Goal: Information Seeking & Learning: Compare options

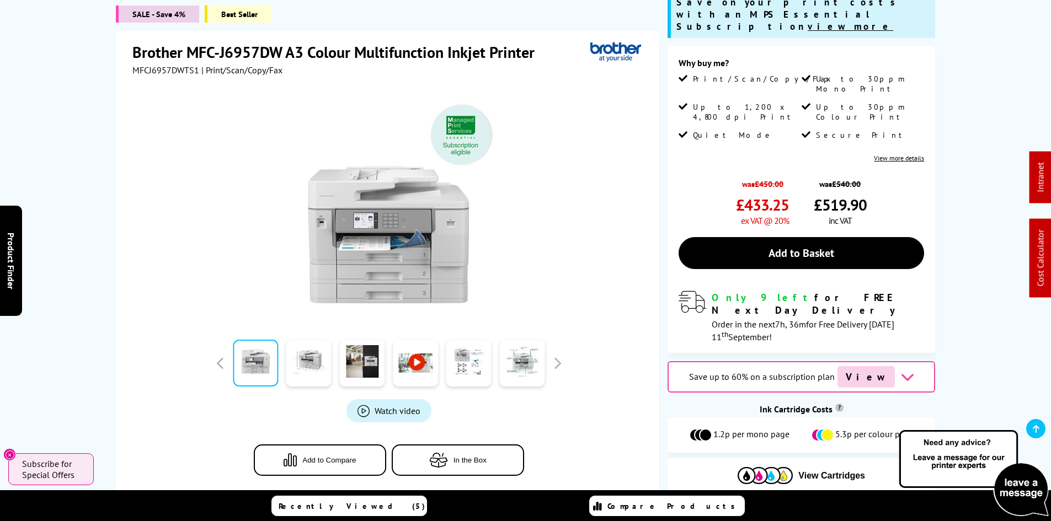
click at [90, 240] on div "SALE - Save 4% Best Seller Brother MFC-J6957DW A3 Colour Multifunction Inkjet P…" at bounding box center [525, 251] width 883 height 520
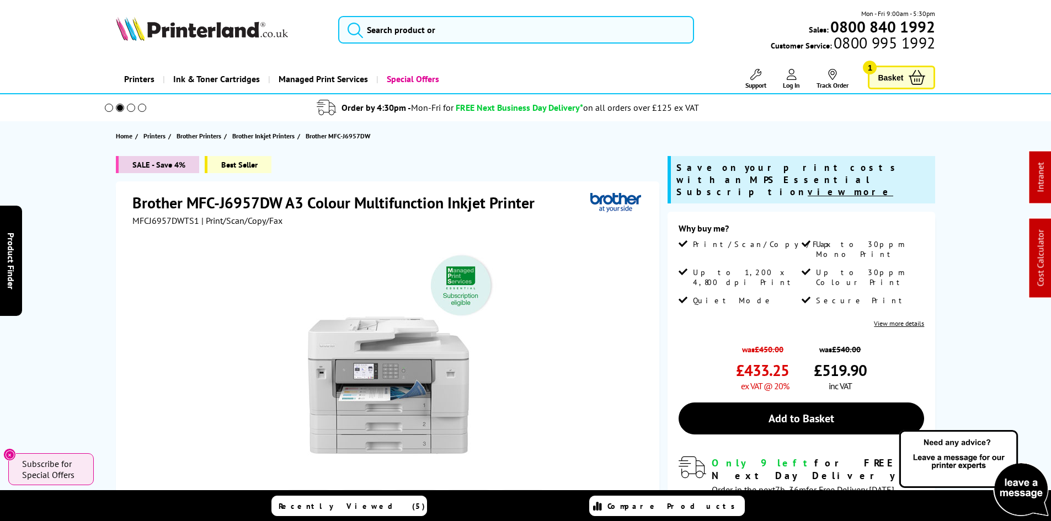
click at [242, 36] on img at bounding box center [202, 29] width 172 height 24
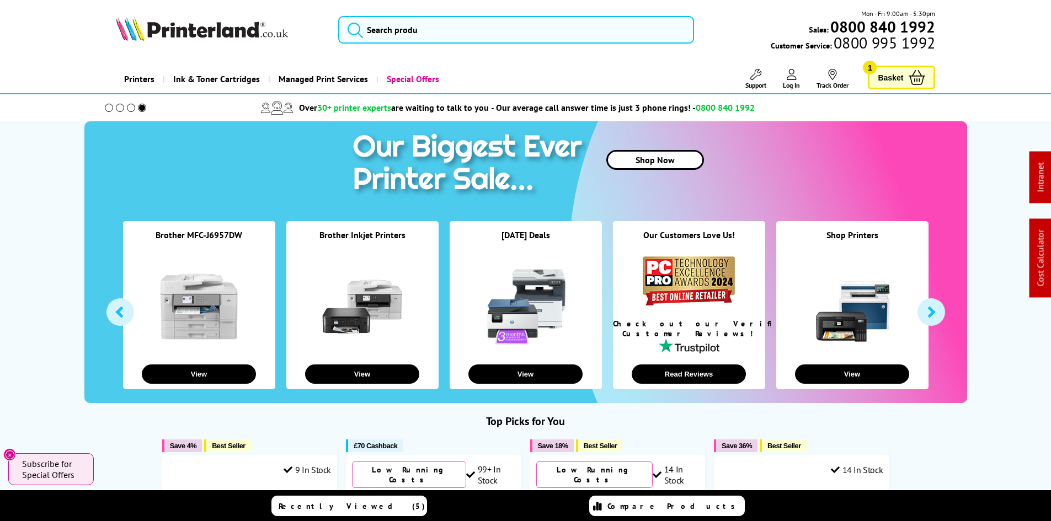
click at [423, 29] on input "search" at bounding box center [516, 30] width 356 height 28
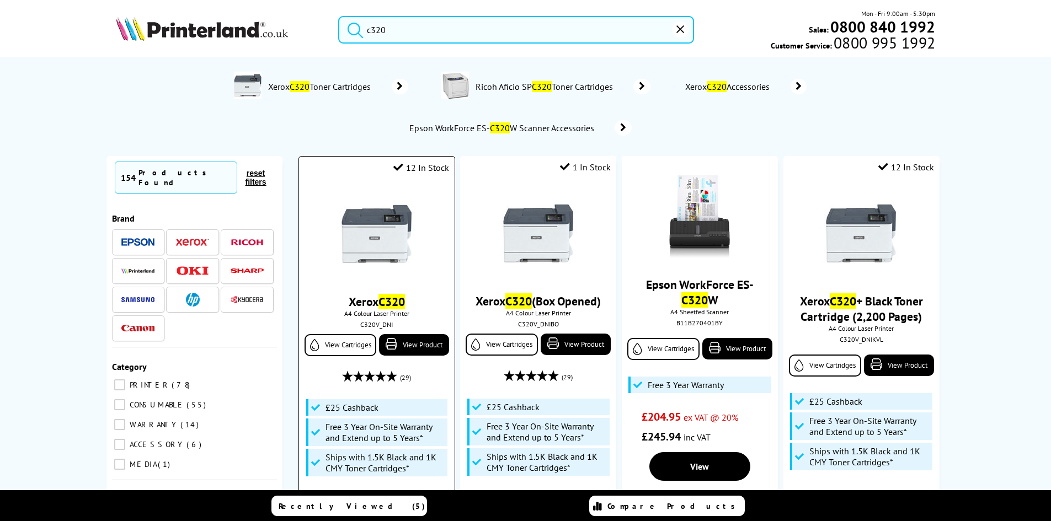
type input "c320"
click at [377, 231] on img at bounding box center [377, 234] width 83 height 83
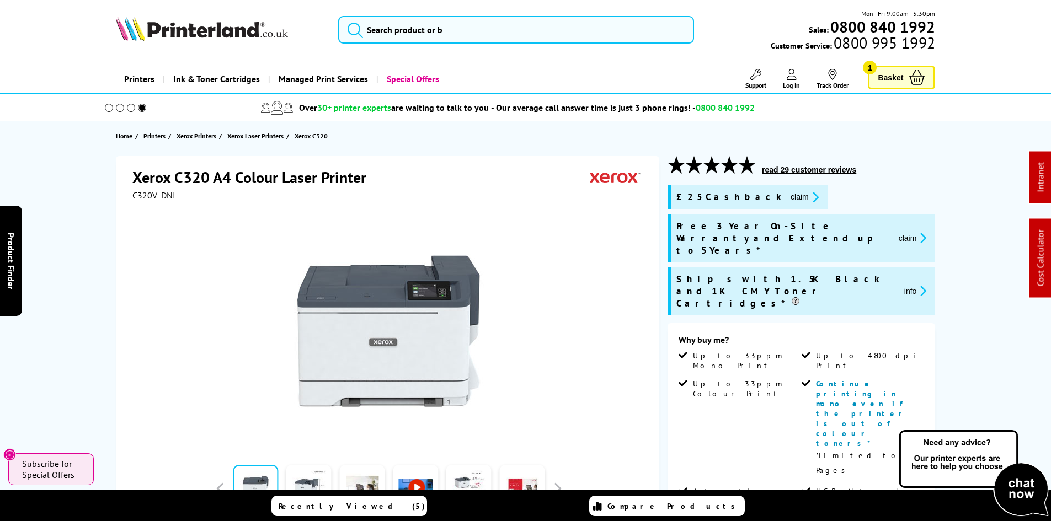
click at [87, 232] on div "Xerox C320 A4 Colour Laser Printer C320V_DNI Watch video" at bounding box center [525, 510] width 883 height 709
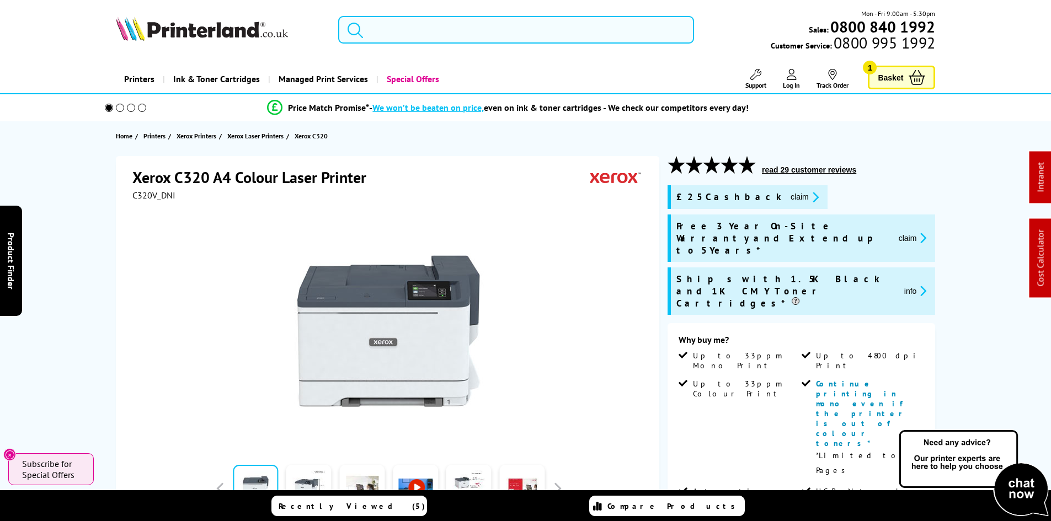
click at [404, 30] on input "search" at bounding box center [516, 30] width 356 height 28
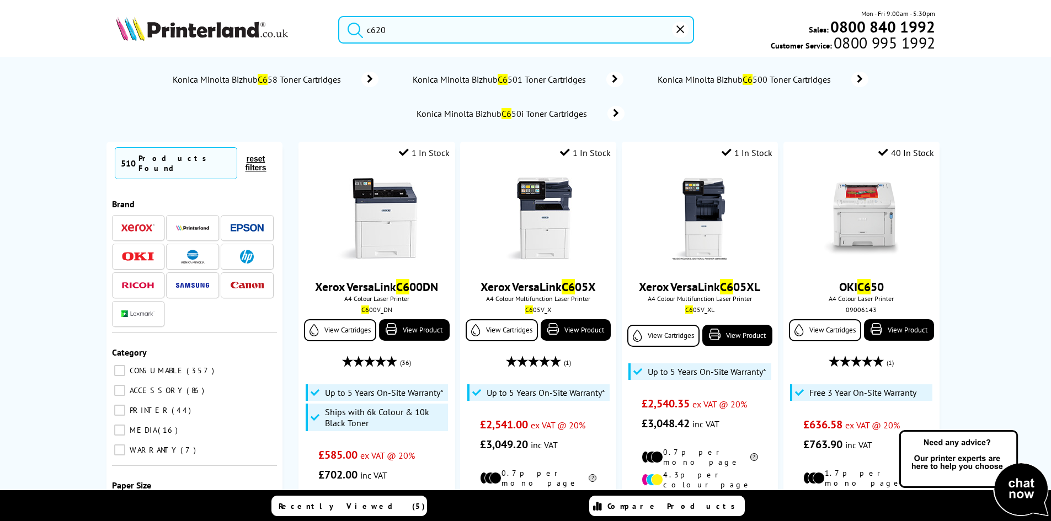
type input "c620"
click at [339, 16] on button "submit" at bounding box center [353, 28] width 28 height 24
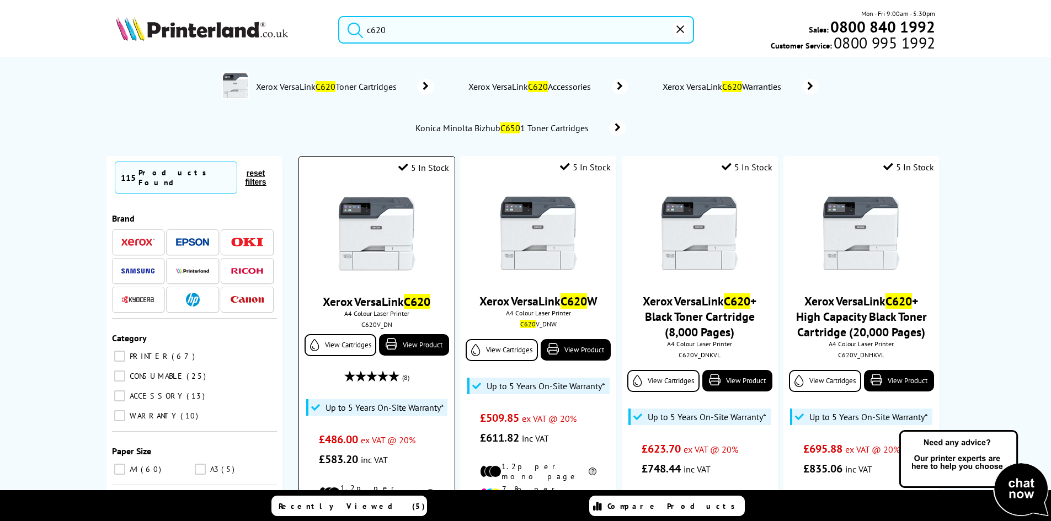
click at [377, 249] on img at bounding box center [377, 234] width 83 height 83
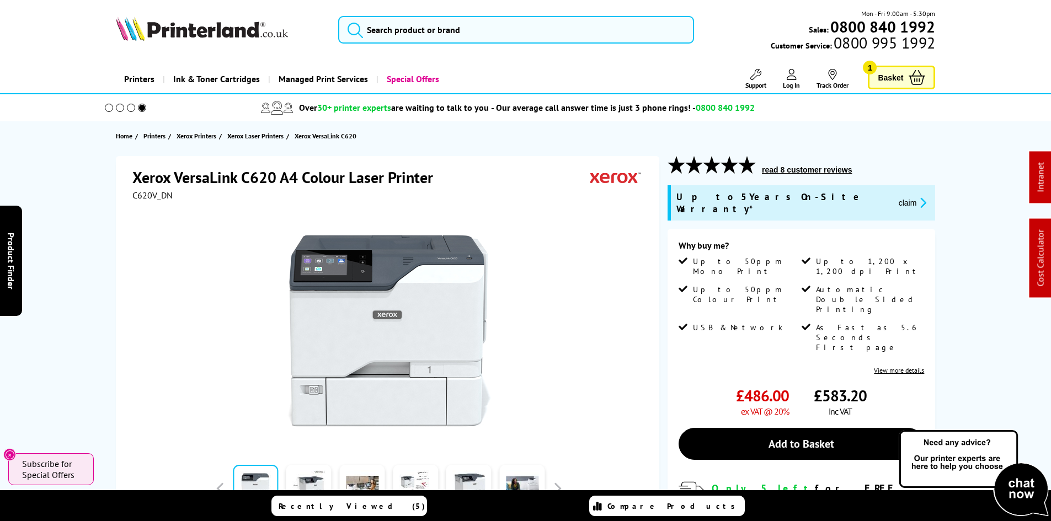
click at [90, 255] on div "Xerox VersaLink C620 A4 Colour Laser Printer C620V_DN Watch video Add to Compare" at bounding box center [525, 428] width 883 height 545
click at [94, 276] on div "Xerox VersaLink C620 A4 Colour Laser Printer C620V_DN Watch video Add to Compare" at bounding box center [525, 428] width 883 height 545
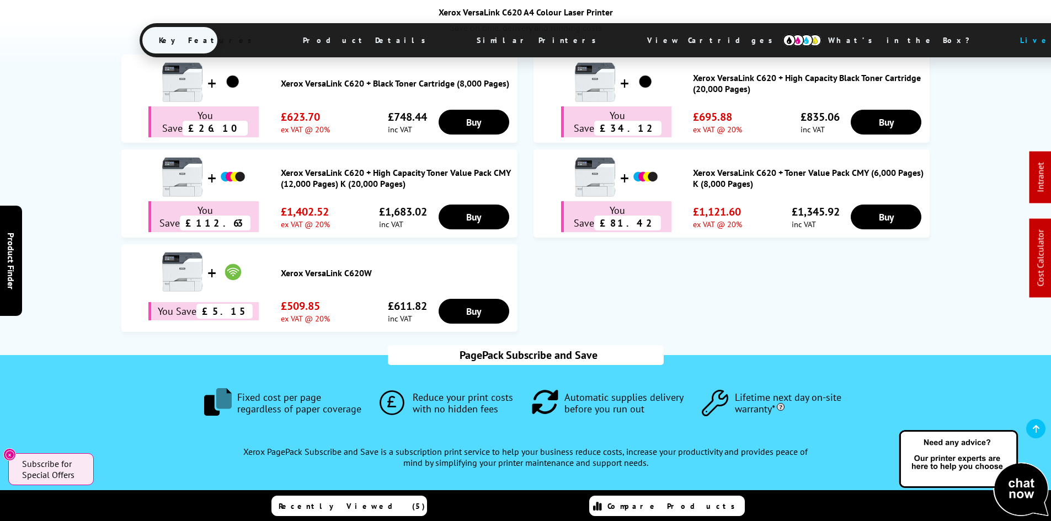
scroll to position [773, 0]
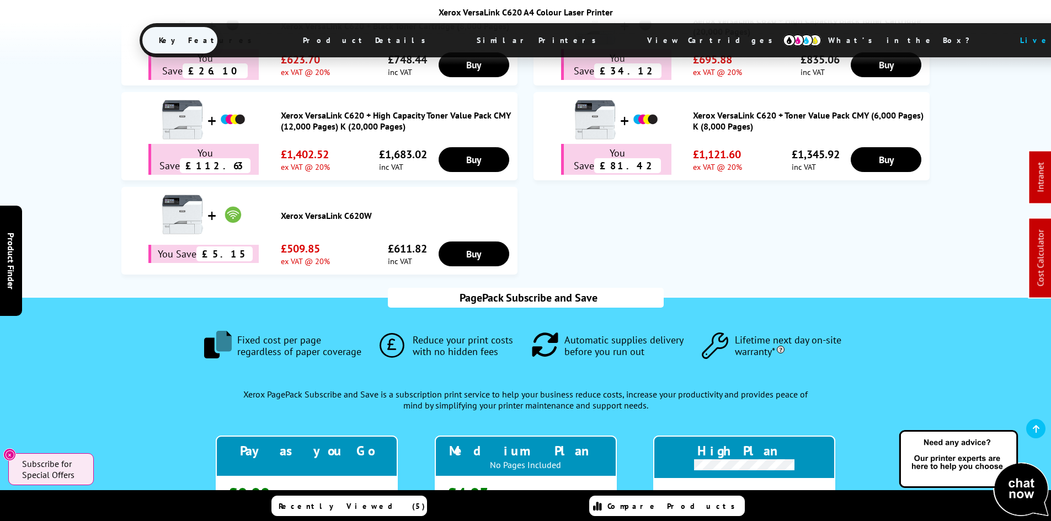
click at [631, 40] on span "View Cartridges" at bounding box center [715, 40] width 169 height 29
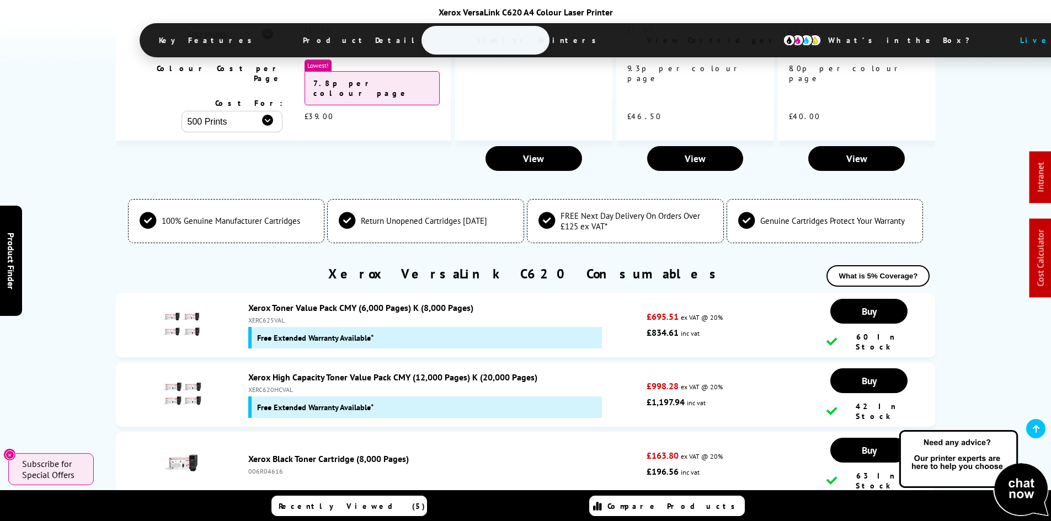
scroll to position [3793, 0]
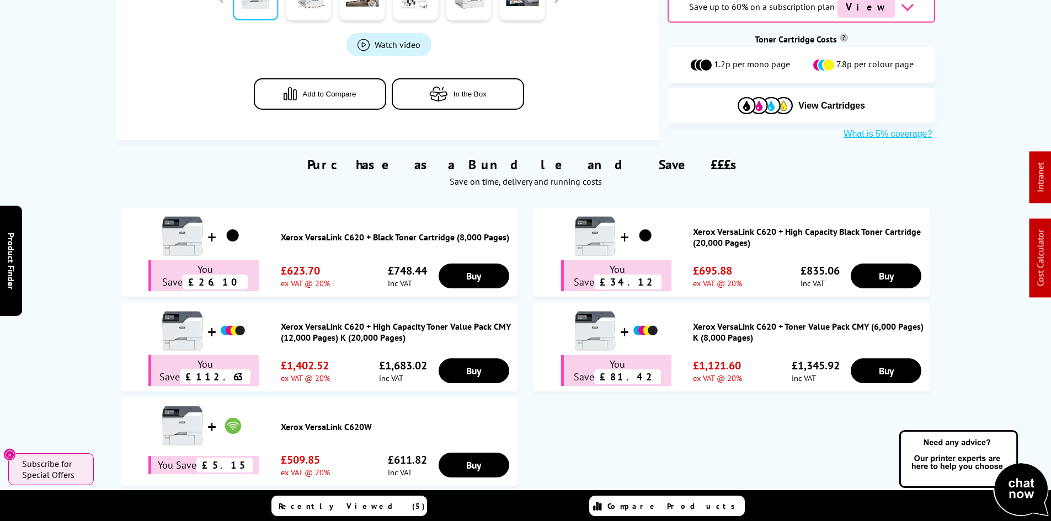
scroll to position [0, 0]
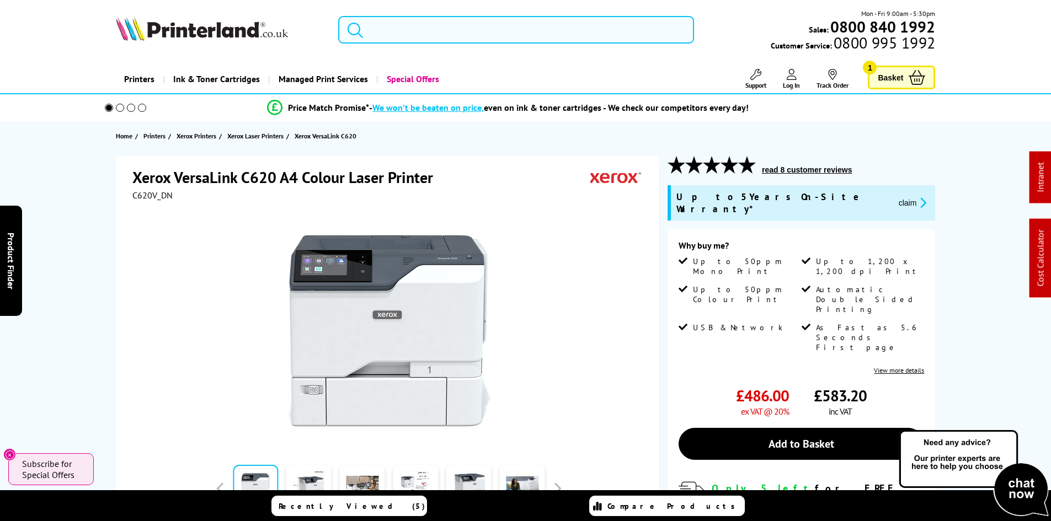
drag, startPoint x: 67, startPoint y: 349, endPoint x: 90, endPoint y: 143, distance: 207.1
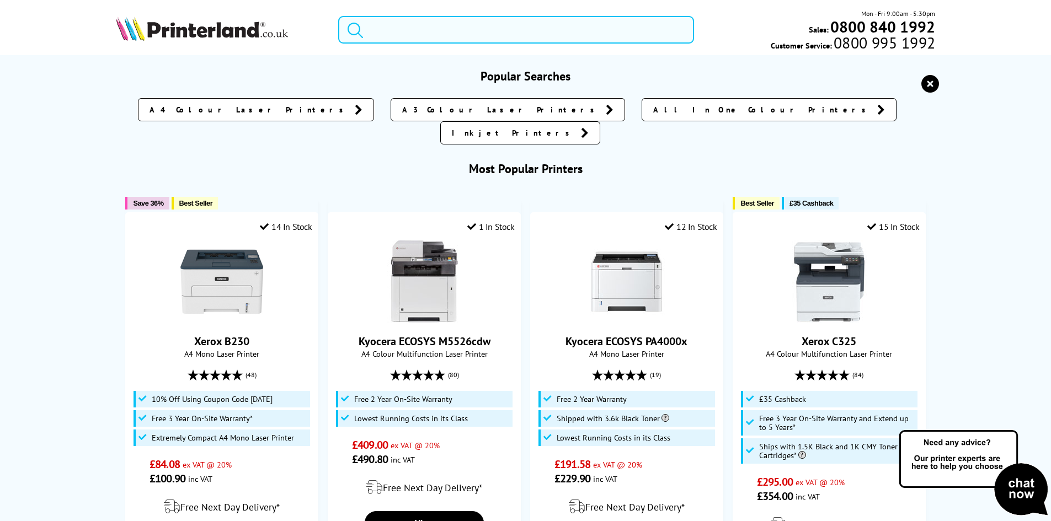
paste input "W1A80A"
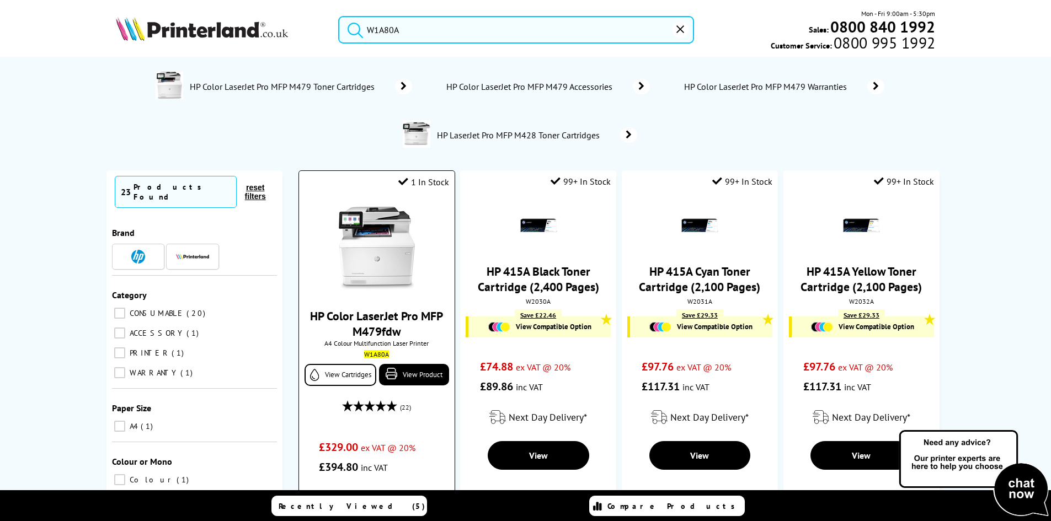
type input "W1A80A"
click at [375, 243] on img at bounding box center [377, 248] width 83 height 83
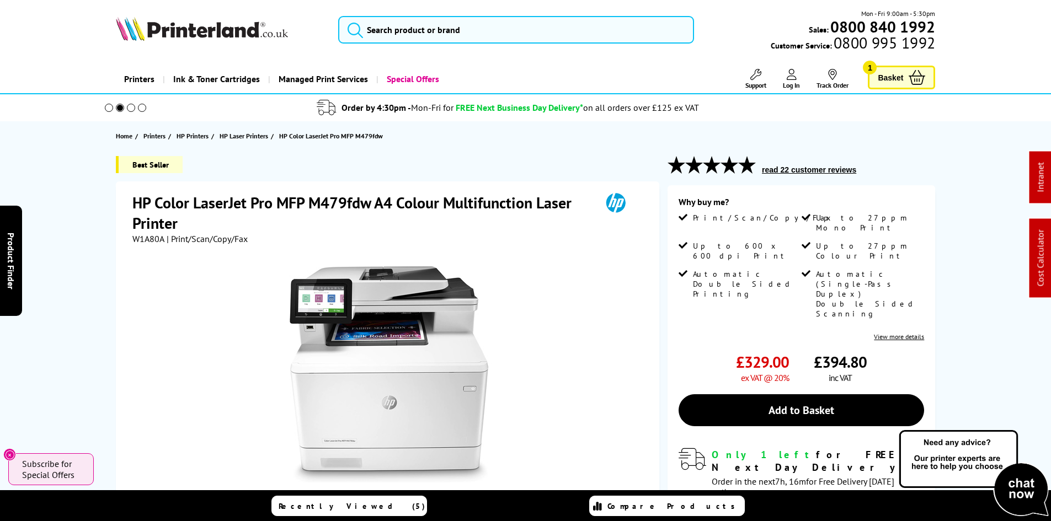
click at [89, 265] on div "Best Seller HP Color LaserJet Pro MFP M479fdw A4 Colour Multifunction Laser Pri…" at bounding box center [525, 415] width 883 height 519
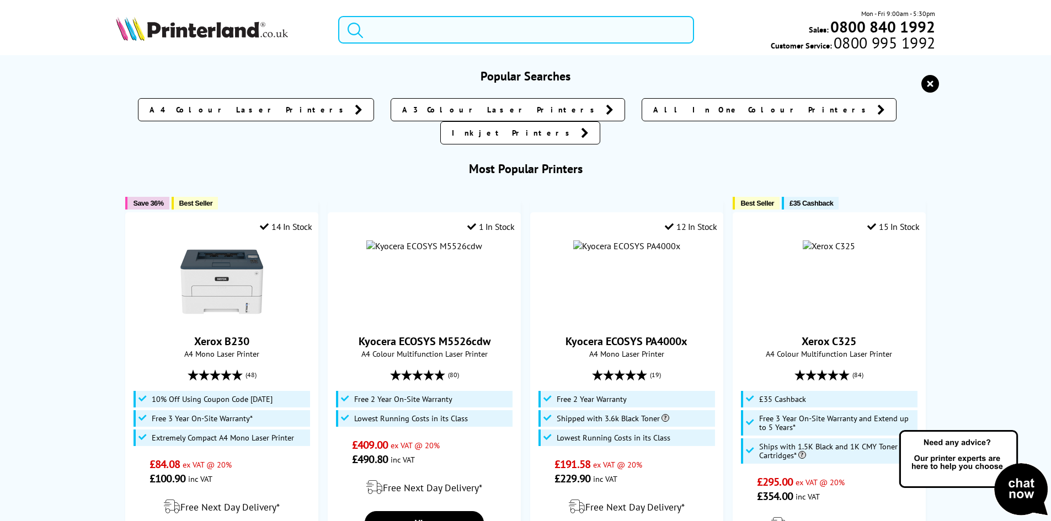
click at [417, 17] on input "search" at bounding box center [516, 30] width 356 height 28
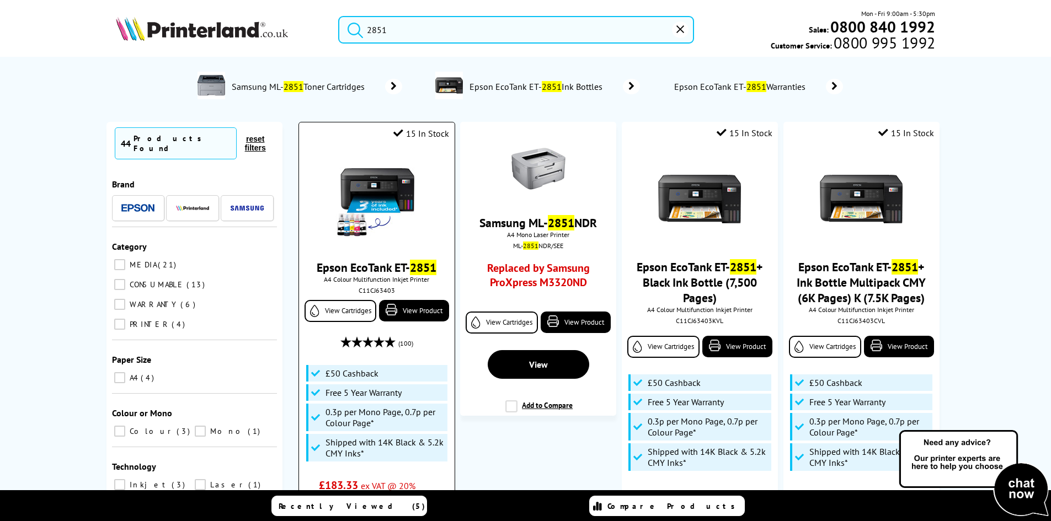
type input "2851"
click at [396, 183] on img at bounding box center [377, 199] width 83 height 83
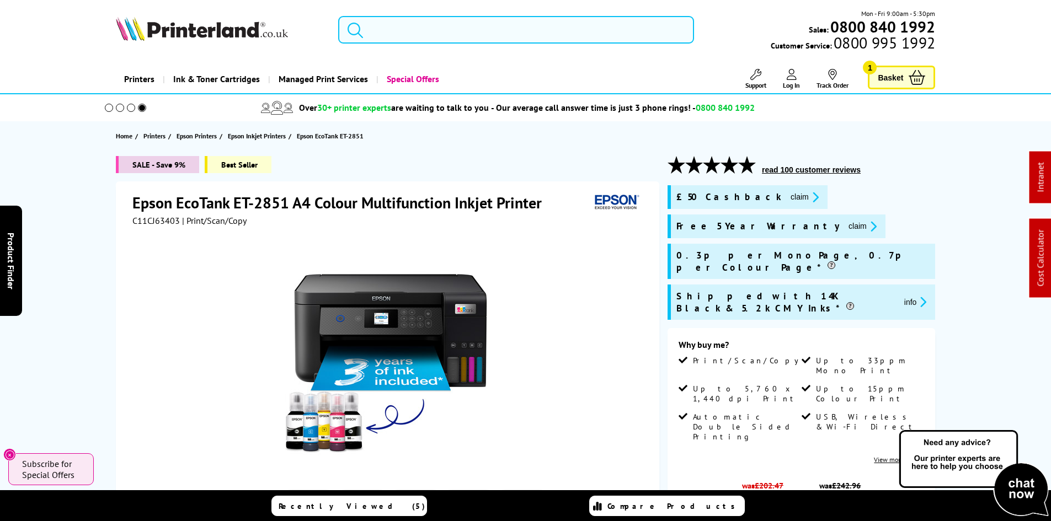
click at [393, 31] on input "search" at bounding box center [516, 30] width 356 height 28
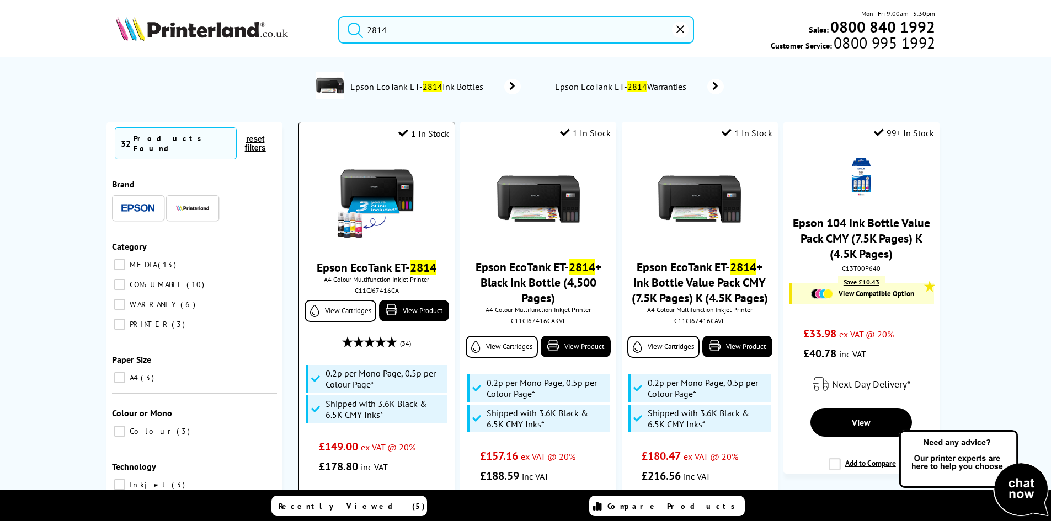
type input "2814"
click at [385, 198] on img at bounding box center [377, 199] width 83 height 83
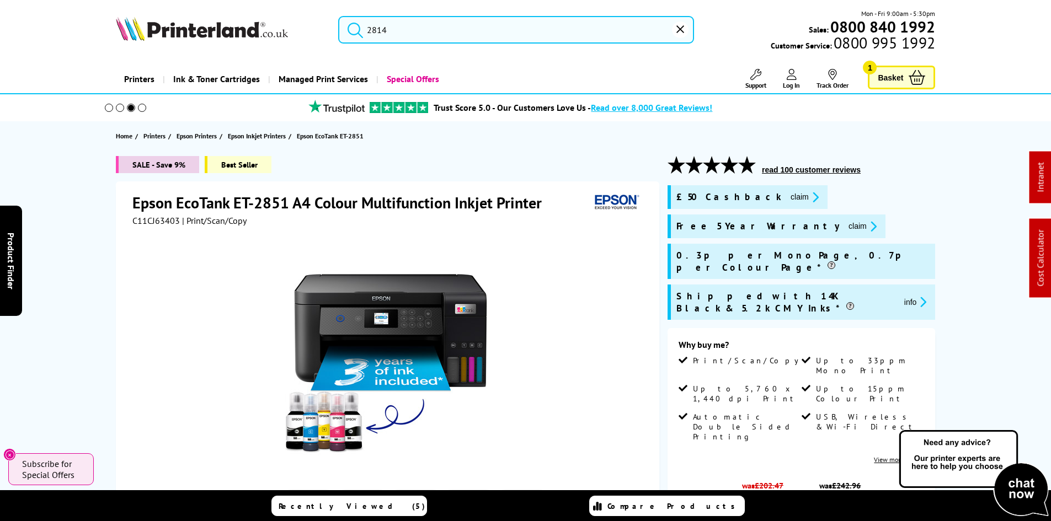
click at [396, 26] on input "2814" at bounding box center [516, 30] width 356 height 28
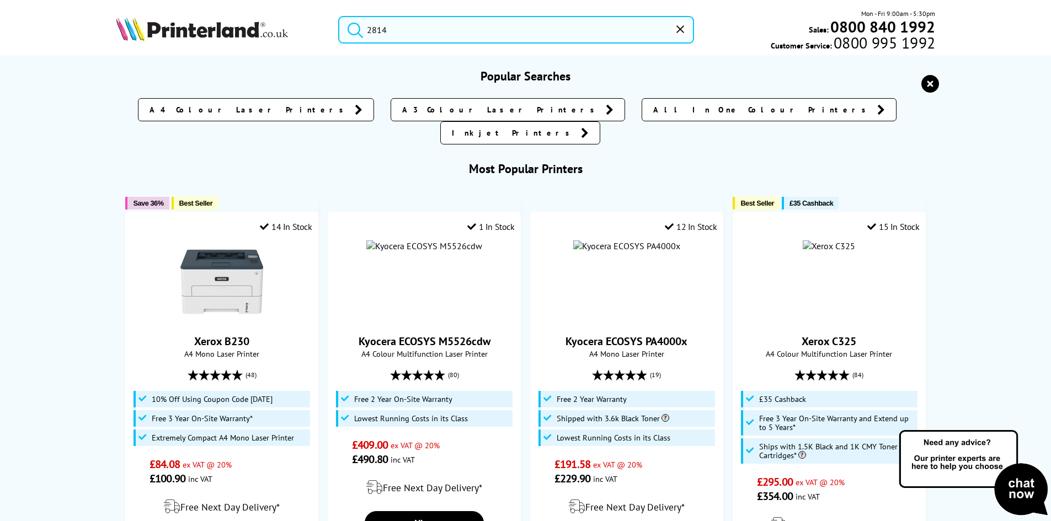
click at [396, 26] on input "2814" at bounding box center [516, 30] width 356 height 28
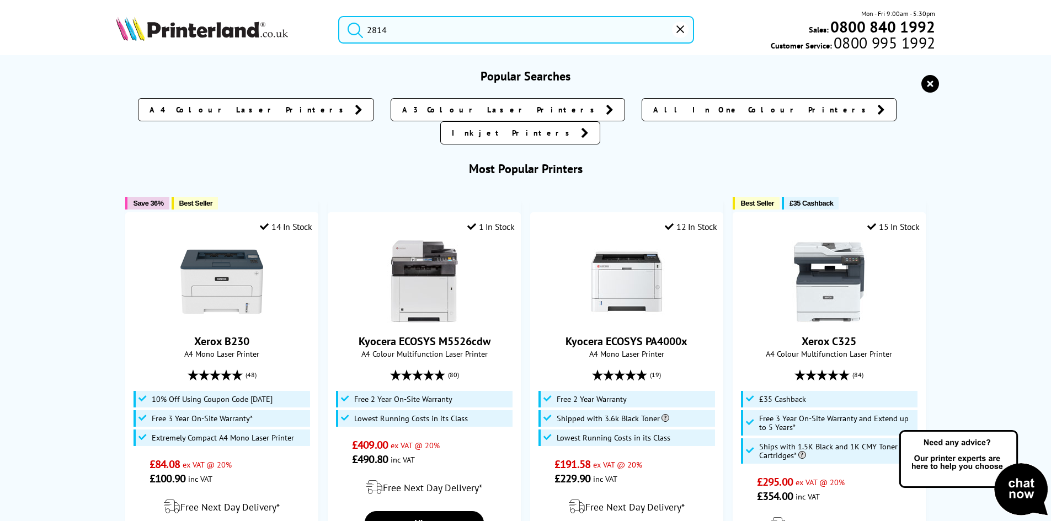
paste input "006R04821"
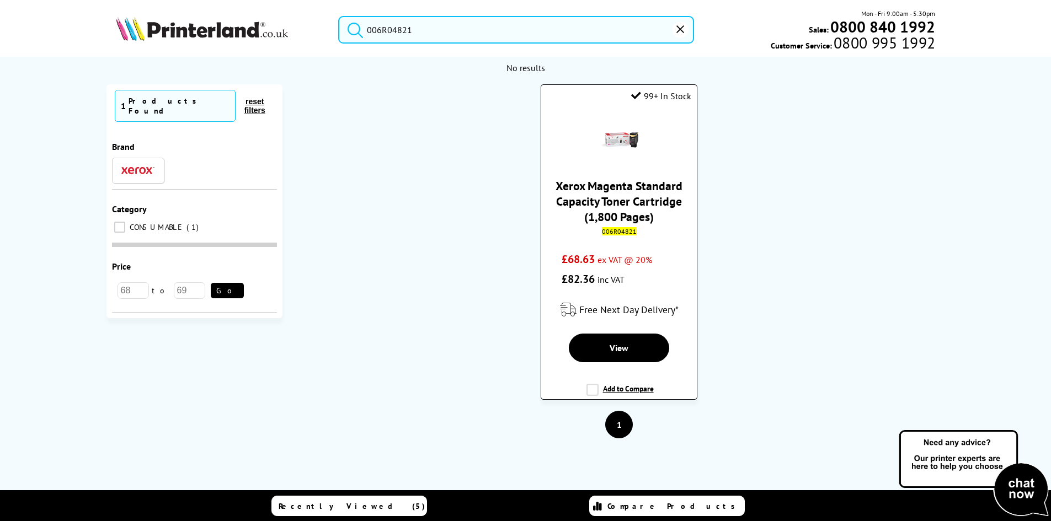
type input "006R04821"
click at [581, 195] on link "Xerox Magenta Standard Capacity Toner Cartridge (1,800 Pages)" at bounding box center [619, 201] width 127 height 46
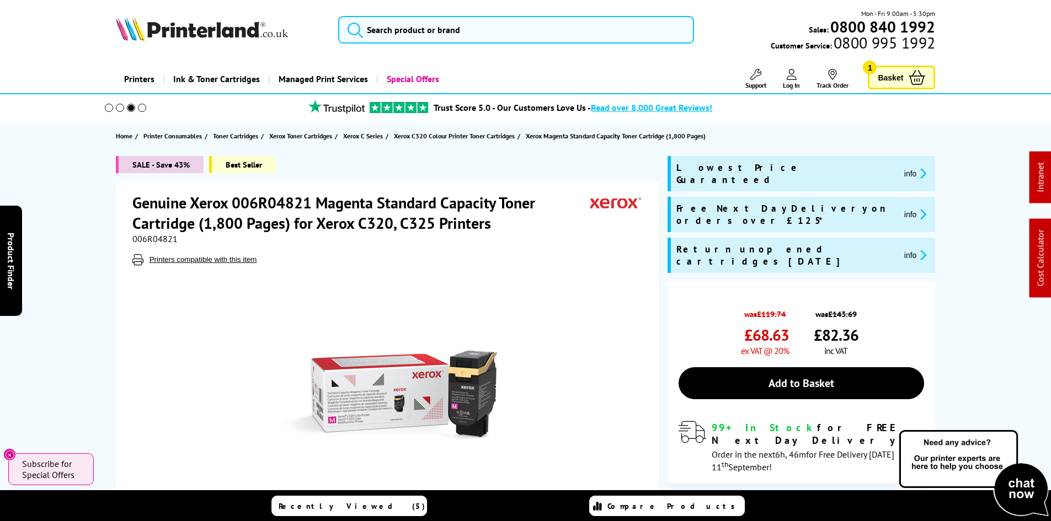
click at [402, 47] on div "Mon - Fri 9:00am - 5:30pm Sales: 0800 840 1992 Customer Service: 0800 995 1992" at bounding box center [525, 32] width 883 height 49
click at [406, 36] on input "search" at bounding box center [516, 30] width 356 height 28
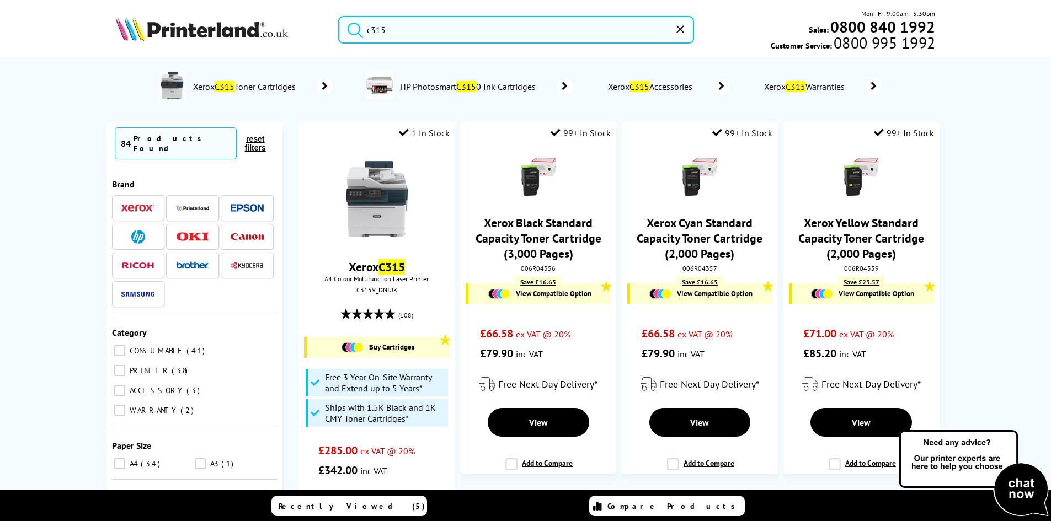
type input "c315"
click at [339, 16] on button "submit" at bounding box center [353, 28] width 28 height 24
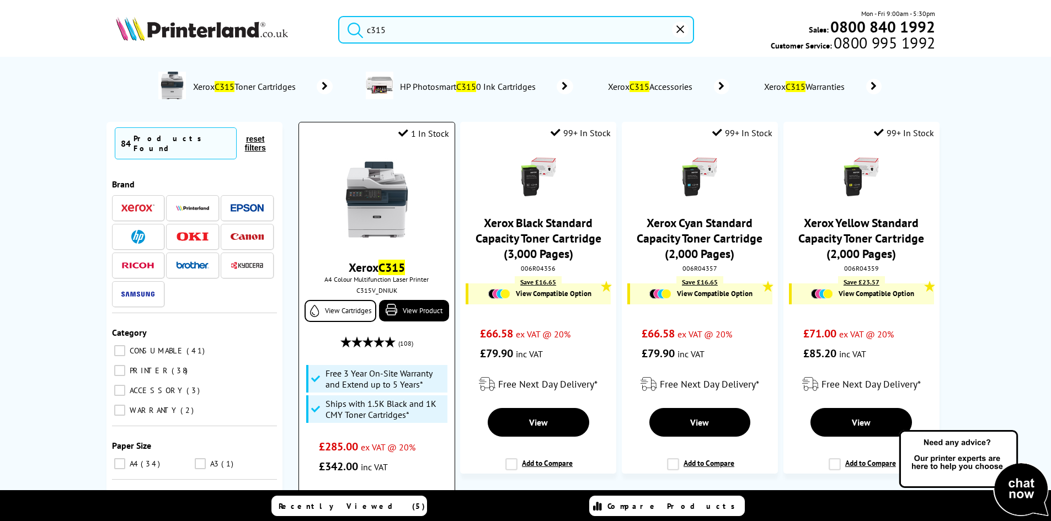
click at [384, 209] on img at bounding box center [377, 199] width 83 height 83
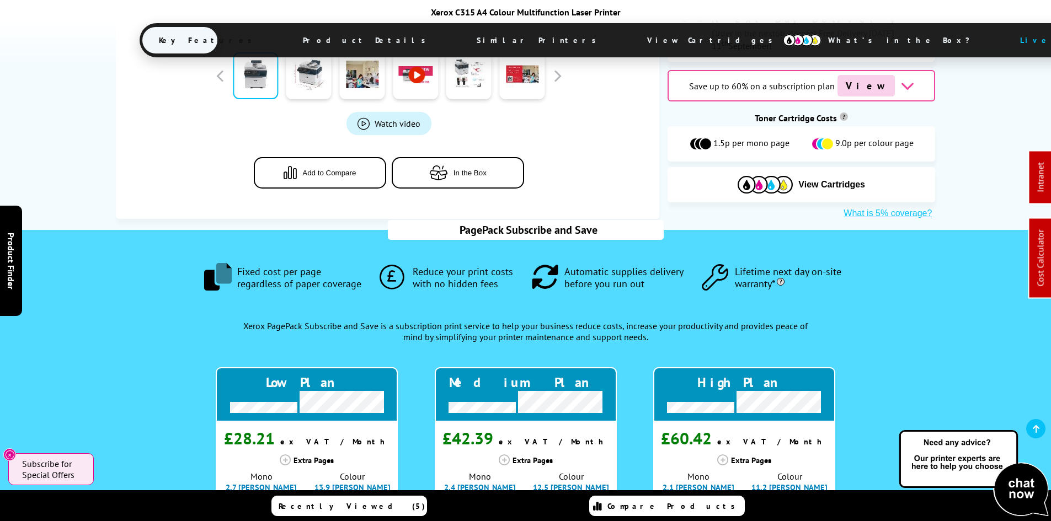
click at [631, 45] on span "View Cartridges" at bounding box center [715, 40] width 169 height 29
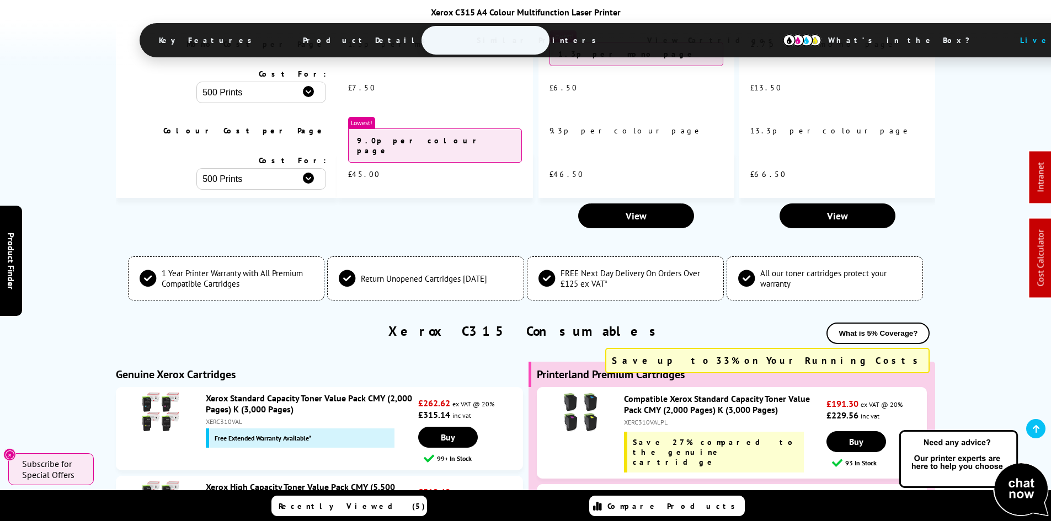
scroll to position [3836, 0]
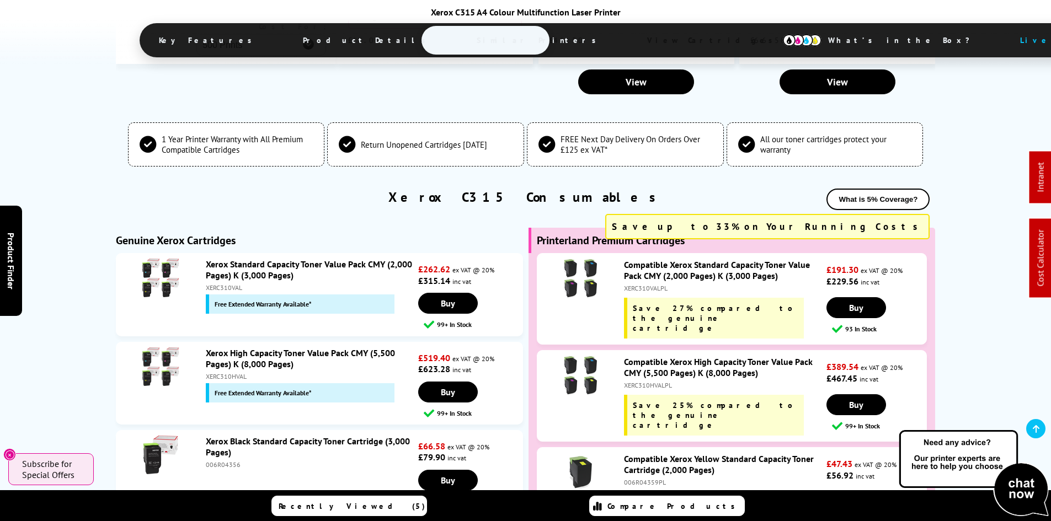
scroll to position [3947, 0]
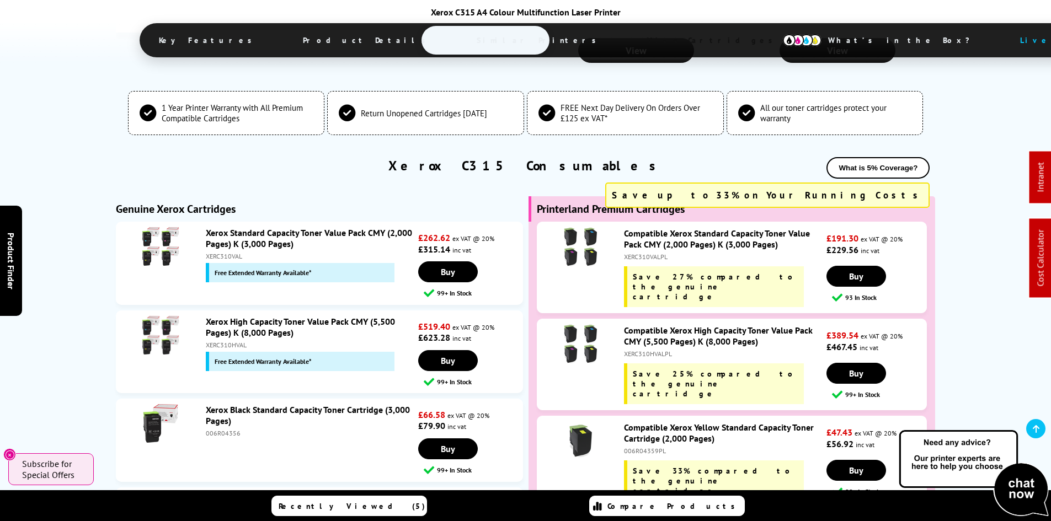
click at [215, 429] on div "006R04356" at bounding box center [311, 433] width 210 height 8
copy div "006R04356"
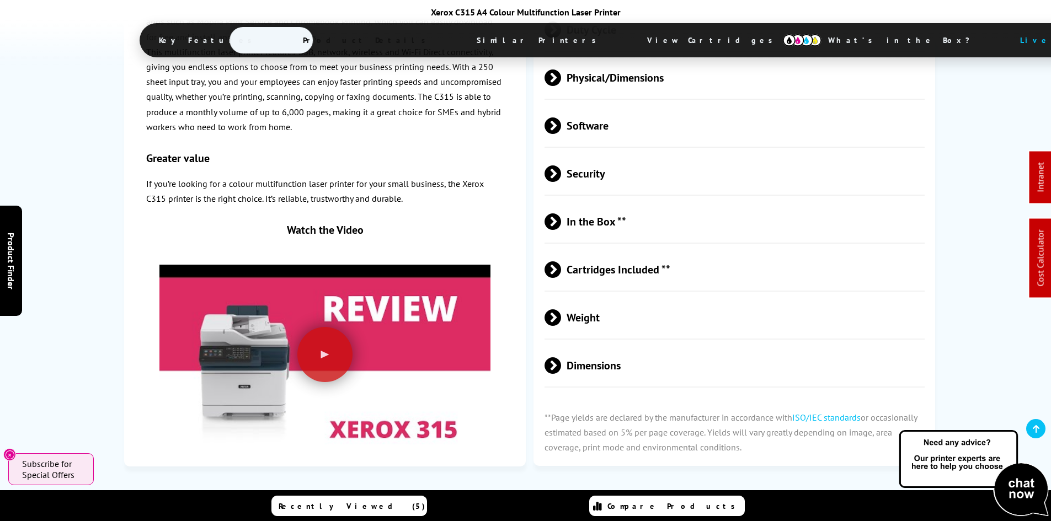
scroll to position [0, 0]
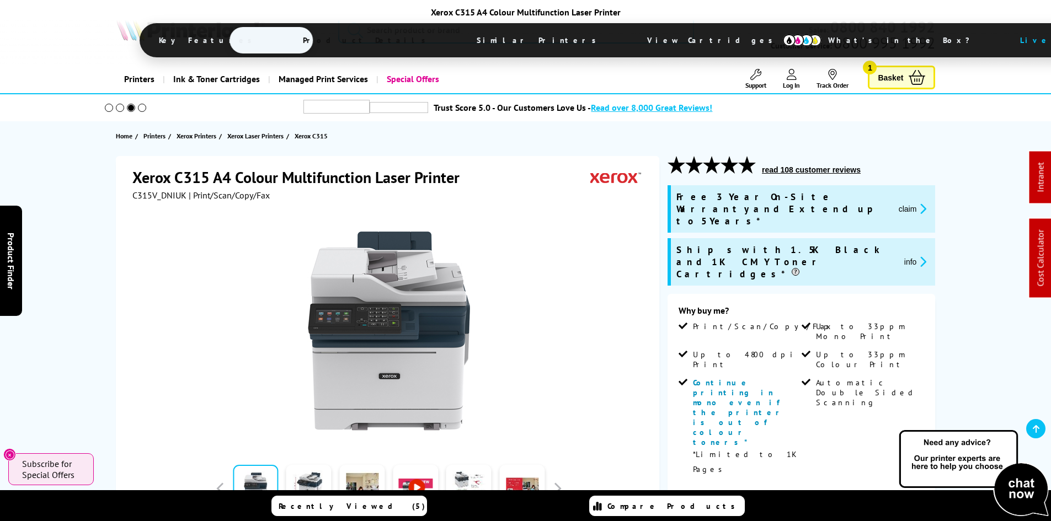
drag, startPoint x: 50, startPoint y: 331, endPoint x: 48, endPoint y: 71, distance: 259.9
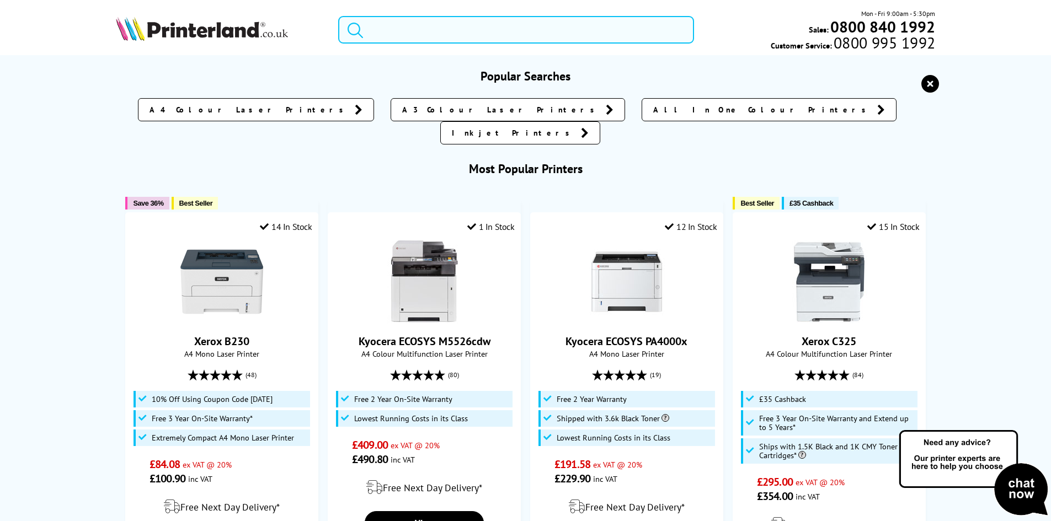
paste input "006R04823"
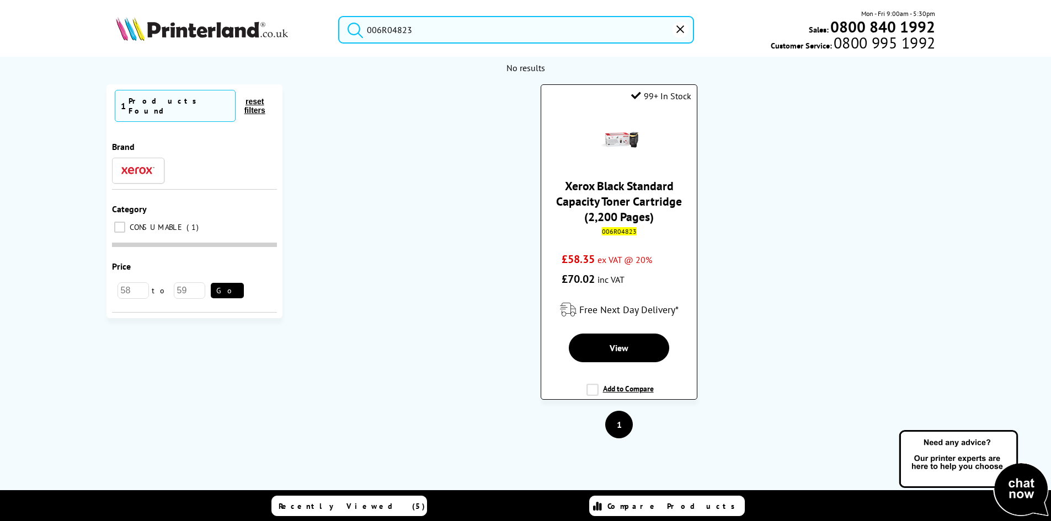
type input "006R04823"
click at [609, 195] on link "Xerox Black Standard Capacity Toner Cartridge (2,200 Pages)" at bounding box center [619, 201] width 126 height 46
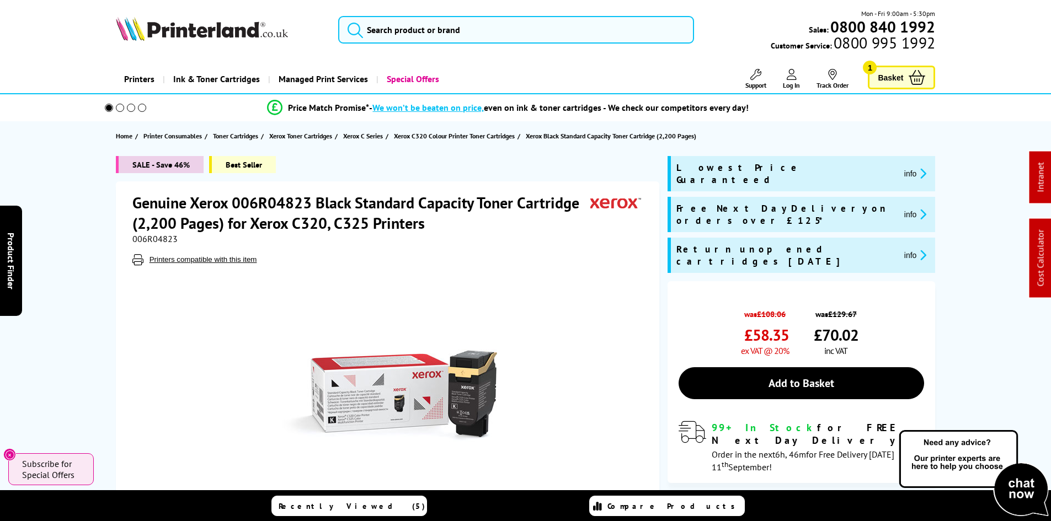
click at [382, 34] on input "search" at bounding box center [516, 30] width 356 height 28
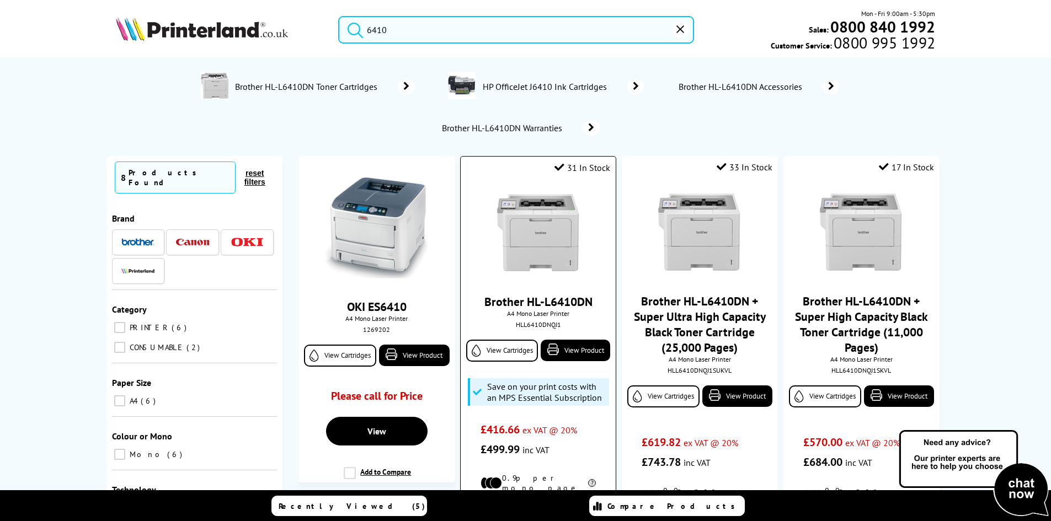
type input "6410"
click at [540, 239] on img at bounding box center [538, 234] width 83 height 83
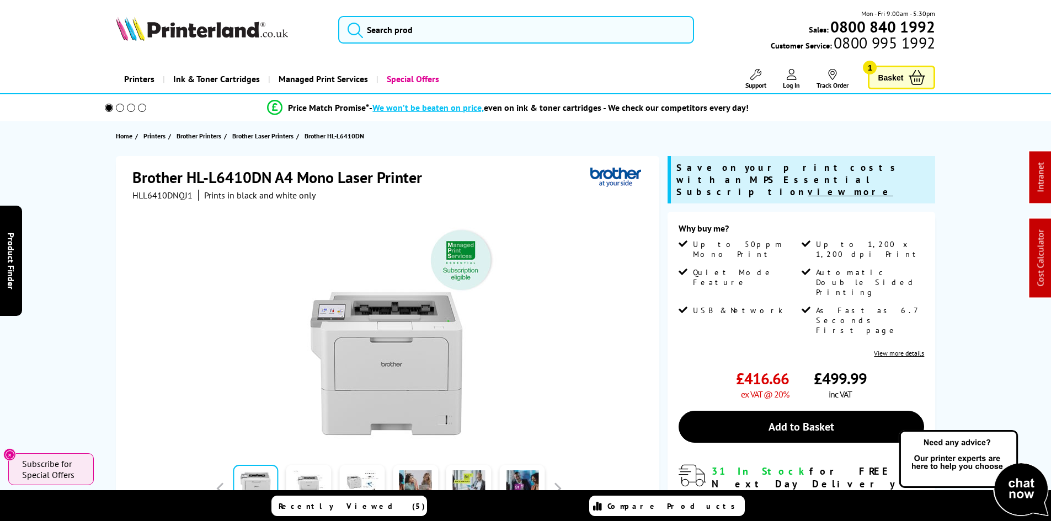
click at [101, 265] on div "Brother HL-L6410DN A4 Mono Laser Printer HLL6410DNQJ1 Prints in black and white…" at bounding box center [525, 420] width 883 height 528
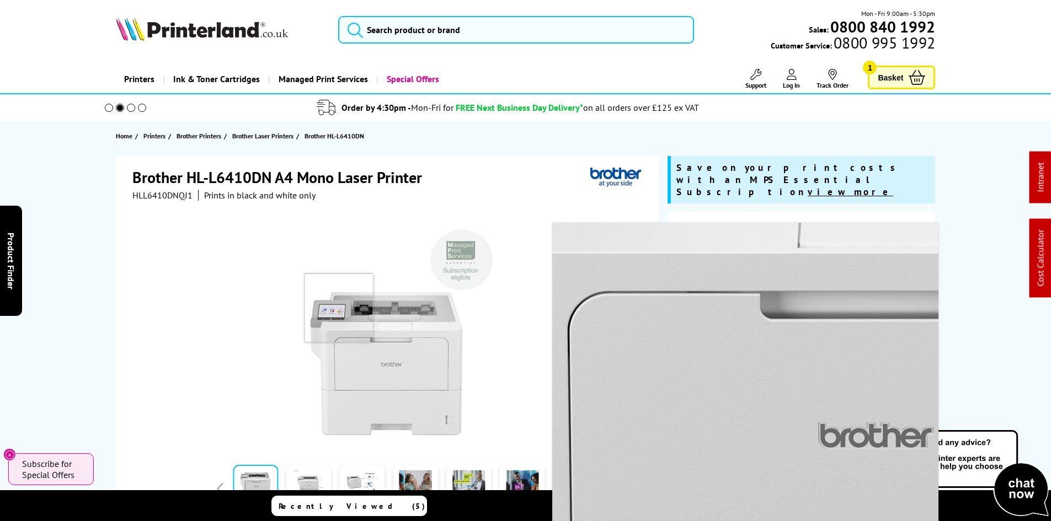
click at [339, 308] on img at bounding box center [389, 331] width 216 height 216
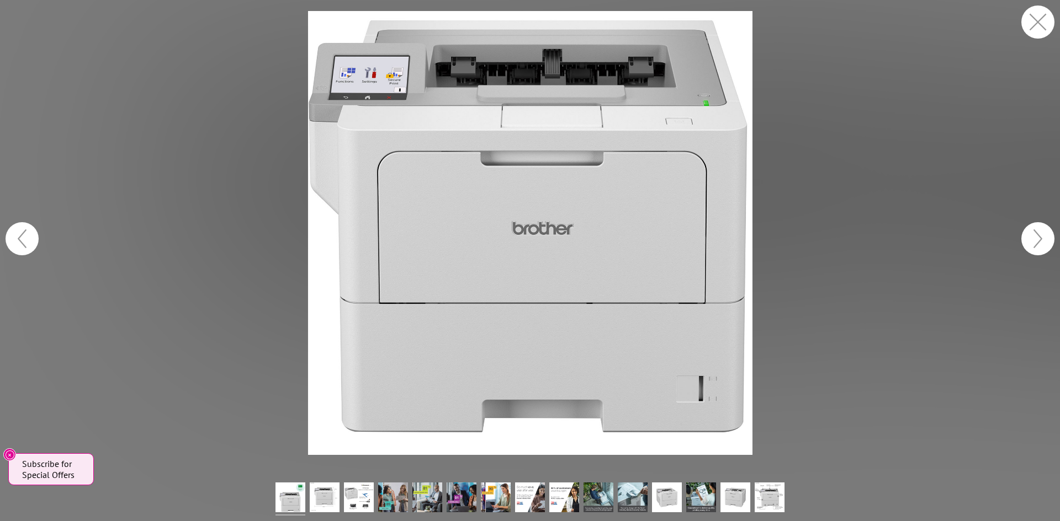
click at [377, 71] on img at bounding box center [530, 233] width 444 height 444
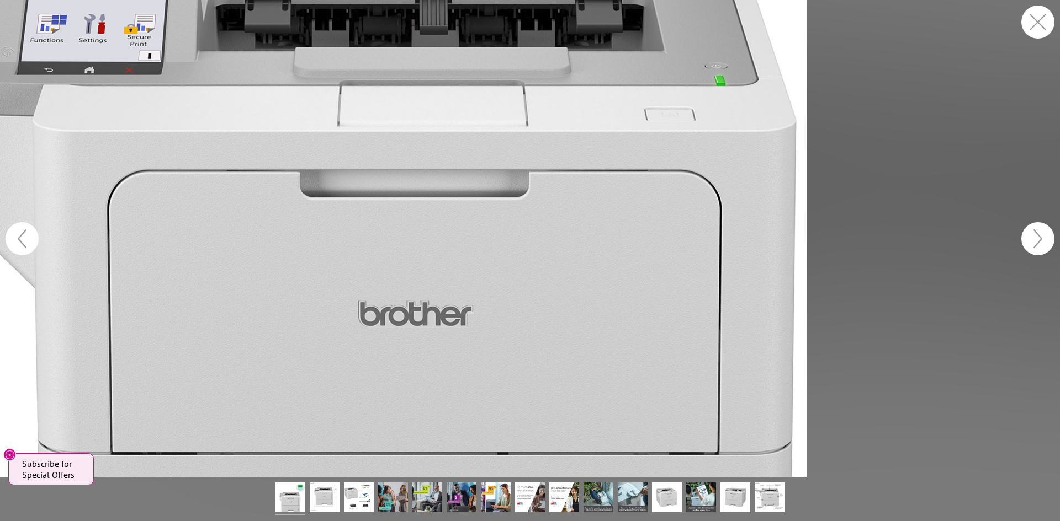
drag, startPoint x: 259, startPoint y: 118, endPoint x: 124, endPoint y: 41, distance: 155.4
click at [127, 38] on figure at bounding box center [530, 238] width 1060 height 477
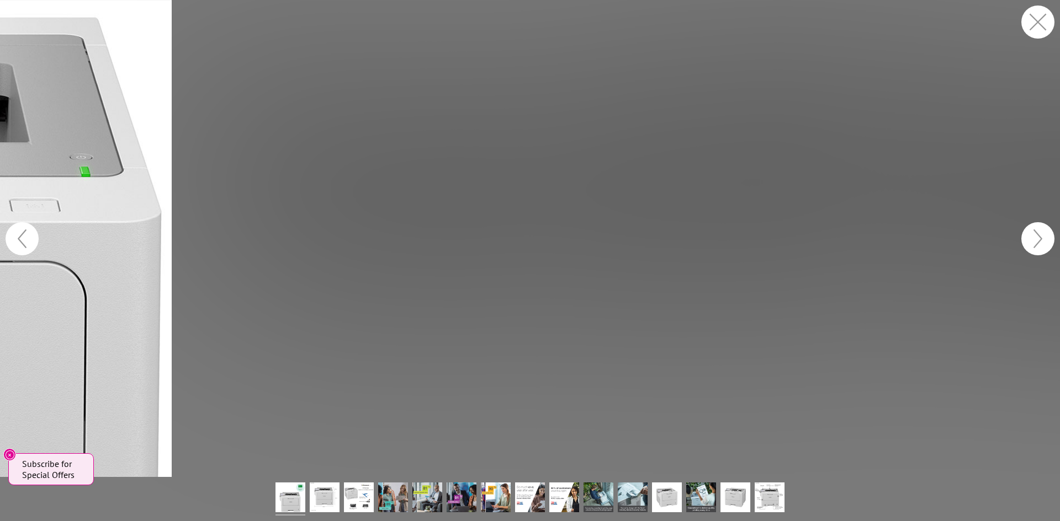
click at [1048, 22] on button "button" at bounding box center [1037, 22] width 33 height 33
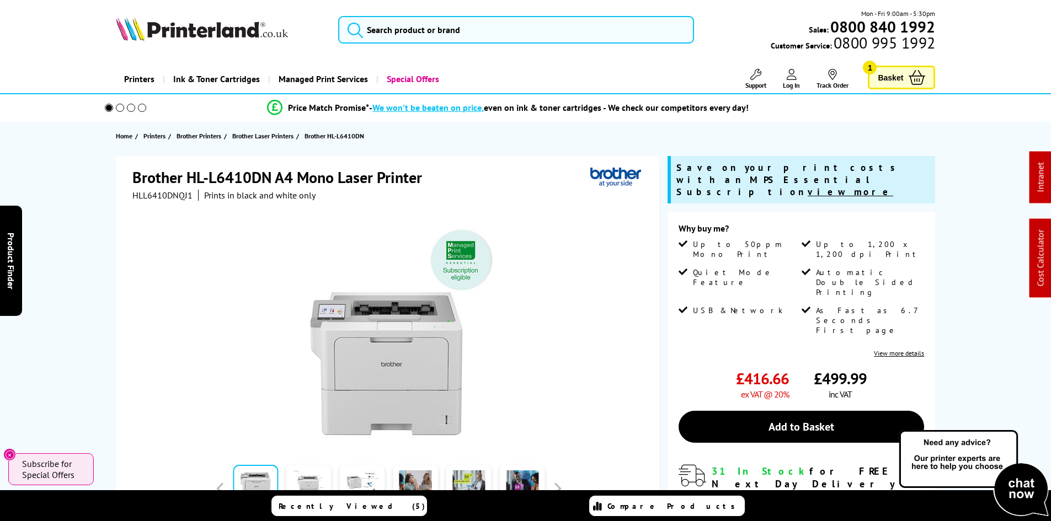
click at [94, 241] on div "Brother HL-L6410DN A4 Mono Laser Printer HLL6410DNQJ1 Prints in black and white…" at bounding box center [525, 420] width 883 height 528
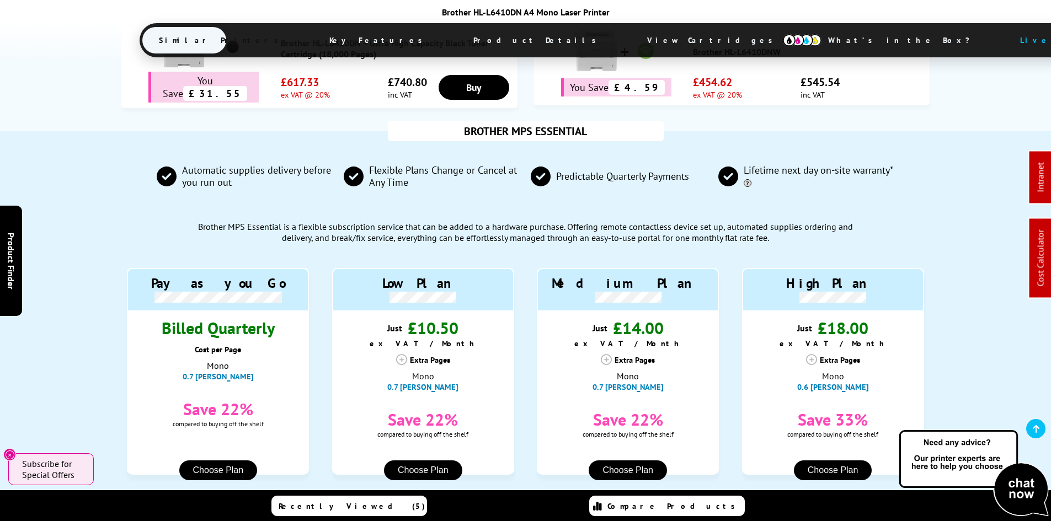
scroll to position [883, 0]
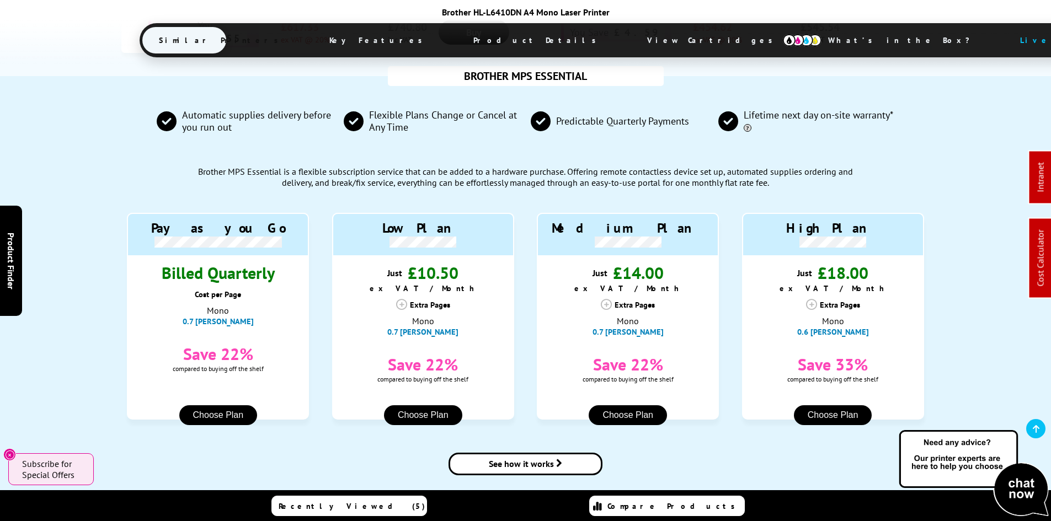
drag, startPoint x: 559, startPoint y: 41, endPoint x: 501, endPoint y: 67, distance: 63.3
click at [631, 41] on span "View Cartridges" at bounding box center [715, 40] width 169 height 29
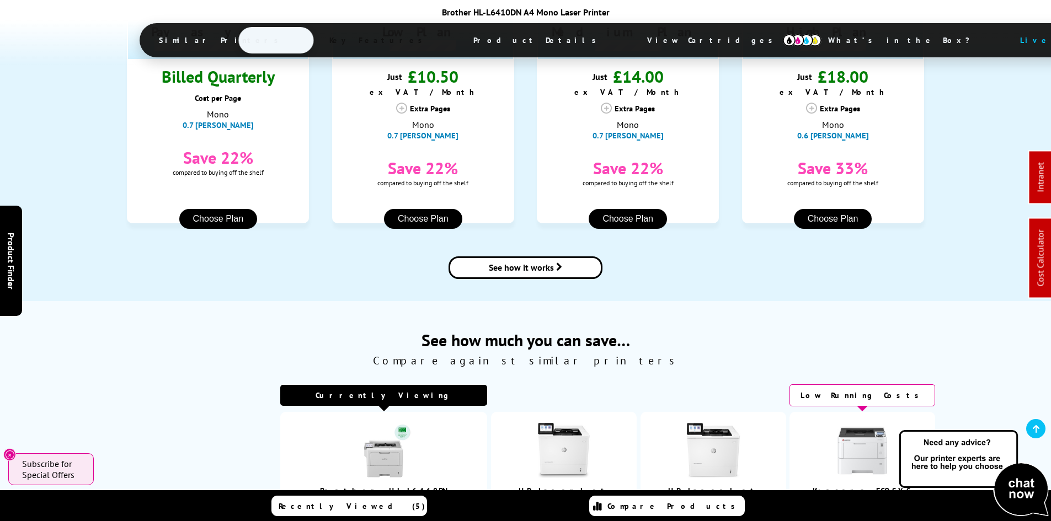
scroll to position [147, 0]
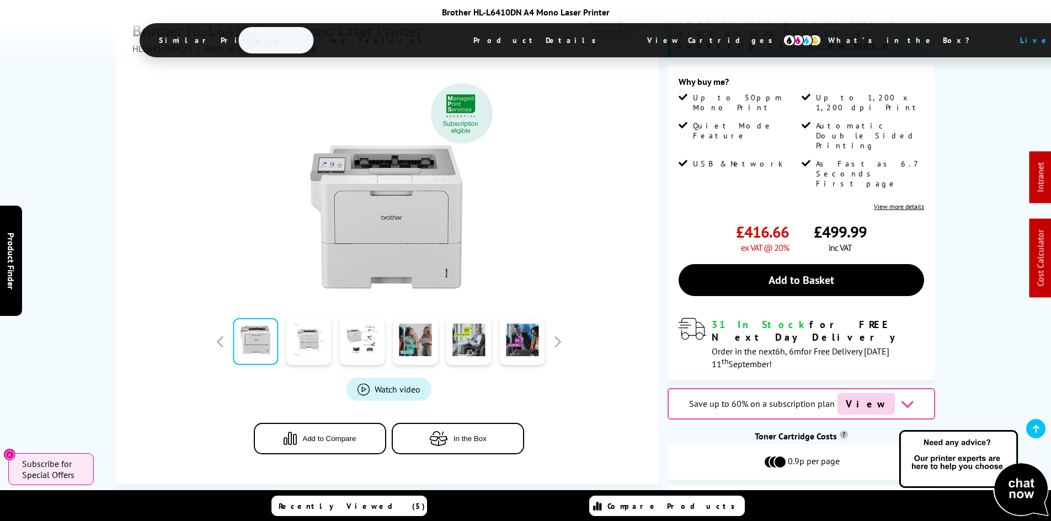
drag, startPoint x: 70, startPoint y: 317, endPoint x: 50, endPoint y: 159, distance: 159.0
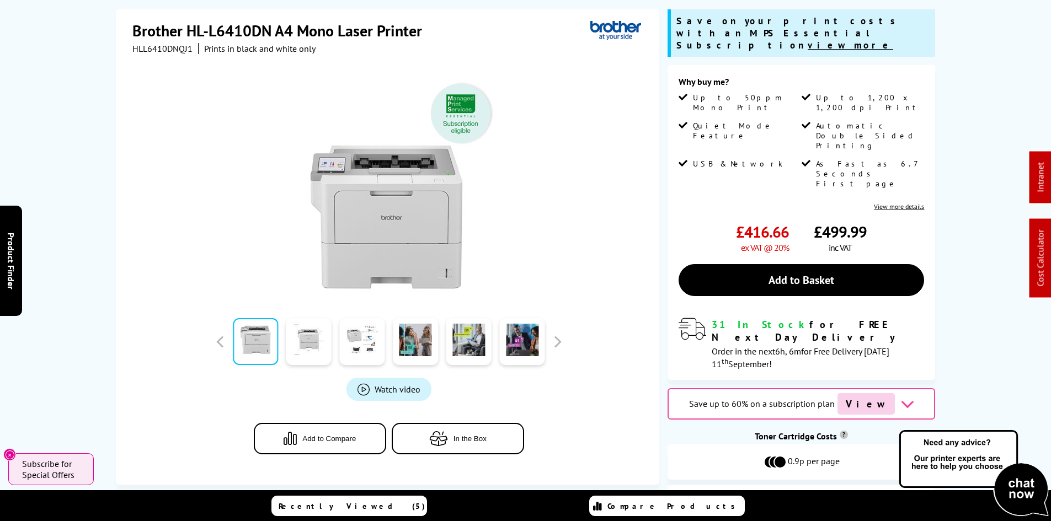
scroll to position [0, 0]
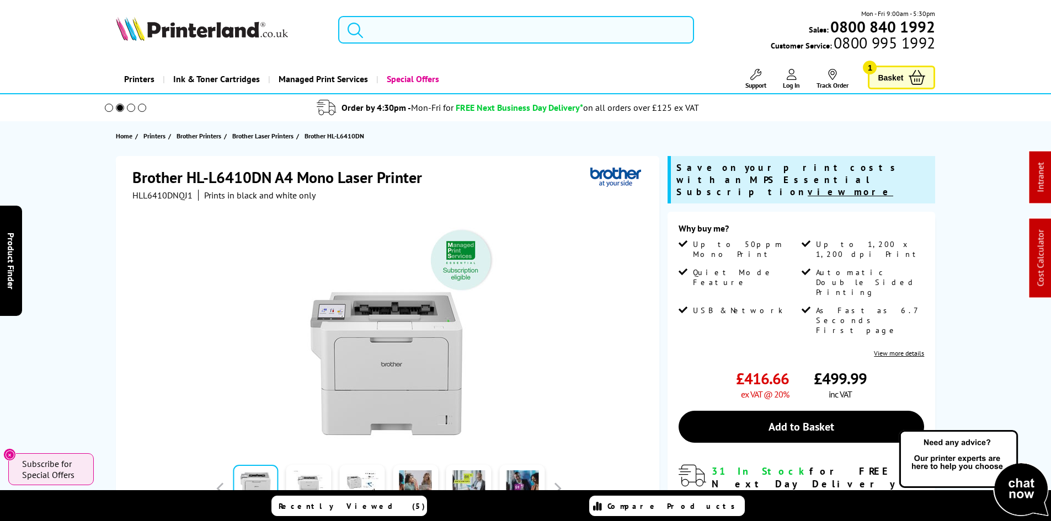
click at [416, 20] on input "search" at bounding box center [516, 30] width 356 height 28
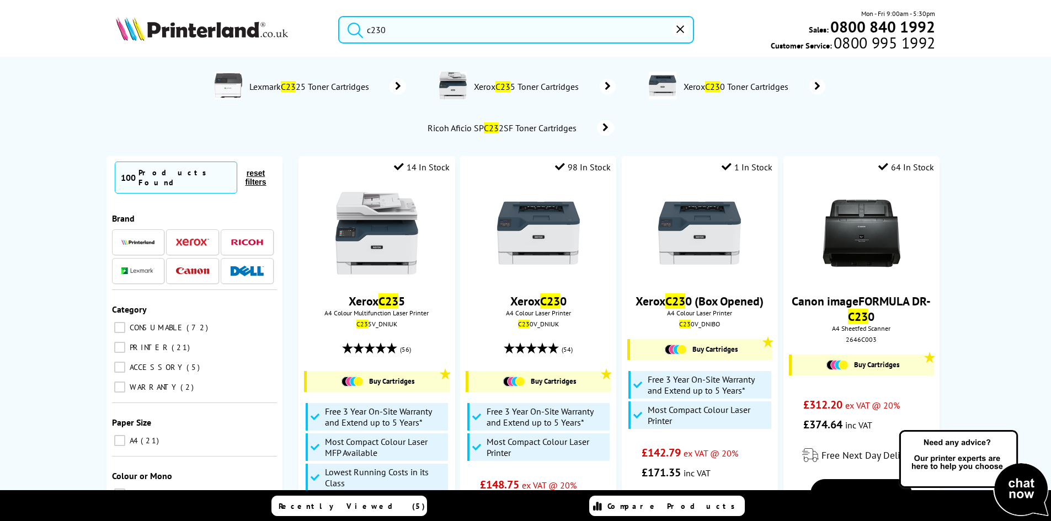
type input "c230"
click at [339, 16] on button "submit" at bounding box center [353, 28] width 28 height 24
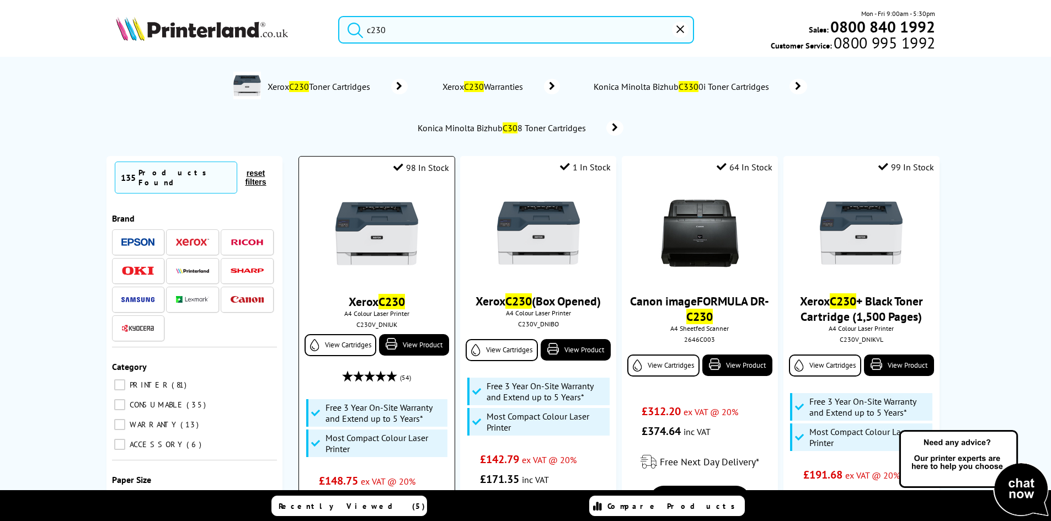
click at [386, 248] on img at bounding box center [377, 234] width 83 height 83
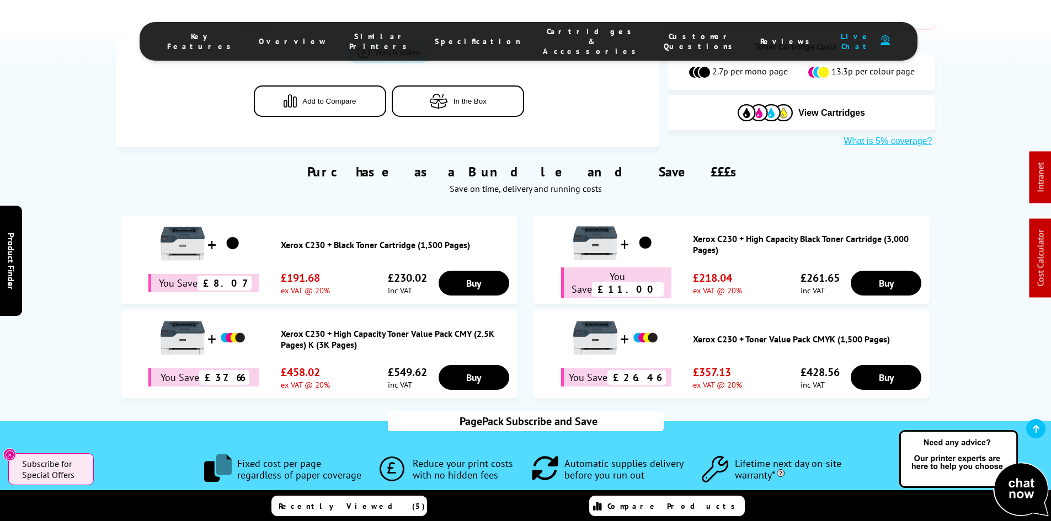
click at [567, 35] on span "Cartridges & Accessories" at bounding box center [592, 41] width 99 height 30
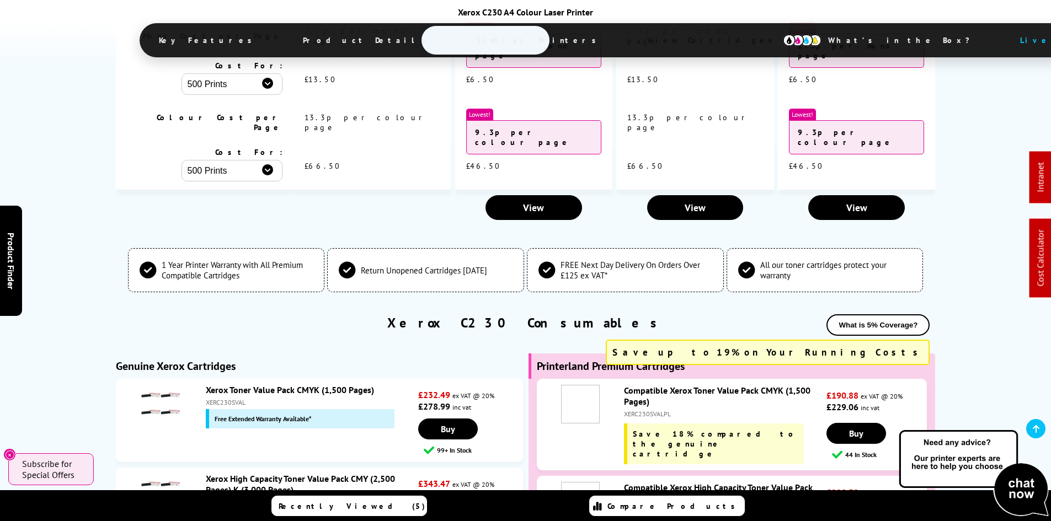
scroll to position [3693, 0]
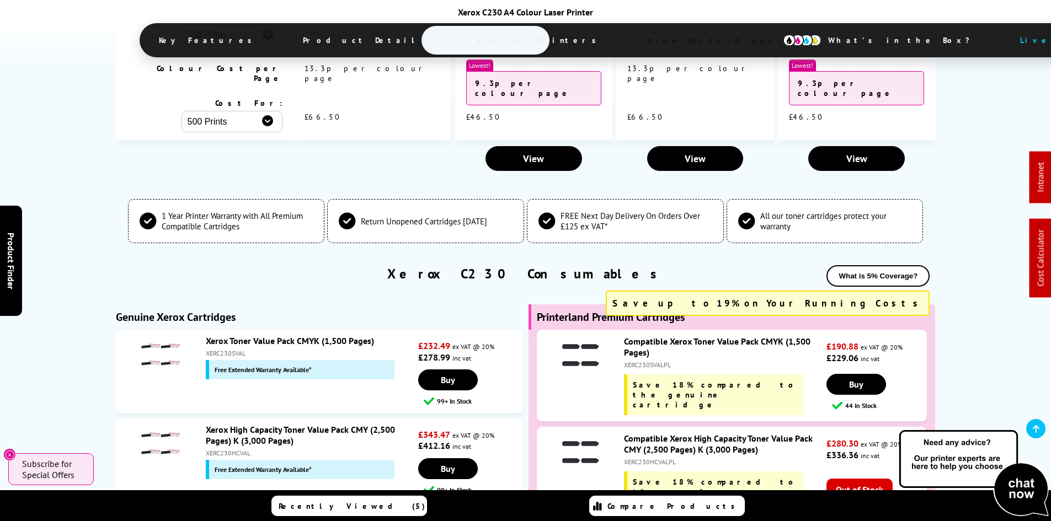
click at [236, 349] on div "XERC230SVAL" at bounding box center [311, 353] width 210 height 8
copy div "XERC230SVAL"
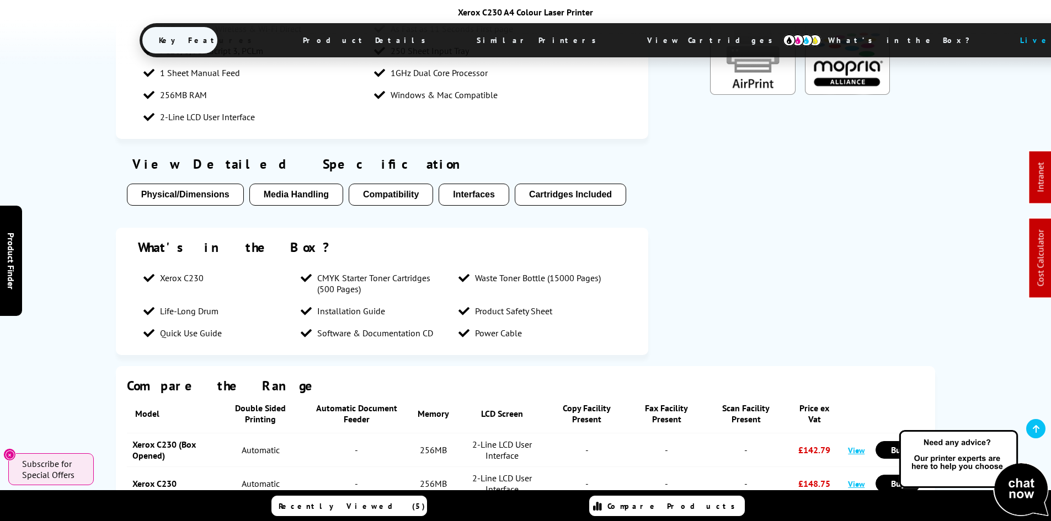
scroll to position [0, 0]
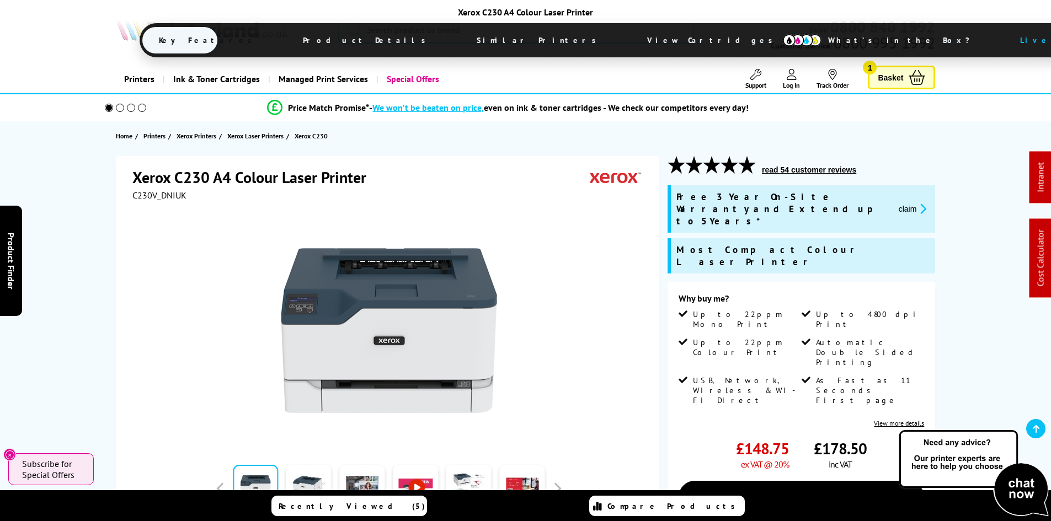
drag, startPoint x: 99, startPoint y: 403, endPoint x: 61, endPoint y: 134, distance: 272.0
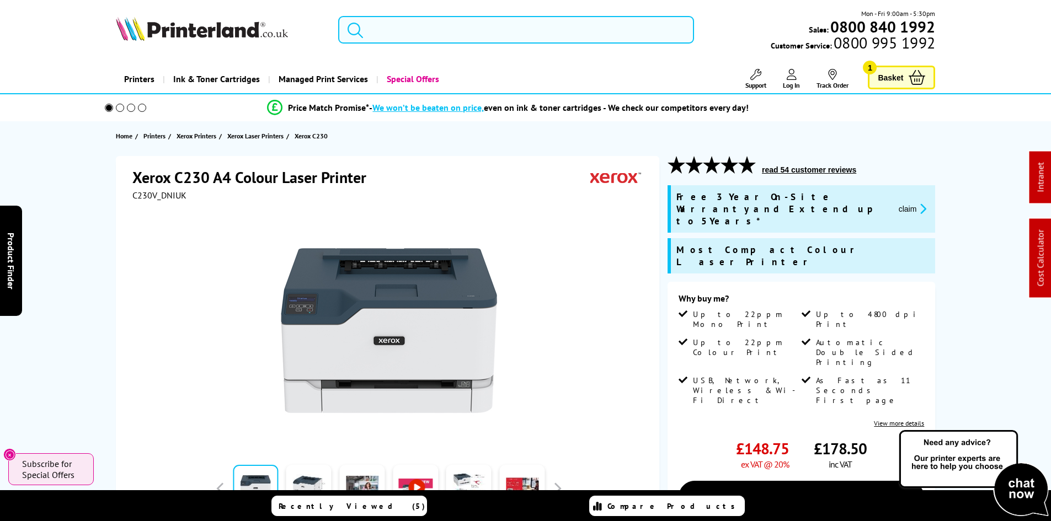
drag, startPoint x: 432, startPoint y: 34, endPoint x: 422, endPoint y: 36, distance: 10.2
click at [432, 34] on input "search" at bounding box center [516, 30] width 356 height 28
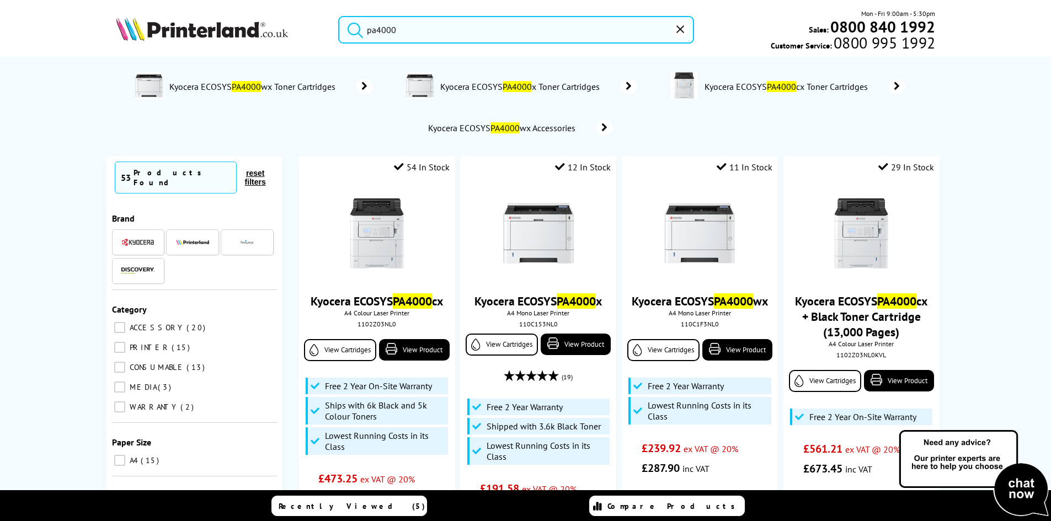
type input "pa4000"
click at [413, 28] on input "pa4000" at bounding box center [516, 30] width 356 height 28
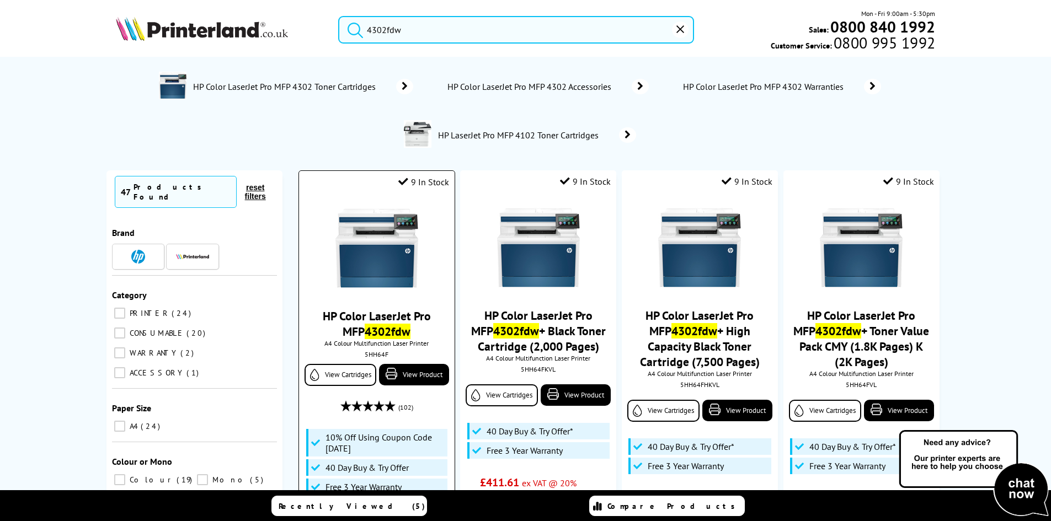
type input "4302fdw"
click at [403, 239] on img at bounding box center [377, 248] width 83 height 83
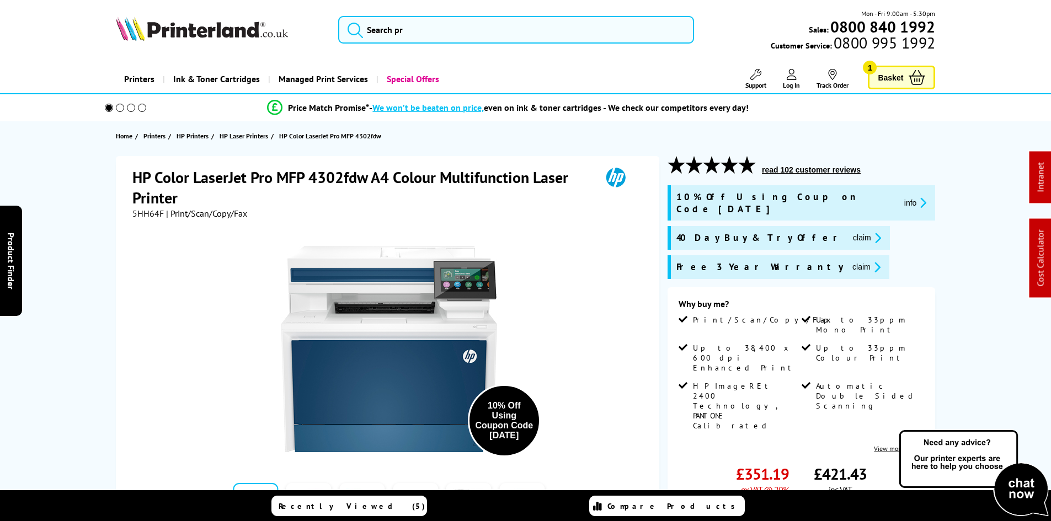
click at [151, 214] on span "5HH64F" at bounding box center [147, 213] width 31 height 11
copy span "5HH64F"
drag, startPoint x: 791, startPoint y: 229, endPoint x: 711, endPoint y: 282, distance: 96.4
click at [850, 232] on button "claim" at bounding box center [867, 238] width 35 height 13
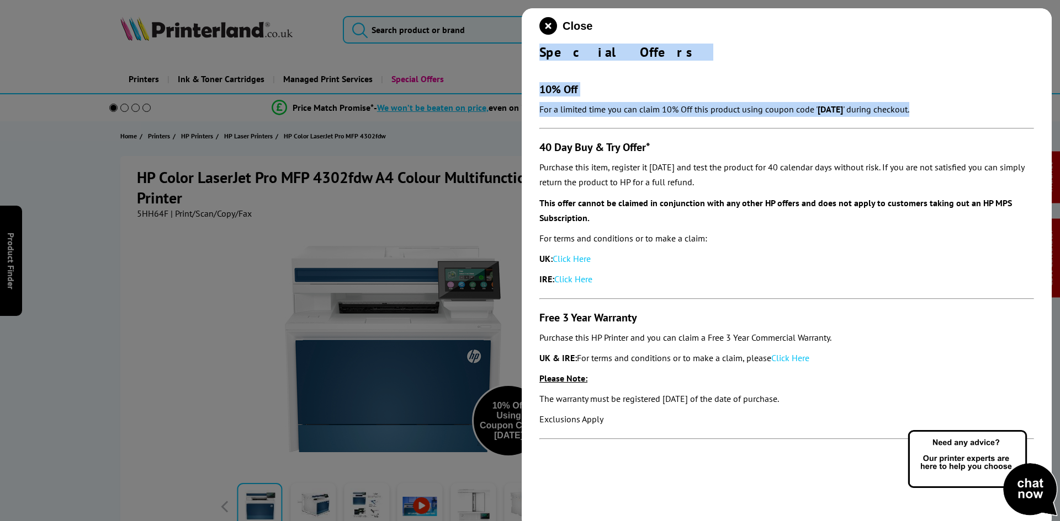
drag, startPoint x: 531, startPoint y: 47, endPoint x: 563, endPoint y: 121, distance: 80.4
click at [563, 121] on div "Close Special Offers 10% Off For a limited time you can claim 10% Off this prod…" at bounding box center [786, 268] width 530 height 521
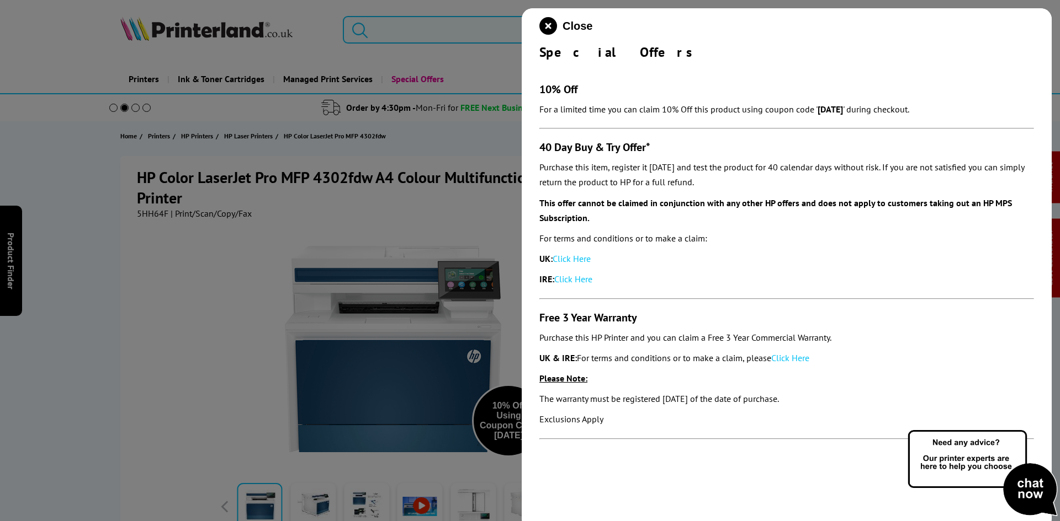
click at [529, 130] on div "Close Special Offers 10% Off For a limited time you can claim 10% Off this prod…" at bounding box center [786, 268] width 530 height 521
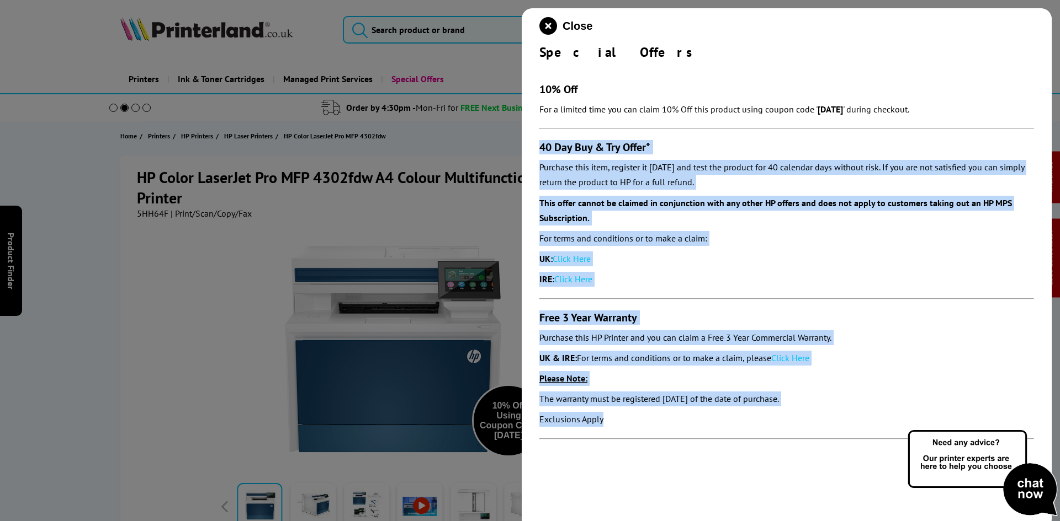
drag, startPoint x: 534, startPoint y: 141, endPoint x: 651, endPoint y: 429, distance: 311.4
click at [651, 429] on div "Close Special Offers 10% Off For a limited time you can claim 10% Off this prod…" at bounding box center [786, 268] width 530 height 521
copy section "40 Day Buy & Try Offer* Purchase this item, register it [DATE] and test the pro…"
click at [546, 24] on icon "close modal" at bounding box center [548, 26] width 18 height 18
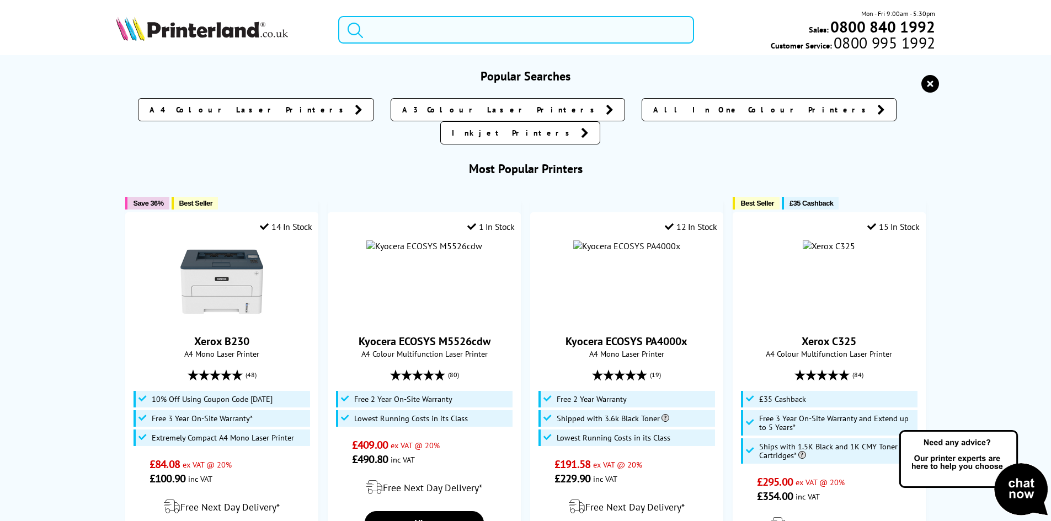
click at [412, 38] on input "search" at bounding box center [516, 30] width 356 height 28
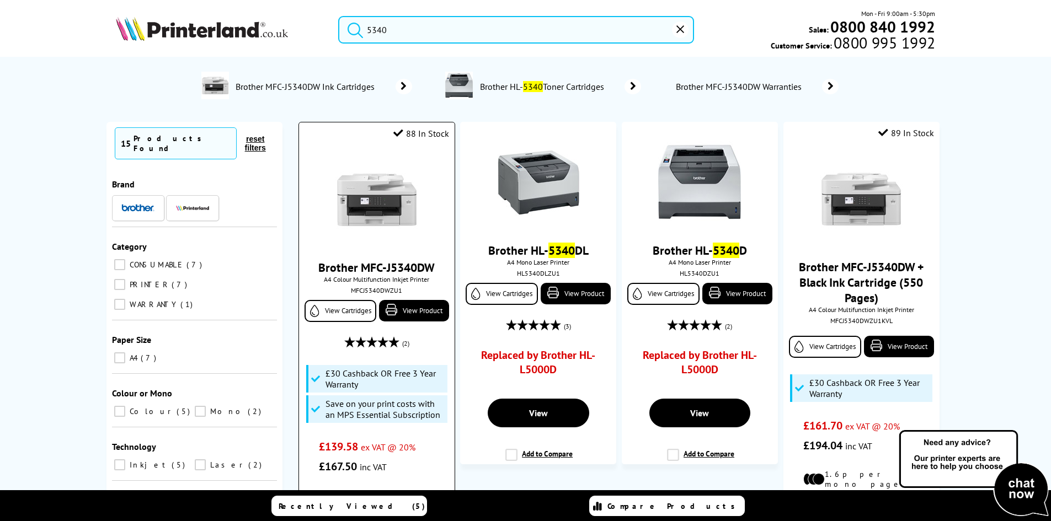
type input "5340"
click at [373, 194] on img at bounding box center [377, 199] width 83 height 83
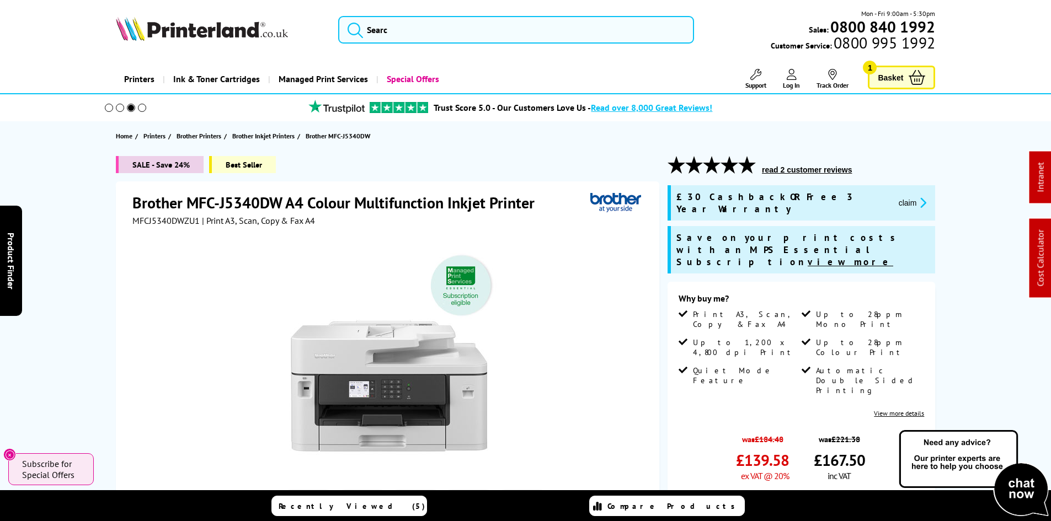
drag, startPoint x: 212, startPoint y: 395, endPoint x: 87, endPoint y: 87, distance: 332.4
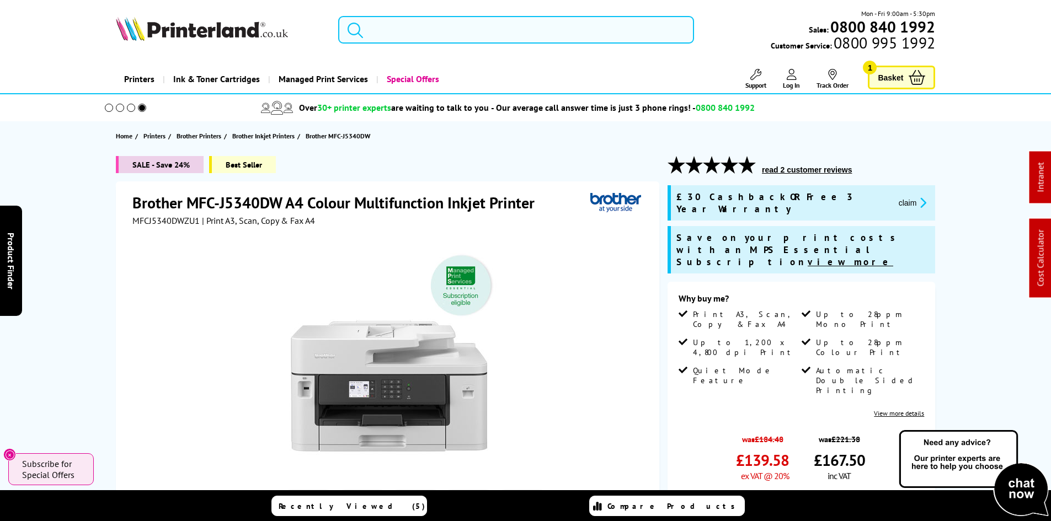
click at [404, 32] on input "search" at bounding box center [516, 30] width 356 height 28
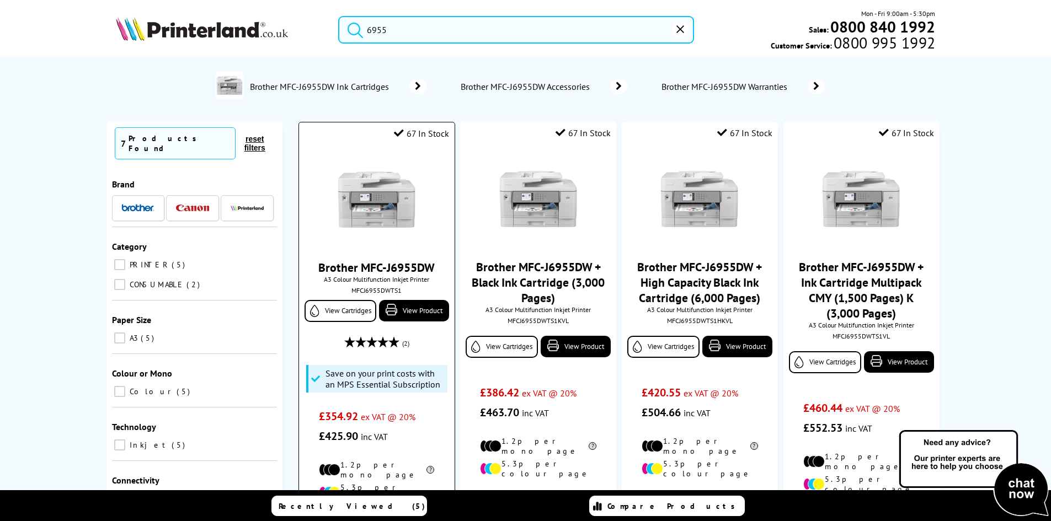
type input "6955"
click at [358, 223] on img at bounding box center [377, 199] width 83 height 83
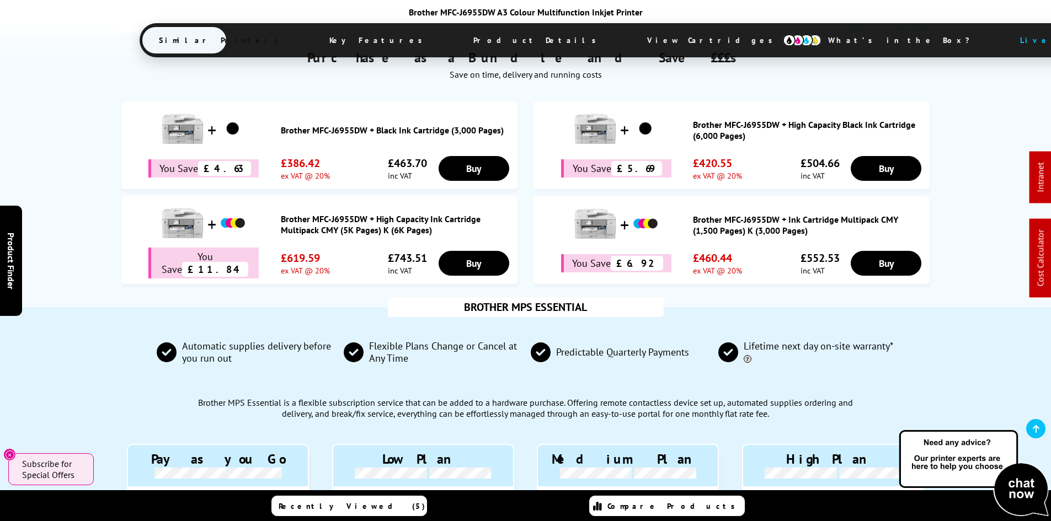
scroll to position [717, 0]
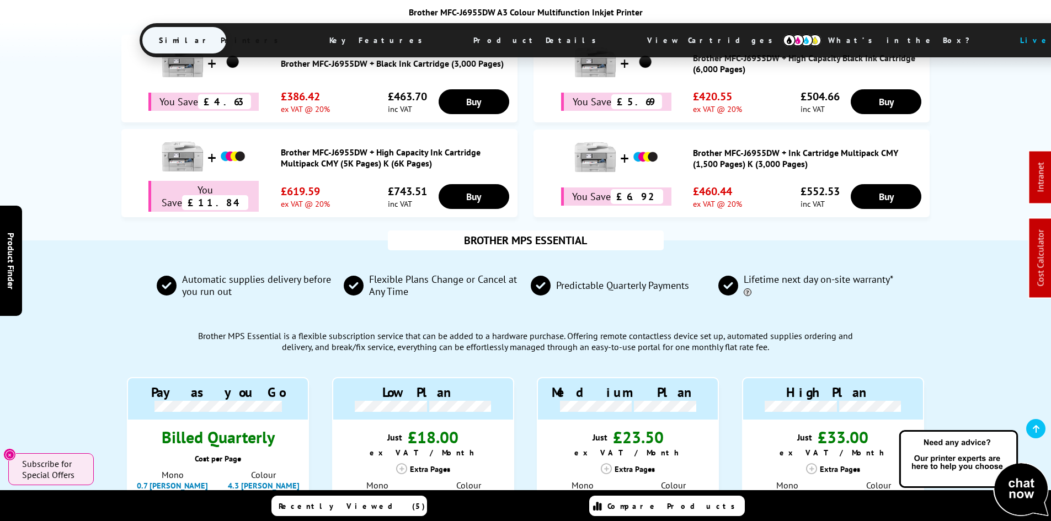
click at [457, 39] on span "Product Details" at bounding box center [538, 40] width 162 height 26
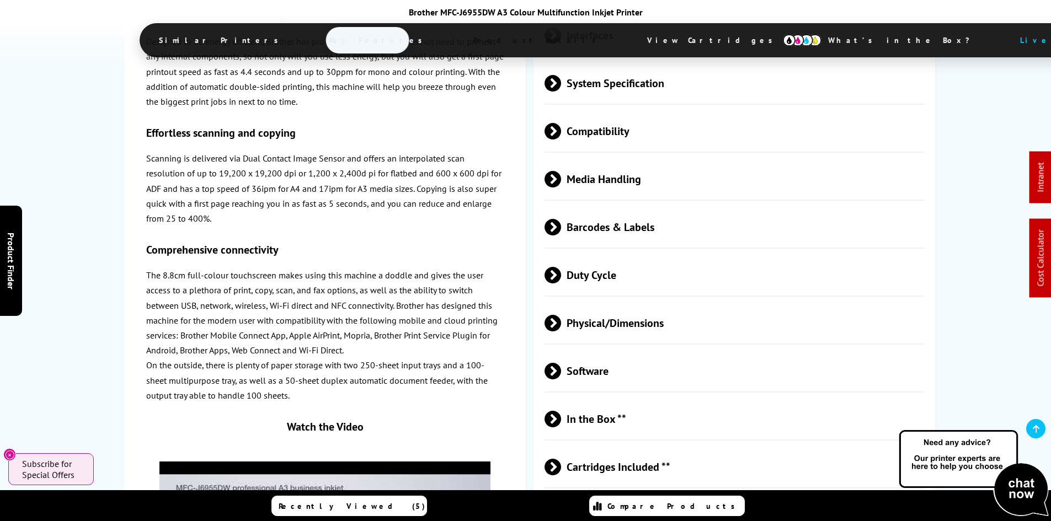
scroll to position [2974, 0]
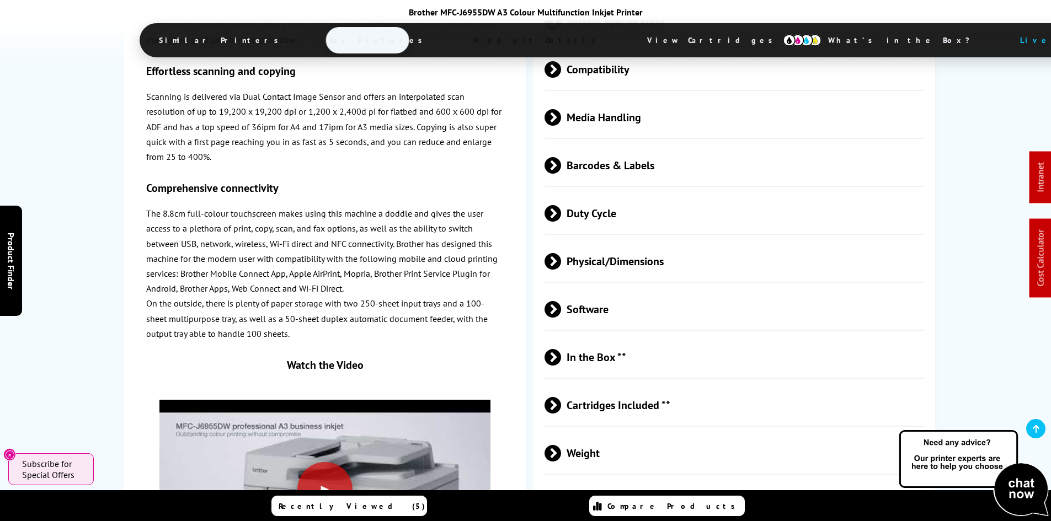
click at [577, 241] on span "Physical/Dimensions" at bounding box center [735, 261] width 381 height 41
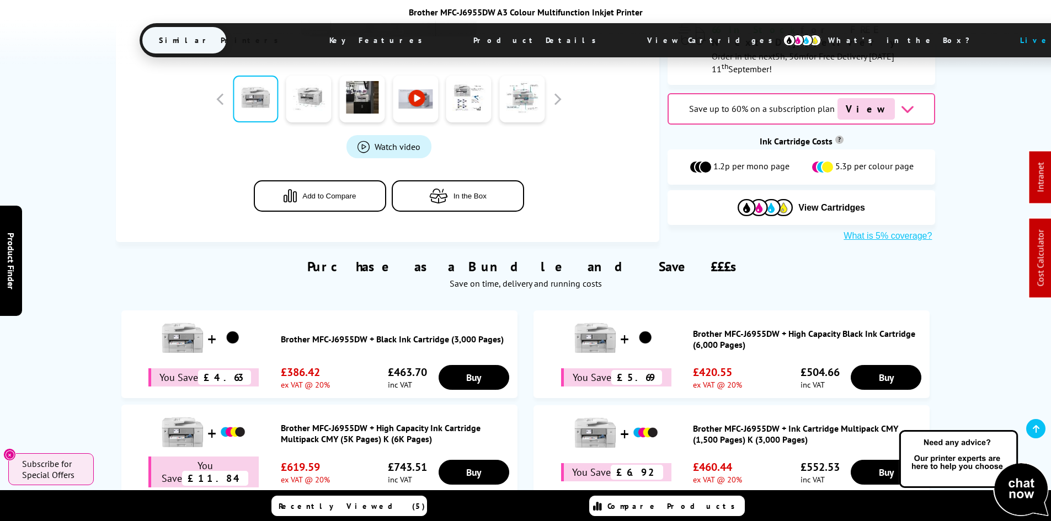
scroll to position [497, 0]
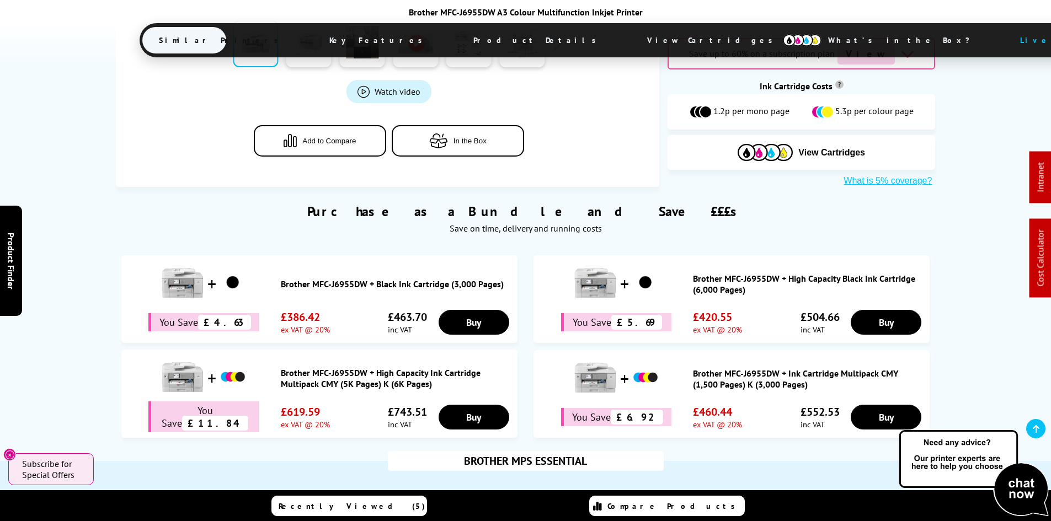
click at [89, 297] on div "Purchase as a Bundle and Save £££s Save on time, delivery and running costs Bro…" at bounding box center [525, 316] width 883 height 258
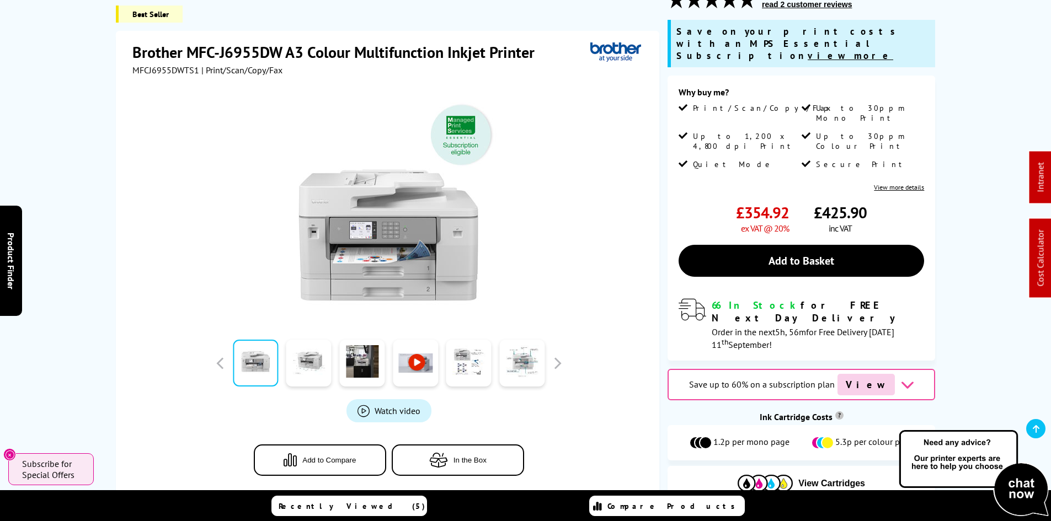
scroll to position [0, 0]
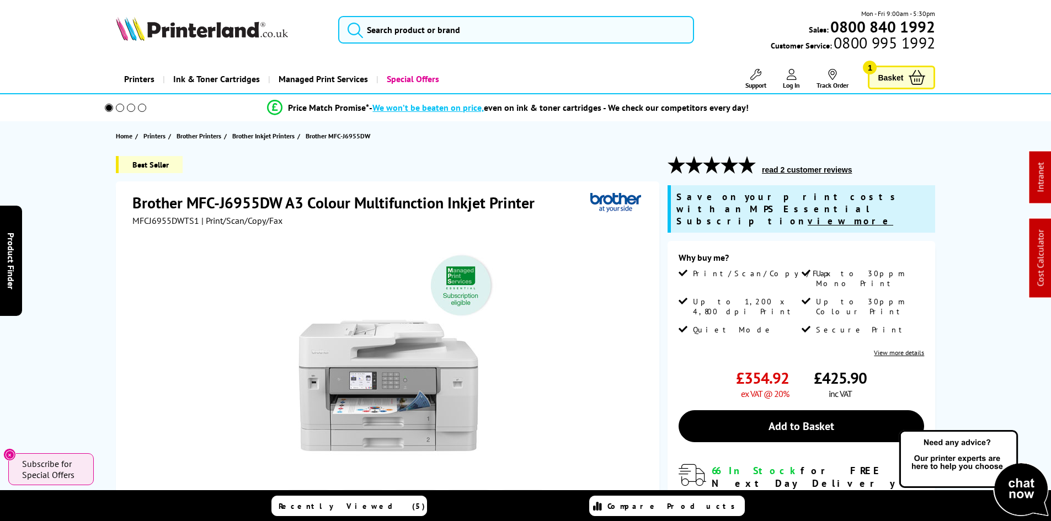
click at [92, 254] on div "Best Seller Brother MFC-J6955DW A3 Colour Multifunction Inkjet Printer MFCJ6955…" at bounding box center [525, 420] width 883 height 528
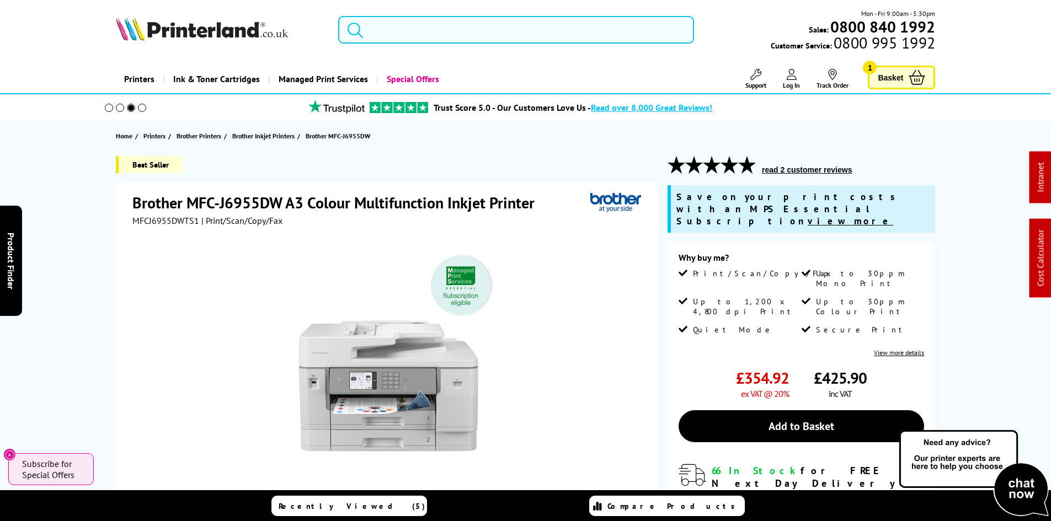
click at [397, 23] on input "search" at bounding box center [516, 30] width 356 height 28
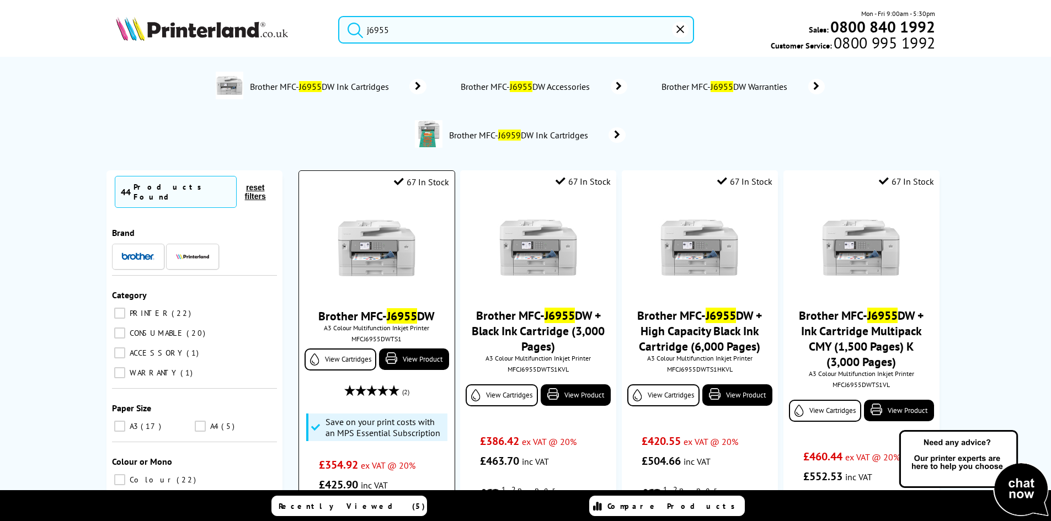
type input "j6955"
click at [348, 251] on img at bounding box center [377, 248] width 83 height 83
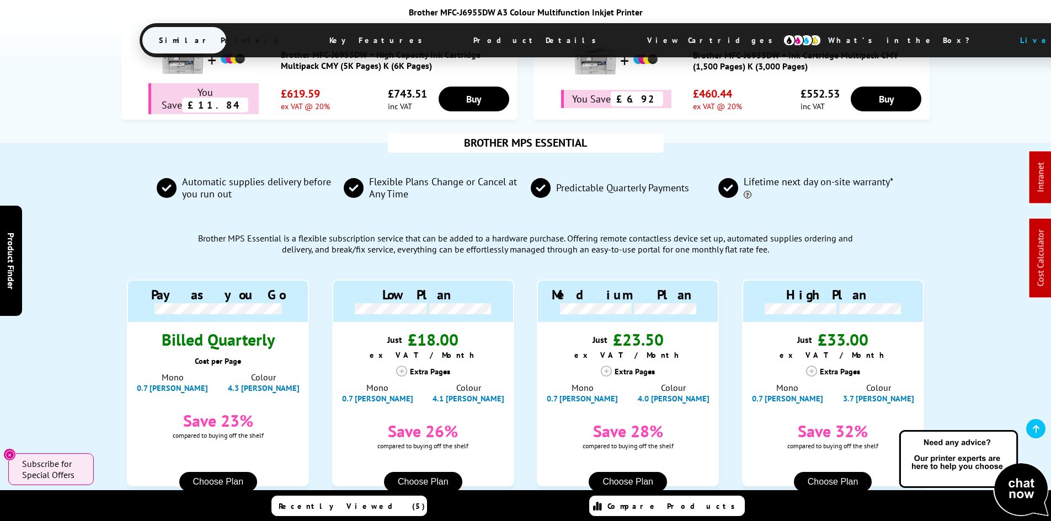
scroll to position [883, 0]
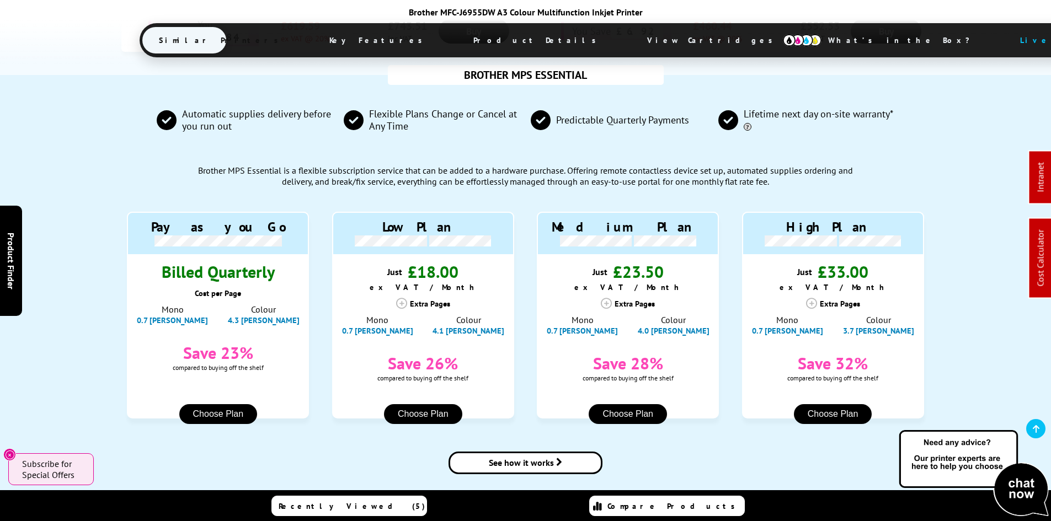
click at [83, 321] on div "BROTHER MPS ESSENTIAL Automatic supplies delivery before you run out Flexible P…" at bounding box center [525, 286] width 1051 height 422
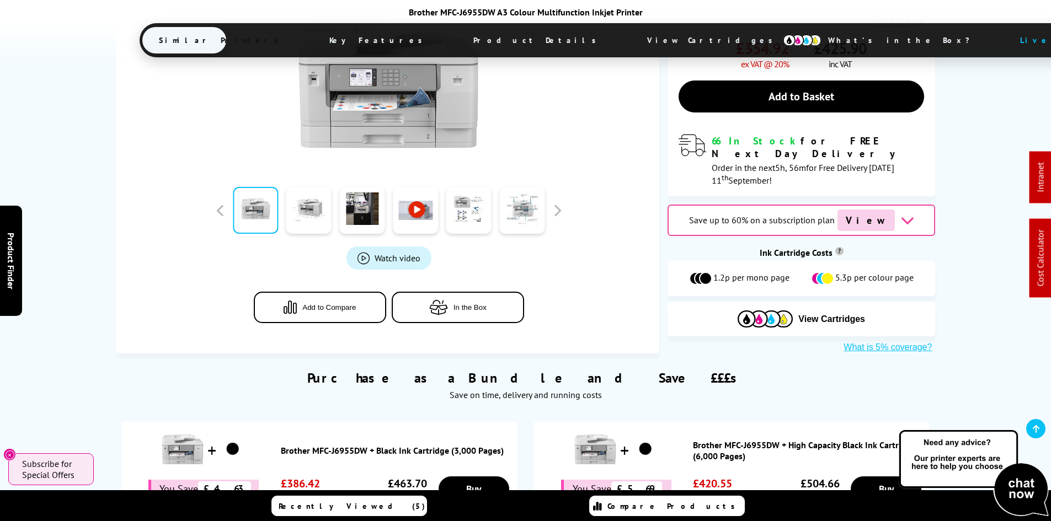
scroll to position [331, 0]
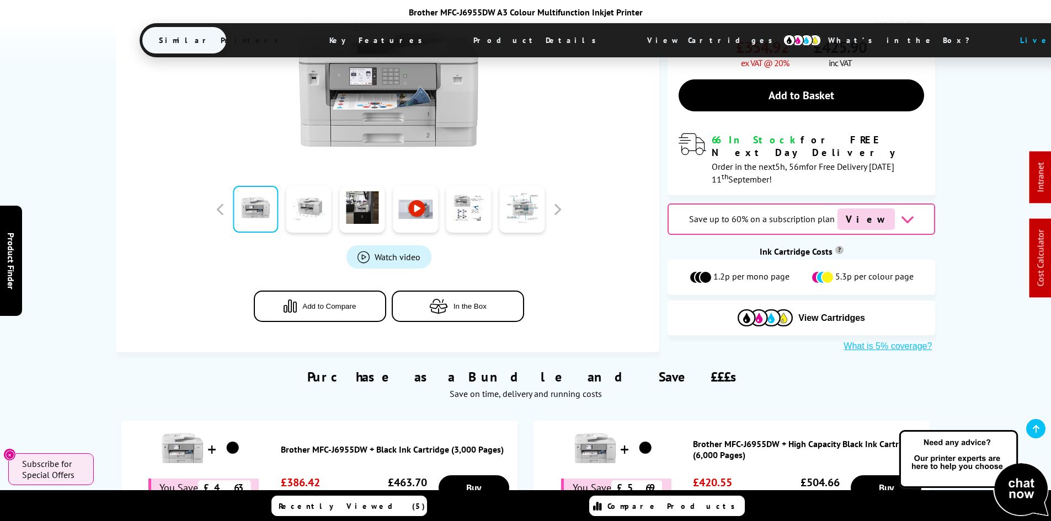
click at [91, 299] on div "Best Seller Brother MFC-J6955DW A3 Colour Multifunction Inkjet Printer MFCJ6955…" at bounding box center [525, 89] width 883 height 528
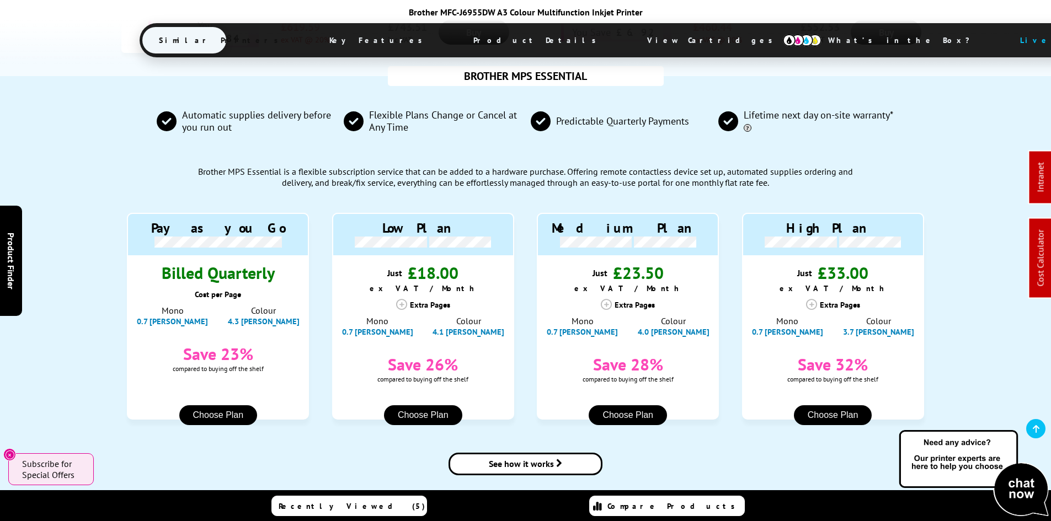
scroll to position [883, 0]
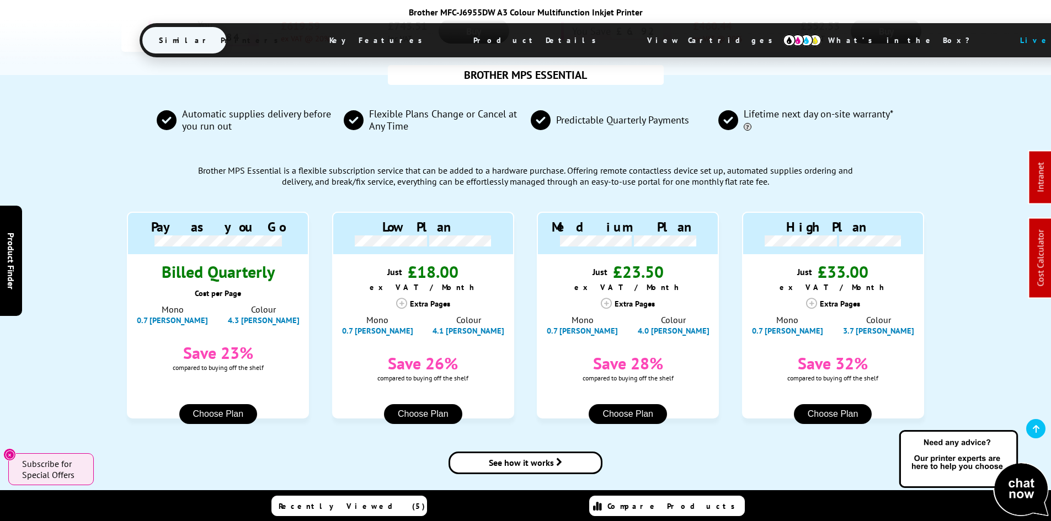
click at [91, 299] on div "BROTHER MPS ESSENTIAL Automatic supplies delivery before you run out Flexible P…" at bounding box center [525, 286] width 883 height 422
click at [54, 342] on div "BROTHER MPS ESSENTIAL Automatic supplies delivery before you run out Flexible P…" at bounding box center [525, 286] width 1051 height 422
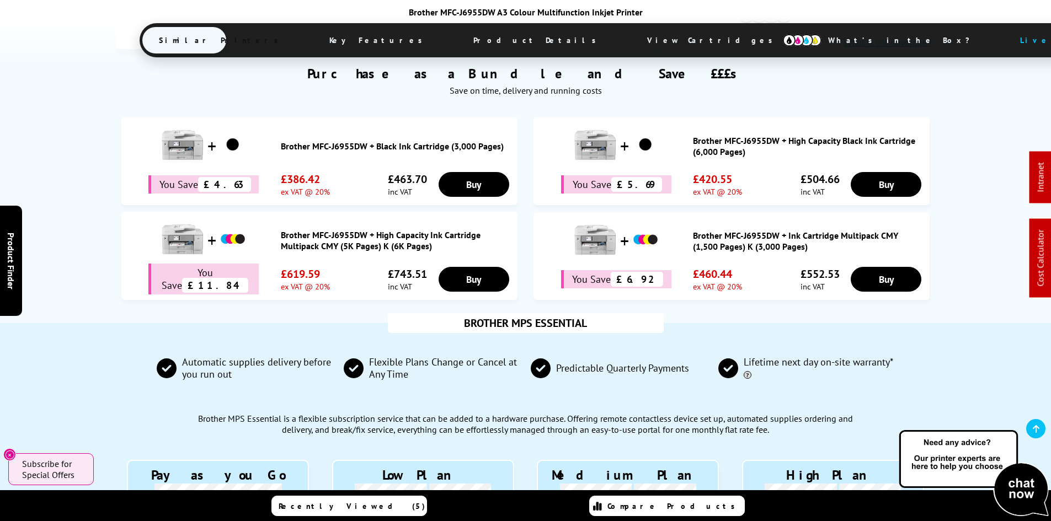
scroll to position [0, 0]
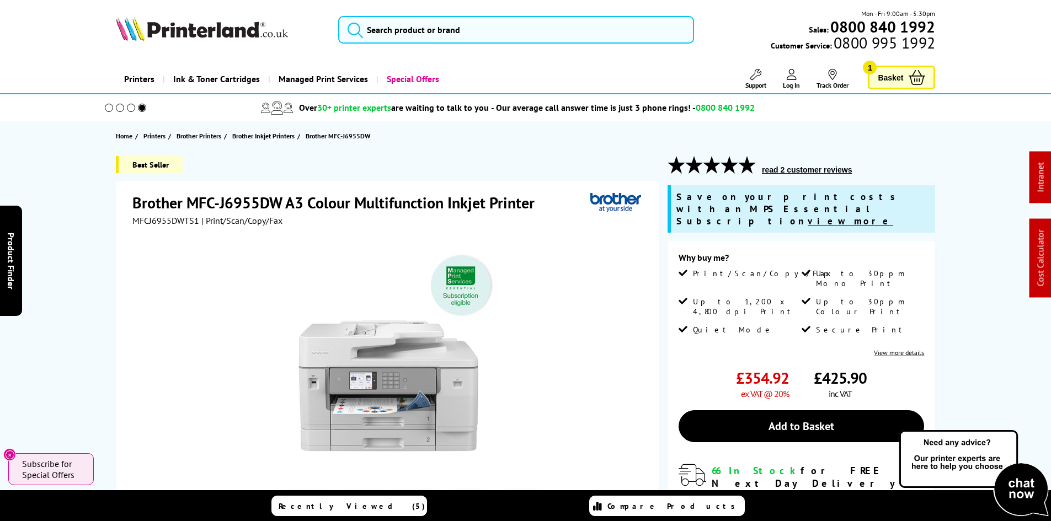
drag, startPoint x: 70, startPoint y: 363, endPoint x: 67, endPoint y: 186, distance: 177.2
click at [89, 293] on div "Best Seller Brother MFC-J6955DW A3 Colour Multifunction Inkjet Printer MFCJ6955…" at bounding box center [525, 420] width 883 height 528
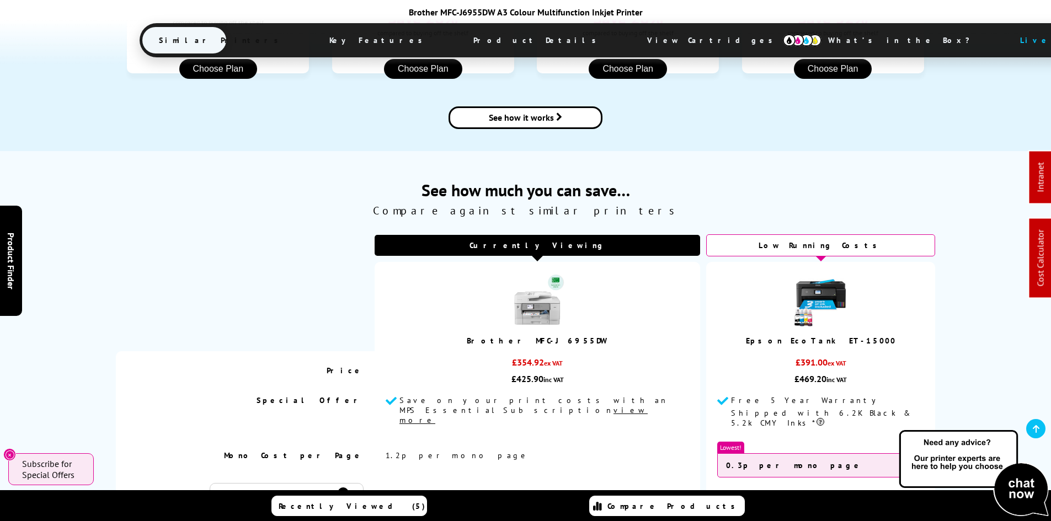
scroll to position [1269, 0]
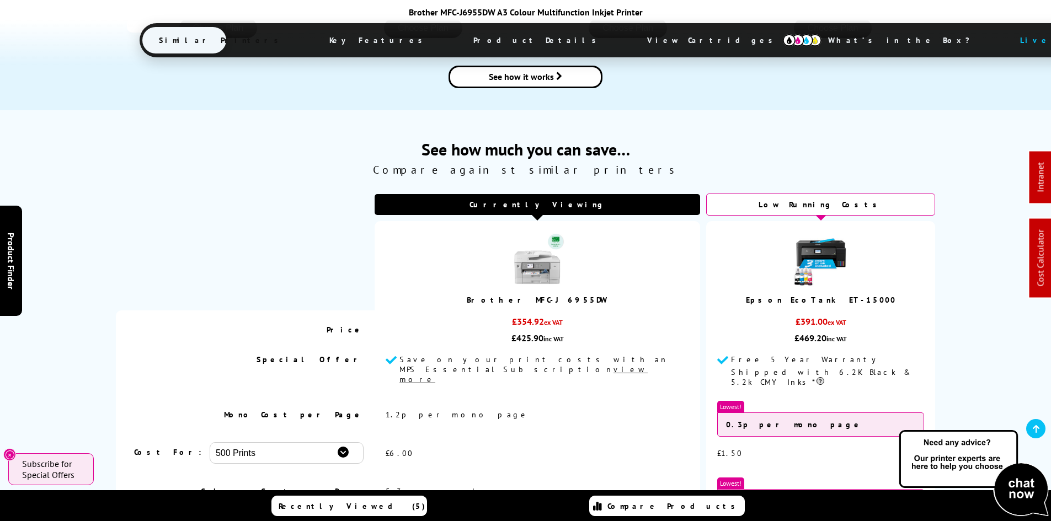
click at [457, 43] on span "Product Details" at bounding box center [538, 40] width 162 height 26
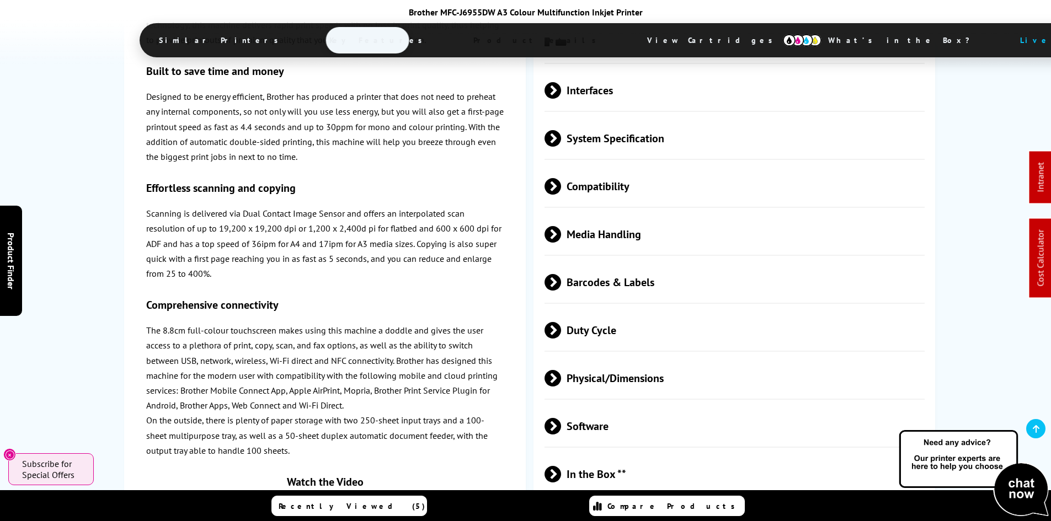
scroll to position [2919, 0]
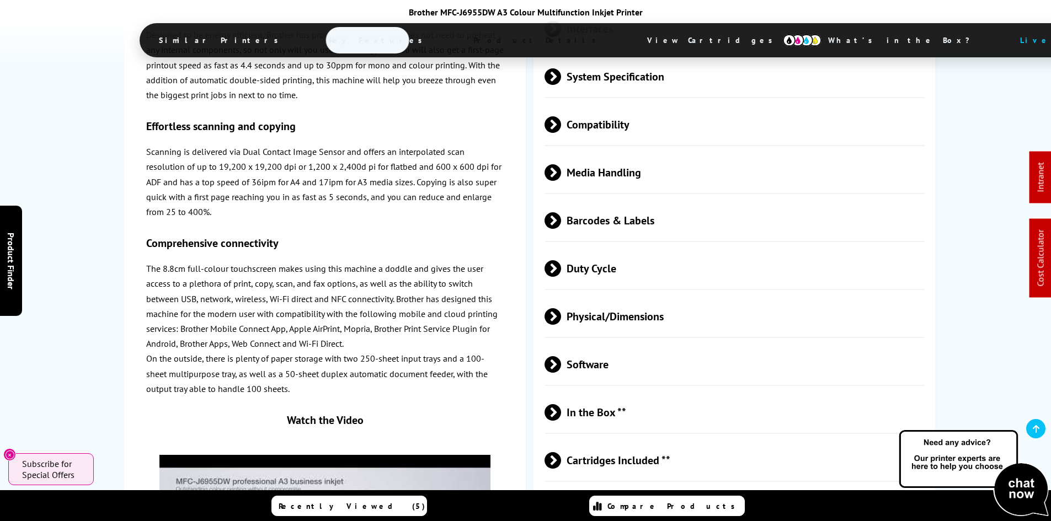
click at [599, 248] on span "Duty Cycle" at bounding box center [735, 268] width 381 height 41
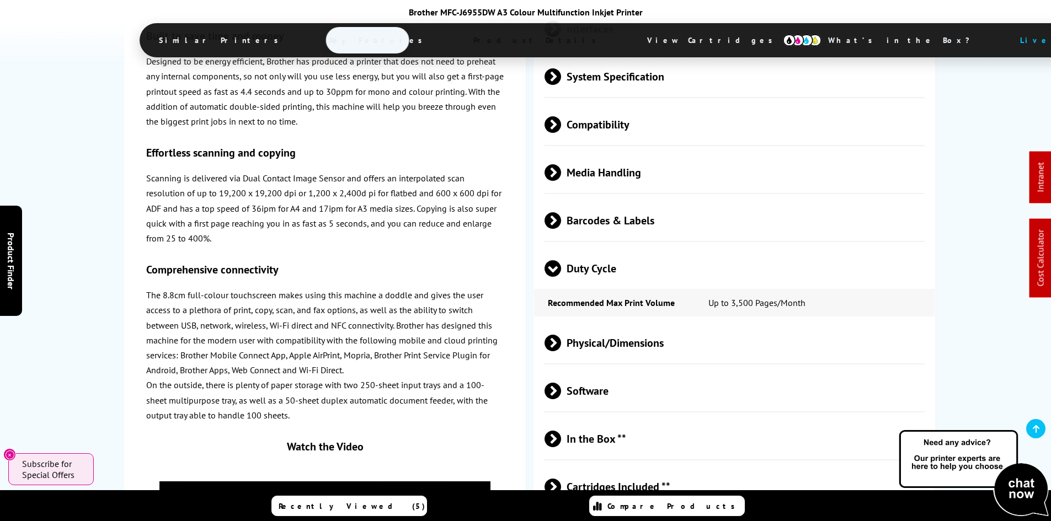
click at [778, 289] on td "Up to 3,500 Pages/Month" at bounding box center [815, 303] width 241 height 28
click at [101, 337] on div "Brother MFC-J6955DW in More Detail The Brother MFC-J6955DW A3 Colour Multifunct…" at bounding box center [525, 75] width 883 height 1216
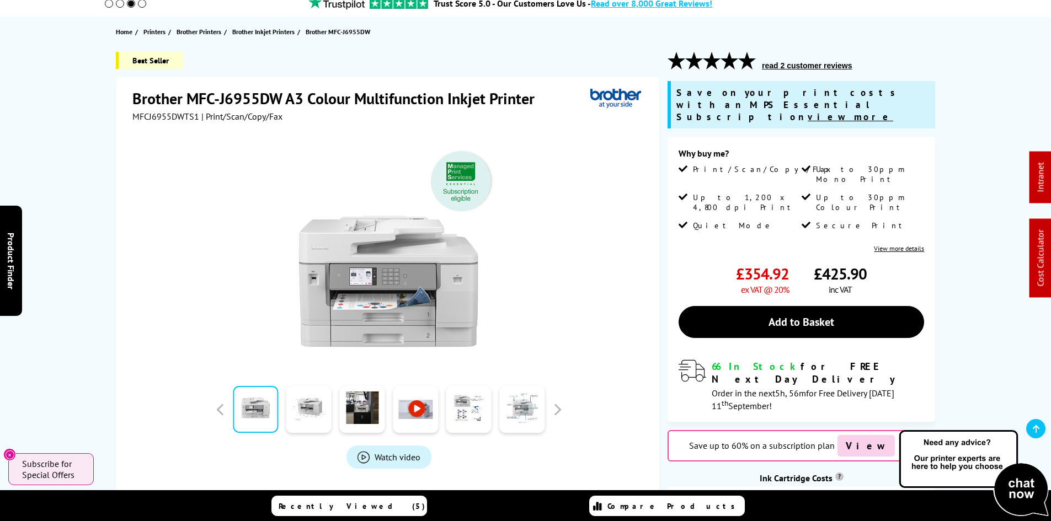
scroll to position [0, 0]
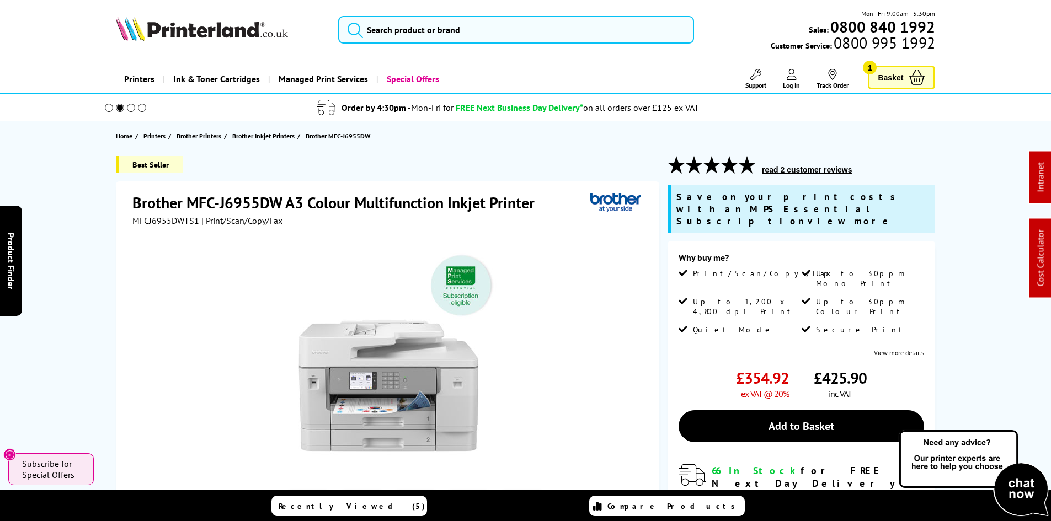
click at [159, 220] on span "MFCJ6955DWTS1" at bounding box center [165, 220] width 67 height 11
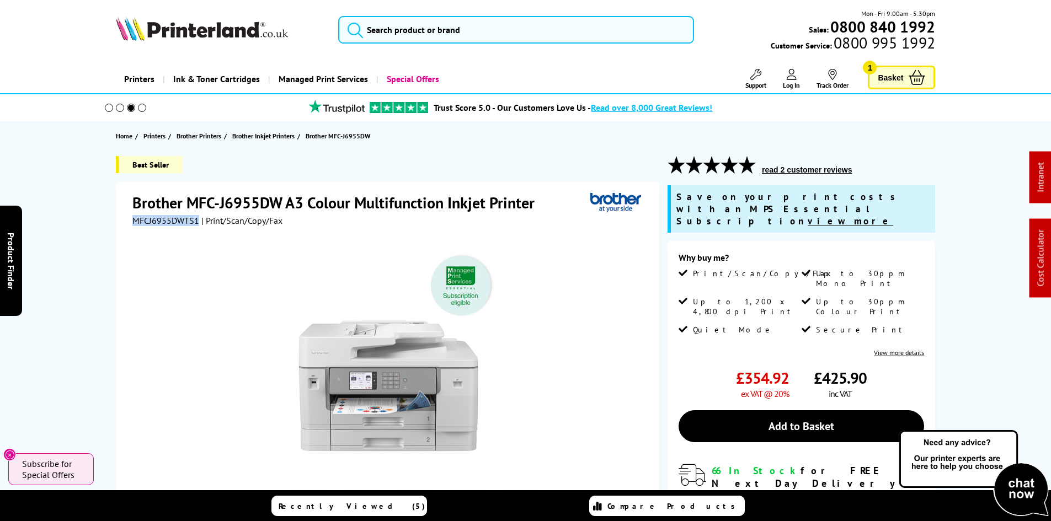
copy span "MFCJ6955DWTS1"
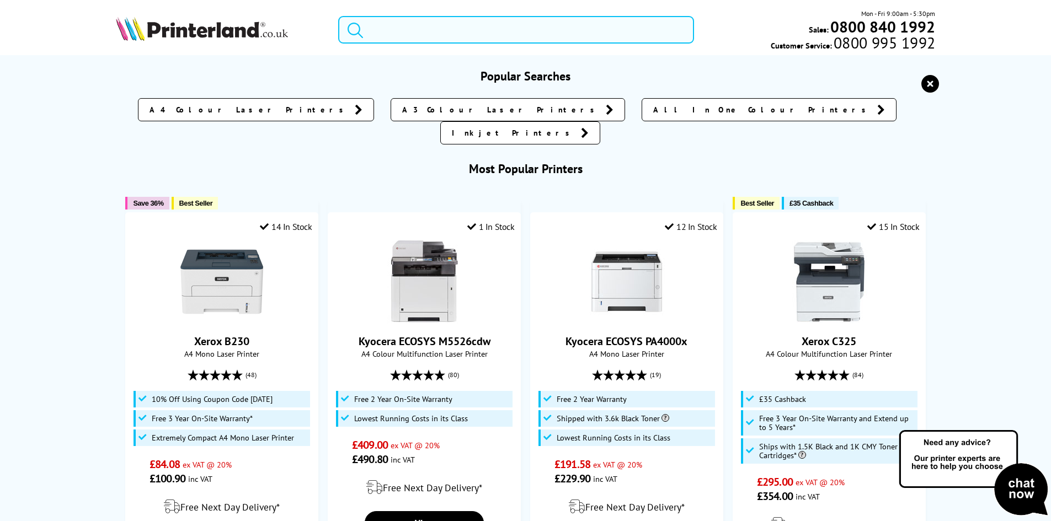
paste input "110C1F3NL0"
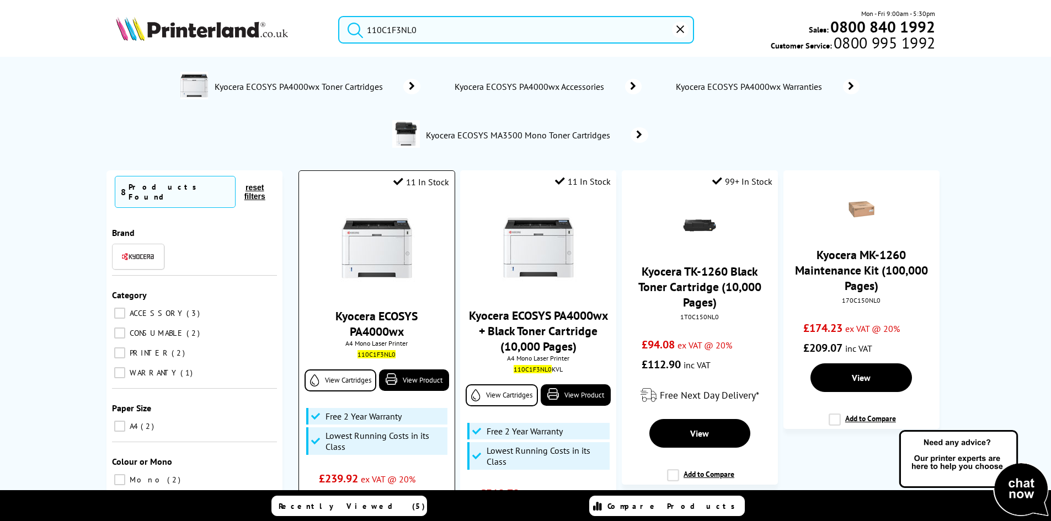
type input "110C1F3NL0"
click at [379, 241] on img at bounding box center [377, 248] width 83 height 83
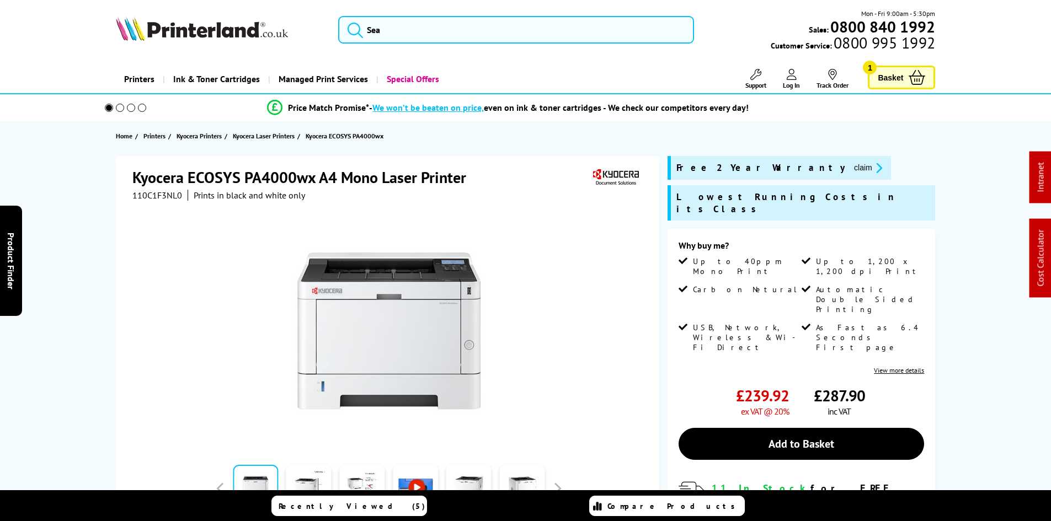
drag, startPoint x: 0, startPoint y: 0, endPoint x: 114, endPoint y: 2, distance: 113.7
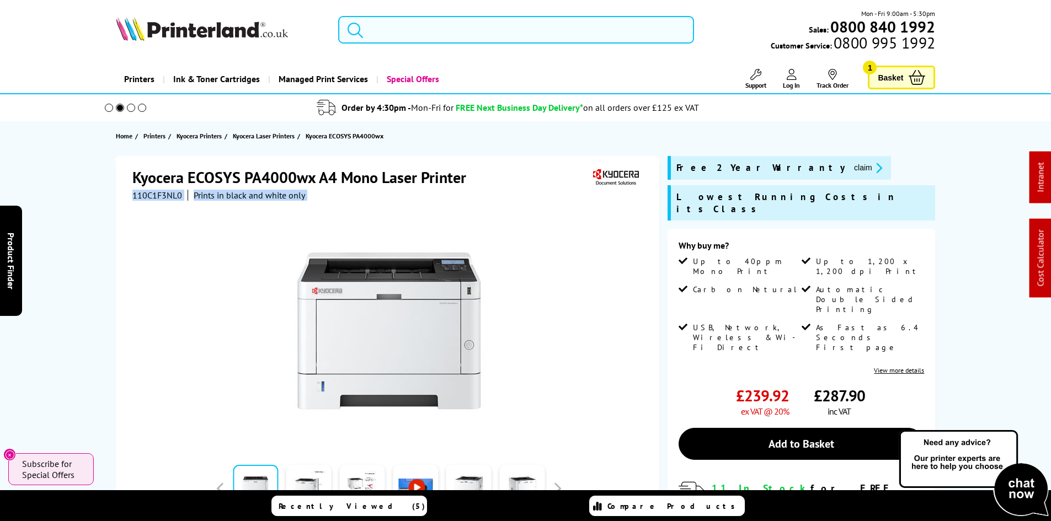
click at [418, 32] on input "search" at bounding box center [516, 30] width 356 height 28
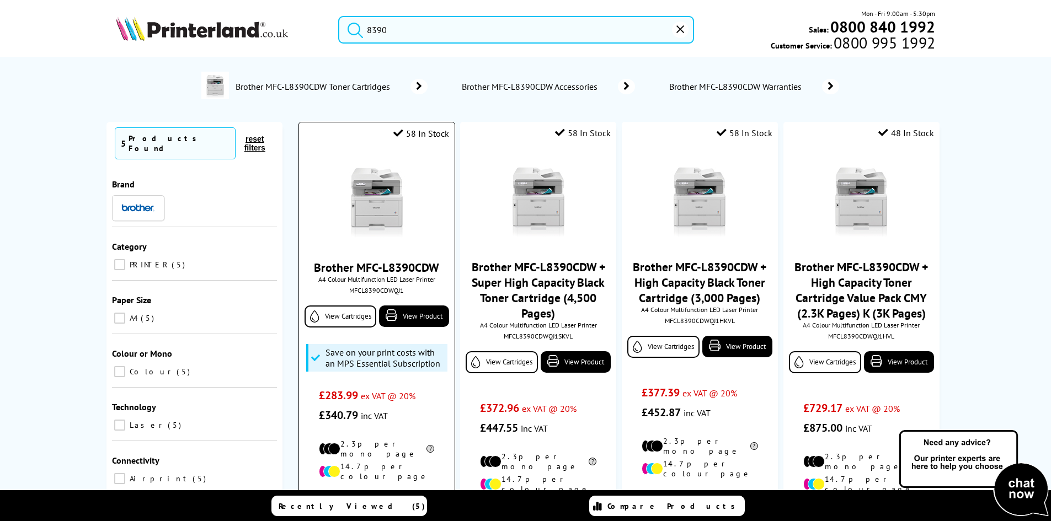
type input "8390"
click at [401, 195] on img at bounding box center [377, 199] width 83 height 83
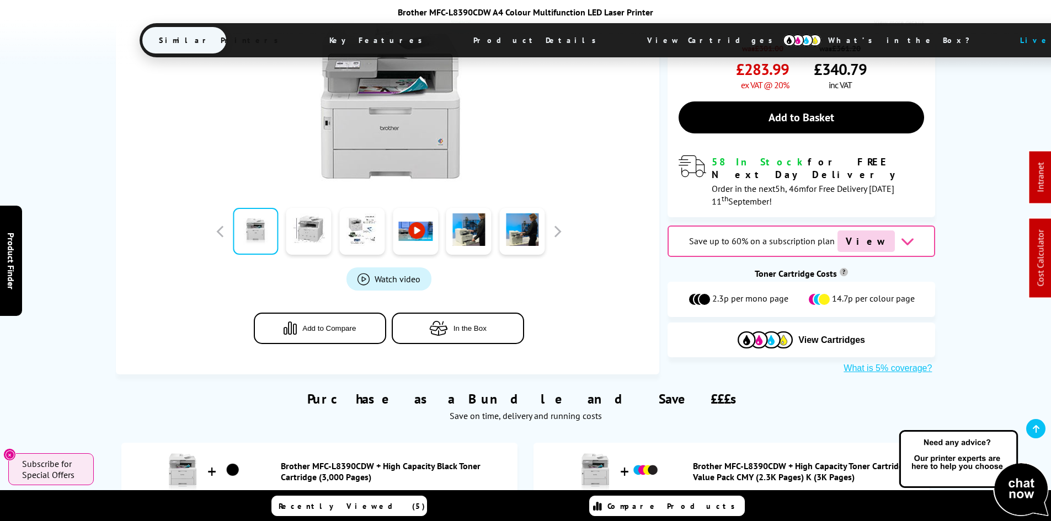
scroll to position [331, 0]
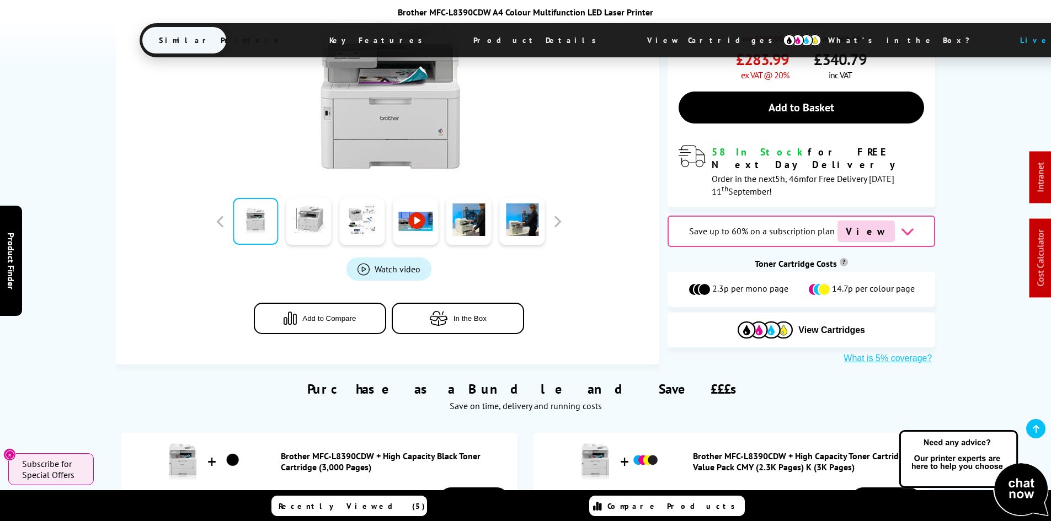
drag, startPoint x: 436, startPoint y: 37, endPoint x: 449, endPoint y: 57, distance: 23.6
click at [457, 37] on span "Product Details" at bounding box center [538, 40] width 162 height 26
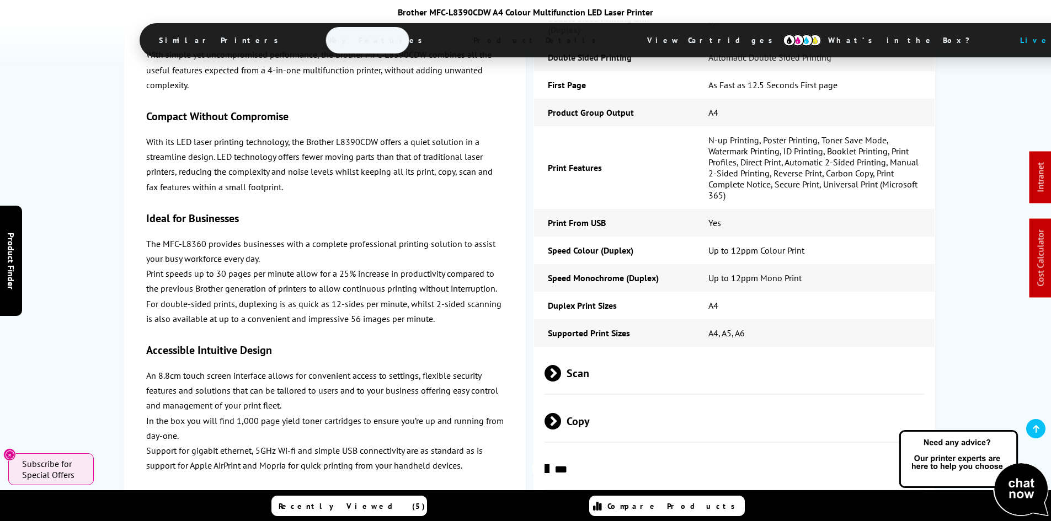
scroll to position [2809, 0]
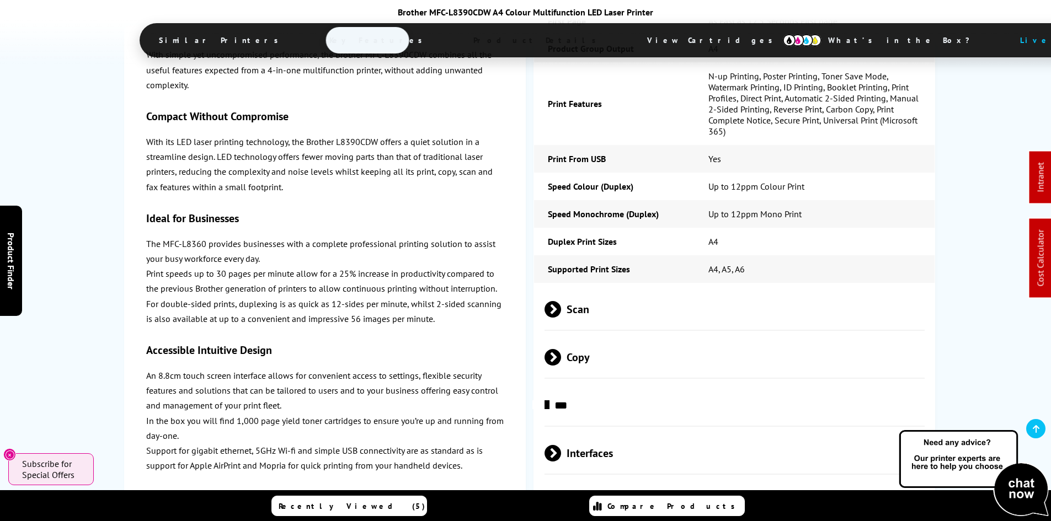
click at [589, 289] on span "Scan" at bounding box center [735, 309] width 381 height 41
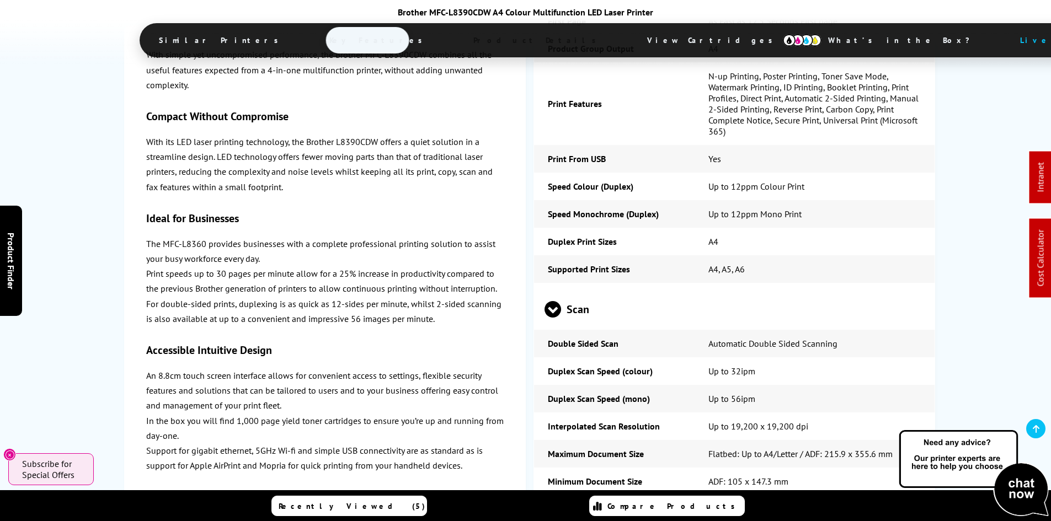
click at [589, 289] on span "Scan" at bounding box center [735, 309] width 381 height 41
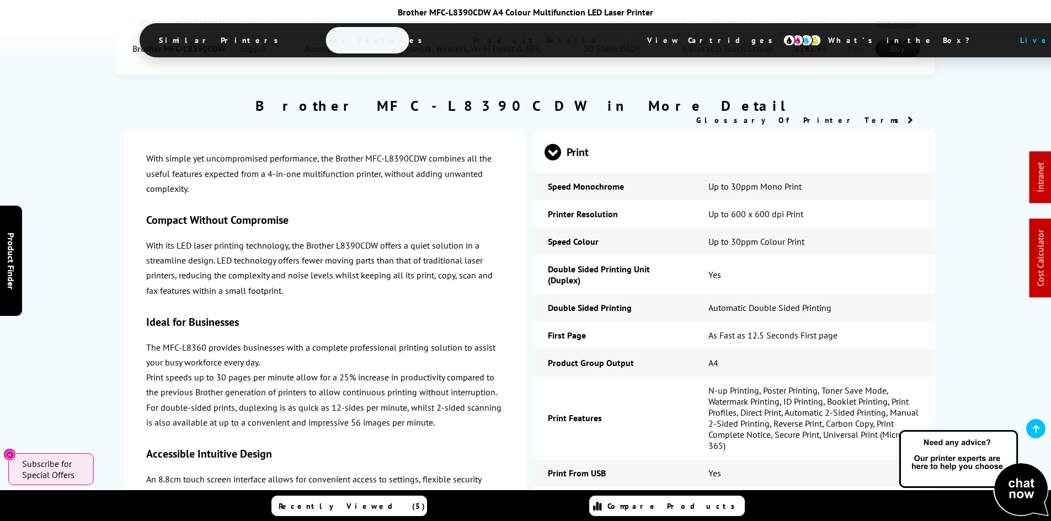
scroll to position [1653, 0]
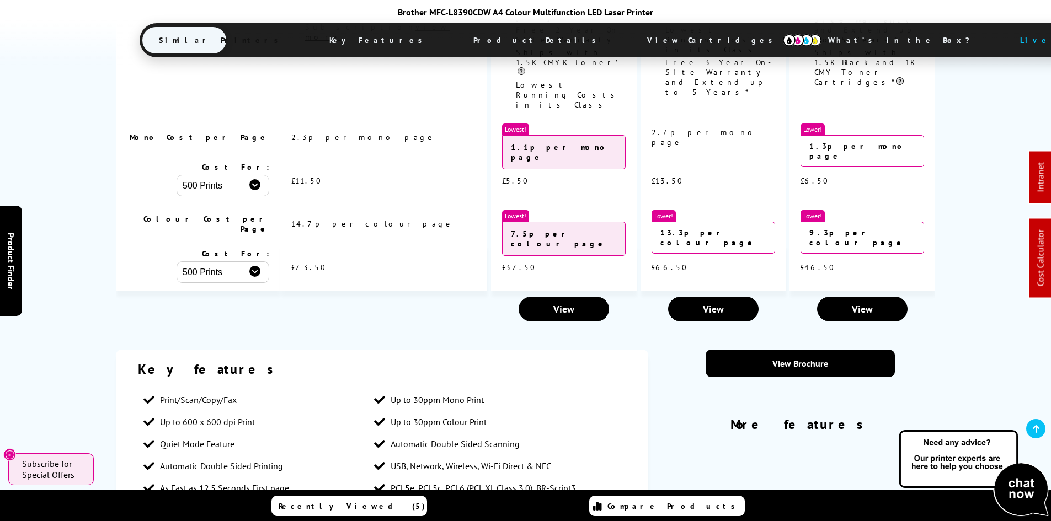
drag, startPoint x: 149, startPoint y: 344, endPoint x: 81, endPoint y: 186, distance: 172.5
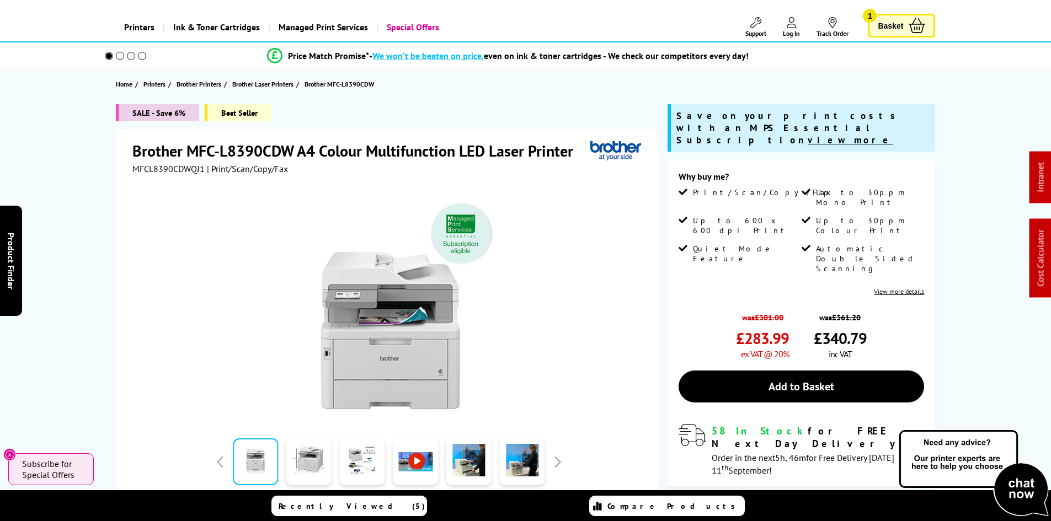
scroll to position [0, 0]
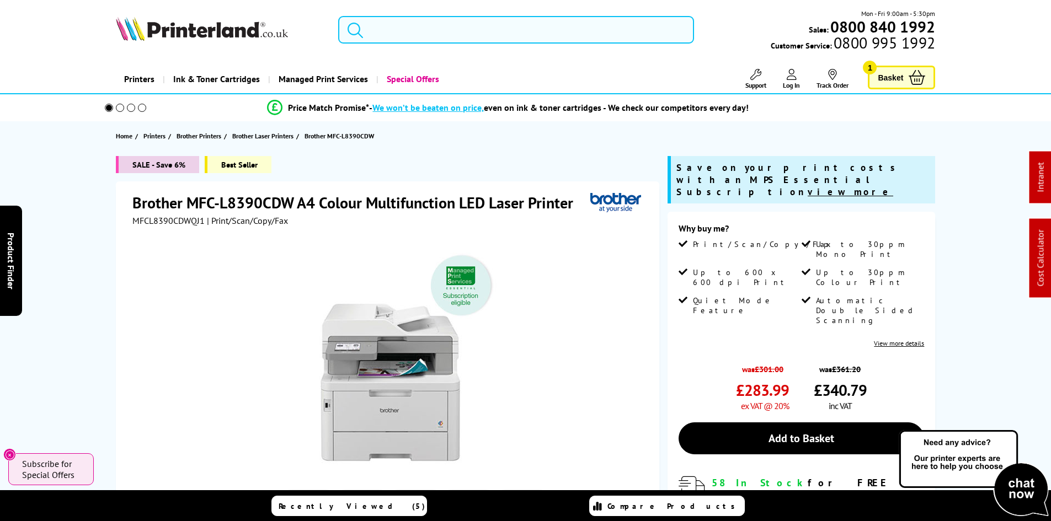
click at [391, 40] on input "search" at bounding box center [516, 30] width 356 height 28
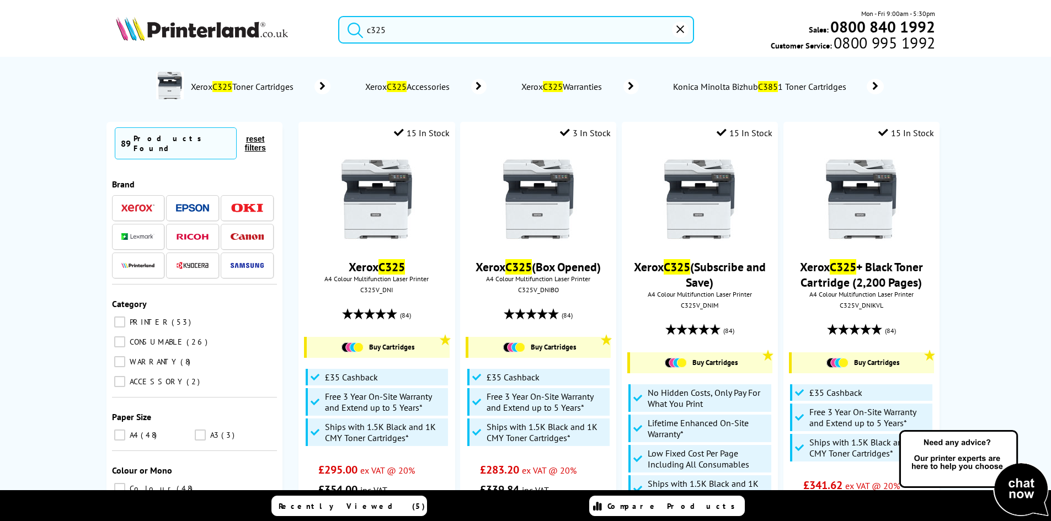
type input "c325"
click at [339, 16] on button "submit" at bounding box center [353, 28] width 28 height 24
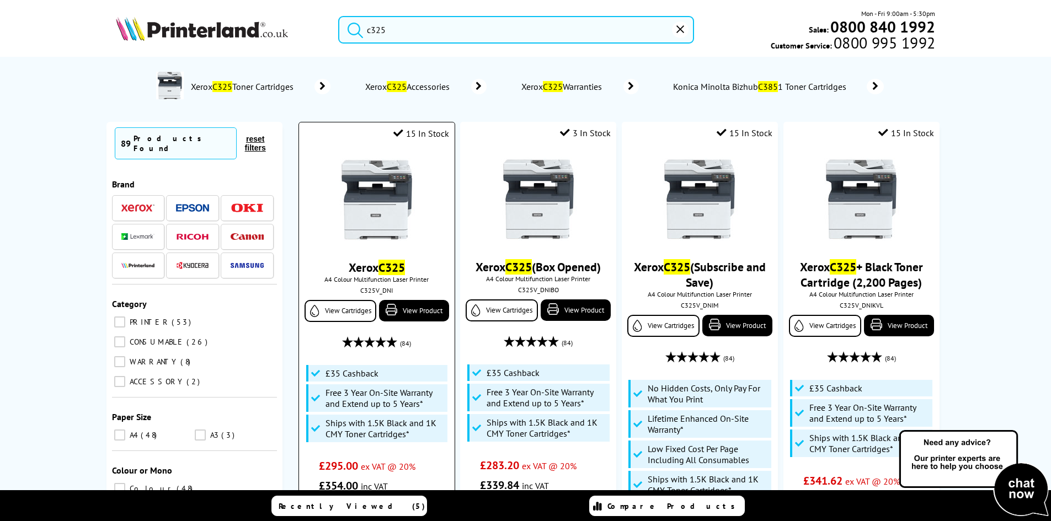
click at [414, 206] on img at bounding box center [377, 199] width 83 height 83
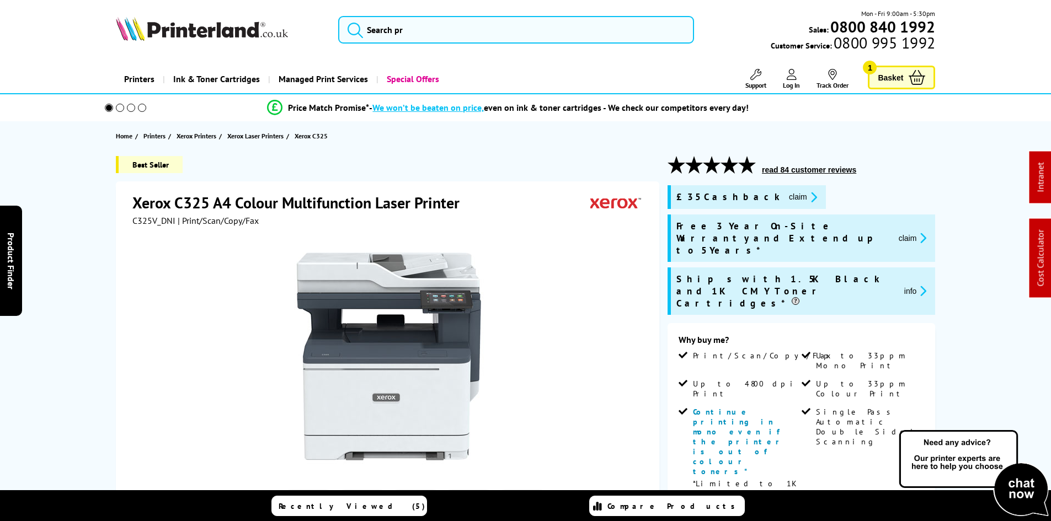
click at [151, 224] on span "C325V_DNI" at bounding box center [153, 220] width 43 height 11
copy span "C325V_DNI"
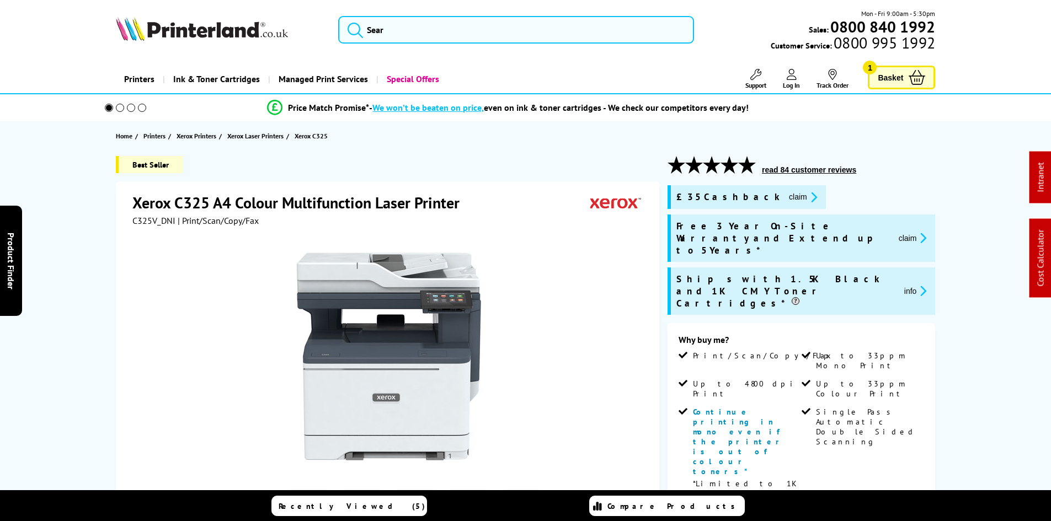
click at [786, 194] on button "claim" at bounding box center [803, 197] width 35 height 13
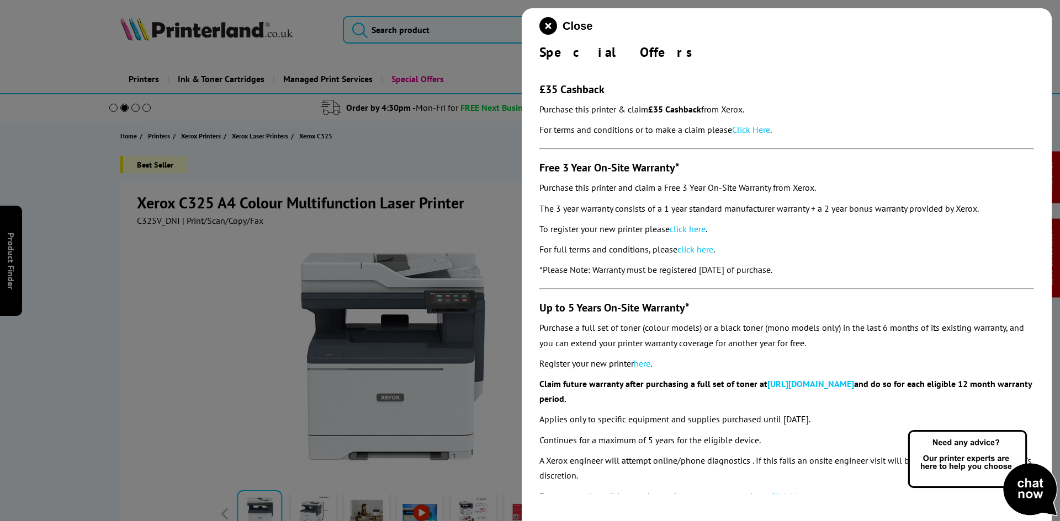
drag, startPoint x: 529, startPoint y: 56, endPoint x: 846, endPoint y: 269, distance: 382.5
click at [846, 269] on div "Close Special Offers £35 Cashback Purchase this printer & claim £35 Cashback fr…" at bounding box center [786, 268] width 530 height 521
copy div "Special Offers £35 Cashback Purchase this printer & claim £35 Cashback from Xer…"
click at [57, 139] on div at bounding box center [530, 260] width 1060 height 521
click at [545, 28] on icon "close modal" at bounding box center [548, 26] width 18 height 18
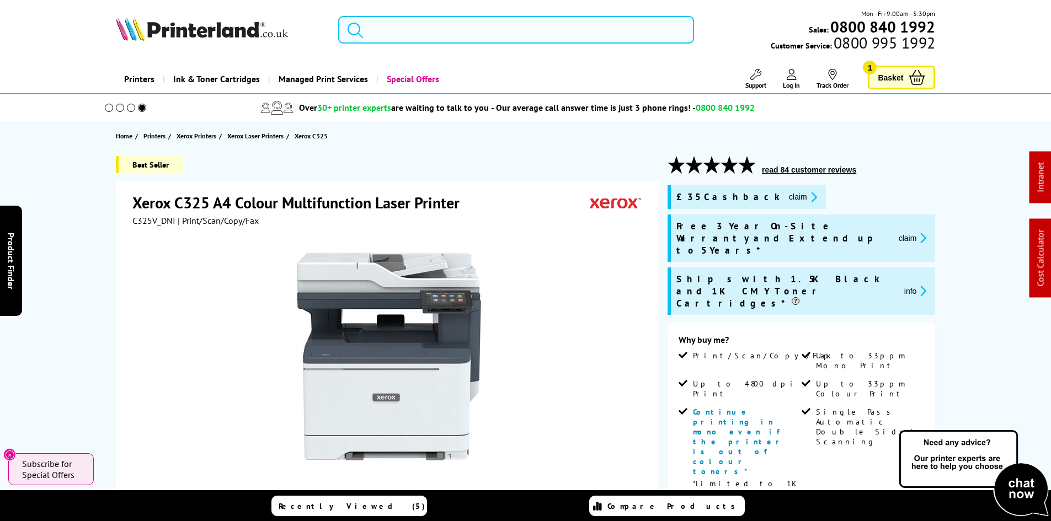
click at [445, 23] on input "search" at bounding box center [516, 30] width 356 height 28
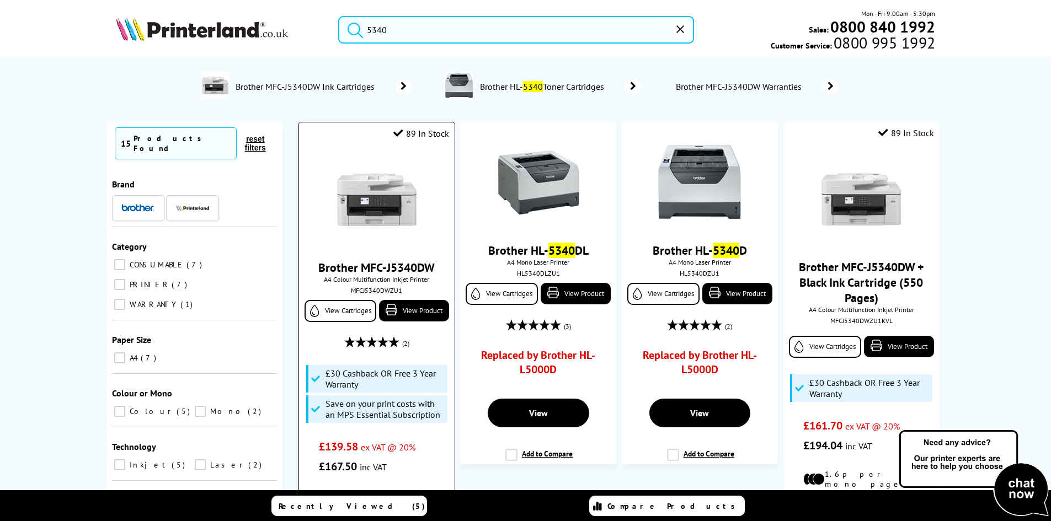
type input "5340"
click at [363, 218] on img at bounding box center [377, 199] width 83 height 83
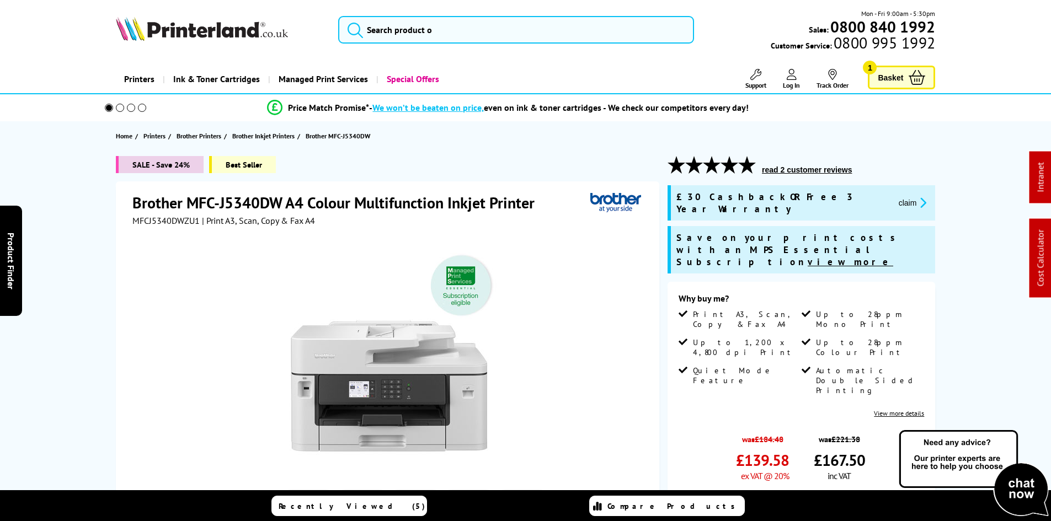
click at [94, 243] on div "SALE - Save 24% Best Seller Brother MFC-J5340DW A4 Colour Multifunction Inkjet …" at bounding box center [525, 461] width 883 height 610
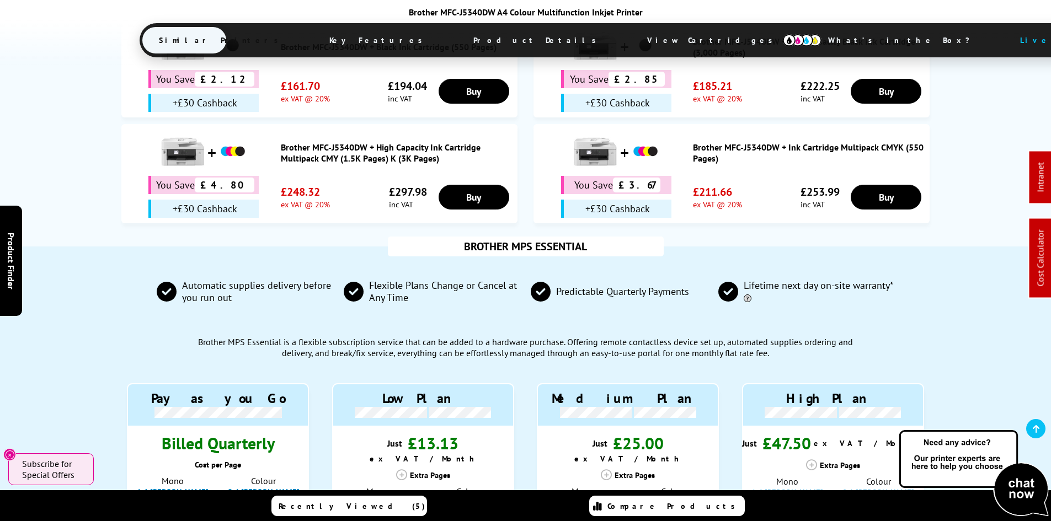
scroll to position [993, 0]
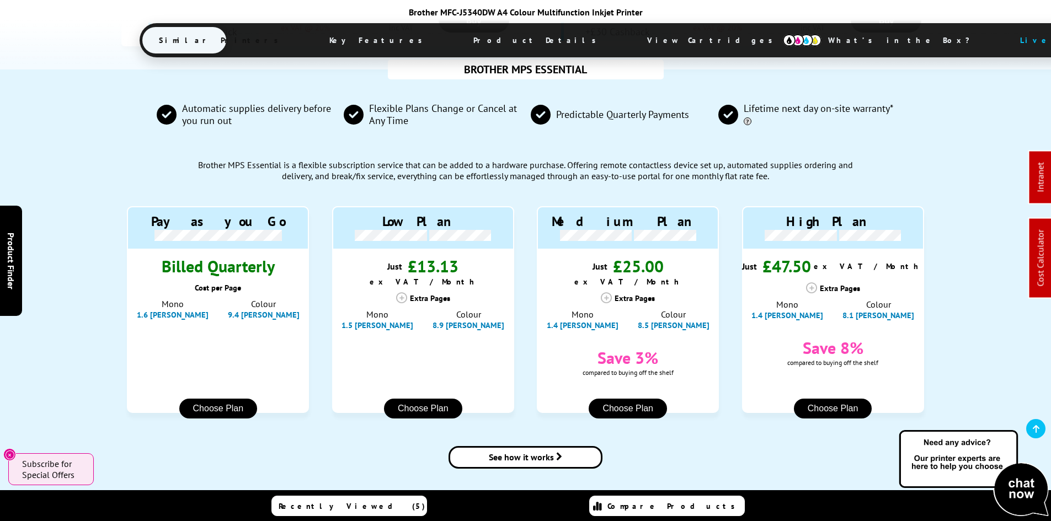
click at [72, 317] on div "BROTHER MPS ESSENTIAL Automatic supplies delivery before you run out Flexible P…" at bounding box center [525, 281] width 1051 height 422
drag, startPoint x: 77, startPoint y: 307, endPoint x: 77, endPoint y: 299, distance: 8.3
click at [77, 302] on div "BROTHER MPS ESSENTIAL Automatic supplies delivery before you run out Flexible P…" at bounding box center [525, 281] width 1051 height 422
click at [77, 299] on div "BROTHER MPS ESSENTIAL Automatic supplies delivery before you run out Flexible P…" at bounding box center [525, 281] width 1051 height 422
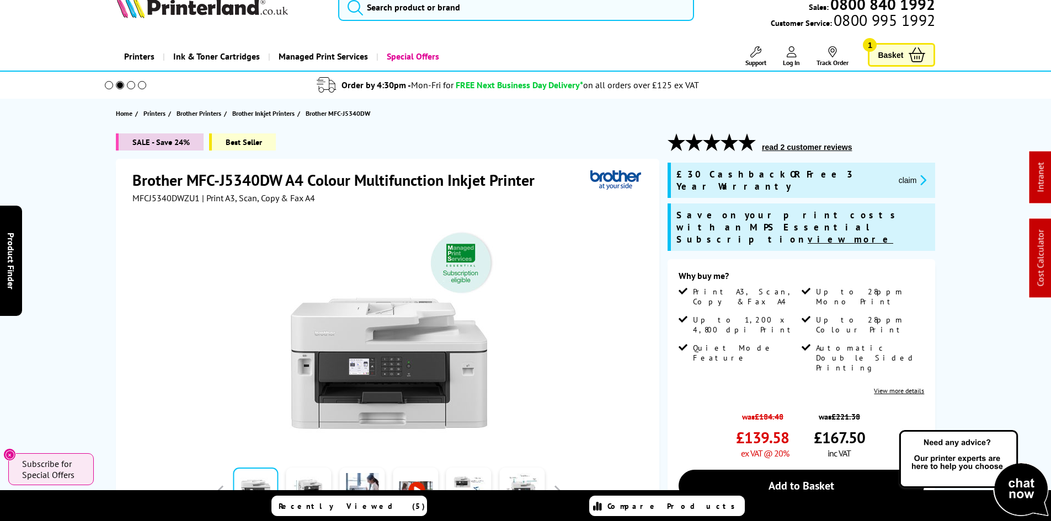
scroll to position [0, 0]
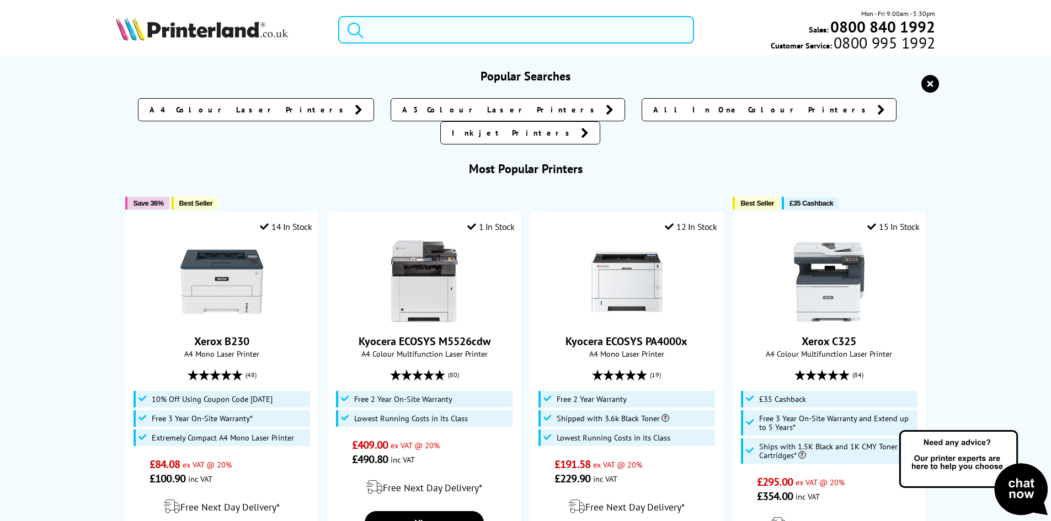
paste input "HLL2445DWZU1"
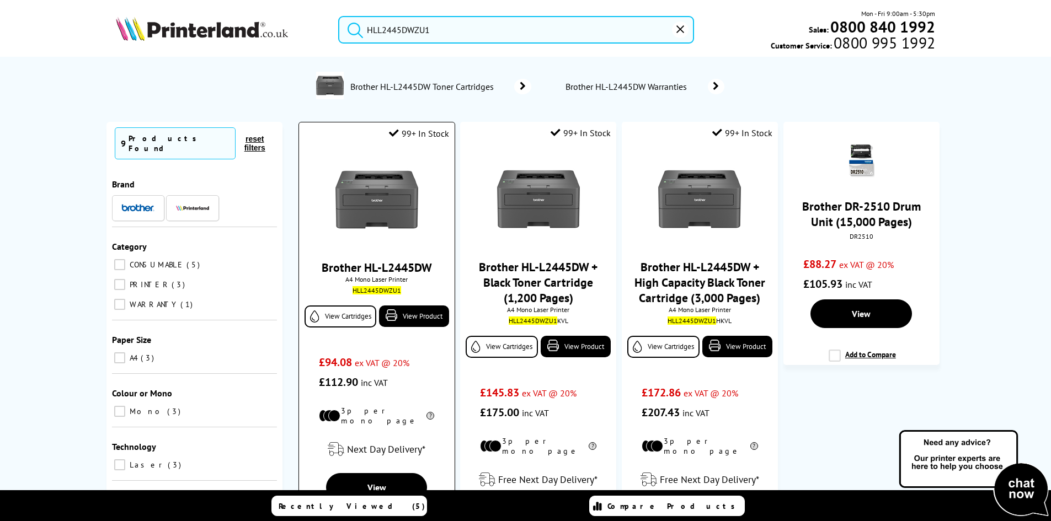
type input "HLL2445DWZU1"
click at [395, 194] on img at bounding box center [377, 199] width 83 height 83
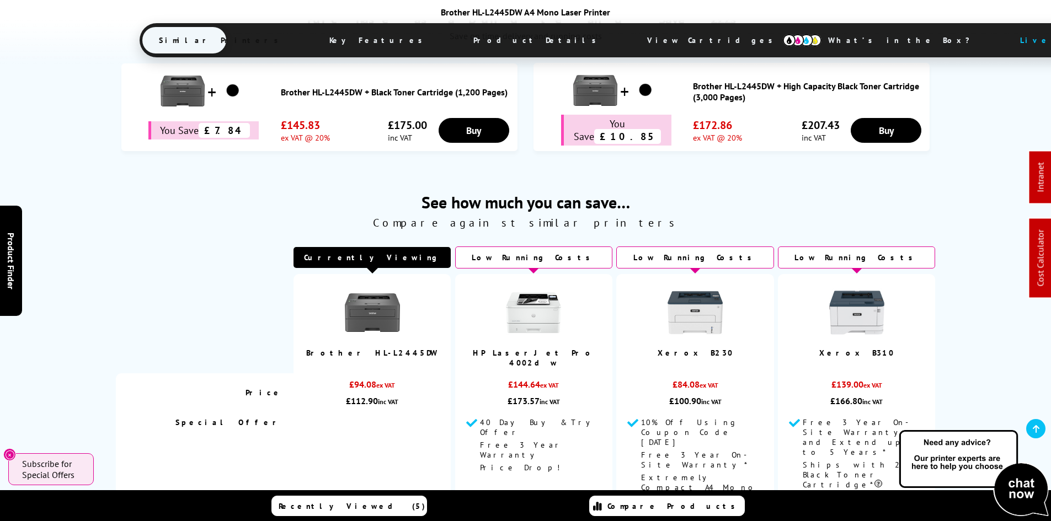
scroll to position [717, 0]
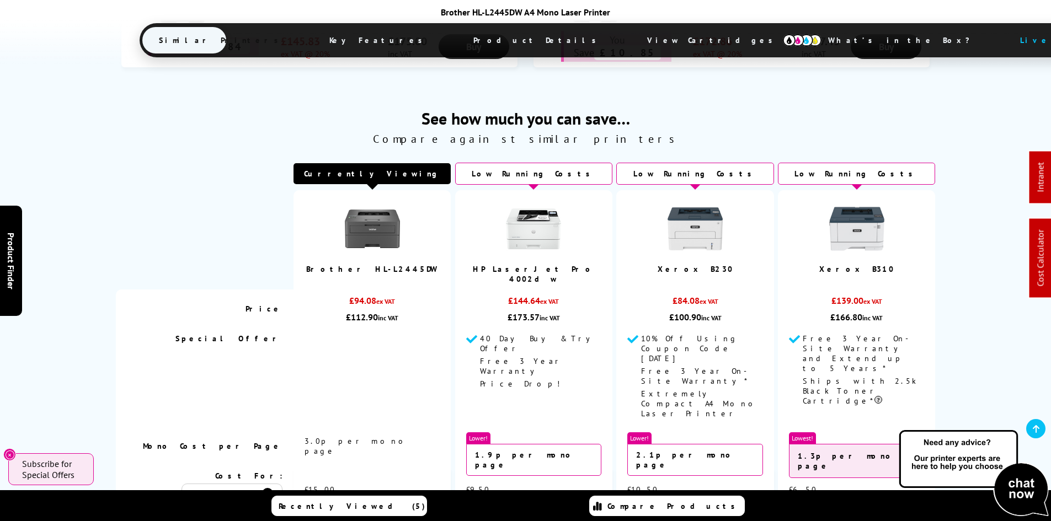
click at [79, 278] on div "See how much you can save… Compare against similar printers Currently Viewing P…" at bounding box center [525, 314] width 1051 height 470
click at [73, 380] on div "See how much you can save… Compare against similar printers Currently Viewing P…" at bounding box center [525, 314] width 1051 height 470
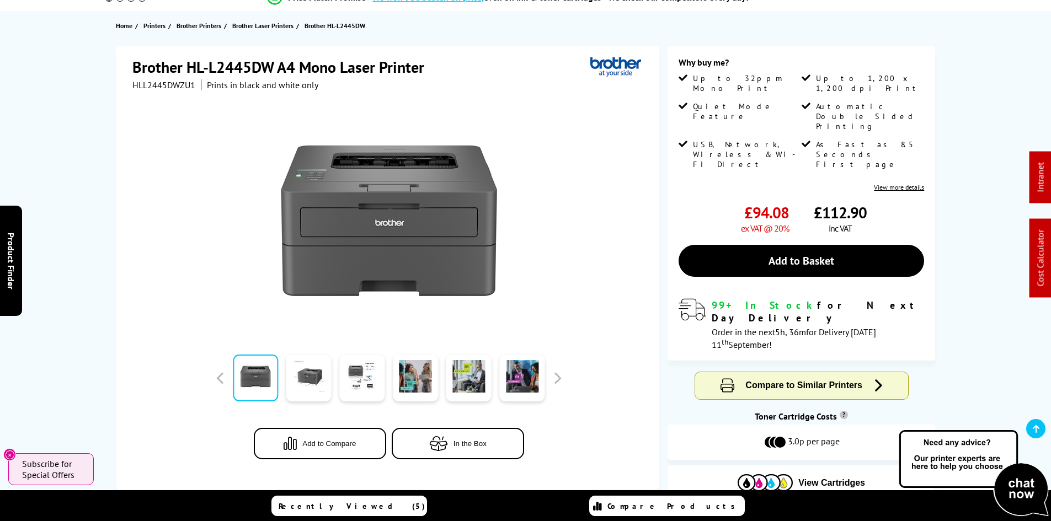
scroll to position [0, 0]
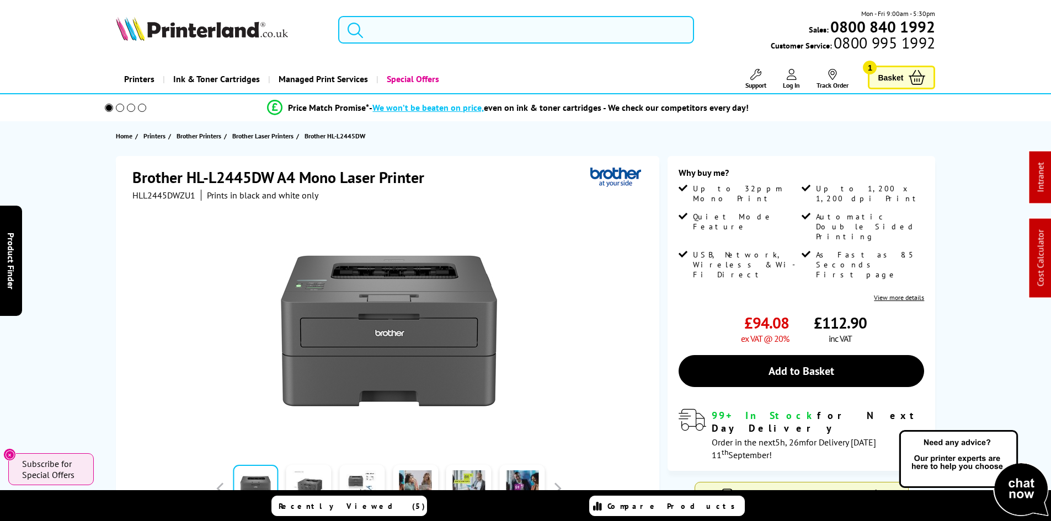
click at [406, 31] on input "search" at bounding box center [516, 30] width 356 height 28
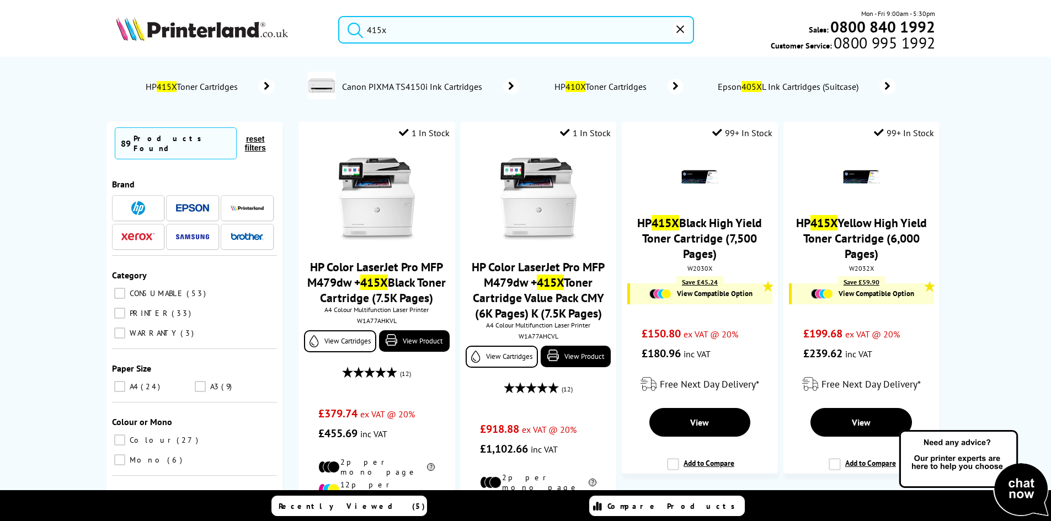
type input "415x"
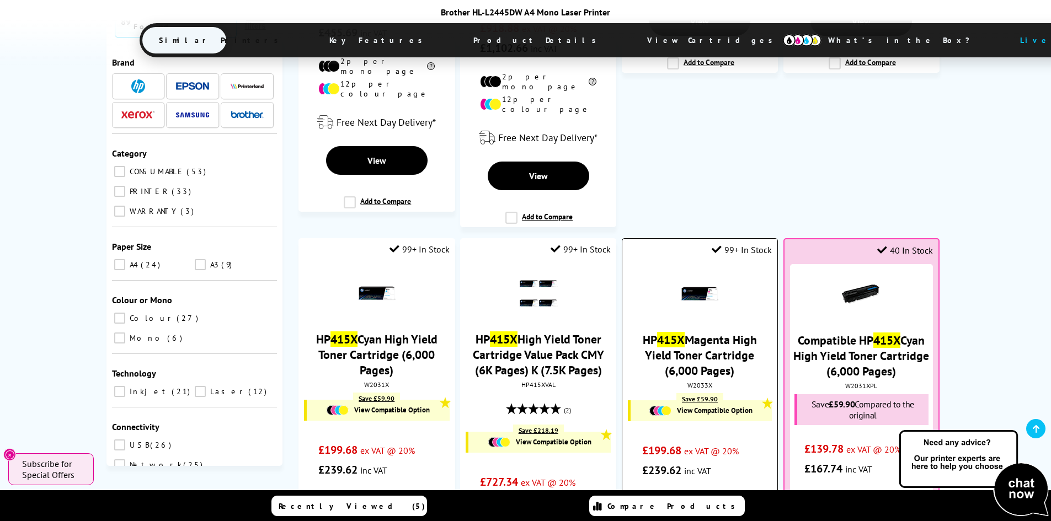
scroll to position [441, 0]
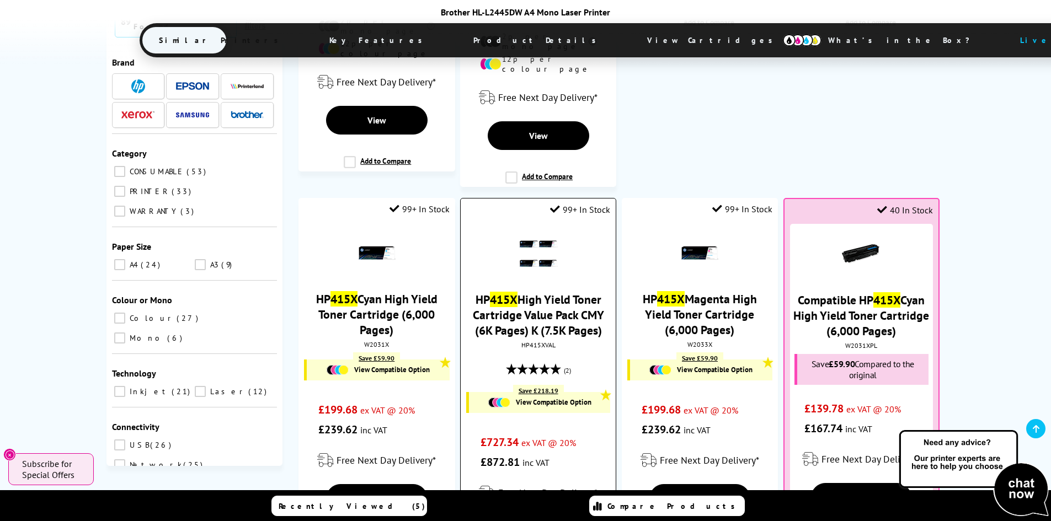
click at [568, 292] on link "HP 415X High Yield Toner Cartridge Value Pack CMY (6K Pages) K (7.5K Pages)" at bounding box center [538, 315] width 131 height 46
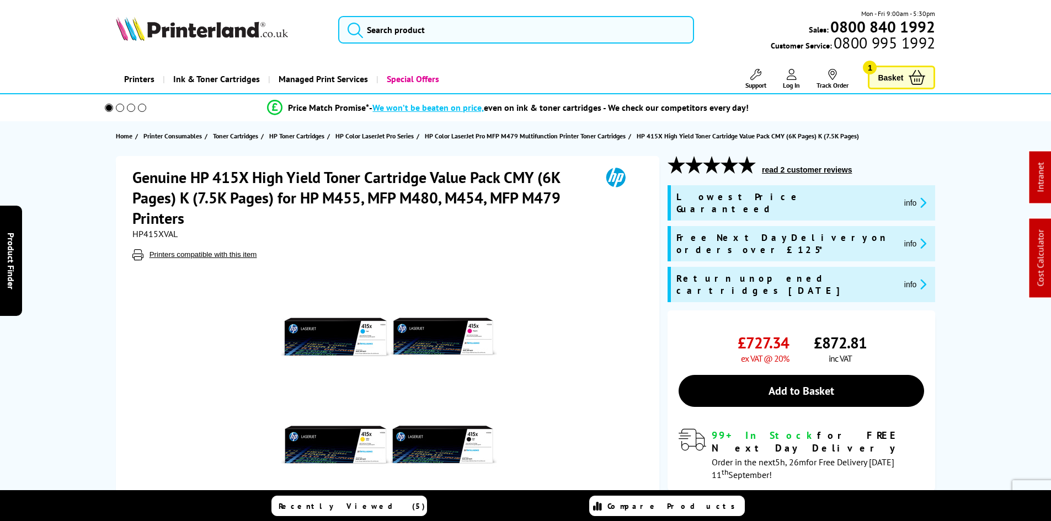
click at [95, 241] on div "Genuine HP 415X High Yield Toner Cartridge Value Pack CMY (6K Pages) K (7.5K Pa…" at bounding box center [525, 386] width 883 height 460
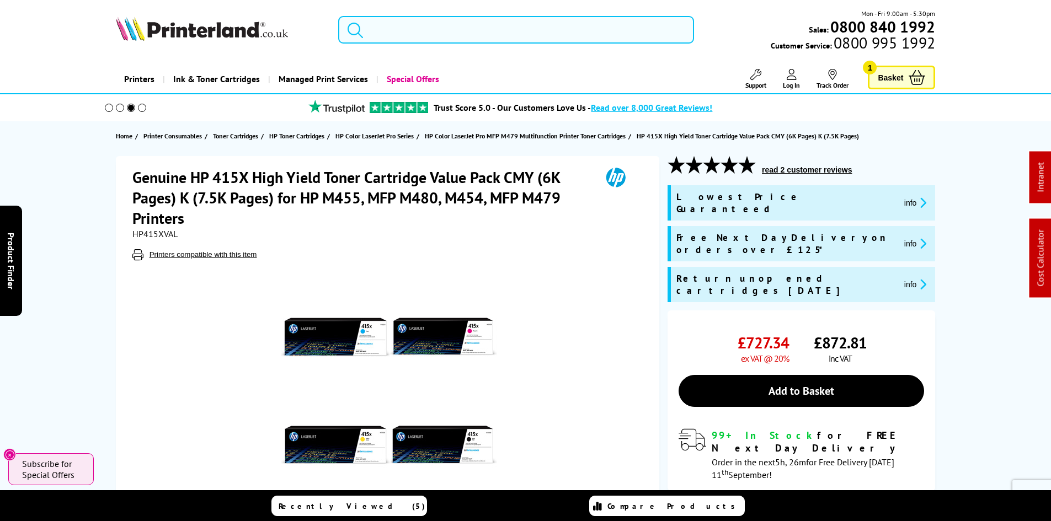
click at [396, 27] on input "search" at bounding box center [516, 30] width 356 height 28
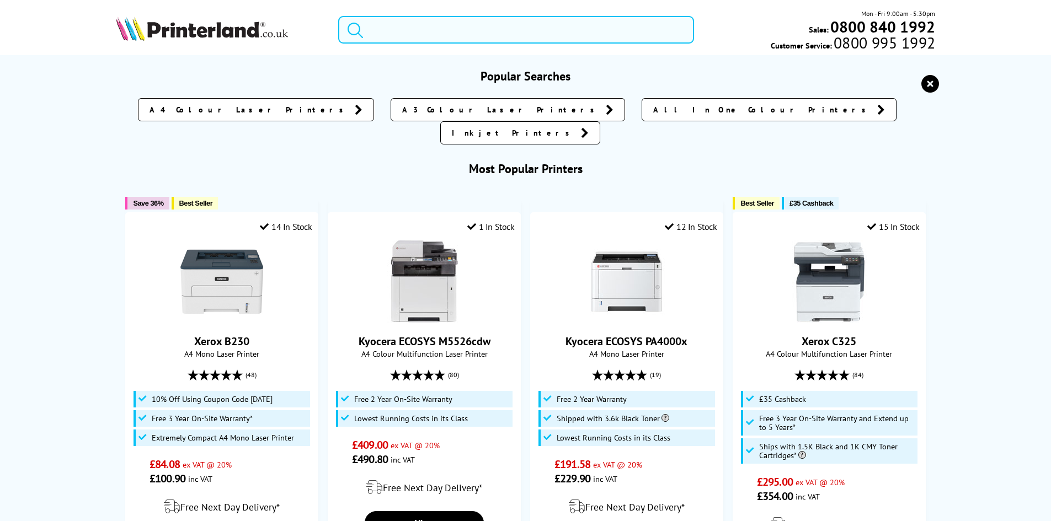
click at [367, 35] on input "search" at bounding box center [516, 30] width 356 height 28
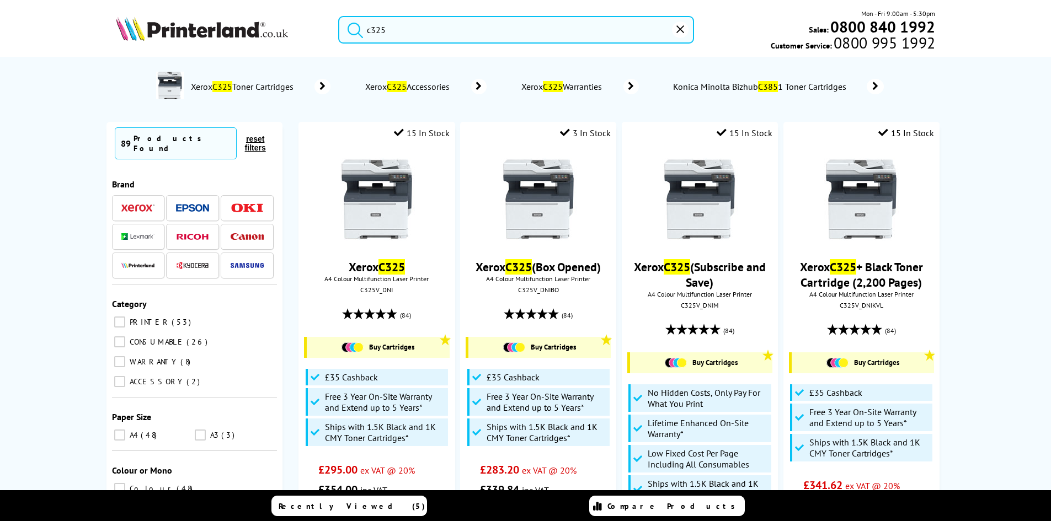
type input "c325"
click at [339, 16] on button "submit" at bounding box center [353, 28] width 28 height 24
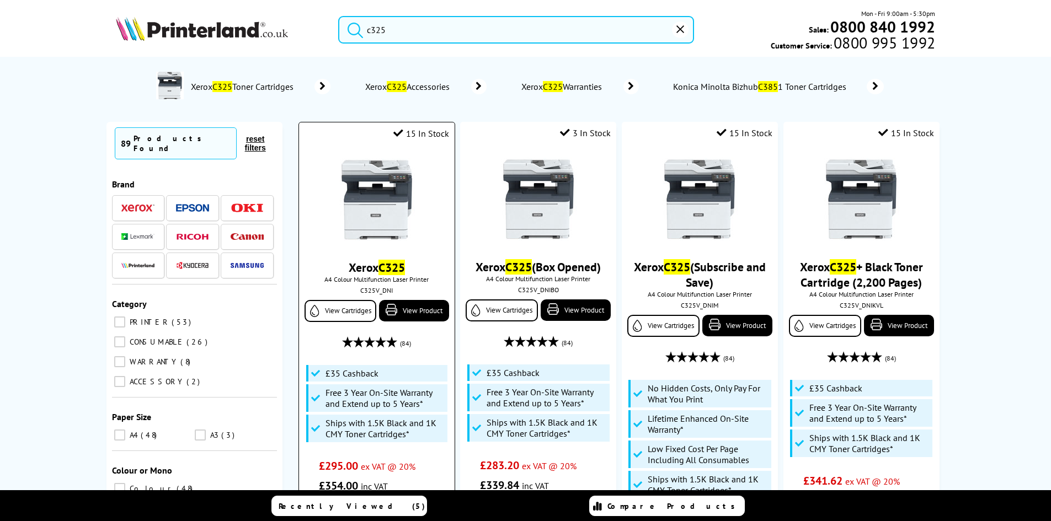
click at [382, 204] on img at bounding box center [377, 199] width 83 height 83
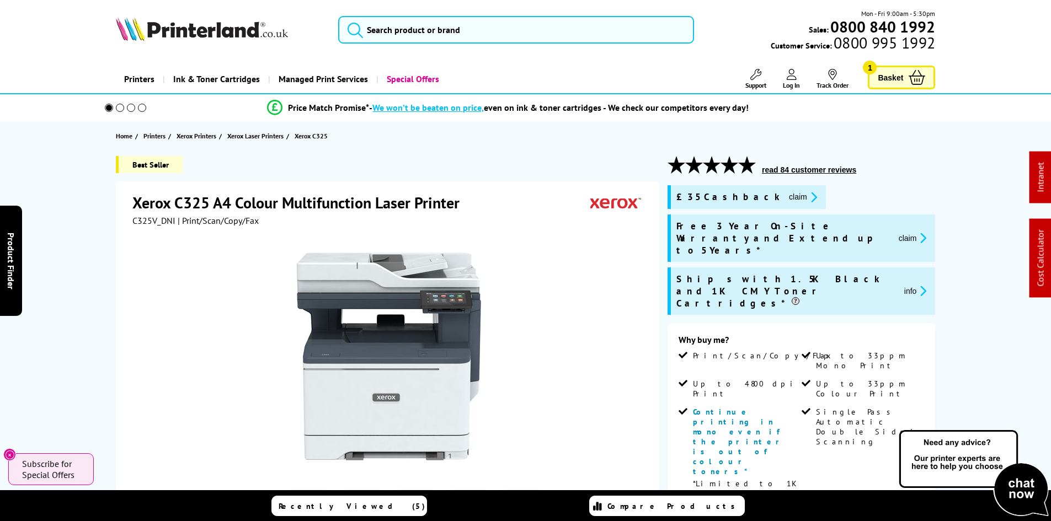
click at [101, 253] on div "Best Seller Xerox C325 A4 Colour Multifunction Laser Printer C325V_DNI | Print/…" at bounding box center [525, 505] width 883 height 699
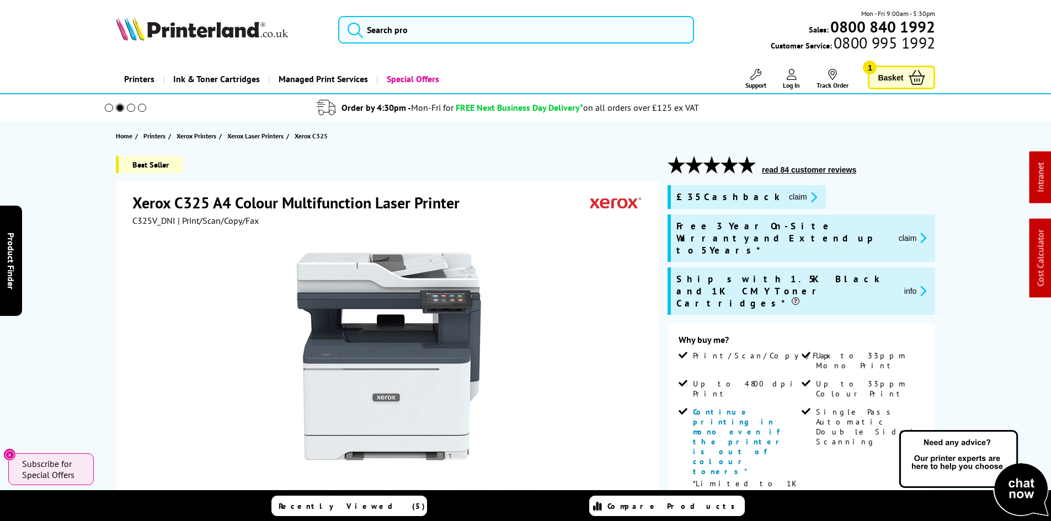
click at [101, 253] on div "Best Seller Xerox C325 A4 Colour Multifunction Laser Printer C325V_DNI | Print/…" at bounding box center [525, 505] width 883 height 699
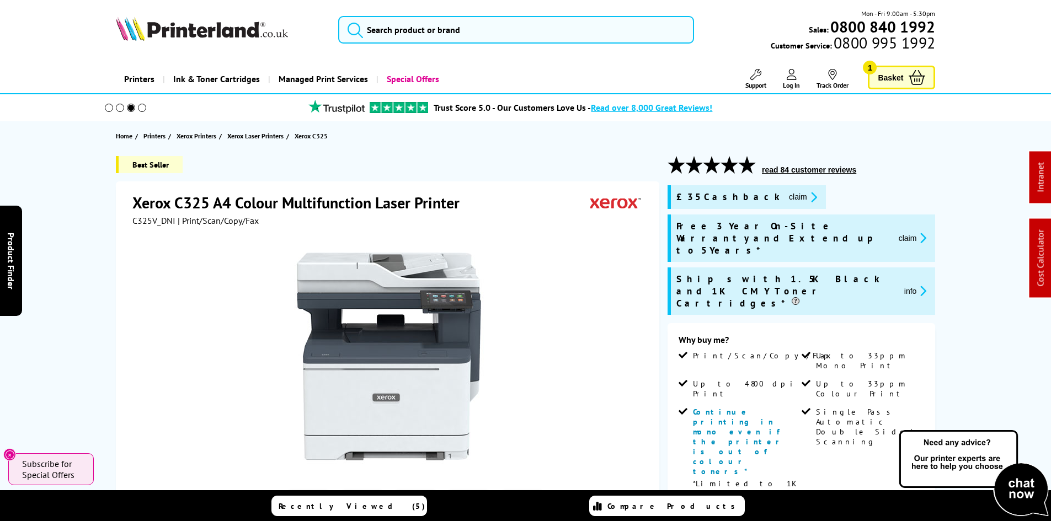
click at [101, 253] on div "Best Seller Xerox C325 A4 Colour Multifunction Laser Printer C325V_DNI | Print/…" at bounding box center [525, 505] width 883 height 699
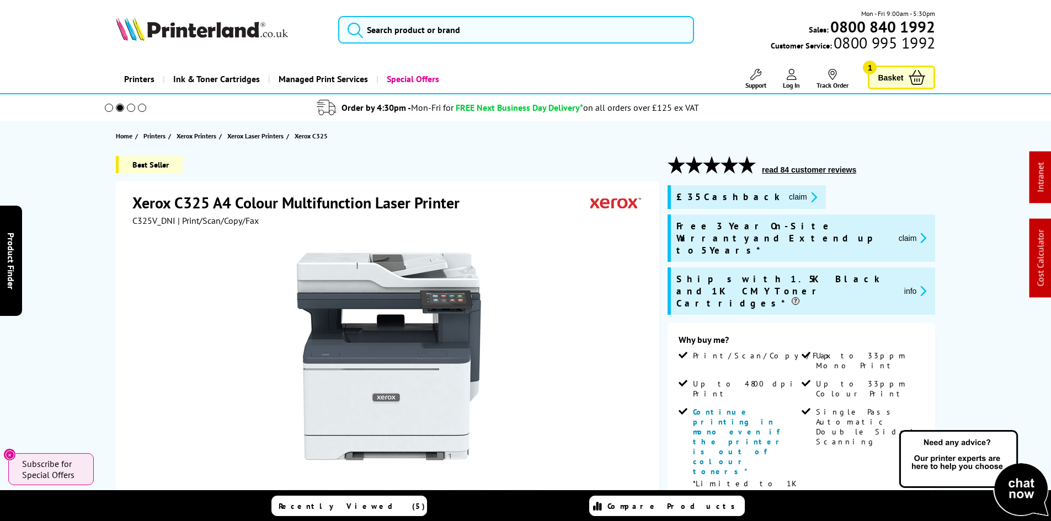
click at [101, 253] on div "Best Seller Xerox C325 A4 Colour Multifunction Laser Printer C325V_DNI | Print/…" at bounding box center [525, 505] width 883 height 699
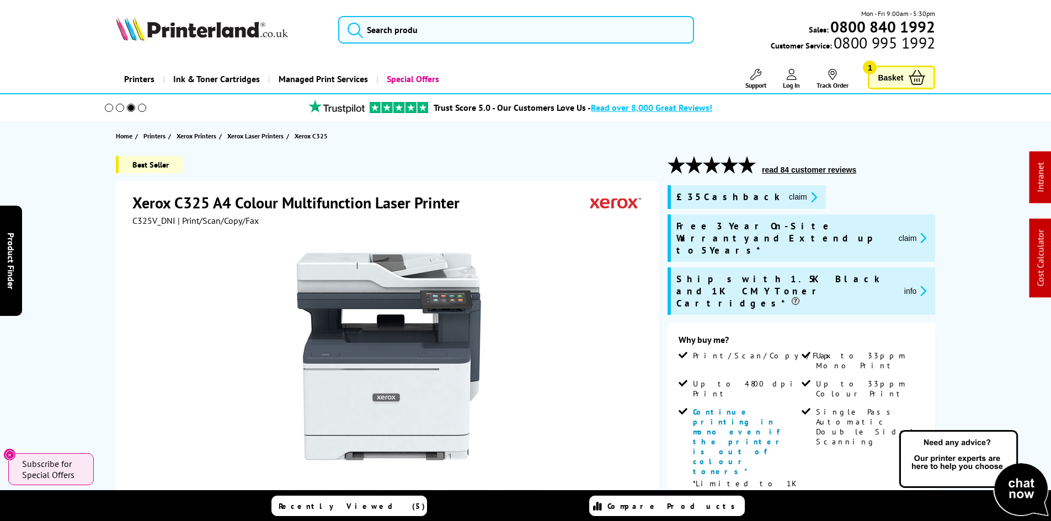
click at [101, 253] on div "Best Seller Xerox C325 A4 Colour Multifunction Laser Printer C325V_DNI | Print/…" at bounding box center [525, 505] width 883 height 699
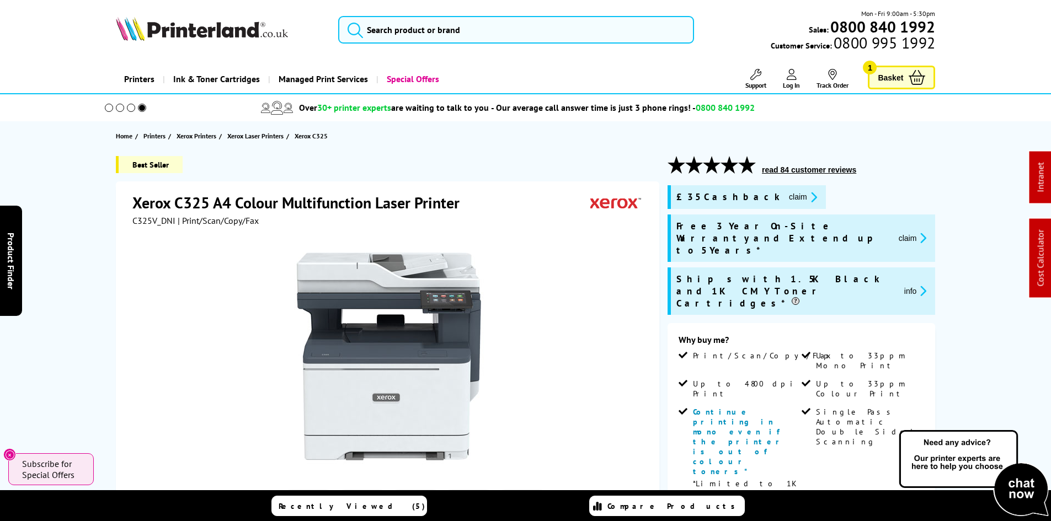
drag, startPoint x: 95, startPoint y: 171, endPoint x: 83, endPoint y: 178, distance: 13.3
click at [95, 171] on div "Best Seller Xerox C325 A4 Colour Multifunction Laser Printer C325V_DNI | Print/…" at bounding box center [525, 505] width 883 height 699
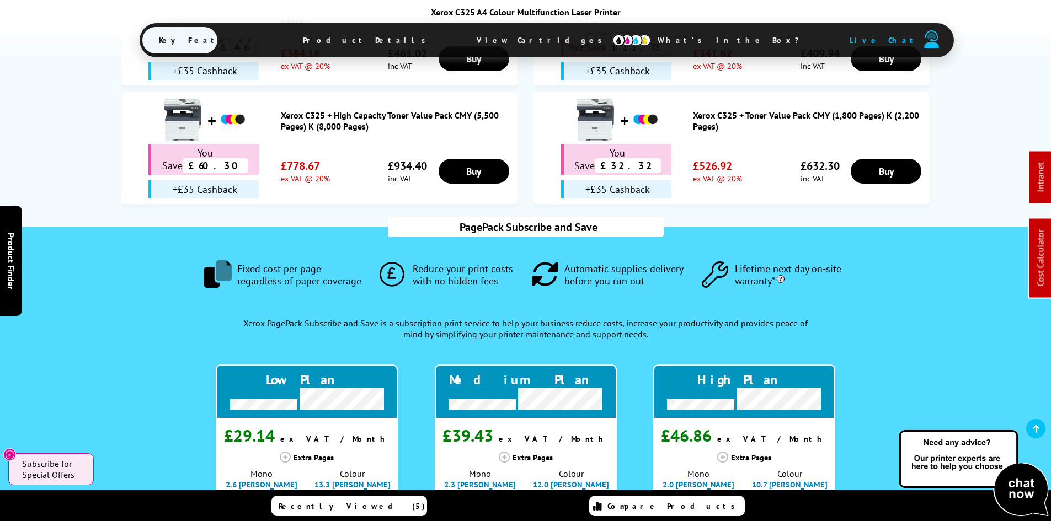
click at [407, 41] on span "Product Details" at bounding box center [367, 40] width 162 height 26
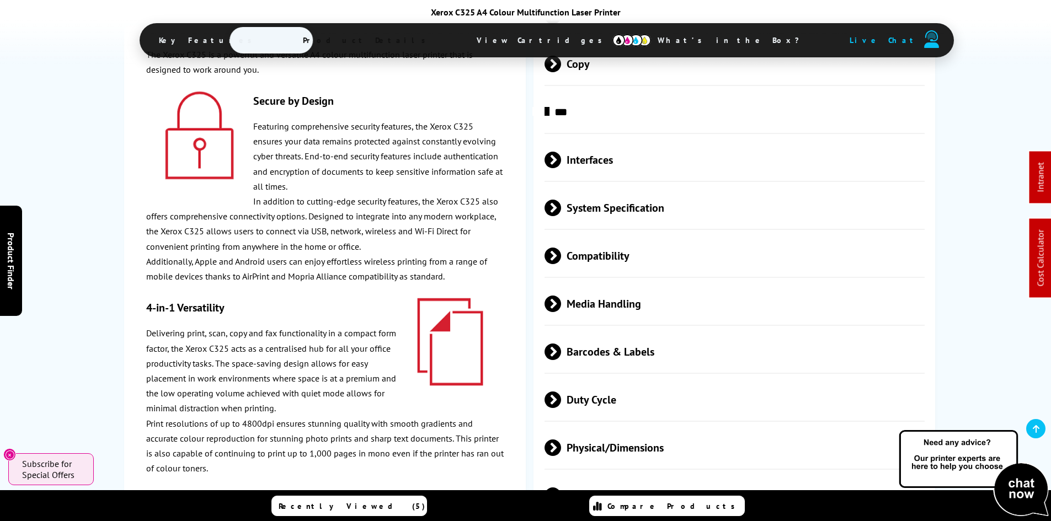
scroll to position [3041, 0]
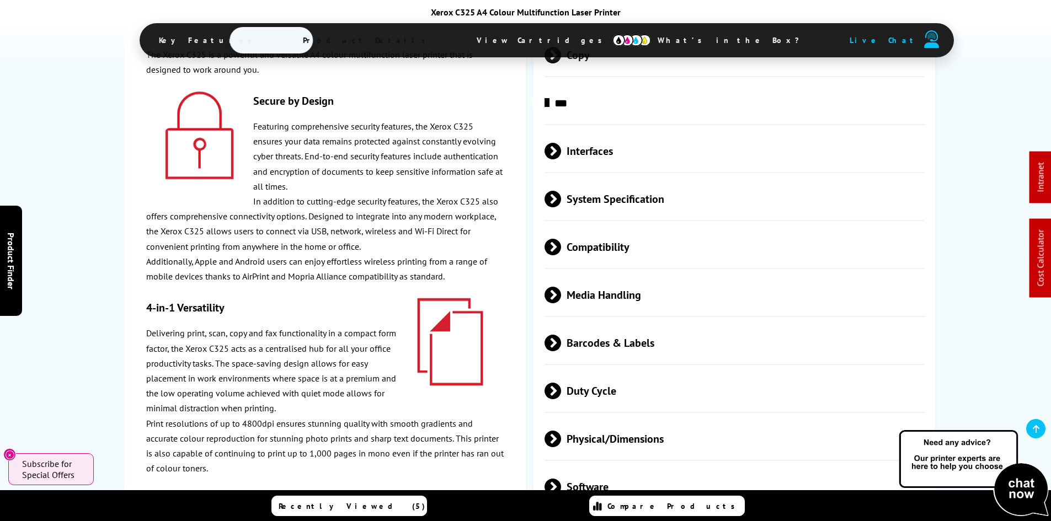
click at [590, 419] on span "Physical/Dimensions" at bounding box center [735, 439] width 381 height 41
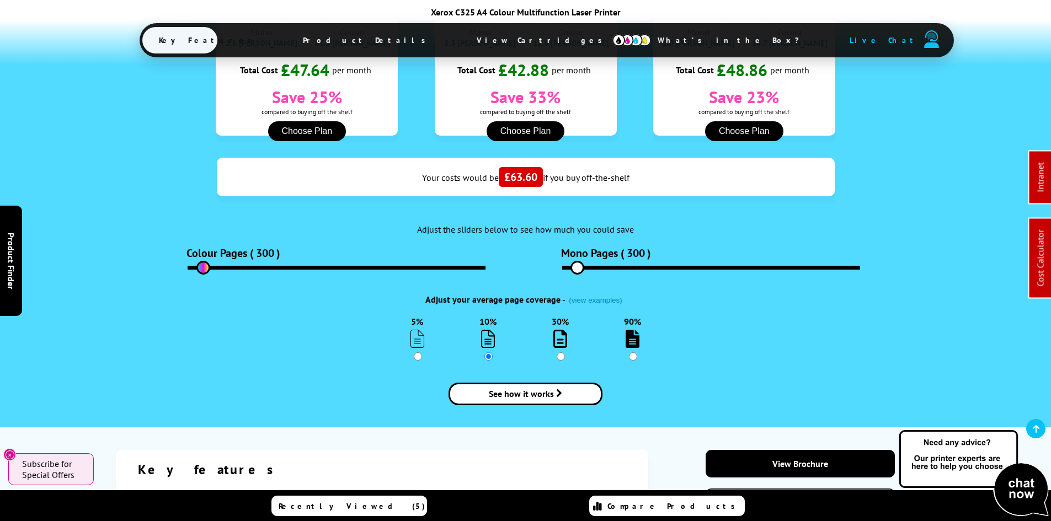
scroll to position [1441, 0]
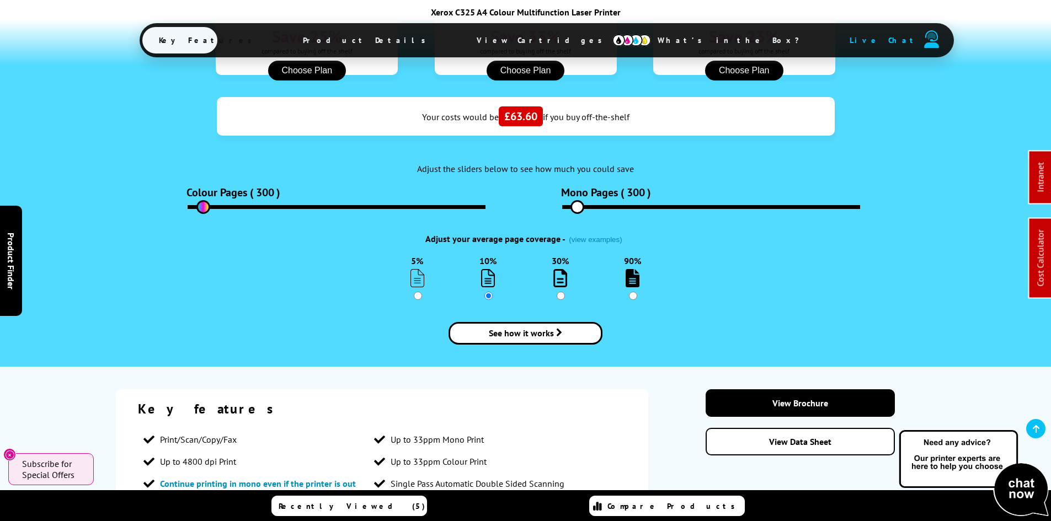
drag, startPoint x: 422, startPoint y: 39, endPoint x: 414, endPoint y: 48, distance: 12.1
click at [422, 39] on span "Product Details" at bounding box center [367, 40] width 162 height 26
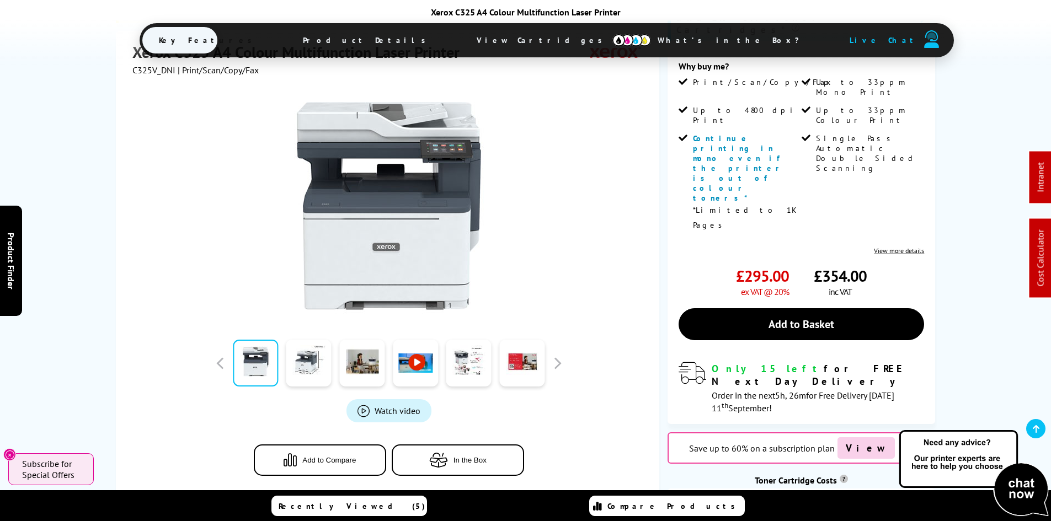
scroll to position [0, 0]
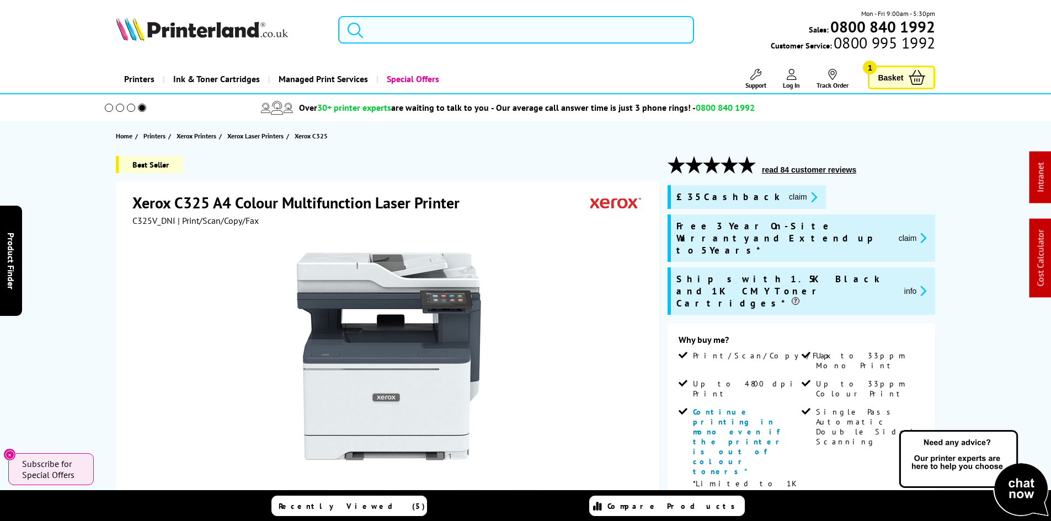
click at [401, 37] on input "search" at bounding box center [516, 30] width 356 height 28
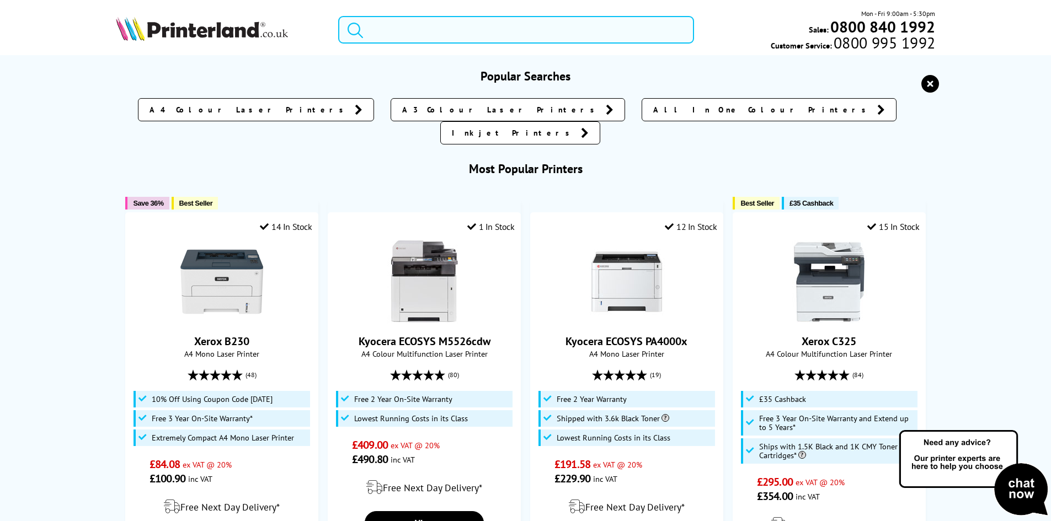
click at [401, 37] on input "search" at bounding box center [516, 30] width 356 height 28
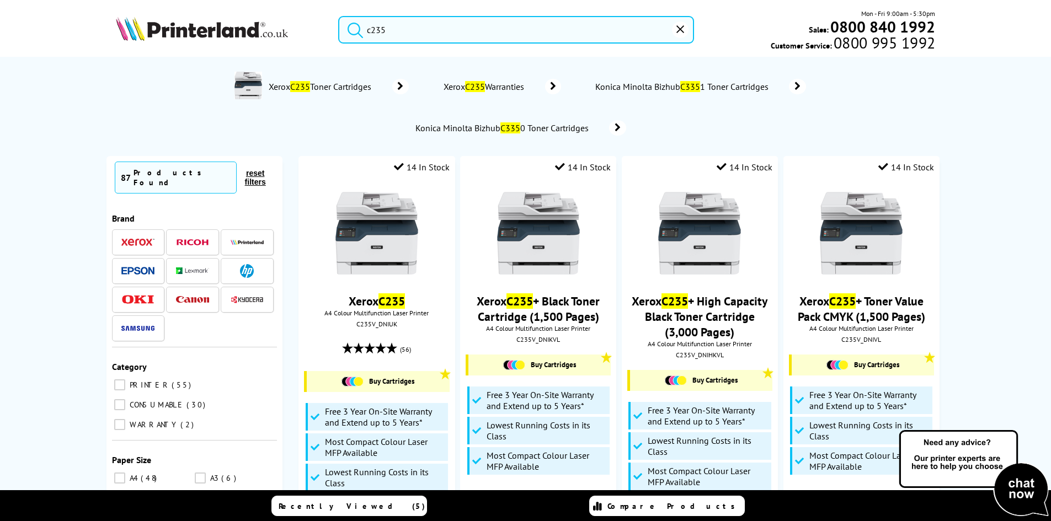
type input "c235"
click at [339, 16] on button "submit" at bounding box center [353, 28] width 28 height 24
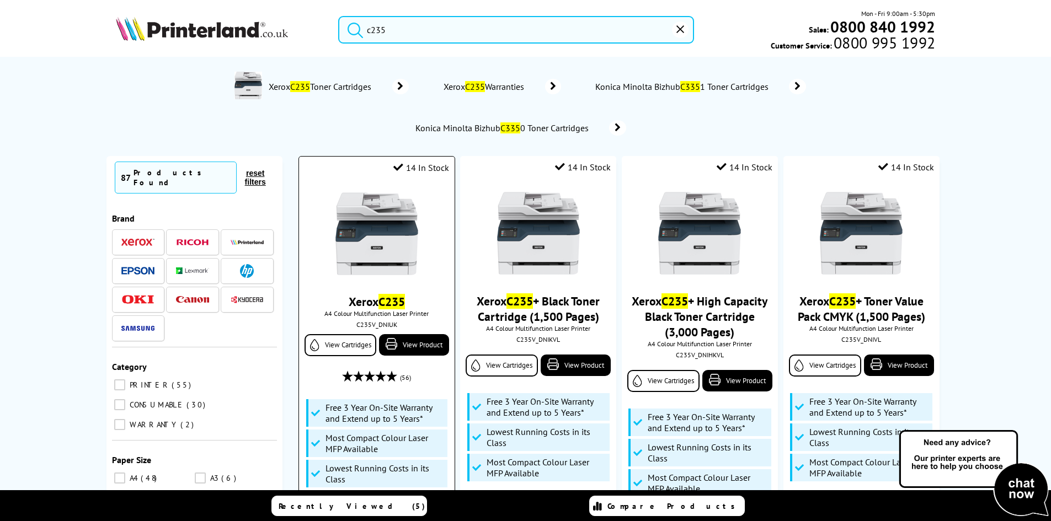
click at [366, 206] on img at bounding box center [377, 234] width 83 height 83
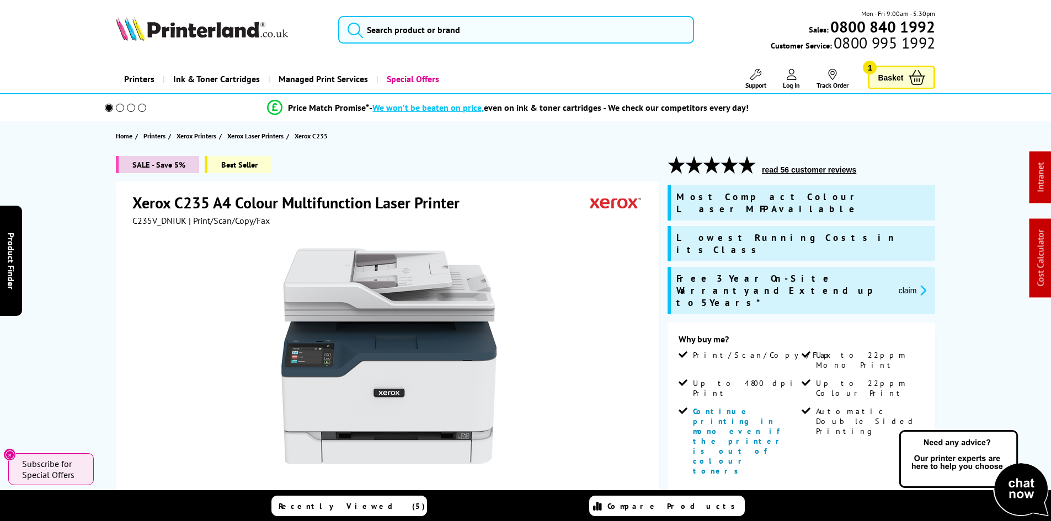
click at [597, 286] on div at bounding box center [388, 350] width 513 height 249
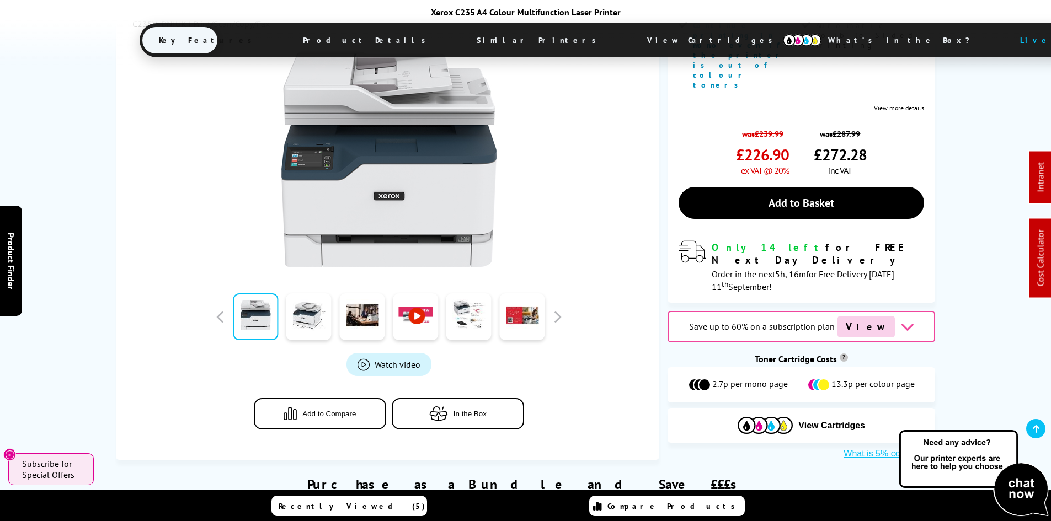
scroll to position [110, 0]
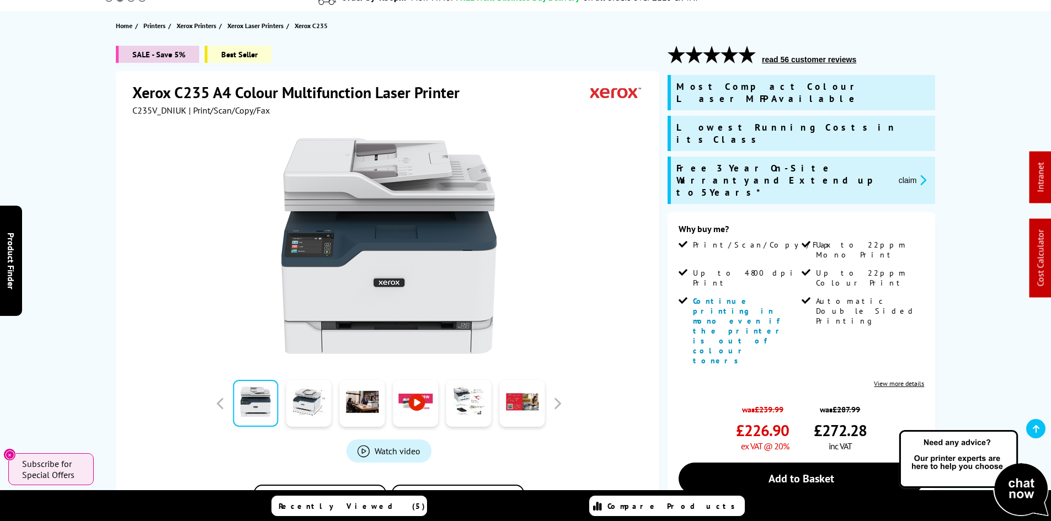
click at [104, 247] on div "SALE - Save 5% Best Seller Xerox C235 A4 Colour Multifunction Laser Printer C23…" at bounding box center [525, 391] width 883 height 690
click at [93, 230] on div "SALE - Save 5% Best Seller Xerox C235 A4 Colour Multifunction Laser Printer C23…" at bounding box center [525, 391] width 883 height 690
click at [154, 108] on span "C235V_DNIUK" at bounding box center [159, 110] width 54 height 11
copy span "C235V_DNIUK"
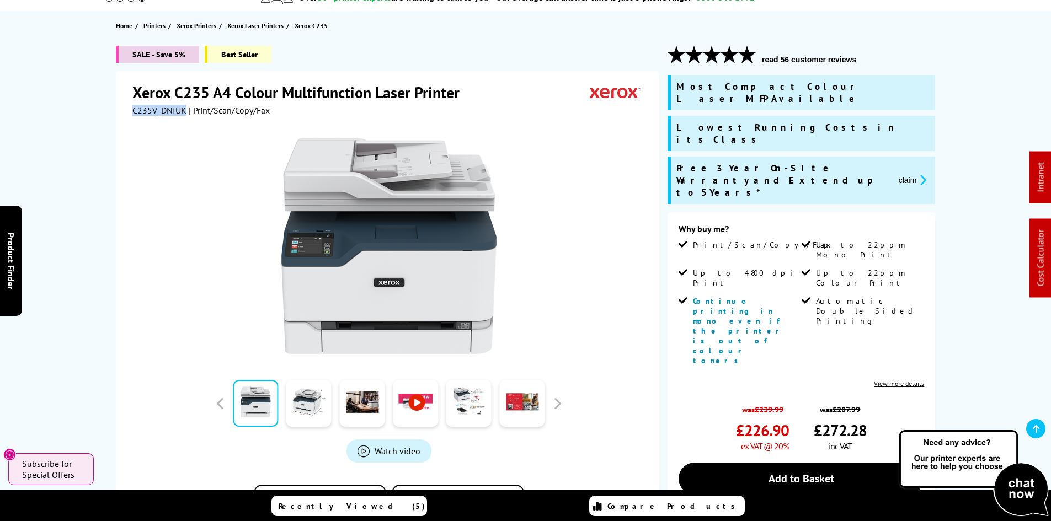
copy span "C235V_DNIUK"
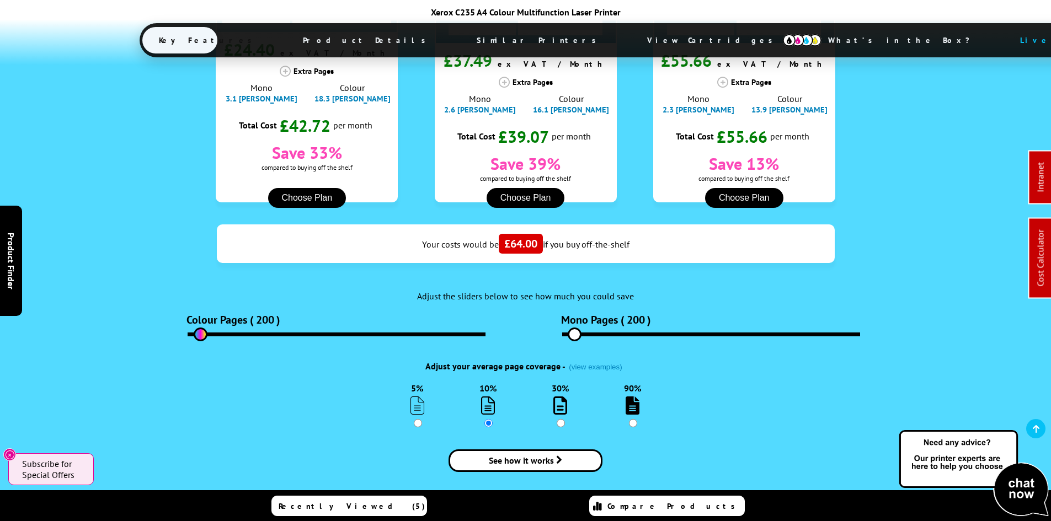
scroll to position [1600, 0]
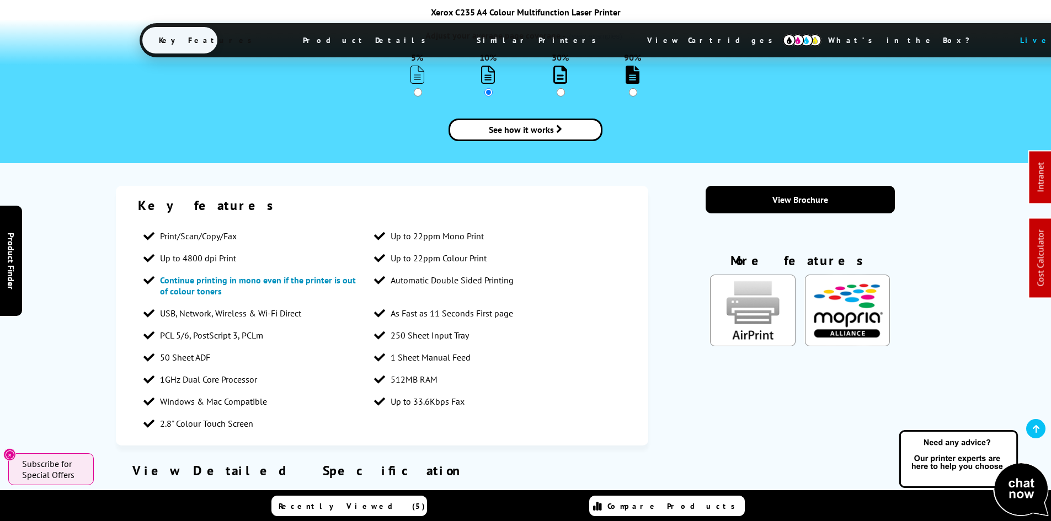
click at [93, 215] on div "Key features Print/Scan/Copy/Fax Up to 22ppm Mono Print Up to 4800 dpi Print Up…" at bounding box center [525, 429] width 883 height 487
click at [101, 227] on div "Key features Print/Scan/Copy/Fax Up to 22ppm Mono Print Up to 4800 dpi Print Up…" at bounding box center [525, 429] width 883 height 487
click at [61, 338] on div "Key features Print/Scan/Copy/Fax Up to 22ppm Mono Print Up to 4800 dpi Print Up…" at bounding box center [525, 429] width 1051 height 487
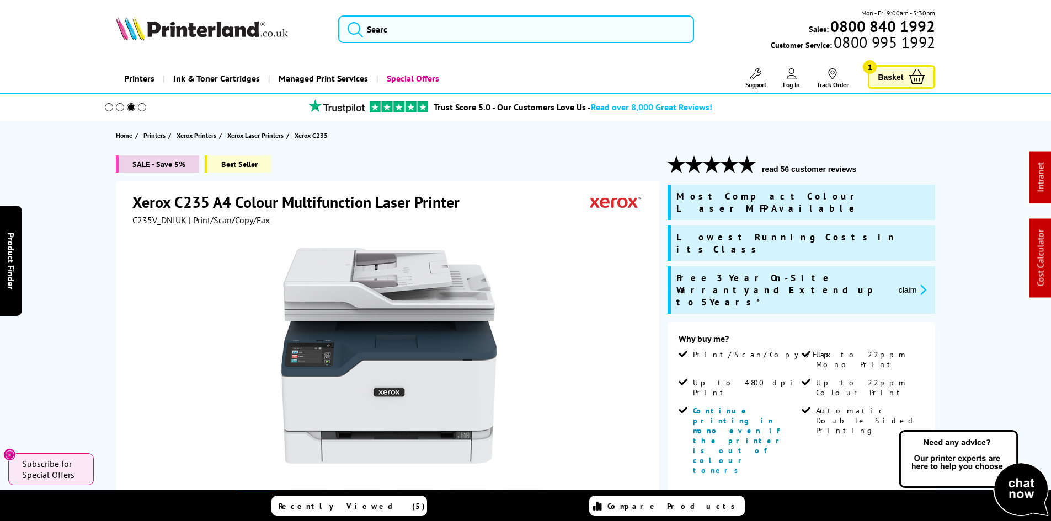
scroll to position [0, 0]
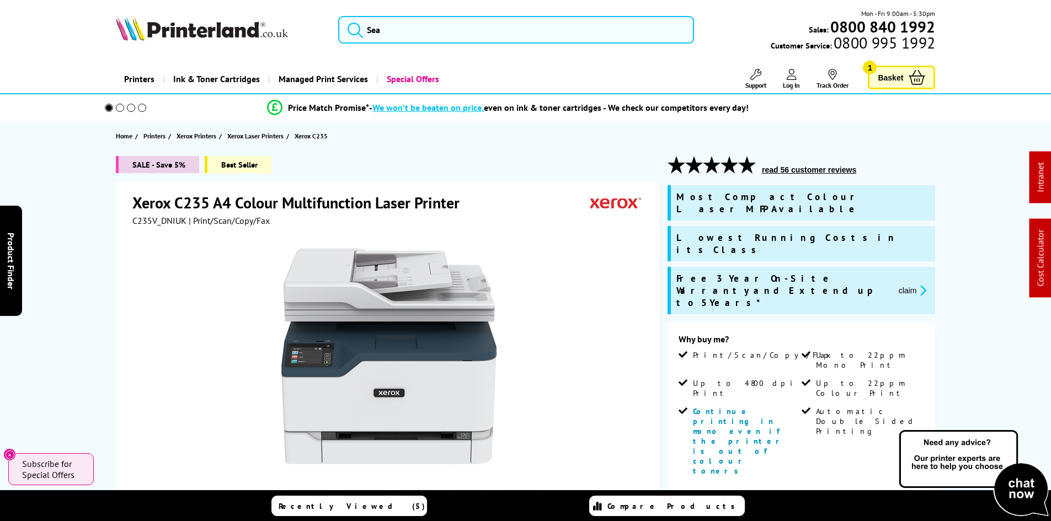
click at [139, 220] on span "C235V_DNIUK" at bounding box center [159, 220] width 54 height 11
copy span "C235V_DNIUK"
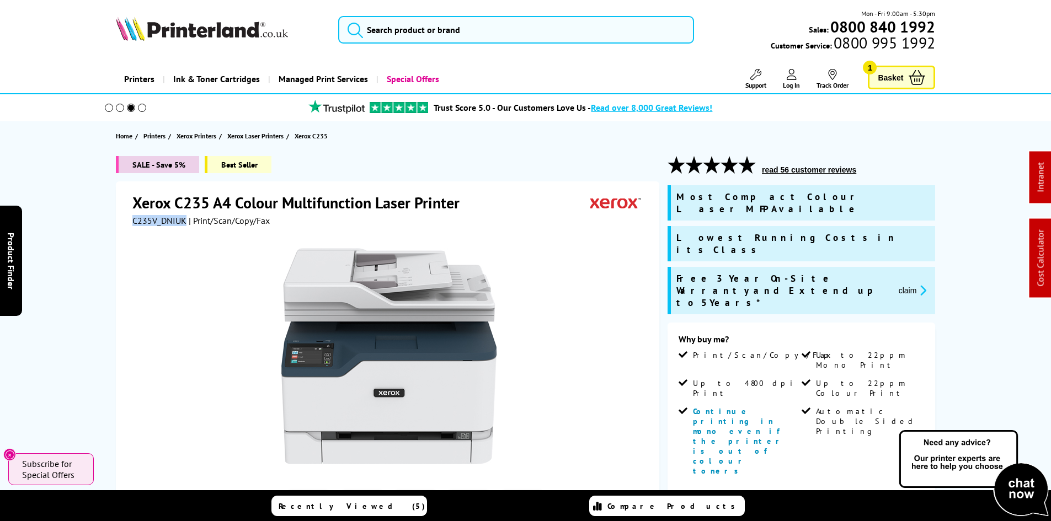
copy span "C235V_DNIUK"
drag, startPoint x: 902, startPoint y: 261, endPoint x: 865, endPoint y: 261, distance: 37.0
click at [902, 284] on button "claim" at bounding box center [913, 290] width 35 height 13
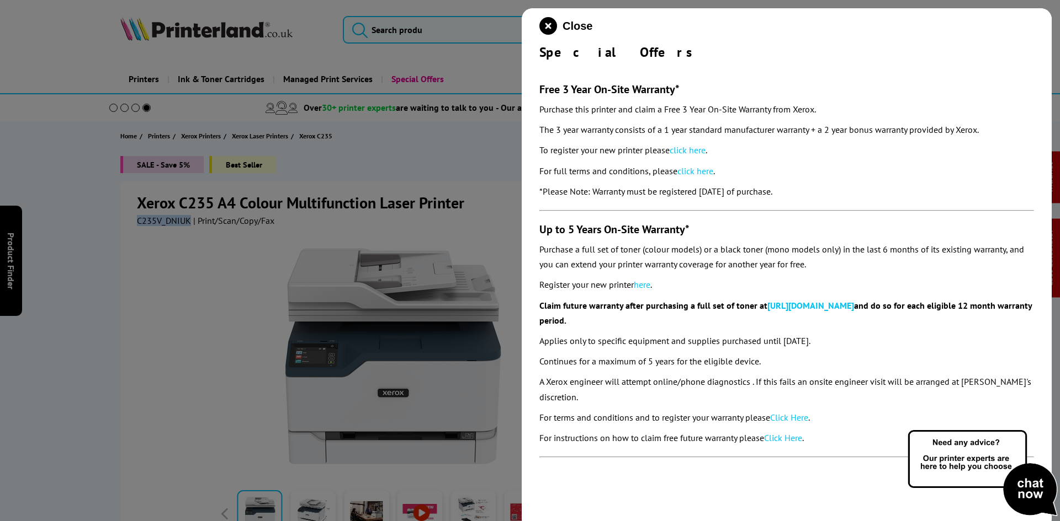
drag, startPoint x: 537, startPoint y: 49, endPoint x: 821, endPoint y: 193, distance: 317.9
click at [821, 193] on div "Close Special Offers Free 3 Year On-Site Warranty* Purchase this printer and cl…" at bounding box center [786, 268] width 530 height 521
copy div "Special Offers Free 3 Year On-Site Warranty* Purchase this printer and claim a …"
click at [543, 29] on icon "close modal" at bounding box center [548, 26] width 18 height 18
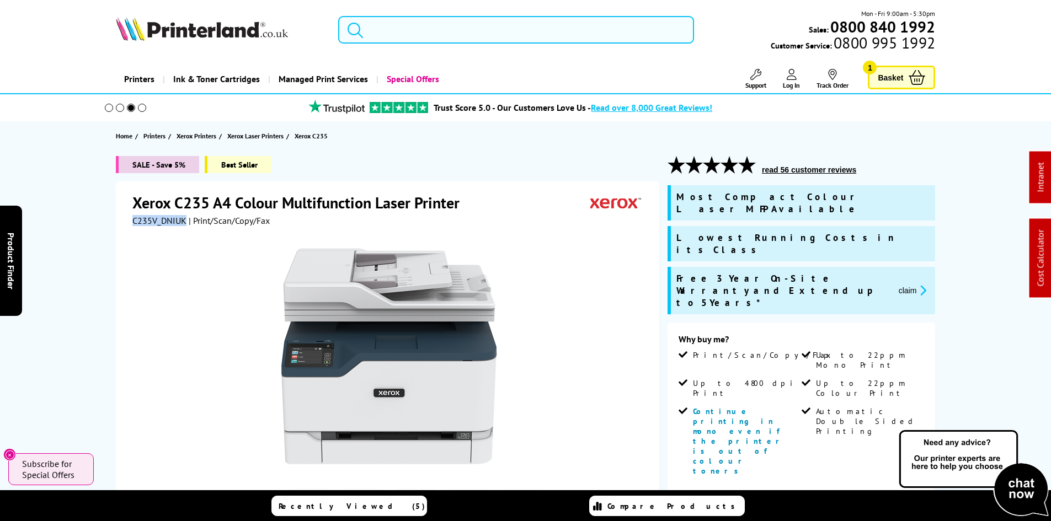
click at [460, 30] on input "search" at bounding box center [516, 30] width 356 height 28
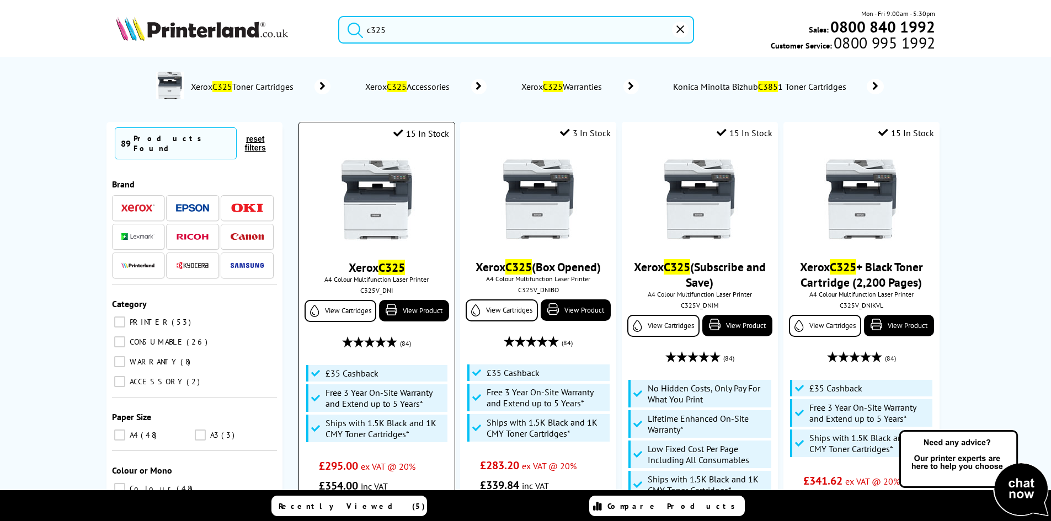
type input "c325"
click at [400, 170] on img at bounding box center [377, 199] width 83 height 83
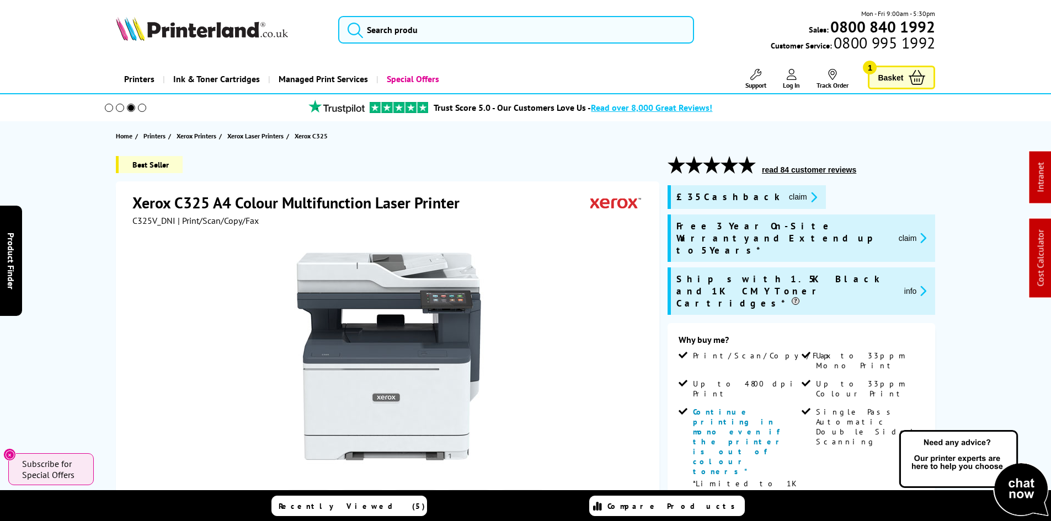
click at [96, 194] on div "Best Seller Xerox C325 A4 Colour Multifunction Laser Printer C325V_DNI | Print/…" at bounding box center [525, 505] width 883 height 699
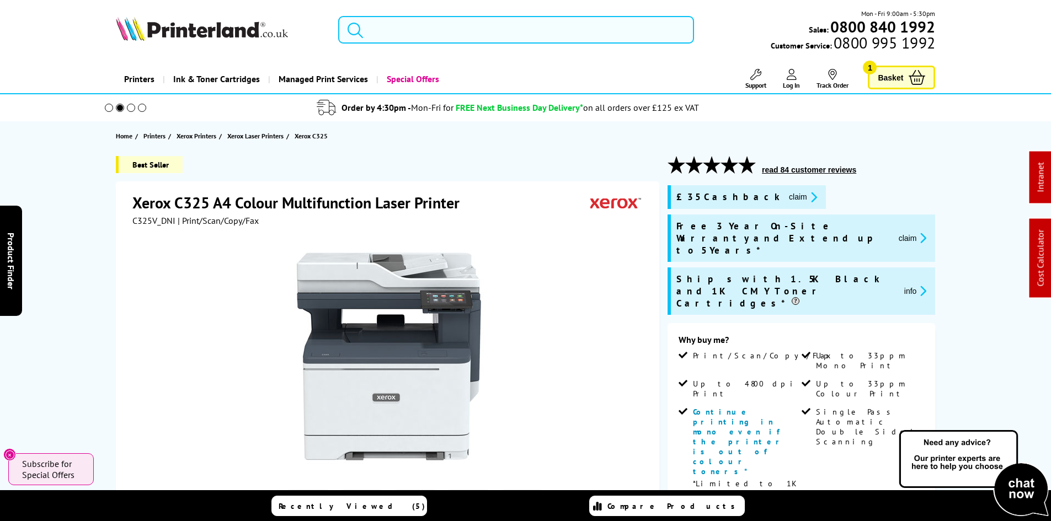
click at [398, 35] on input "search" at bounding box center [516, 30] width 356 height 28
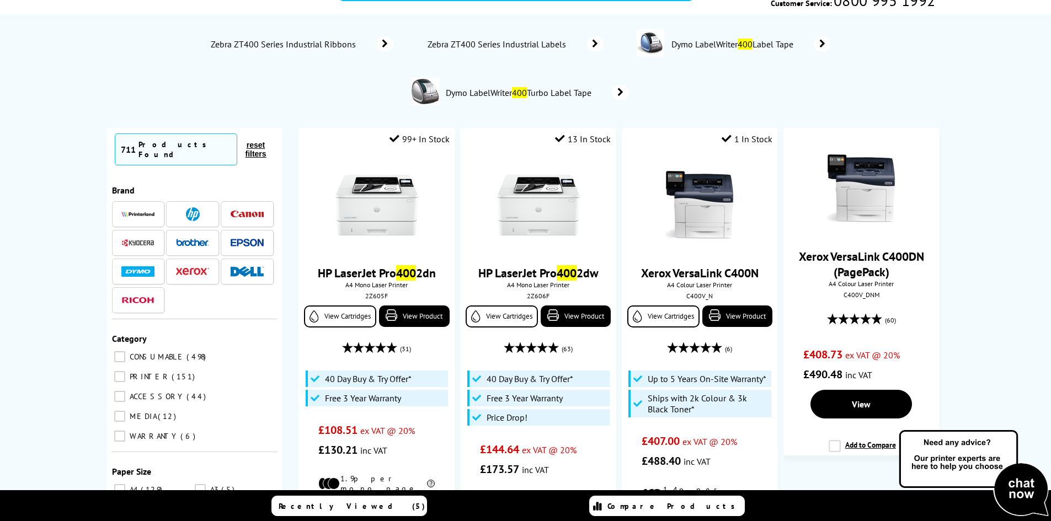
scroll to position [55, 0]
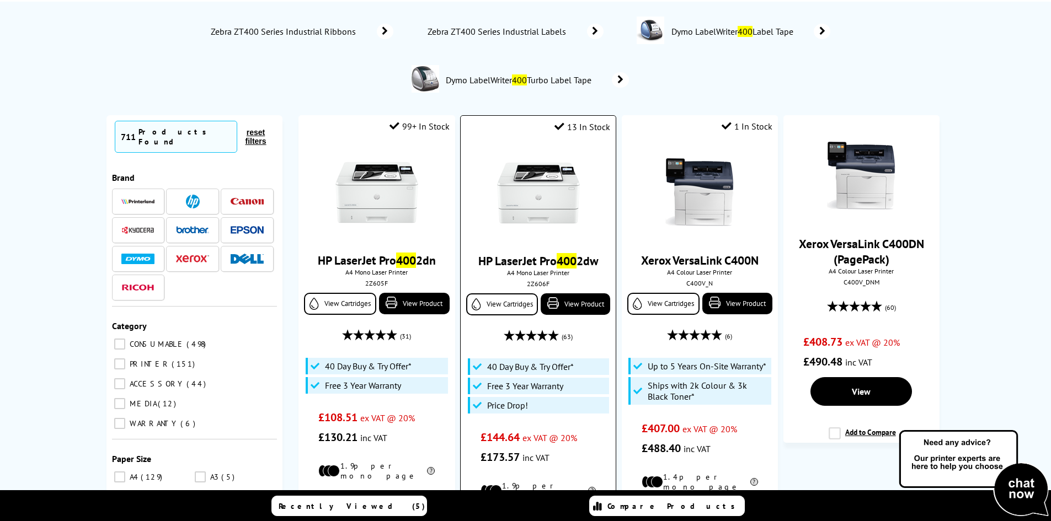
type input "400"
click at [529, 190] on img at bounding box center [538, 193] width 83 height 83
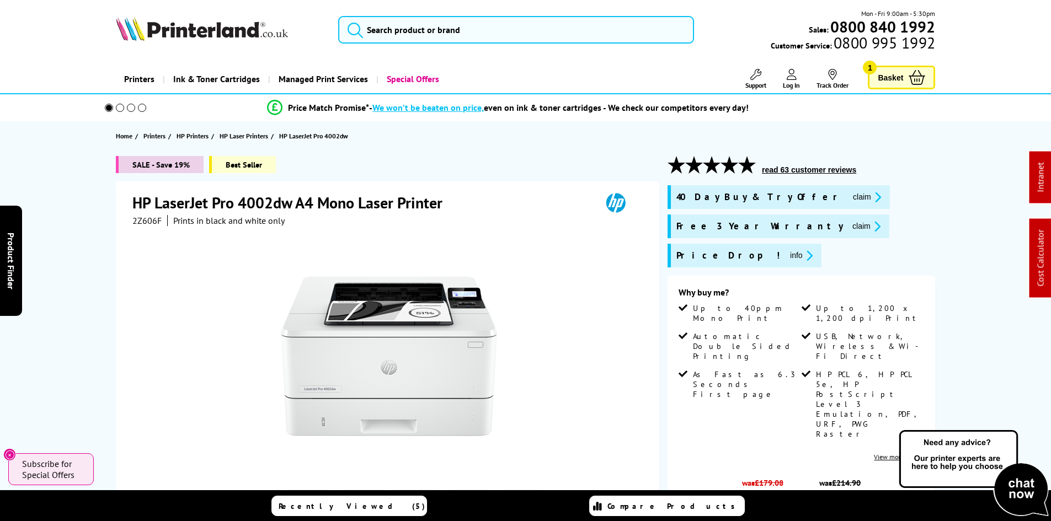
scroll to position [110, 0]
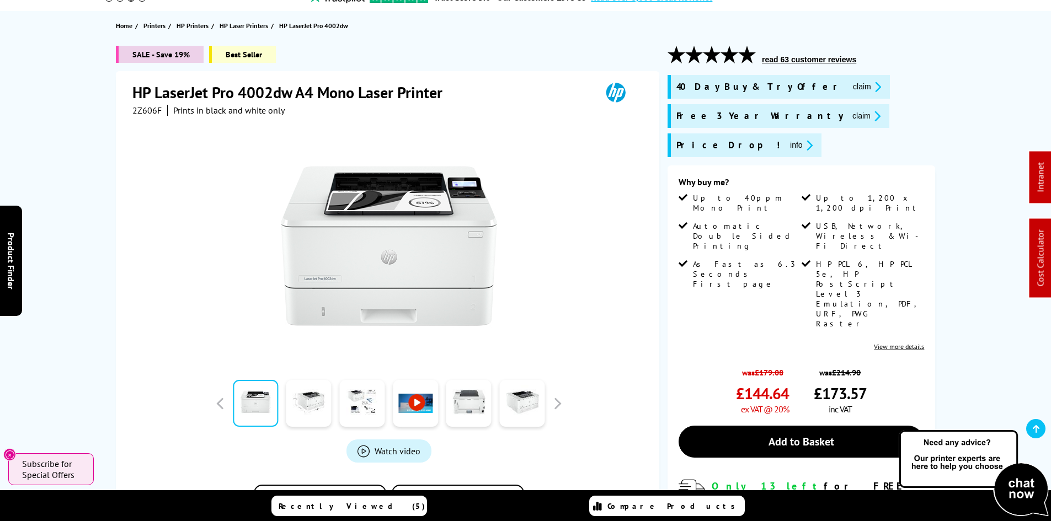
click at [86, 264] on div "SALE - Save 19% Best Seller HP LaserJet Pro 4002dw A4 Mono Laser Printer 2Z606F…" at bounding box center [525, 353] width 883 height 614
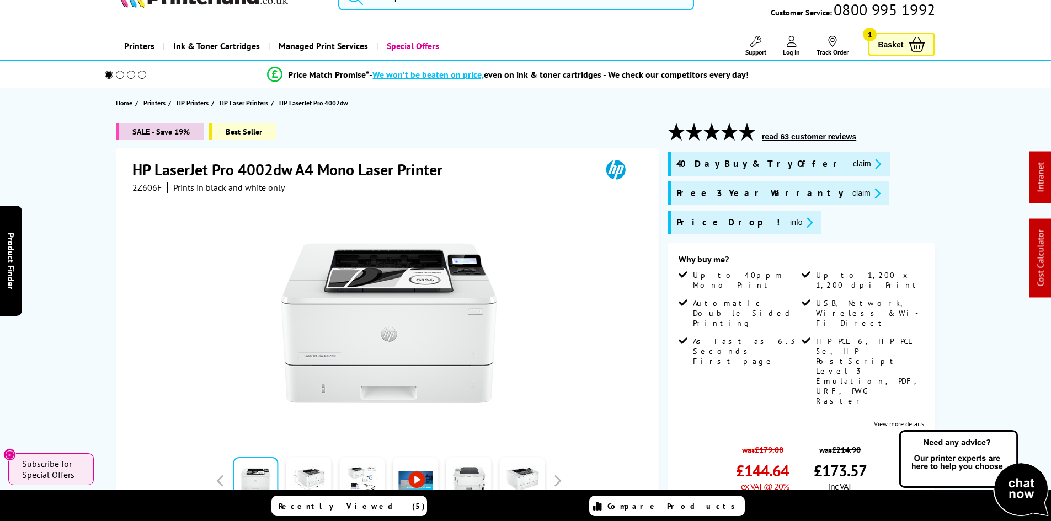
scroll to position [0, 0]
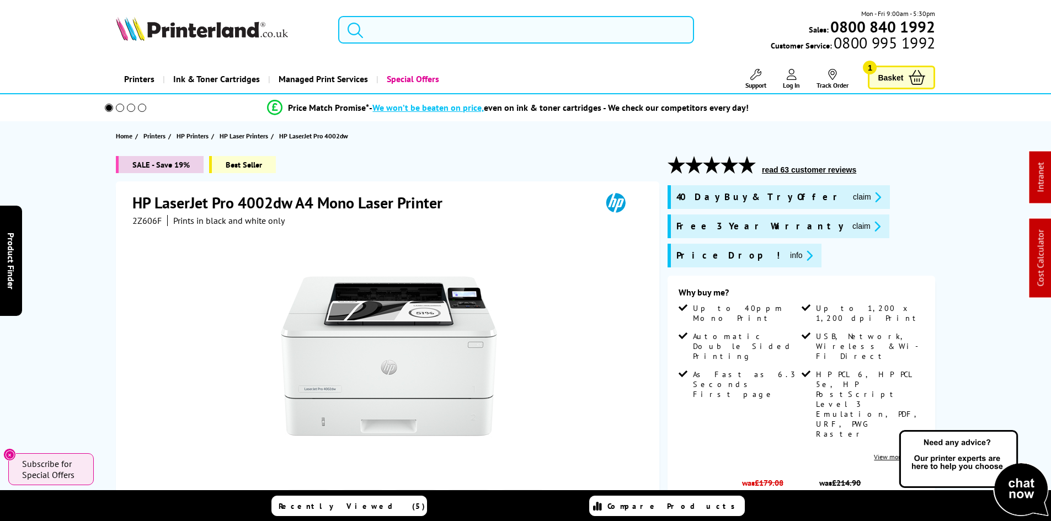
click at [382, 33] on input "search" at bounding box center [516, 30] width 356 height 28
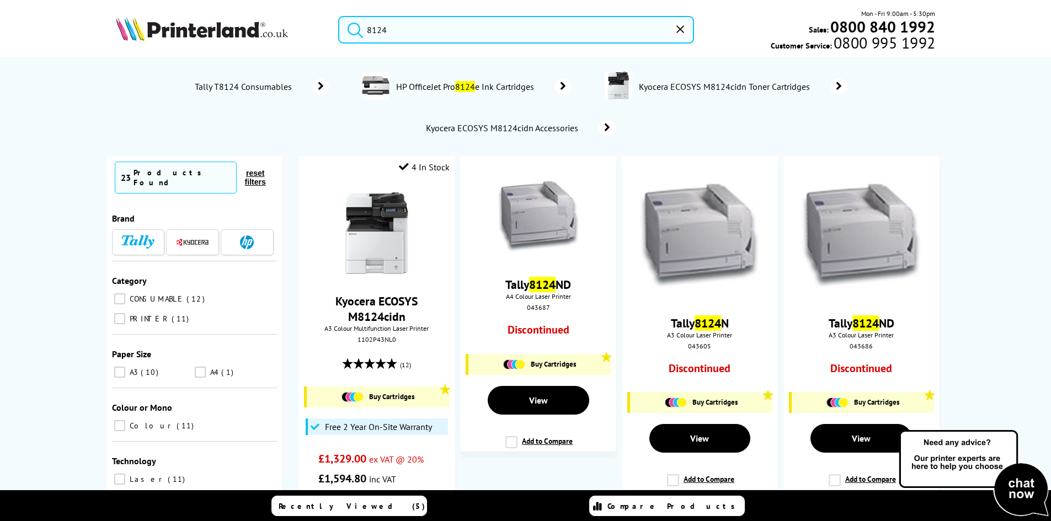
type input "8124"
click at [339, 16] on button "submit" at bounding box center [353, 28] width 28 height 24
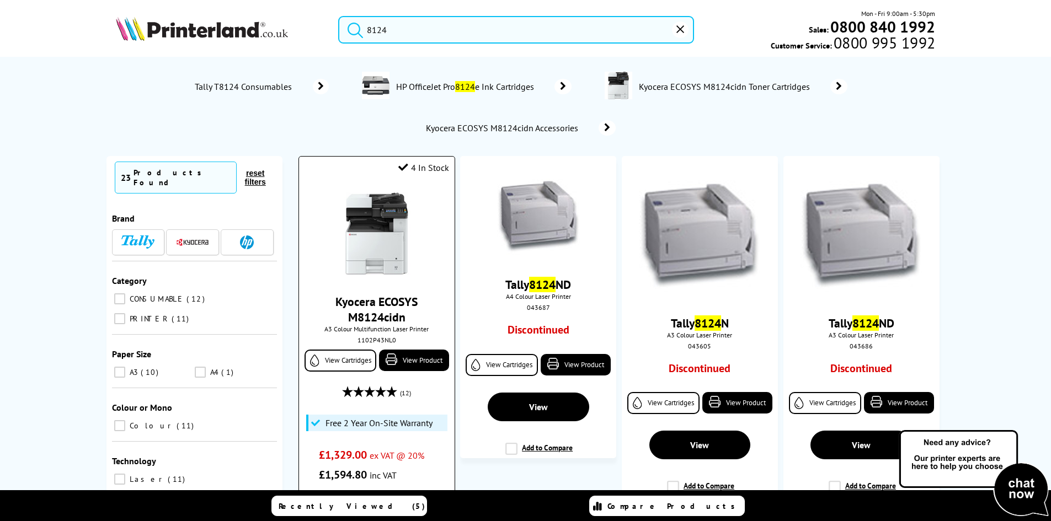
click at [391, 229] on img at bounding box center [377, 234] width 83 height 83
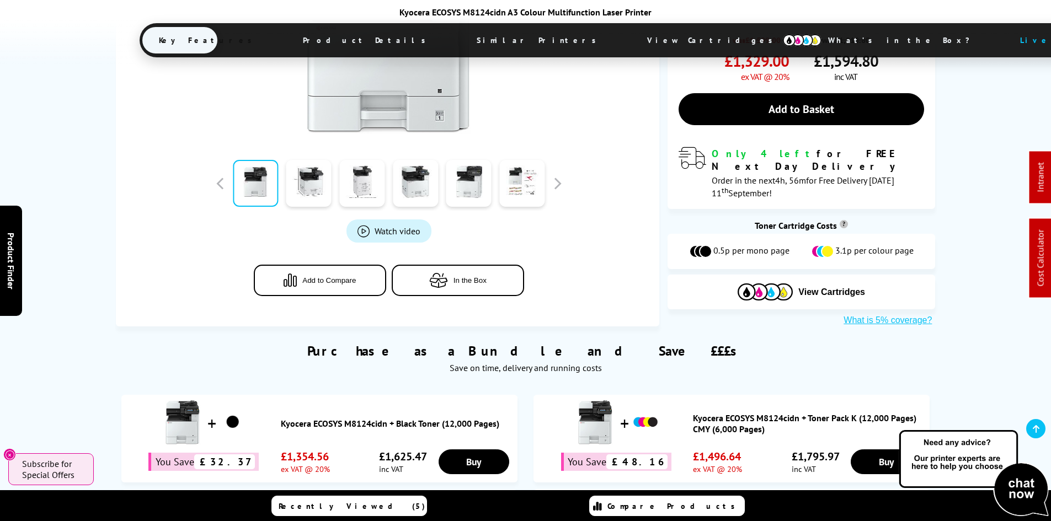
scroll to position [773, 0]
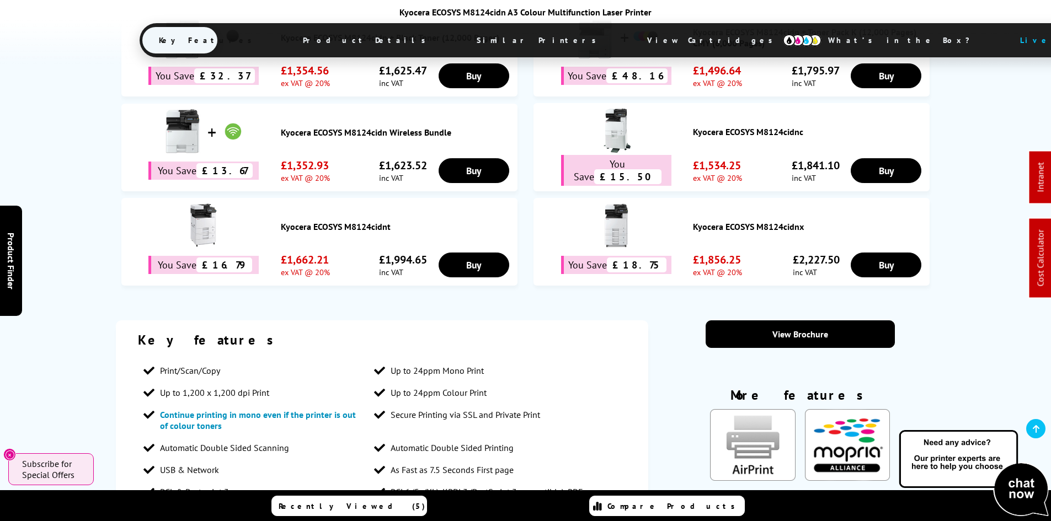
click at [631, 43] on span "View Cartridges" at bounding box center [715, 40] width 169 height 29
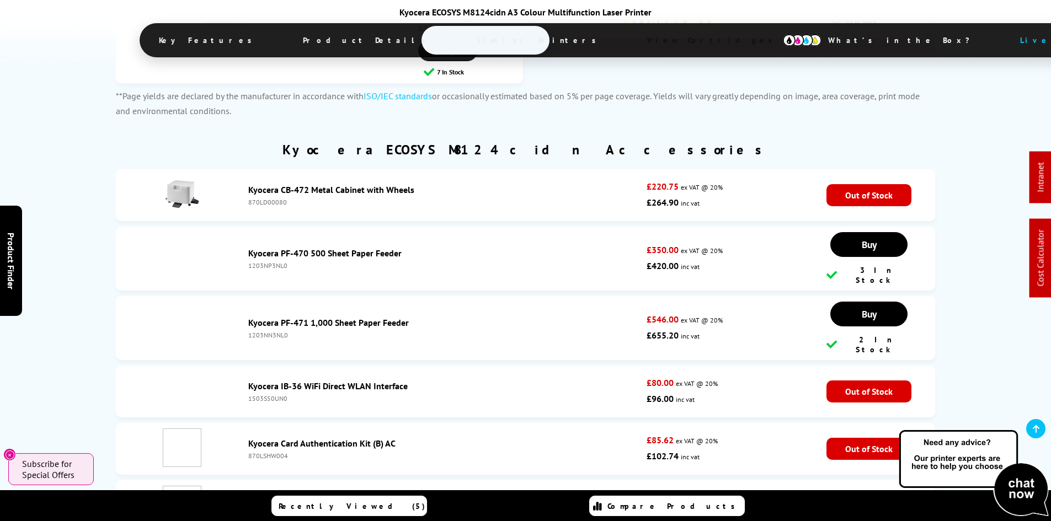
scroll to position [4132, 0]
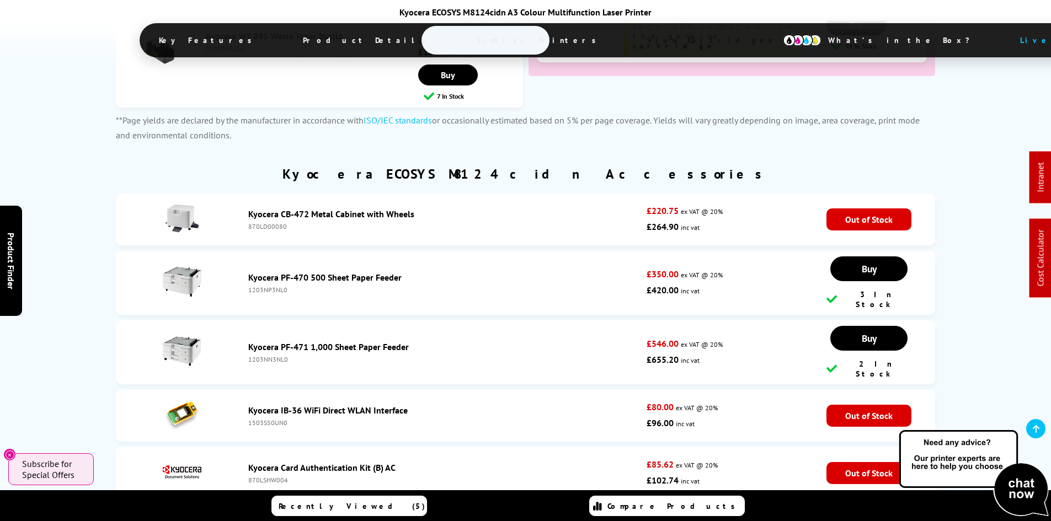
scroll to position [4076, 0]
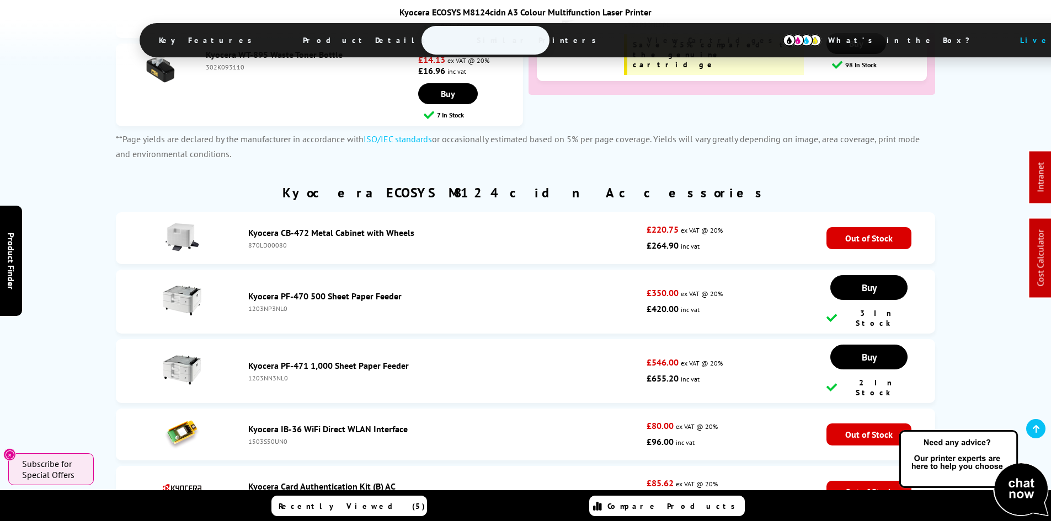
click at [265, 305] on div "1203NP3NL0" at bounding box center [444, 309] width 393 height 8
copy div "1203NP3NL0"
click at [280, 305] on div "1203NP3NL0" at bounding box center [444, 309] width 393 height 8
click at [275, 305] on div "1203NP3NL0" at bounding box center [444, 309] width 393 height 8
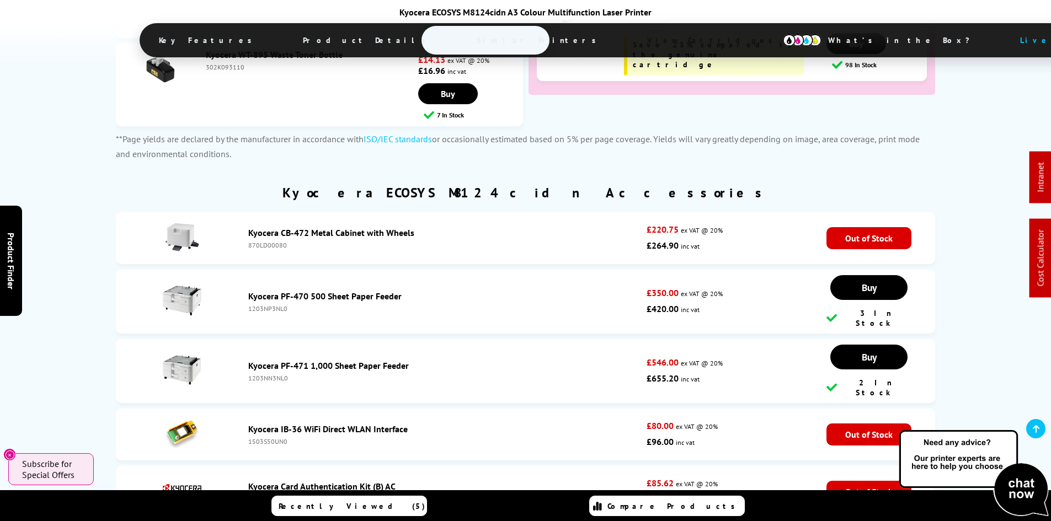
click at [275, 305] on div "1203NP3NL0" at bounding box center [444, 309] width 393 height 8
copy div "1203NP3NL0"
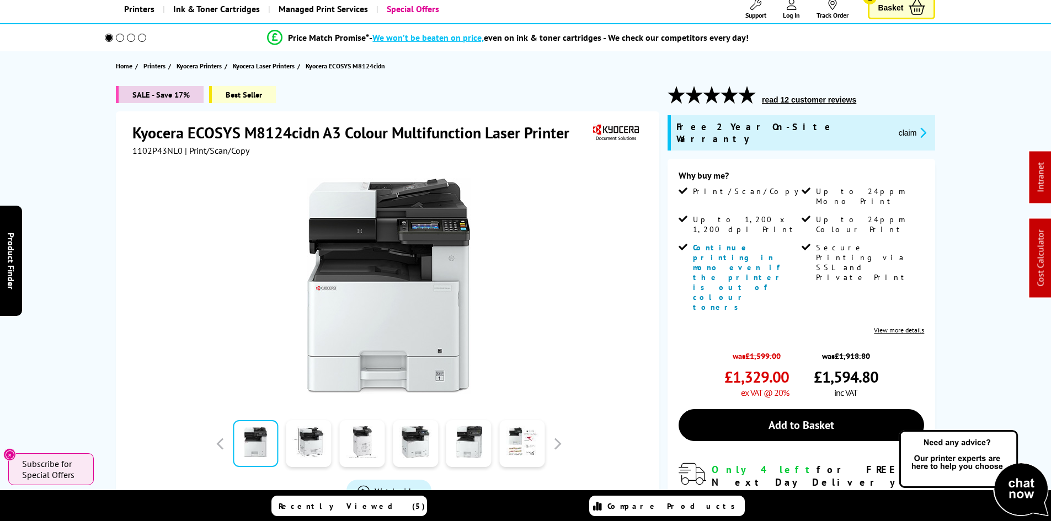
scroll to position [0, 0]
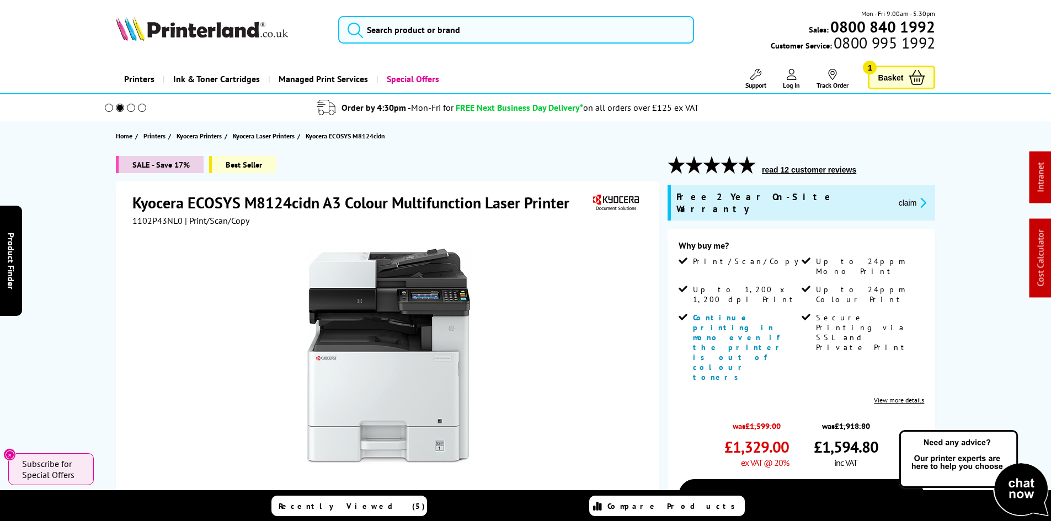
click at [756, 83] on span "Support" at bounding box center [756, 85] width 21 height 8
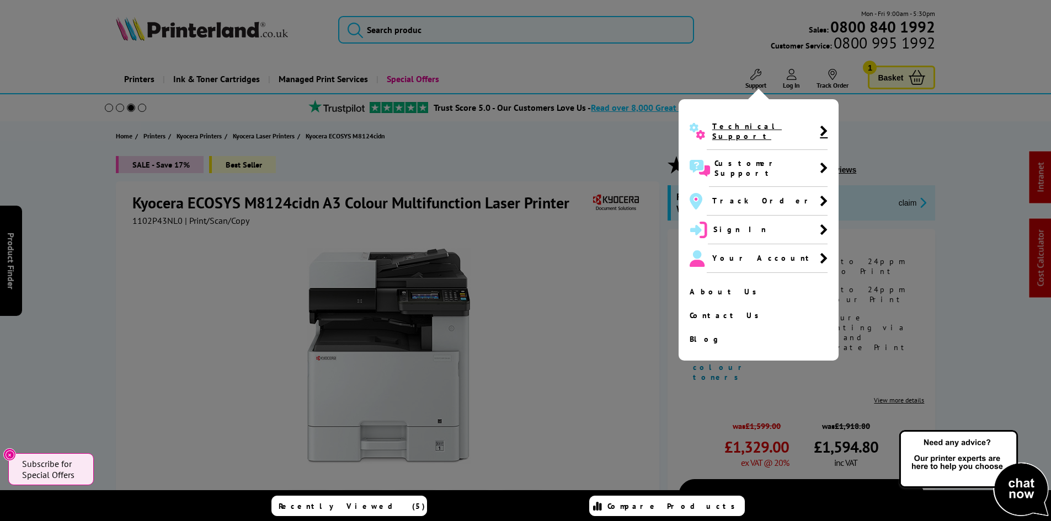
click at [754, 127] on span "Technical Support" at bounding box center [766, 131] width 108 height 20
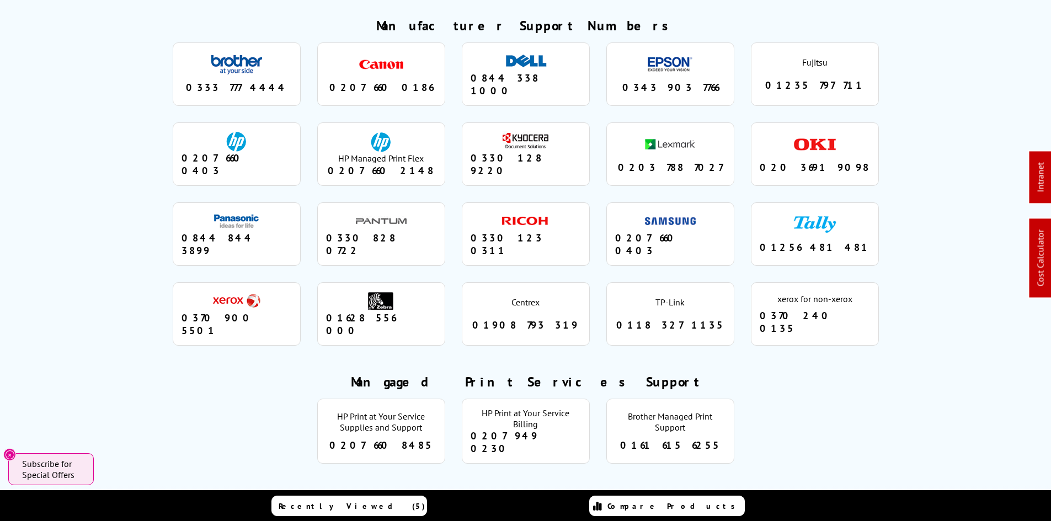
drag, startPoint x: 560, startPoint y: 143, endPoint x: 492, endPoint y: 109, distance: 75.8
click at [492, 123] on li "kyocera 0330 128 9220" at bounding box center [526, 154] width 128 height 63
copy li "0330 128 9220"
click at [457, 206] on ul "brother 0333 777 4444 canon 0207 660 0186 dell 0844 338 1000 epson 0343 903 776…" at bounding box center [525, 194] width 725 height 320
click at [599, 142] on ul "brother 0333 777 4444 canon 0207 660 0186 dell 0844 338 1000 epson 0343 903 776…" at bounding box center [525, 194] width 725 height 320
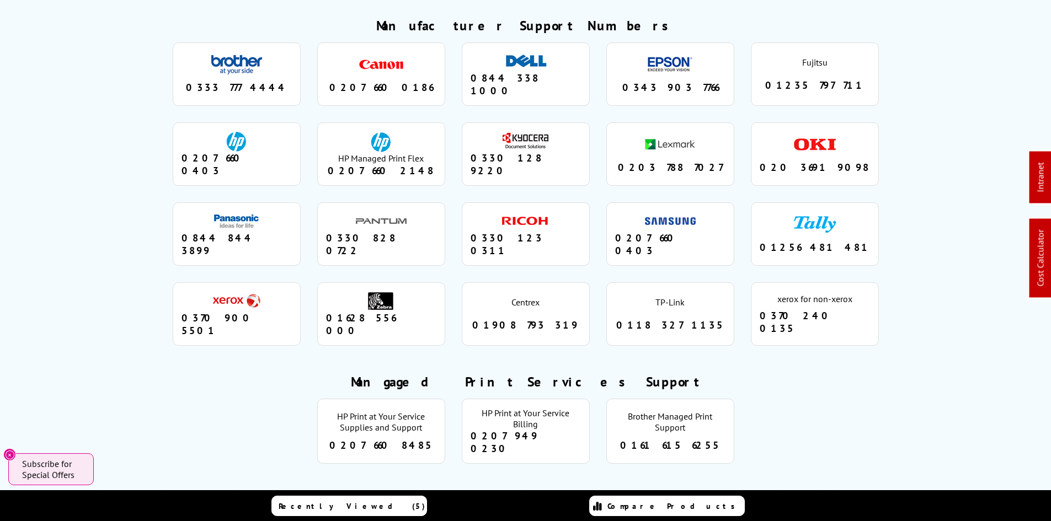
click at [599, 142] on ul "brother 0333 777 4444 canon 0207 660 0186 dell 0844 338 1000 epson 0343 903 776…" at bounding box center [525, 194] width 725 height 320
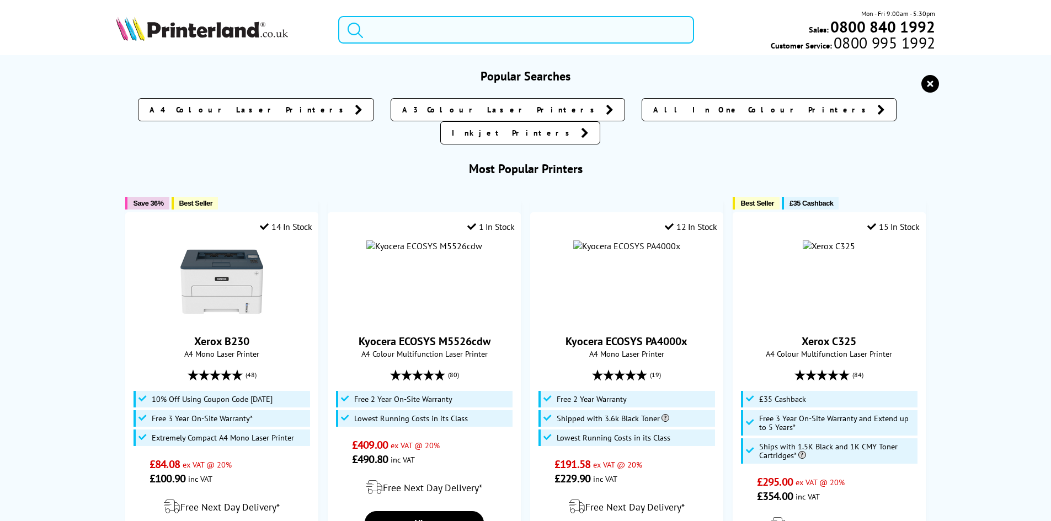
click at [461, 28] on input "search" at bounding box center [516, 30] width 356 height 28
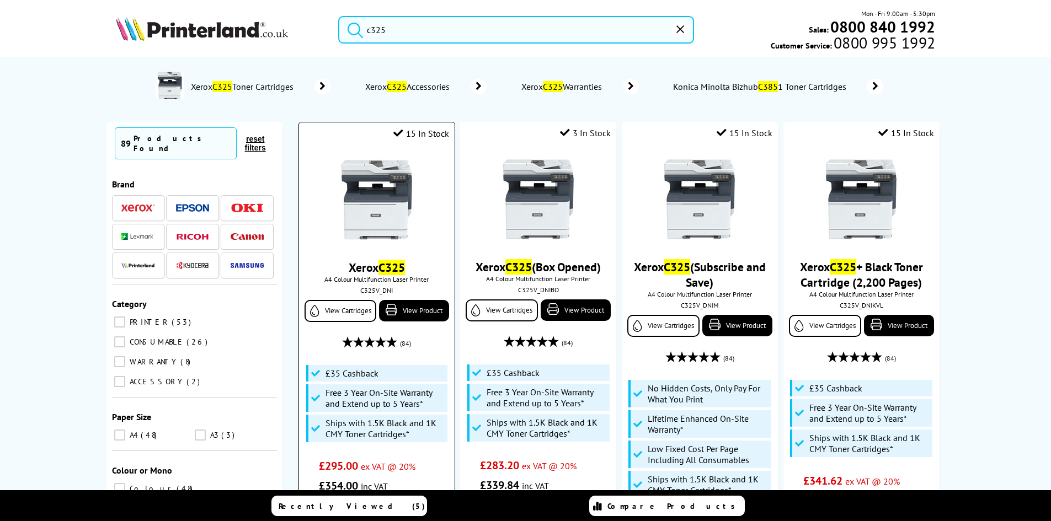
type input "c325"
click at [386, 208] on img at bounding box center [377, 199] width 83 height 83
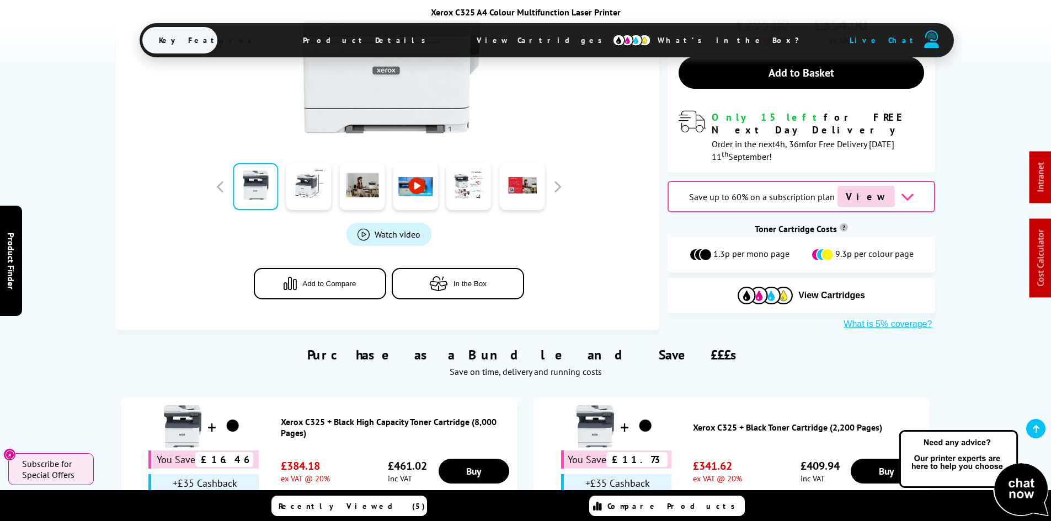
scroll to position [552, 0]
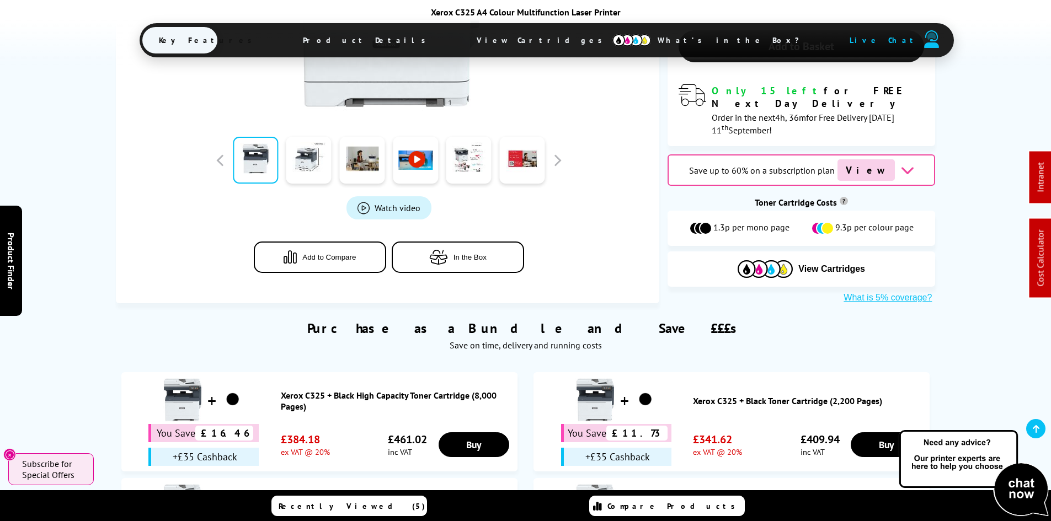
click at [503, 38] on span "View Cartridges" at bounding box center [544, 40] width 169 height 29
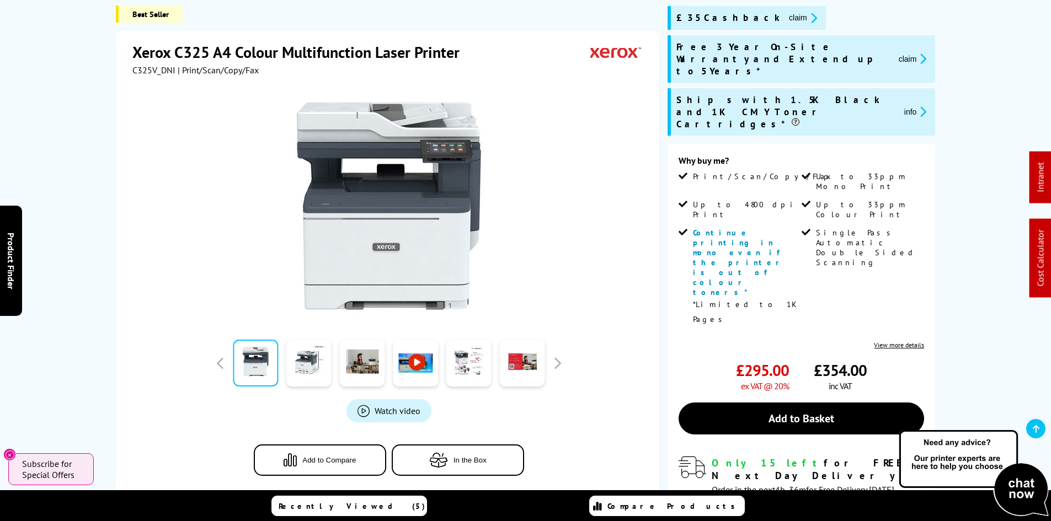
scroll to position [14, 0]
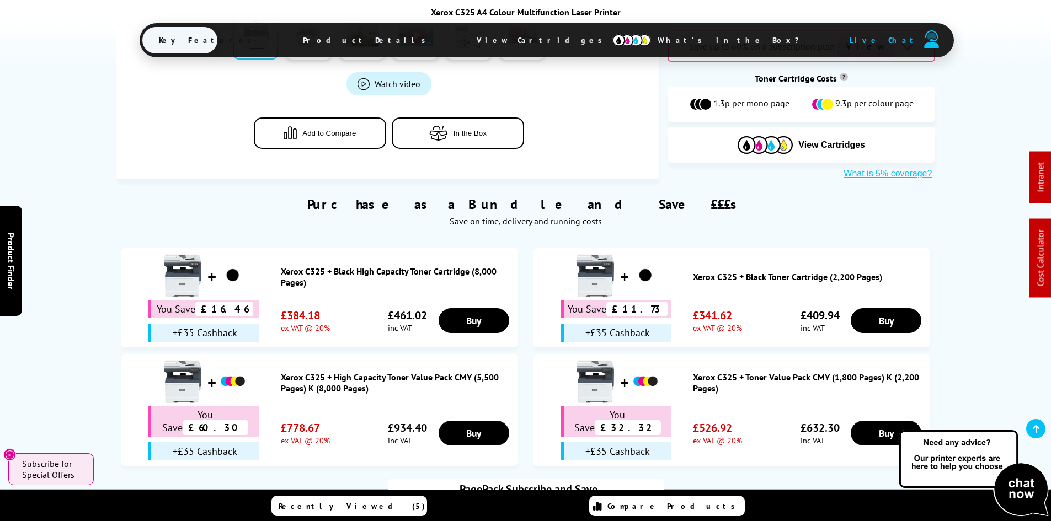
click at [513, 47] on span "View Cartridges" at bounding box center [544, 40] width 169 height 29
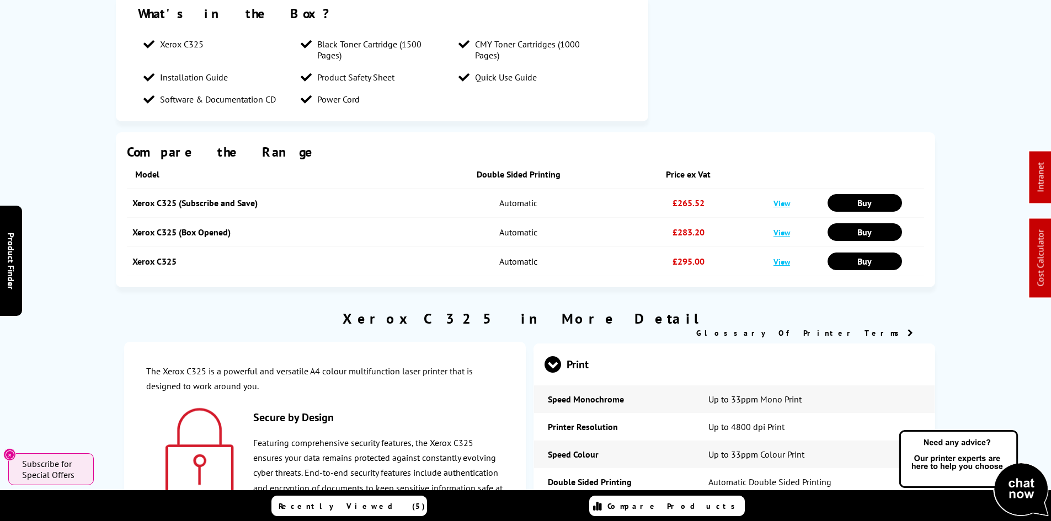
scroll to position [0, 0]
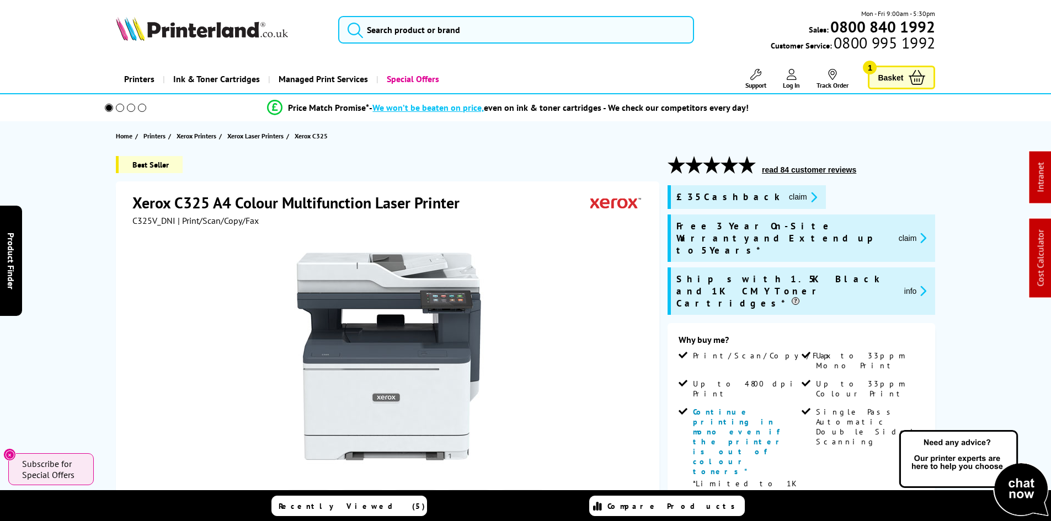
drag, startPoint x: 60, startPoint y: 371, endPoint x: 93, endPoint y: 77, distance: 295.9
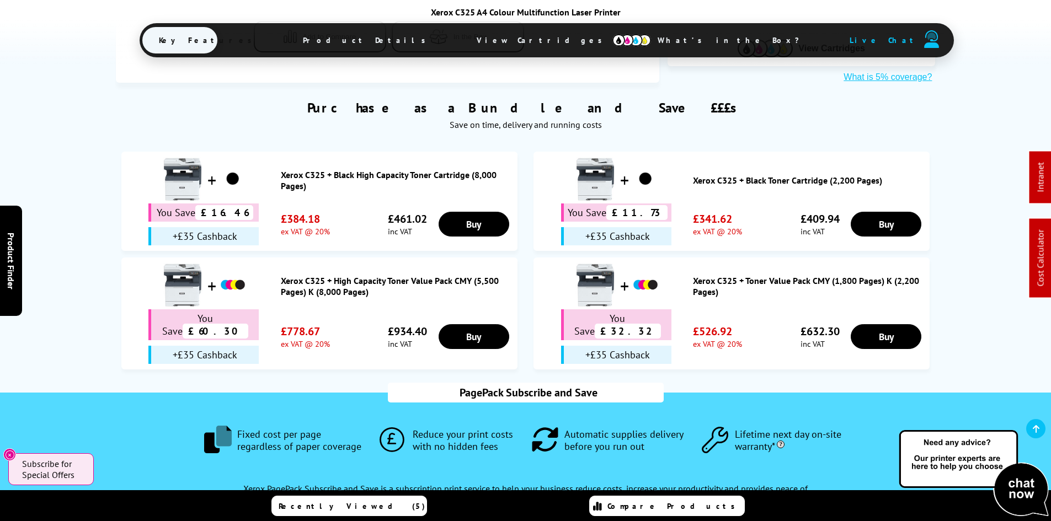
click at [519, 35] on span "View Cartridges" at bounding box center [544, 40] width 169 height 29
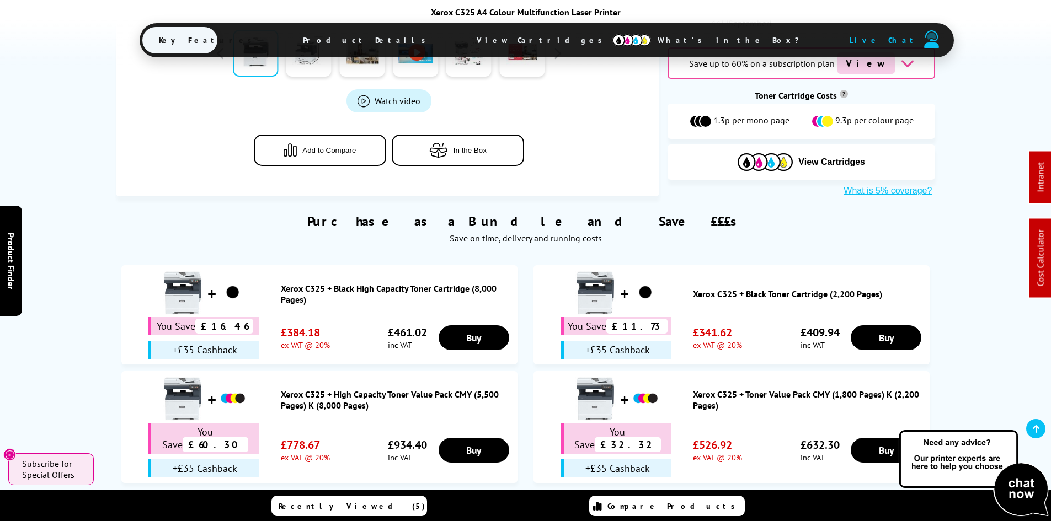
scroll to position [564, 0]
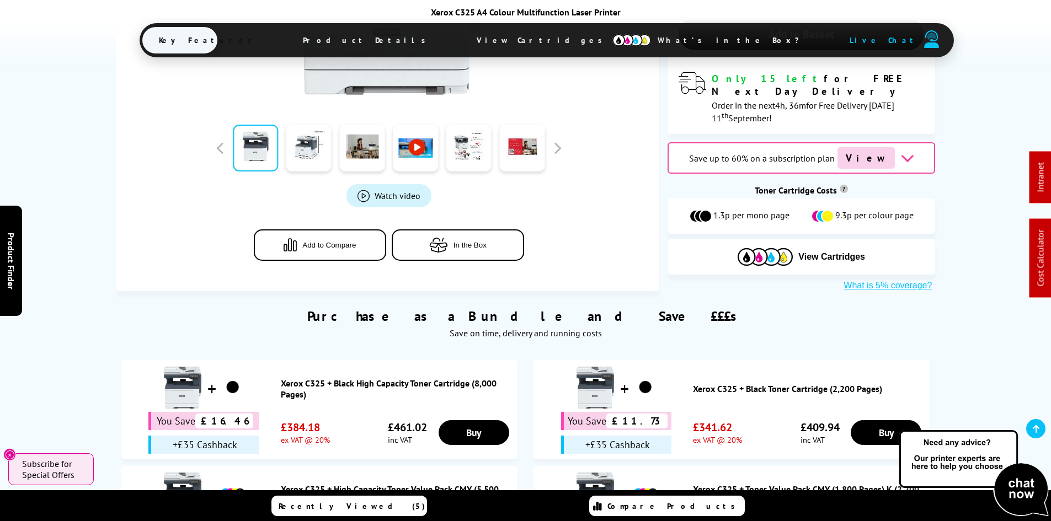
click at [740, 484] on link "Xerox C325 + Toner Value Pack CMY (1,800 Pages) K (2,200 Pages)" at bounding box center [808, 495] width 231 height 22
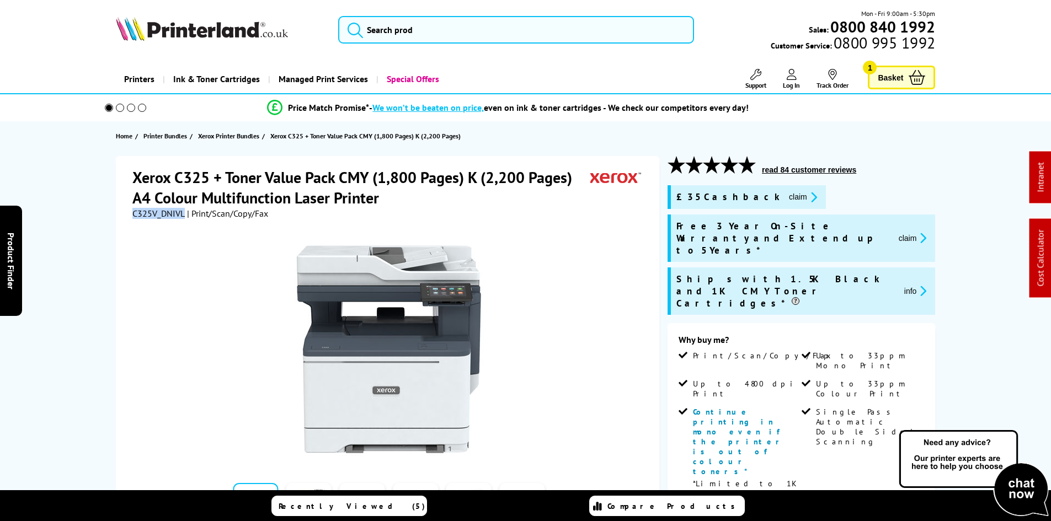
drag, startPoint x: 0, startPoint y: 0, endPoint x: 166, endPoint y: 214, distance: 271.0
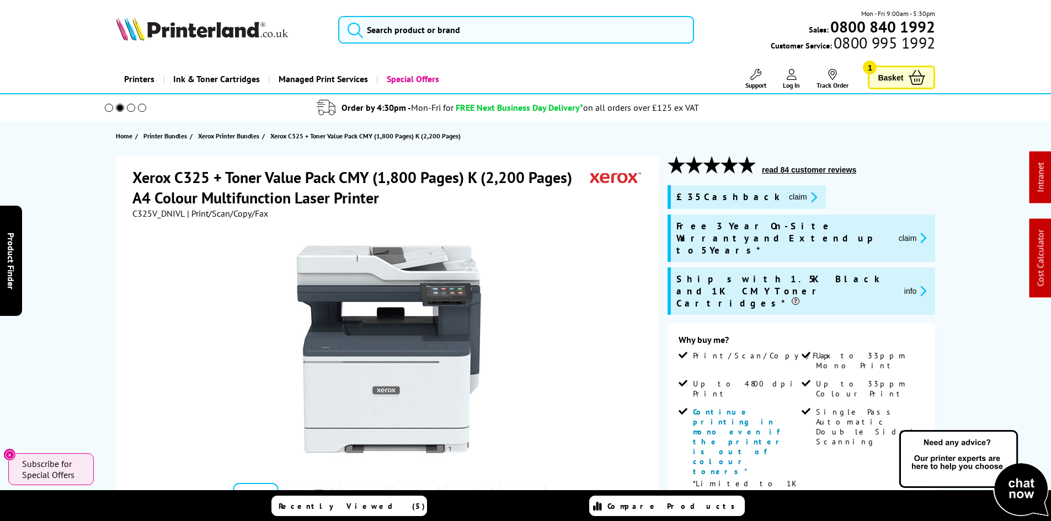
click at [88, 215] on div "Xerox C325 + Toner Value Pack CMY (1,800 Pages) K (2,200 Pages) A4 Colour Multi…" at bounding box center [525, 485] width 883 height 659
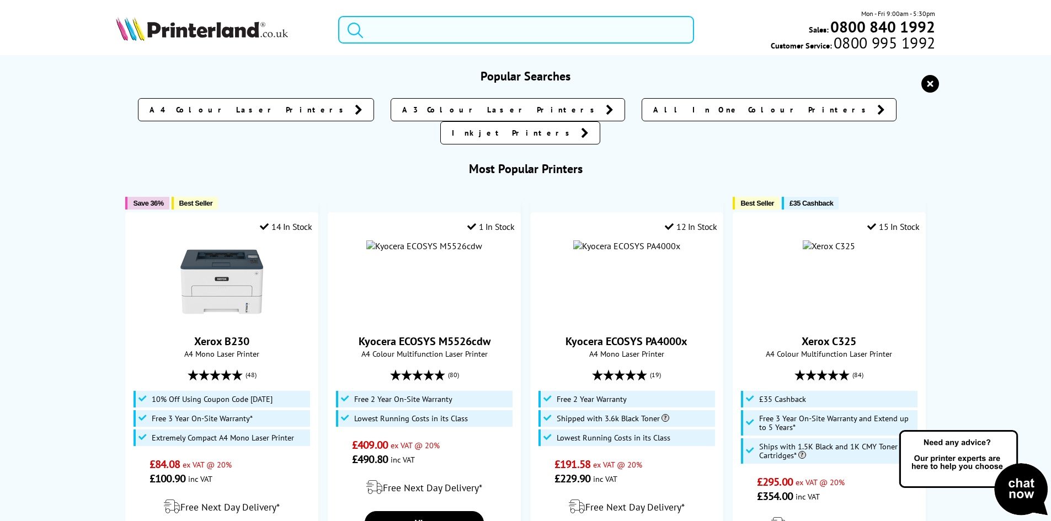
click at [397, 29] on input "search" at bounding box center [516, 30] width 356 height 28
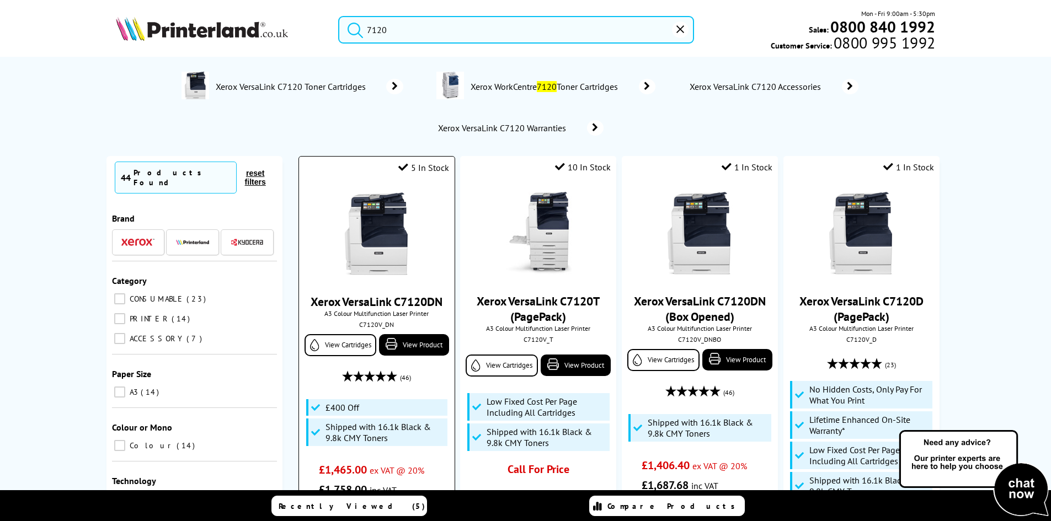
type input "7120"
click at [364, 221] on img at bounding box center [377, 234] width 83 height 83
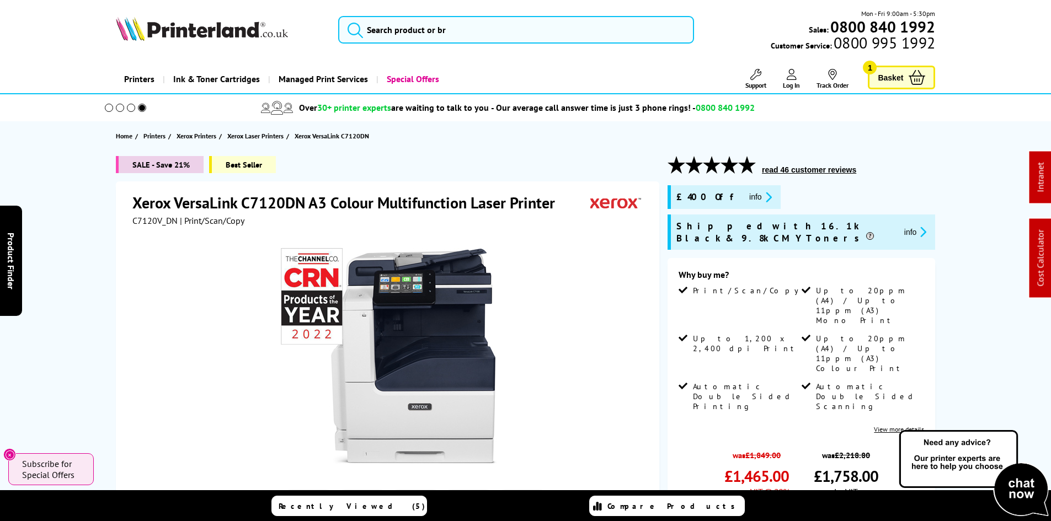
click at [241, 31] on img at bounding box center [202, 29] width 172 height 24
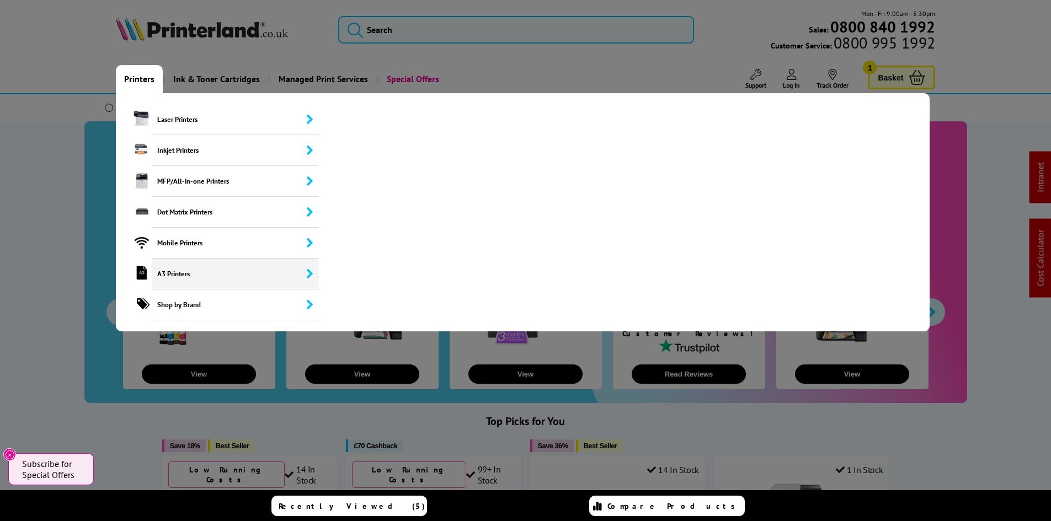
click at [182, 272] on span "A3 Printers" at bounding box center [236, 274] width 168 height 31
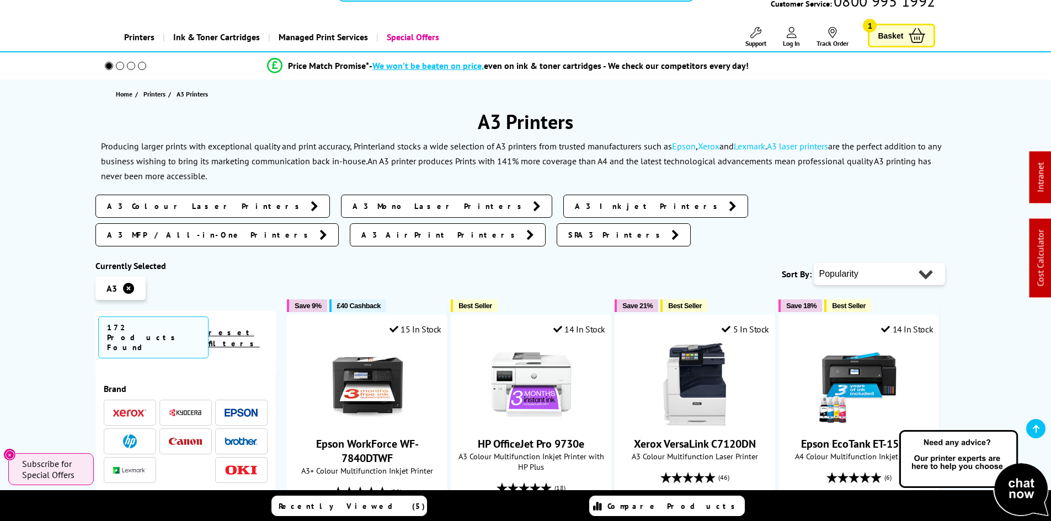
scroll to position [110, 0]
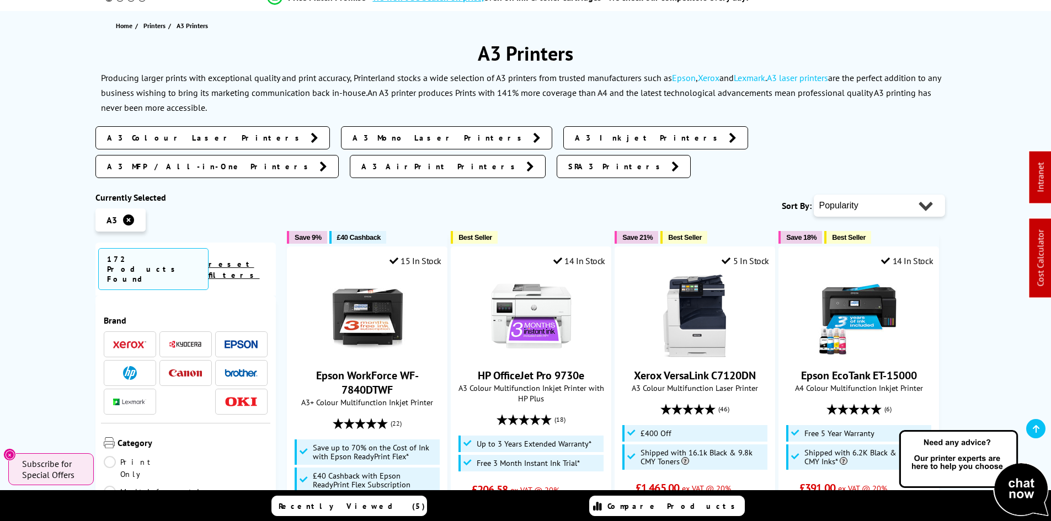
click at [238, 340] on img at bounding box center [241, 344] width 33 height 8
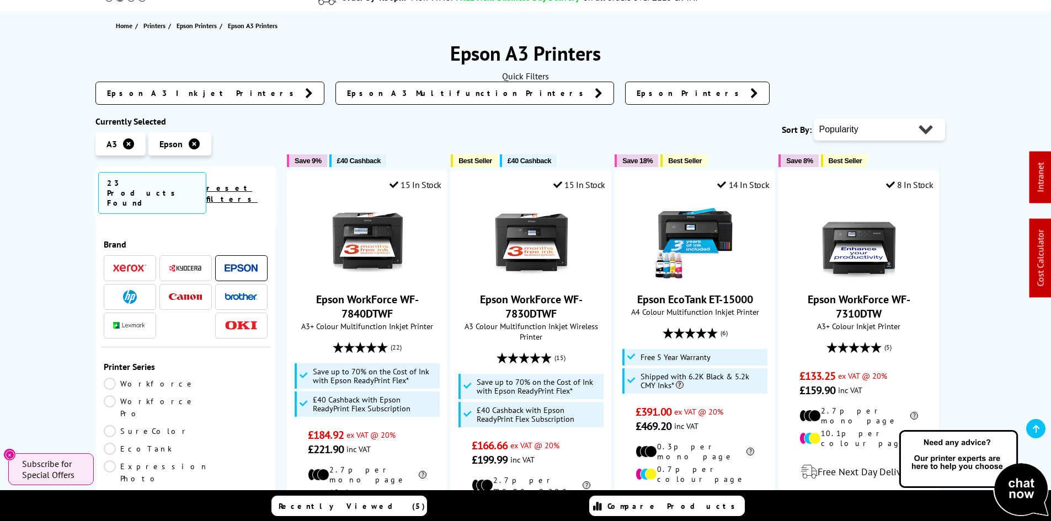
scroll to position [221, 0]
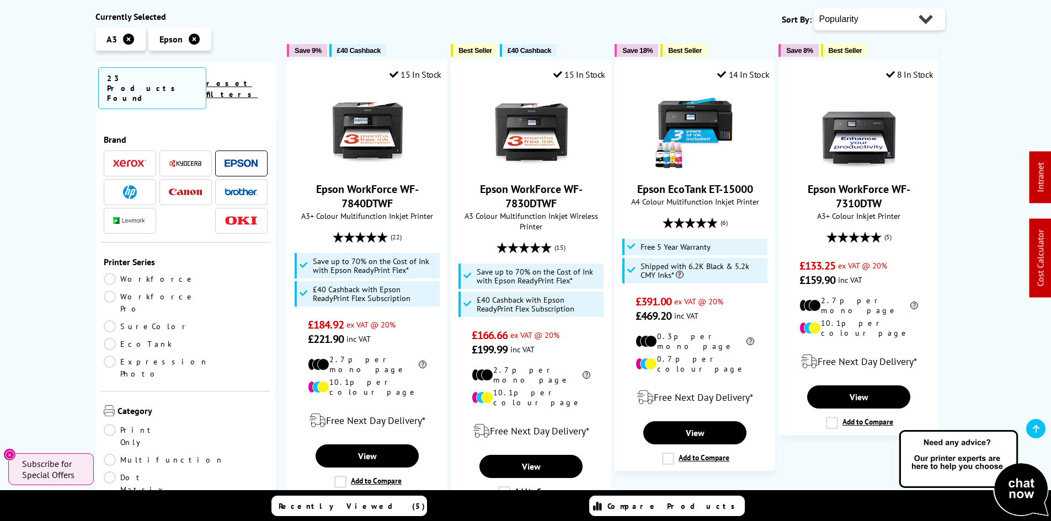
click at [186, 338] on link "EcoTank" at bounding box center [145, 344] width 82 height 12
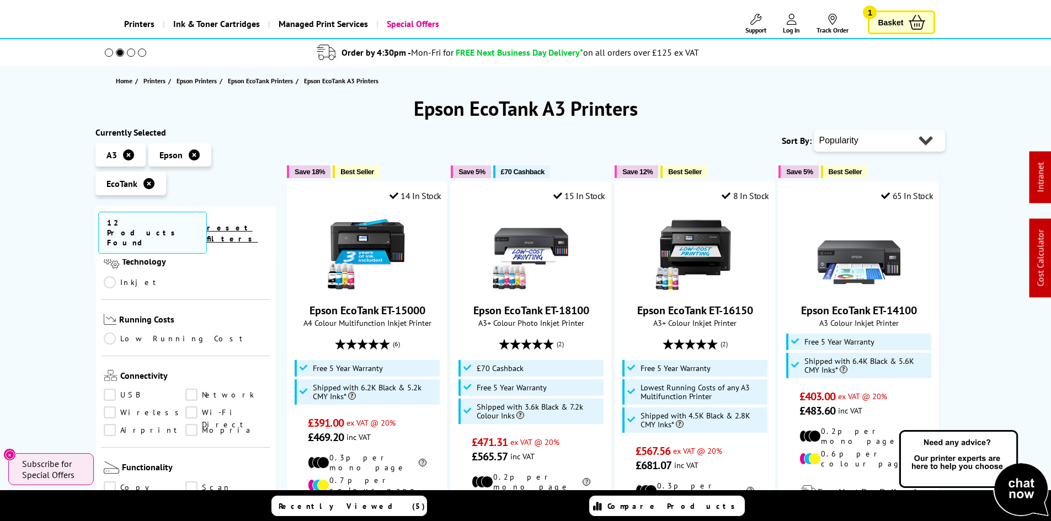
scroll to position [497, 0]
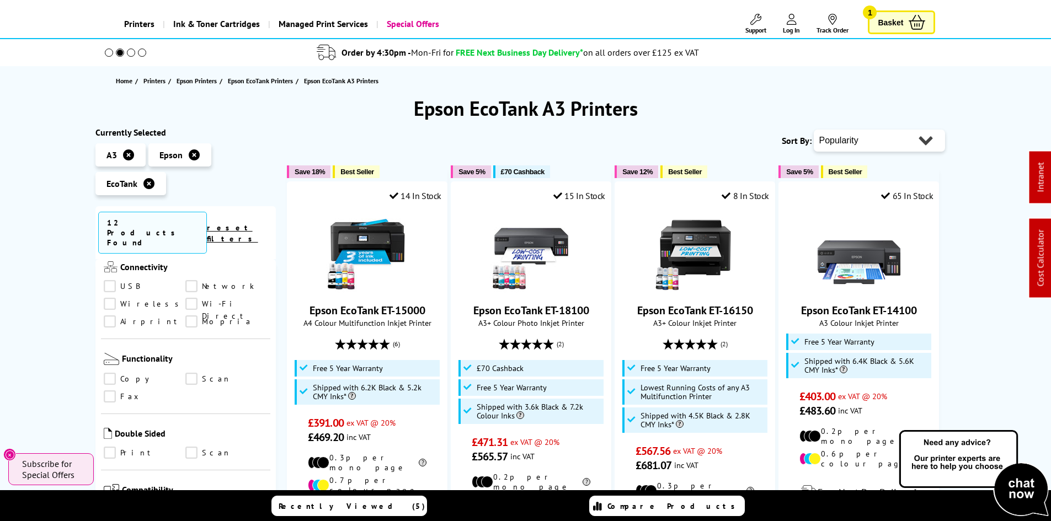
click at [205, 447] on link "Scan" at bounding box center [226, 453] width 82 height 12
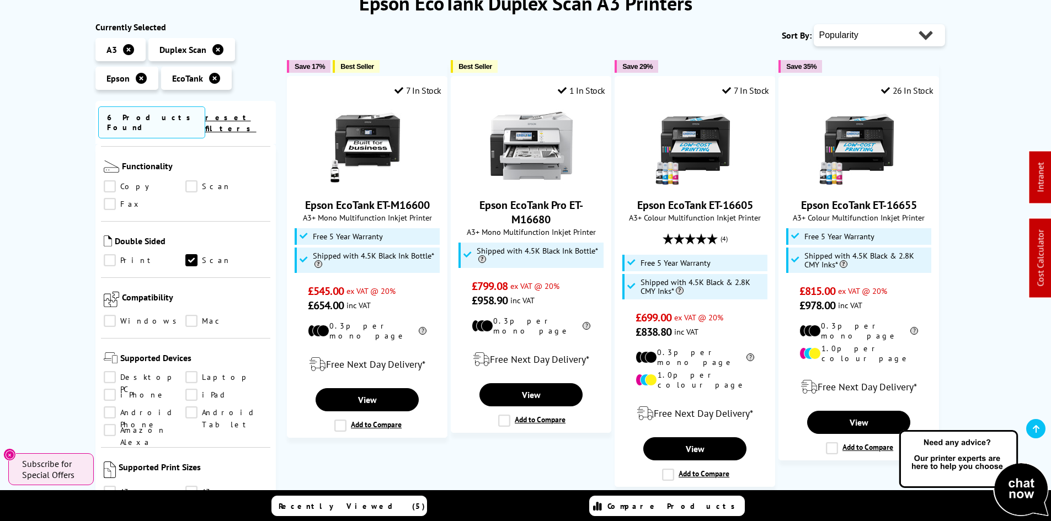
scroll to position [331, 0]
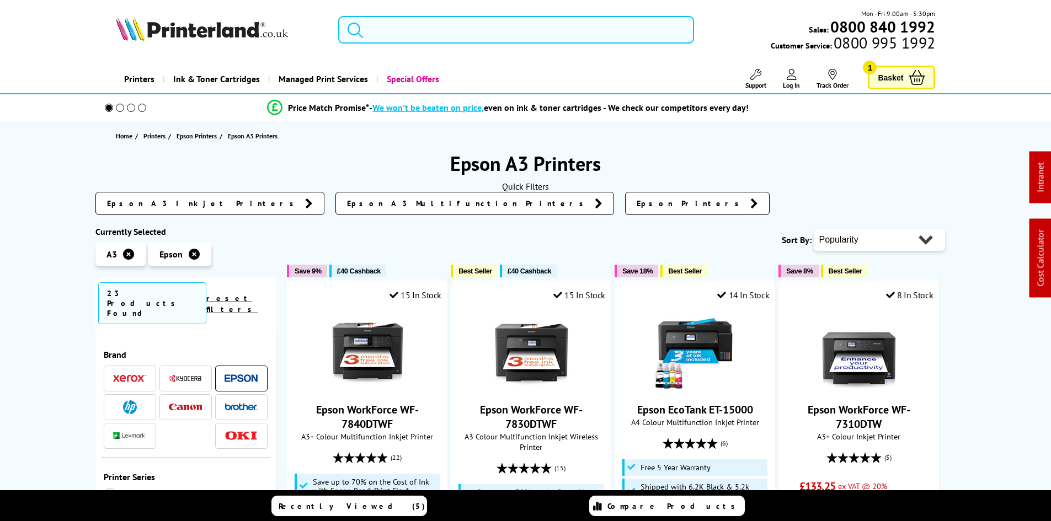
scroll to position [110, 0]
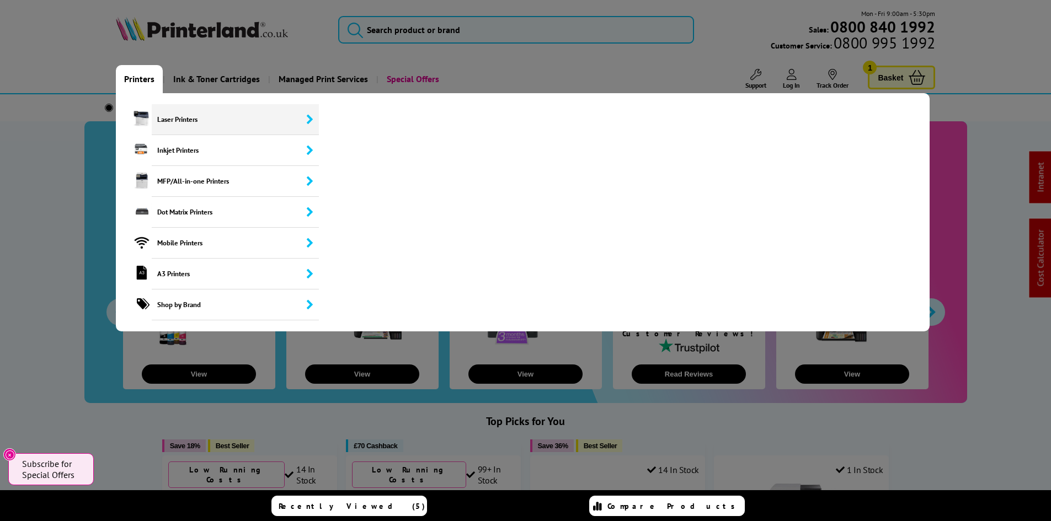
click at [192, 121] on span "Laser Printers" at bounding box center [236, 119] width 168 height 31
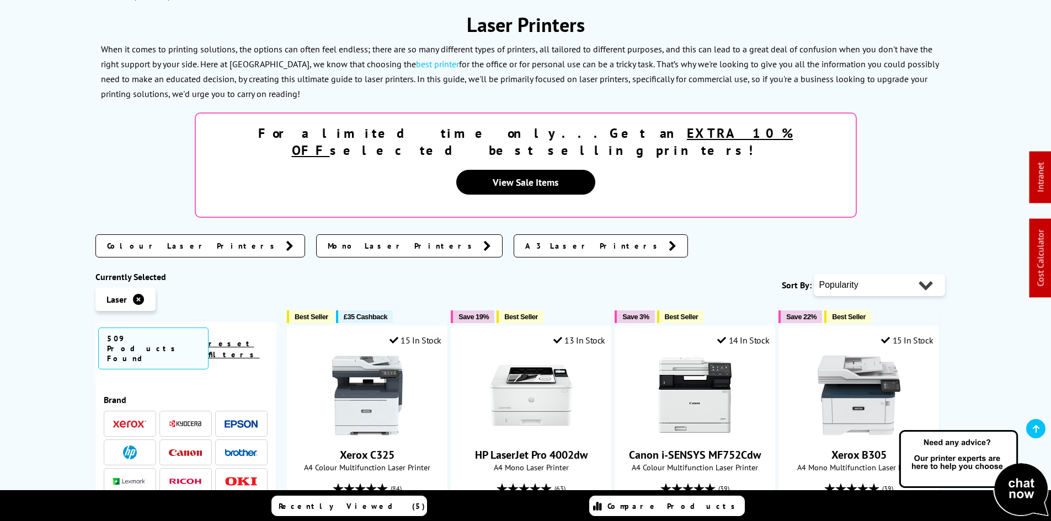
scroll to position [166, 0]
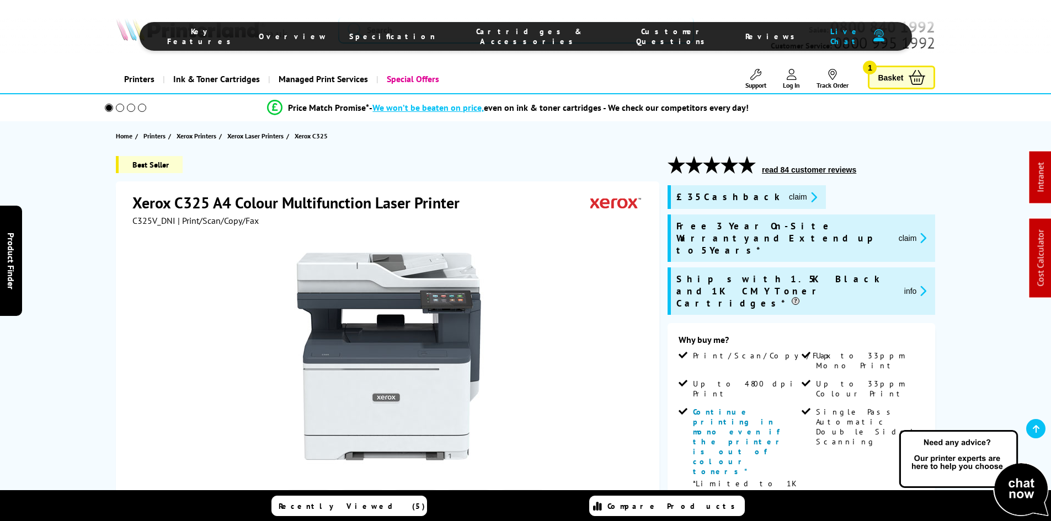
scroll to position [564, 0]
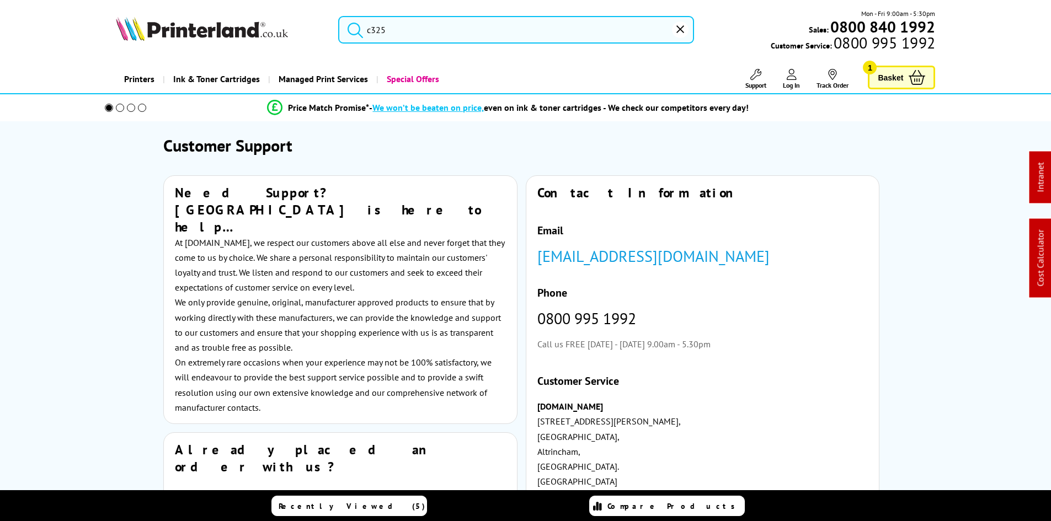
type input "c"
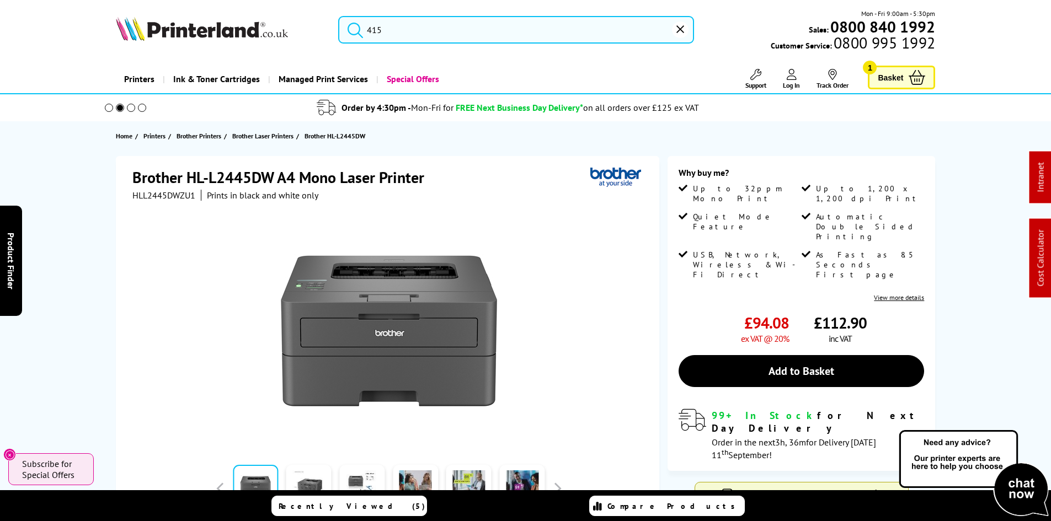
click at [141, 79] on link "Printers" at bounding box center [139, 79] width 47 height 28
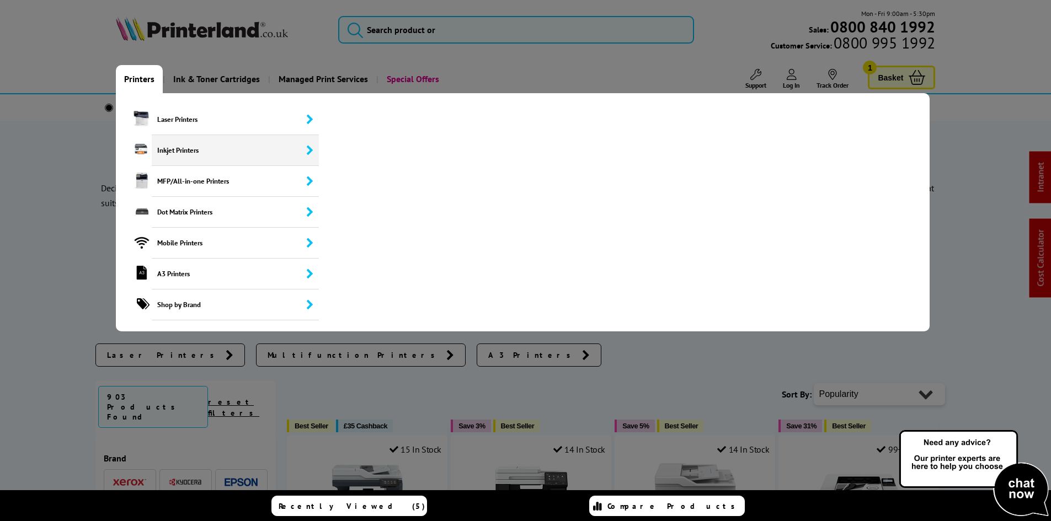
click at [169, 151] on span "Inkjet Printers" at bounding box center [236, 150] width 168 height 31
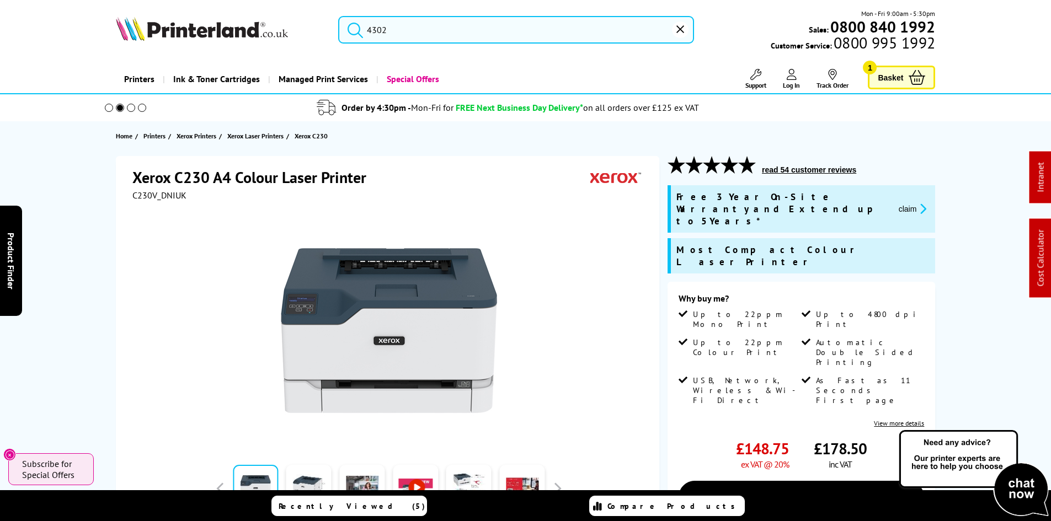
type input "pa4000"
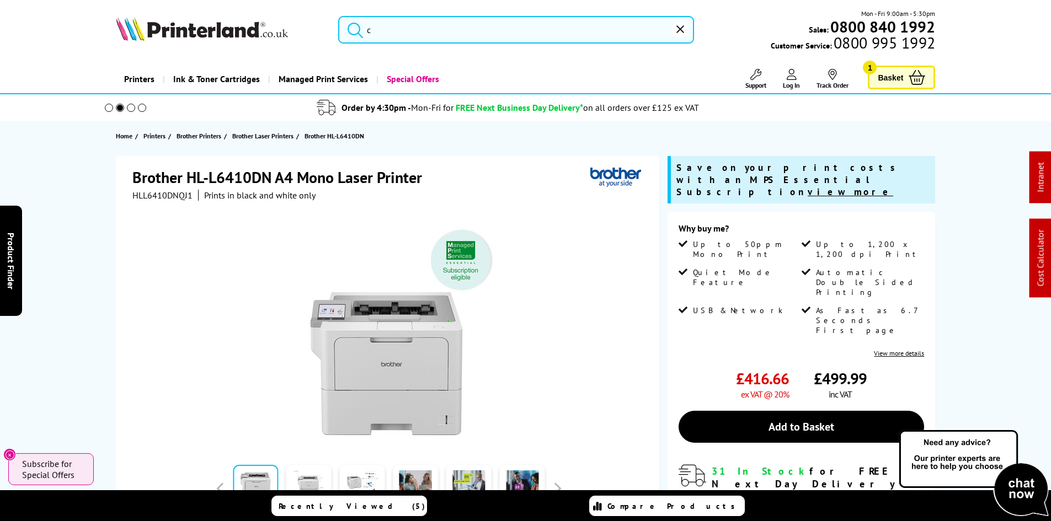
click at [169, 28] on img at bounding box center [202, 29] width 172 height 24
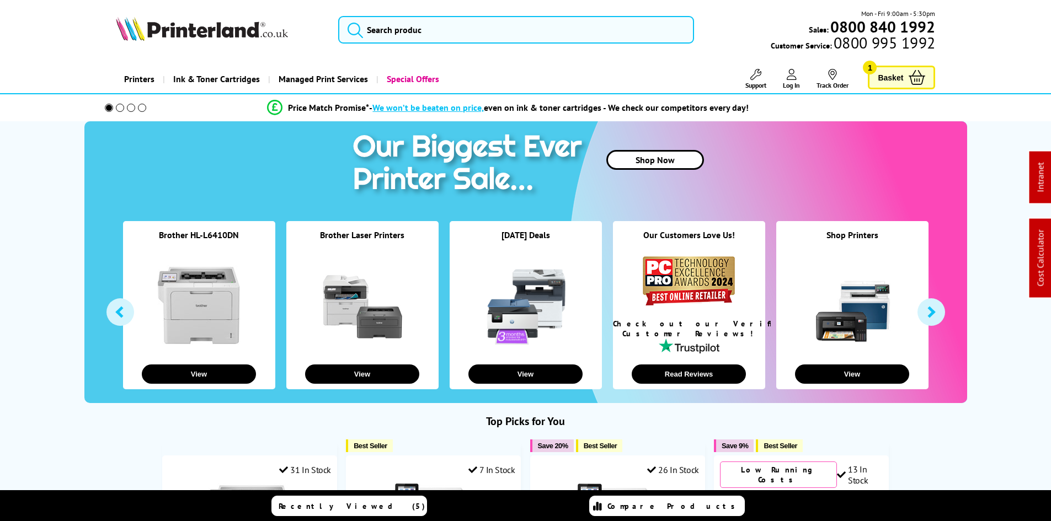
click at [151, 71] on link "Printers" at bounding box center [139, 79] width 47 height 28
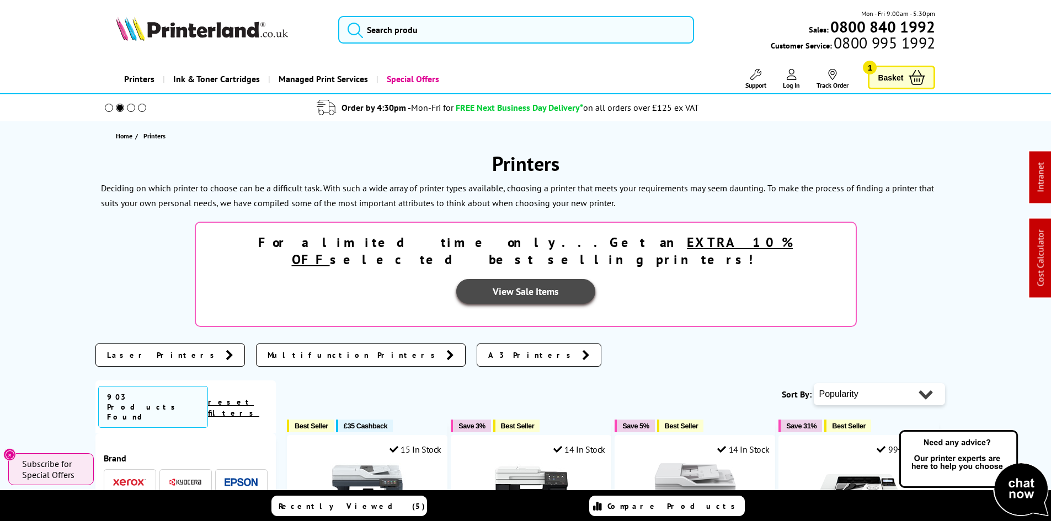
click at [595, 279] on link "View Sale Items" at bounding box center [525, 291] width 139 height 25
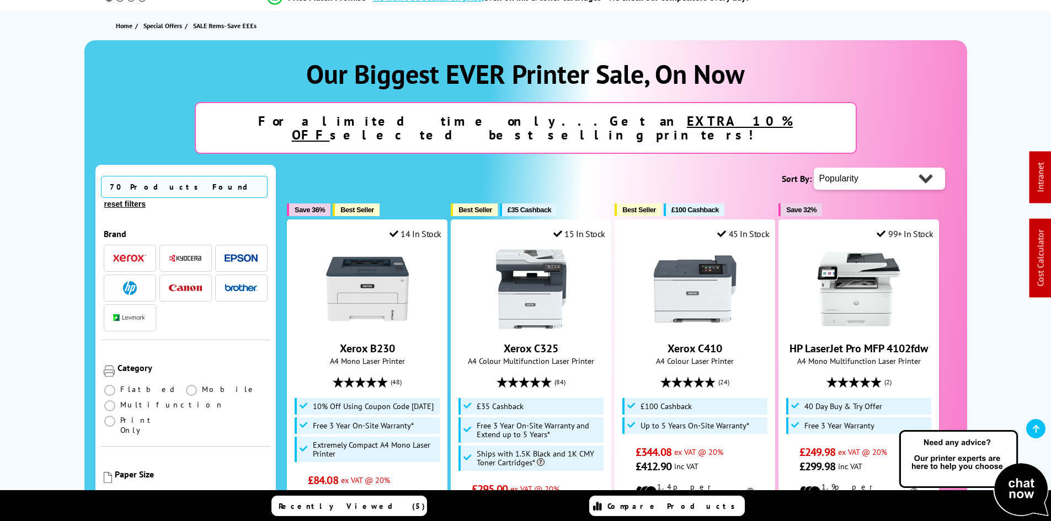
scroll to position [166, 0]
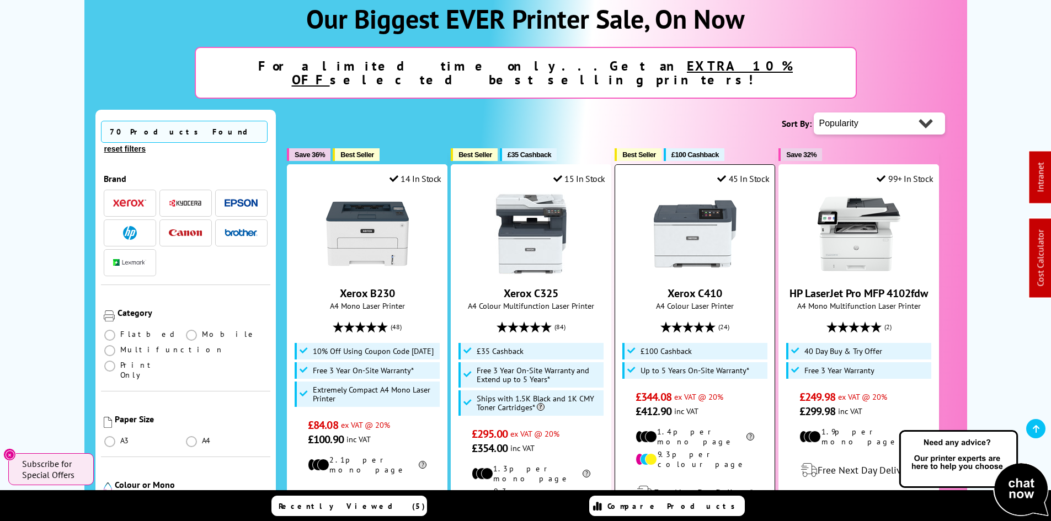
click at [661, 226] on img at bounding box center [695, 234] width 83 height 83
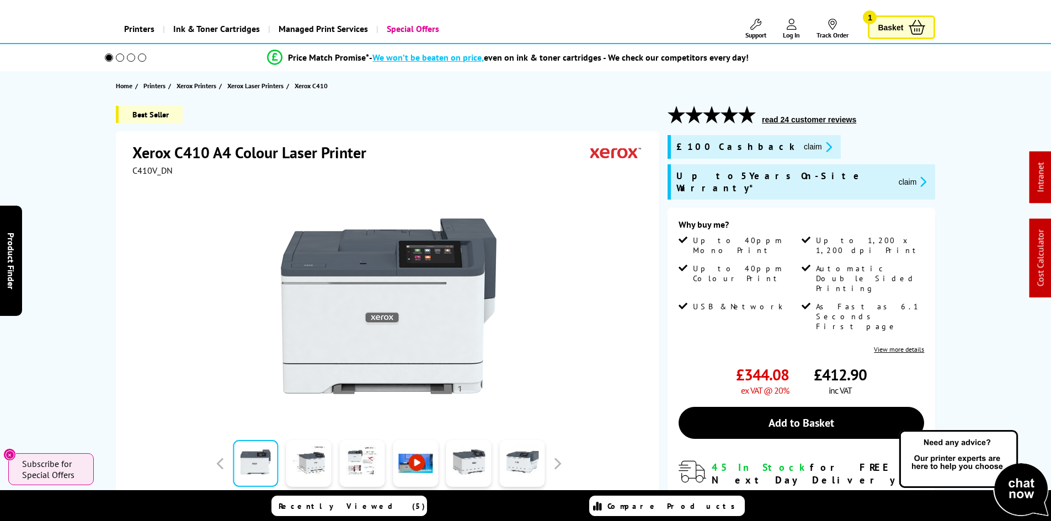
scroll to position [55, 0]
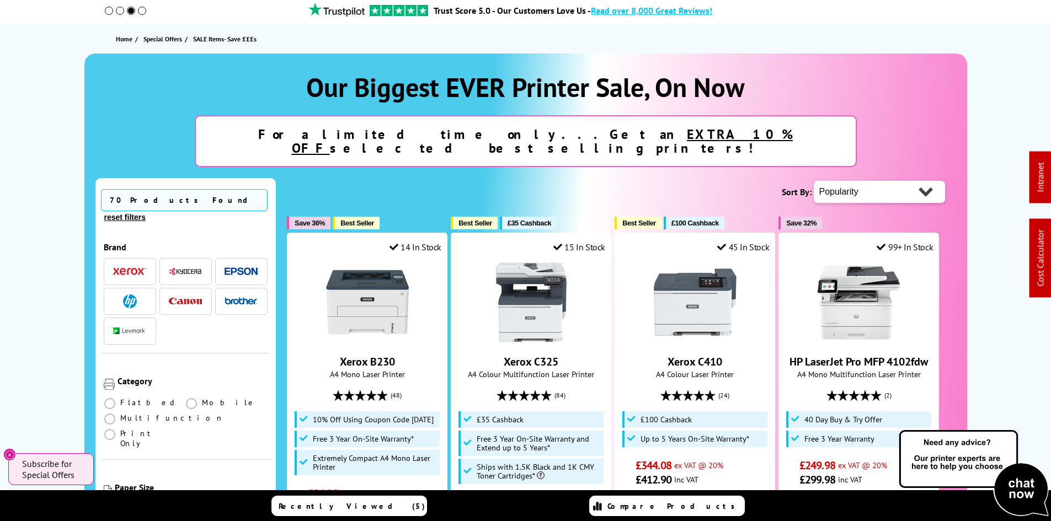
scroll to position [166, 0]
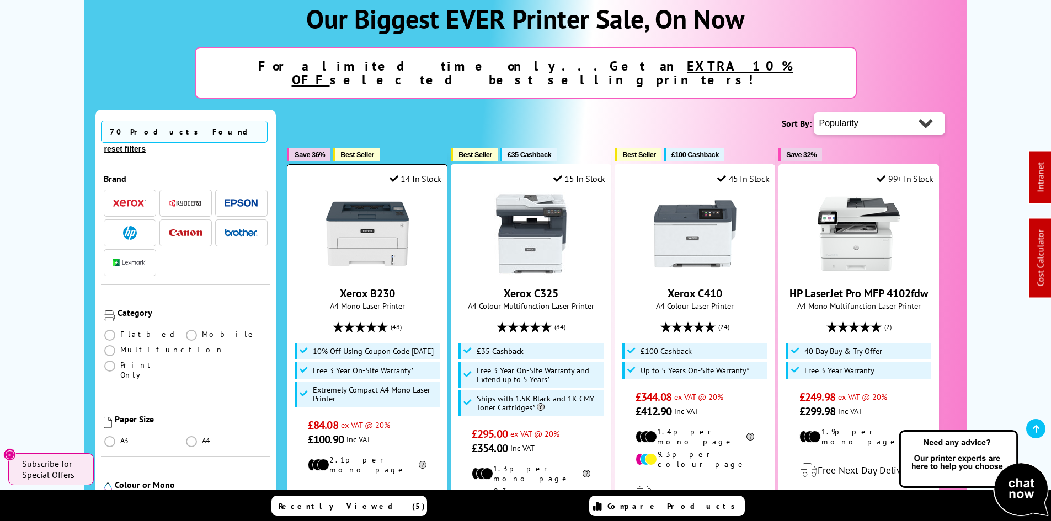
click at [371, 200] on img at bounding box center [367, 234] width 83 height 83
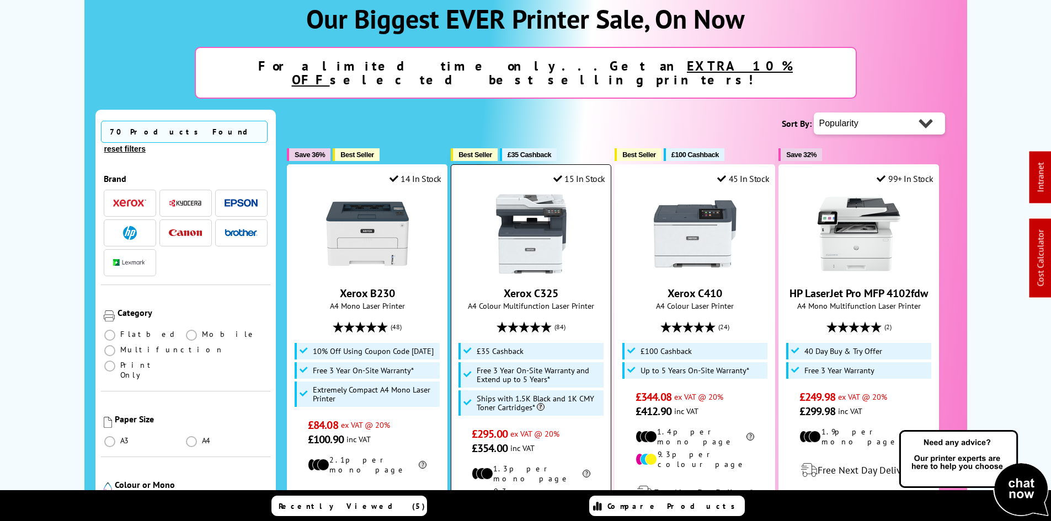
click at [503, 213] on img at bounding box center [531, 234] width 83 height 83
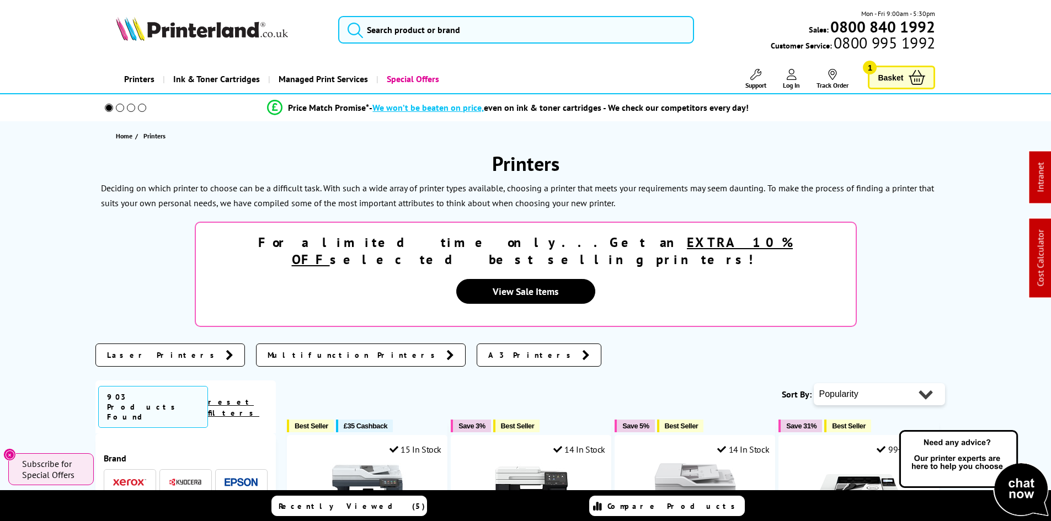
click at [128, 476] on span at bounding box center [129, 483] width 33 height 14
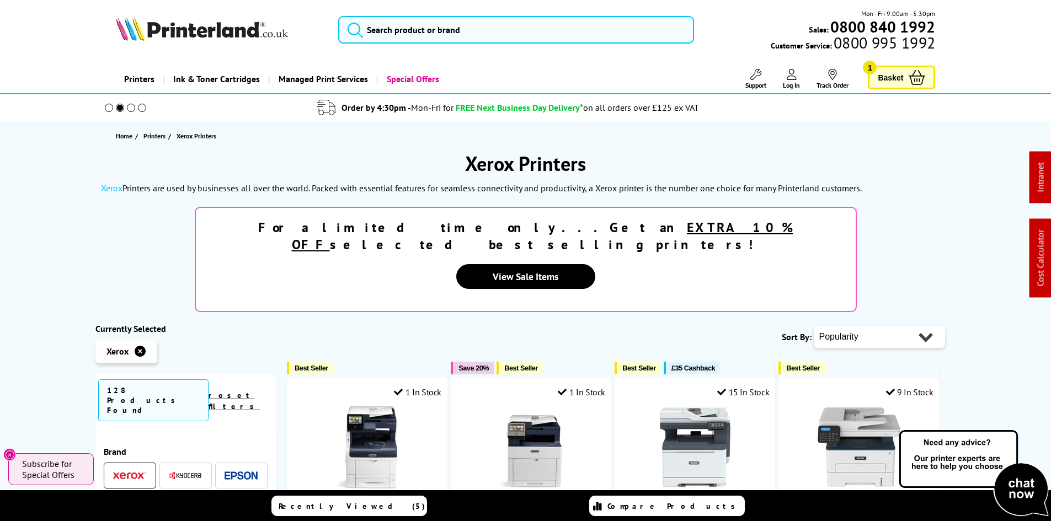
click at [184, 472] on img at bounding box center [185, 476] width 33 height 8
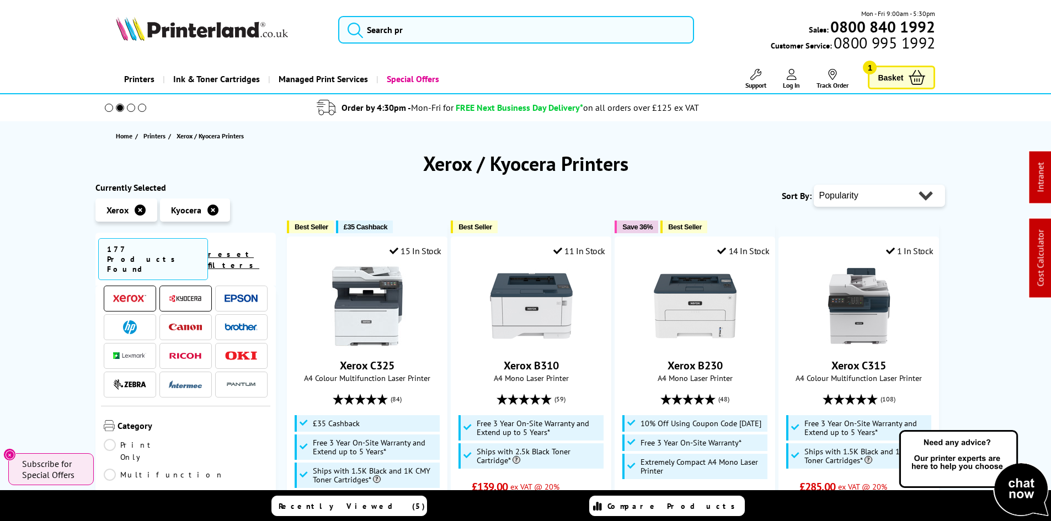
scroll to position [55, 0]
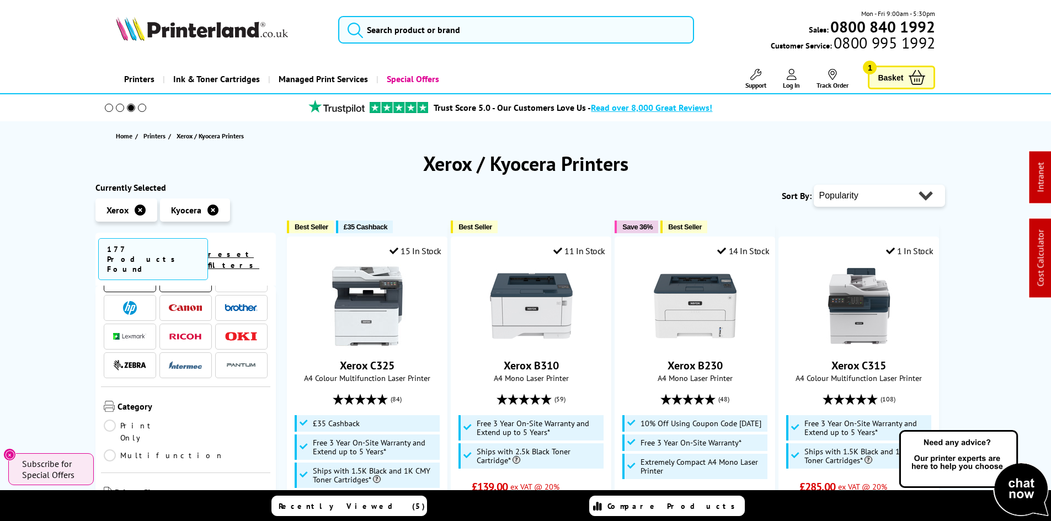
click at [141, 272] on li at bounding box center [130, 280] width 52 height 26
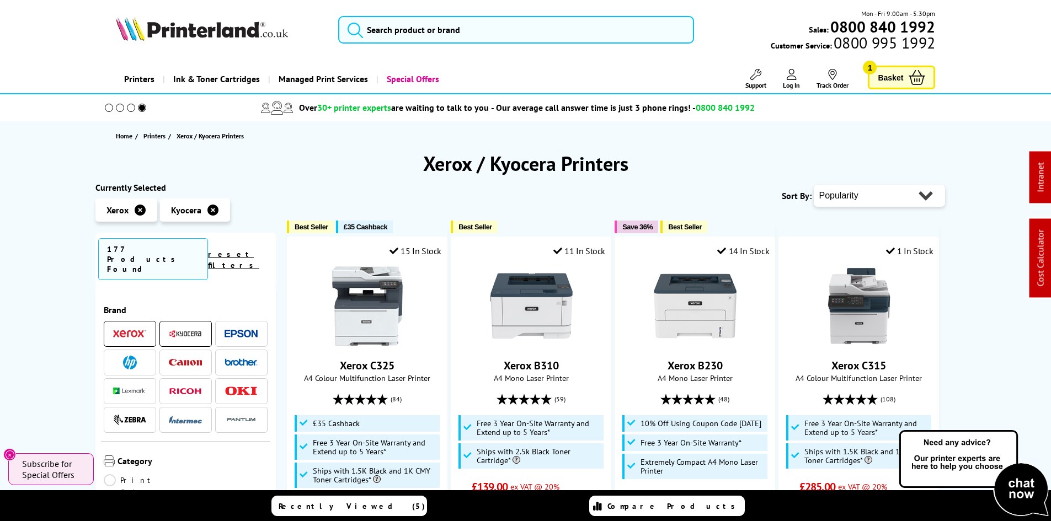
scroll to position [0, 0]
click at [247, 331] on img at bounding box center [241, 335] width 33 height 8
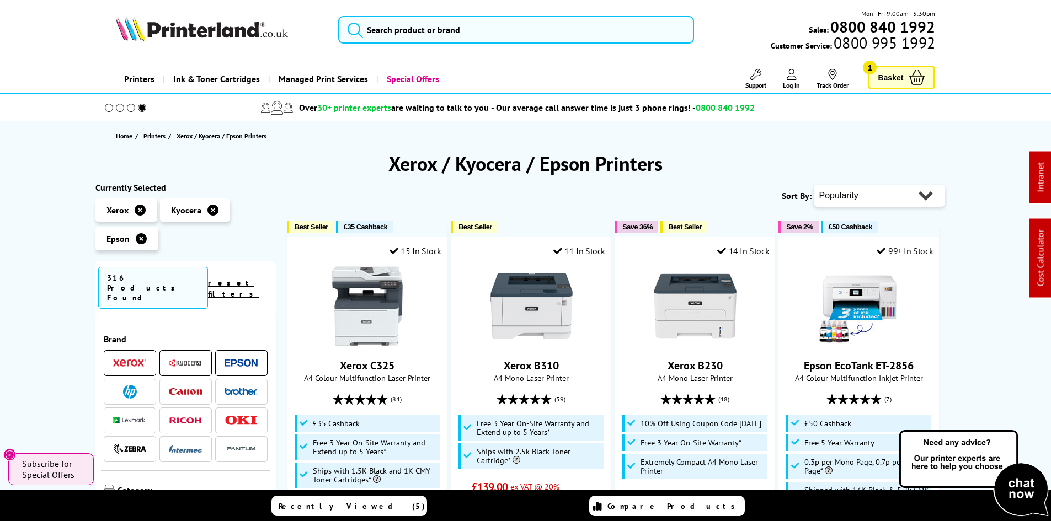
click at [185, 350] on li at bounding box center [185, 363] width 52 height 26
click at [172, 359] on img at bounding box center [185, 363] width 33 height 8
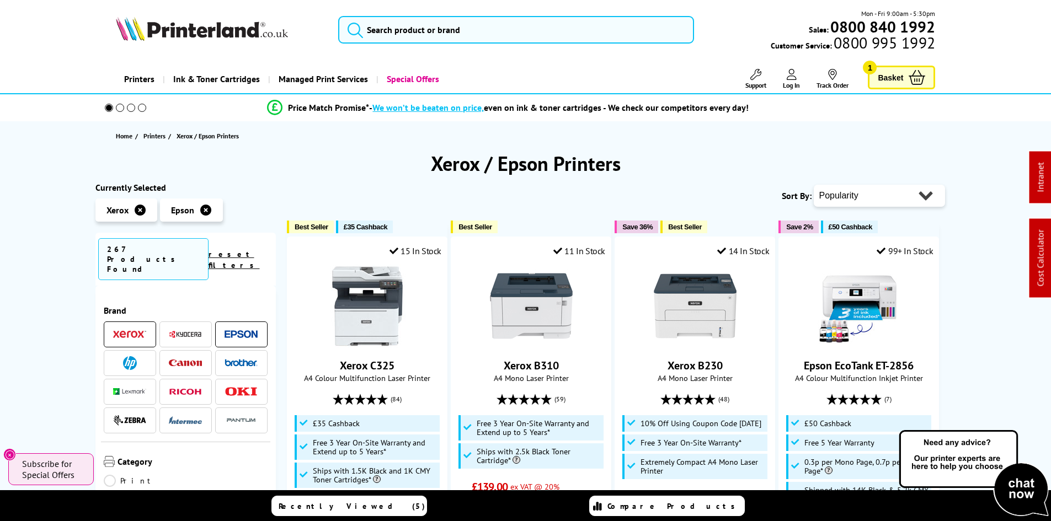
click at [132, 331] on img at bounding box center [129, 335] width 33 height 8
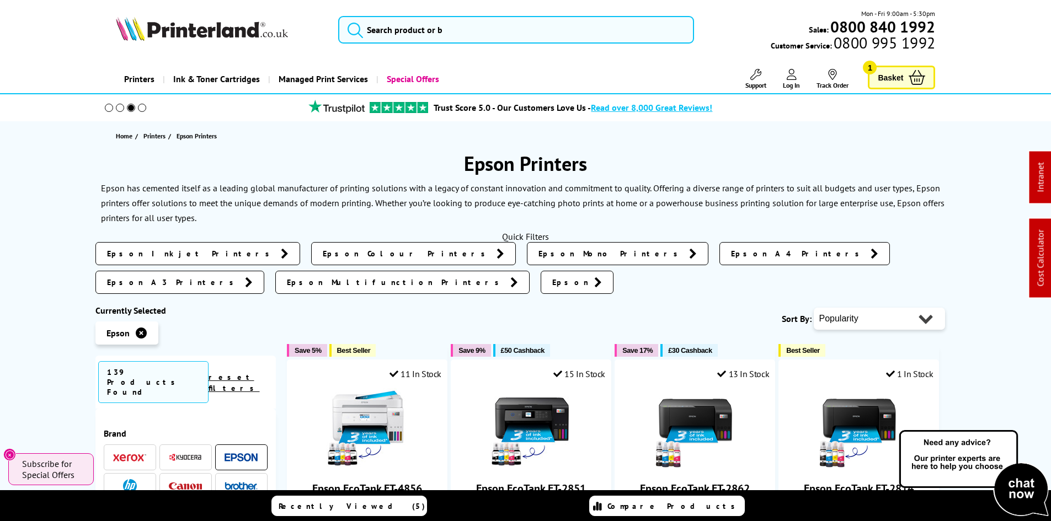
click at [297, 76] on link "Managed Print Services" at bounding box center [322, 79] width 108 height 28
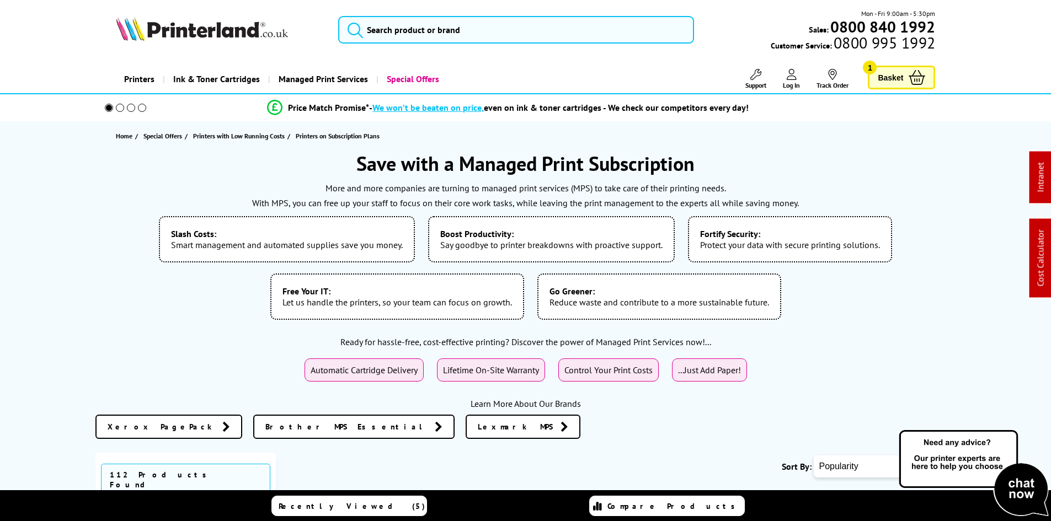
click at [176, 76] on span "Ink & Toner Cartridges" at bounding box center [216, 79] width 87 height 28
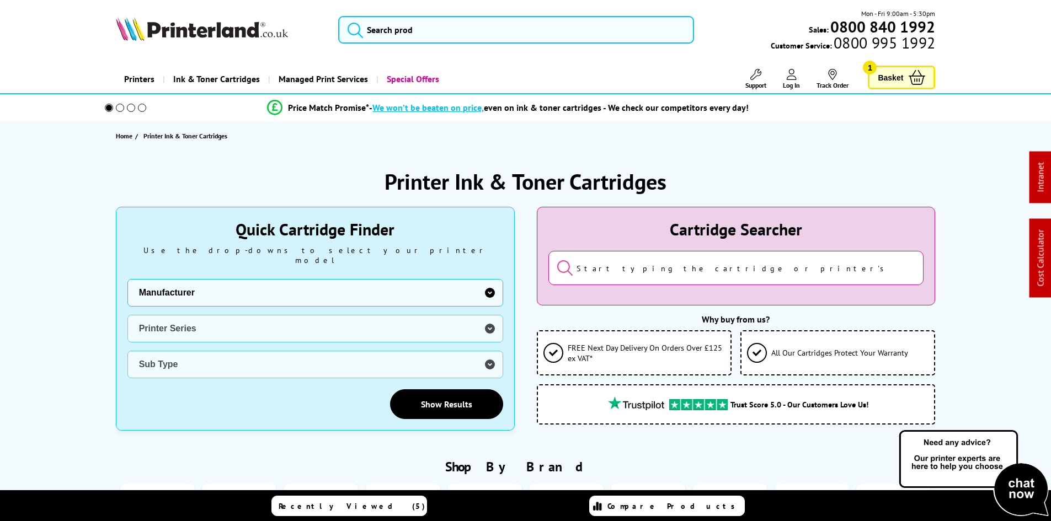
click at [140, 82] on link "Printers" at bounding box center [139, 79] width 47 height 28
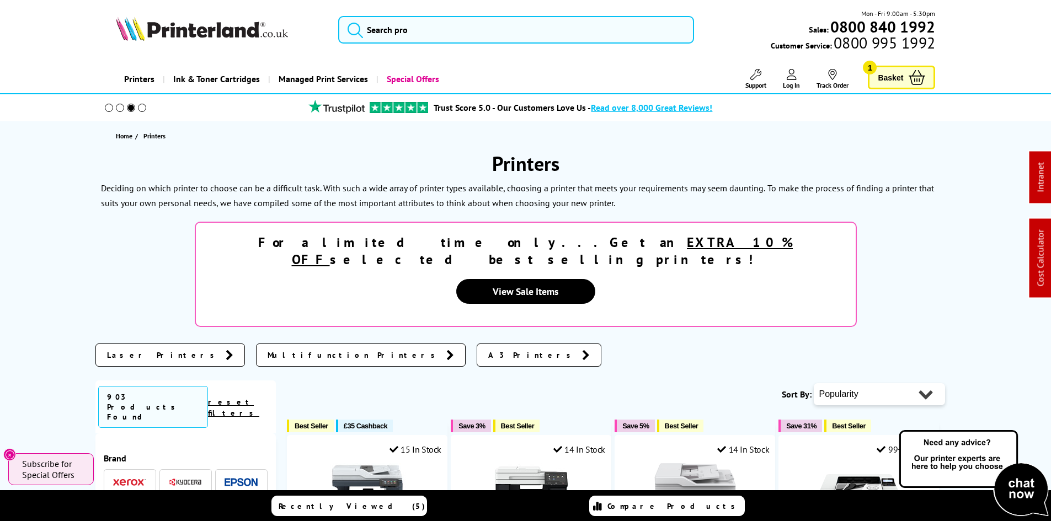
drag, startPoint x: 254, startPoint y: 305, endPoint x: 97, endPoint y: 129, distance: 236.1
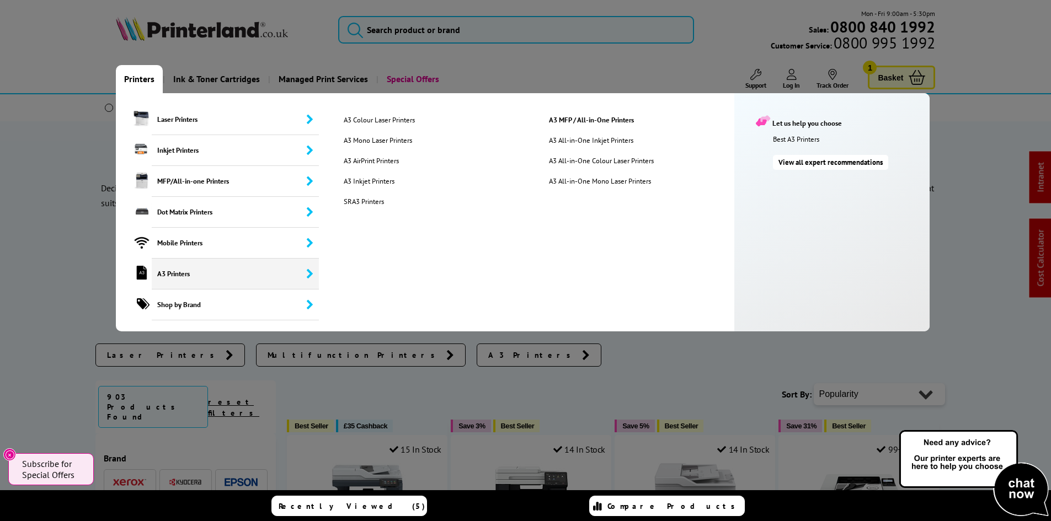
click at [173, 272] on span "A3 Printers" at bounding box center [236, 274] width 168 height 31
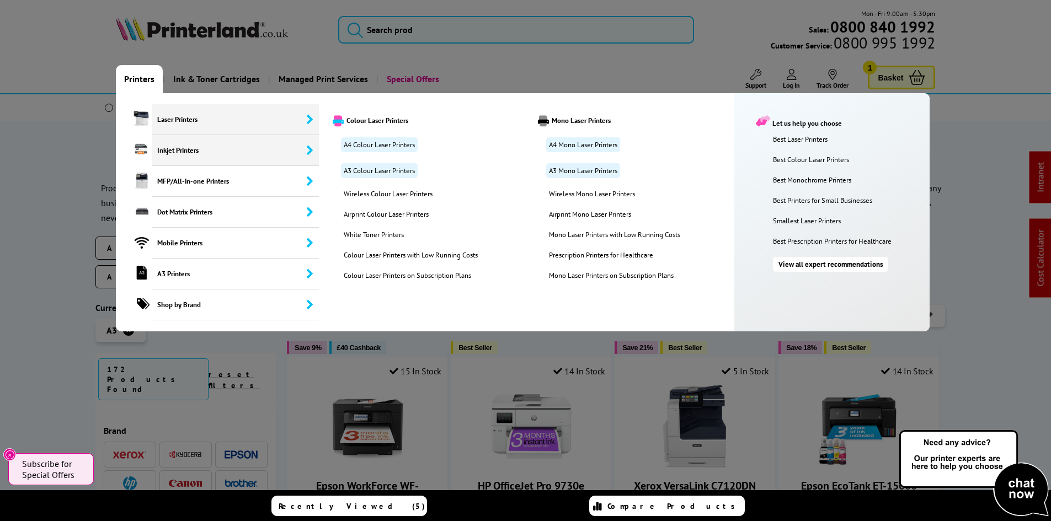
click at [177, 152] on span "Inkjet Printers" at bounding box center [236, 150] width 168 height 31
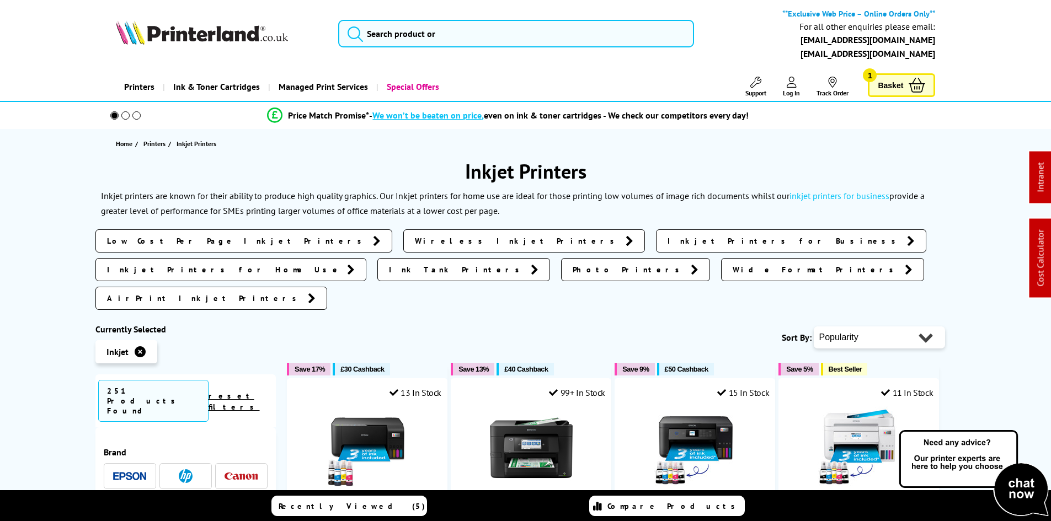
click at [153, 85] on link "Printers" at bounding box center [139, 87] width 47 height 28
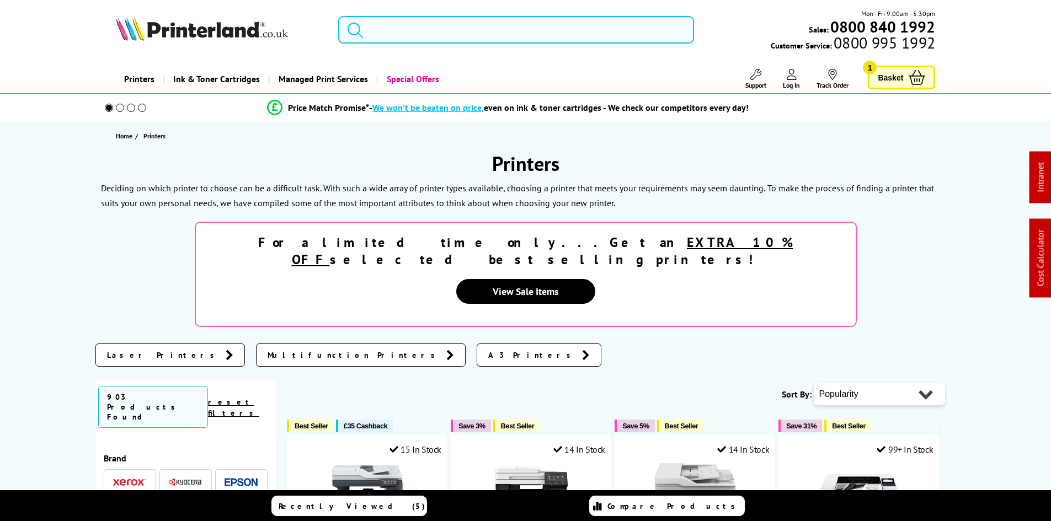
click at [162, 126] on div "Home Printers" at bounding box center [525, 135] width 883 height 29
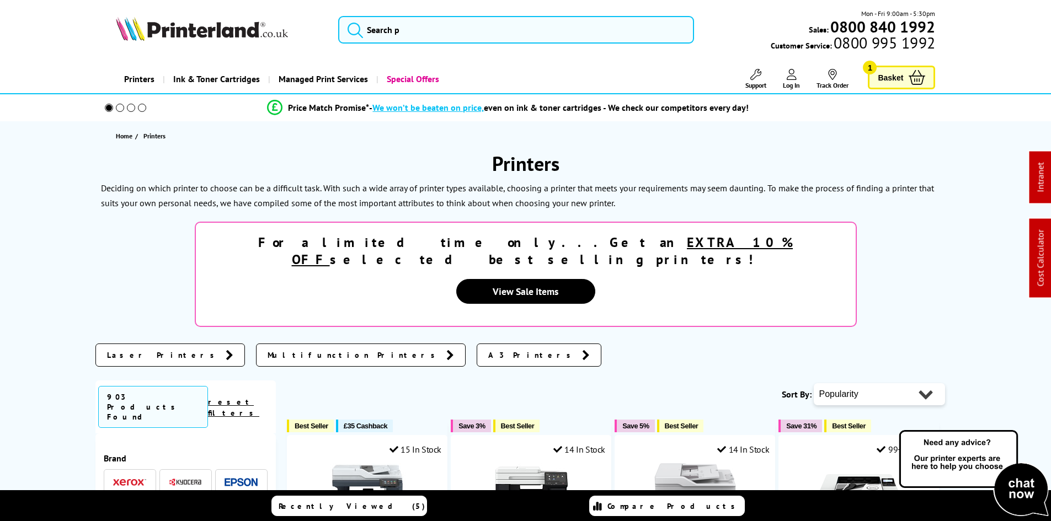
click at [139, 73] on link "Printers" at bounding box center [139, 79] width 47 height 28
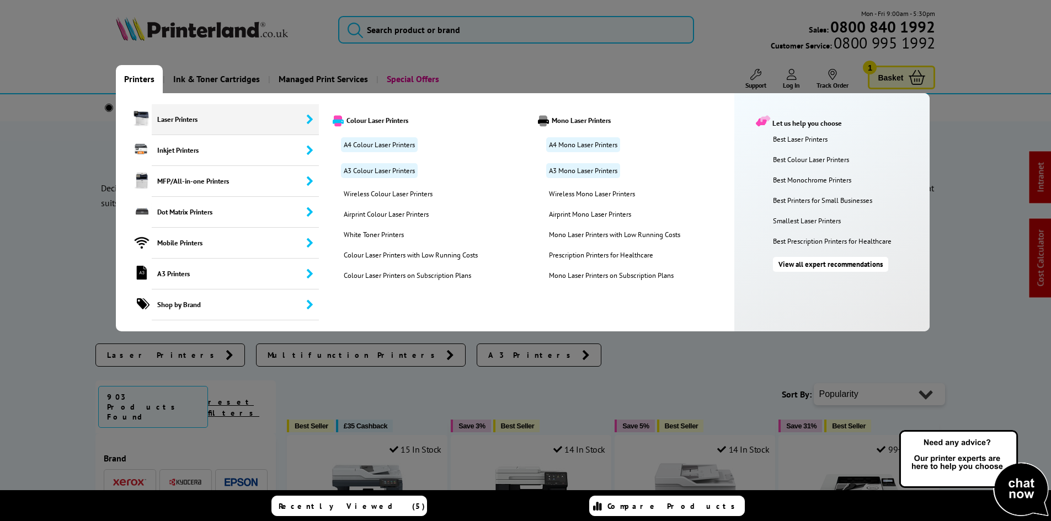
click at [161, 118] on span "Laser Printers" at bounding box center [236, 119] width 168 height 31
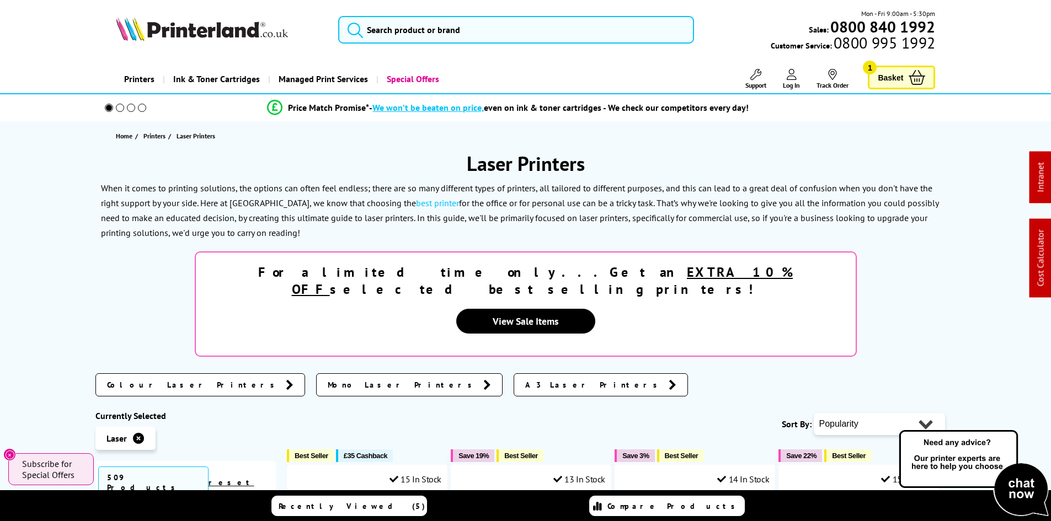
click at [219, 34] on img at bounding box center [202, 29] width 172 height 24
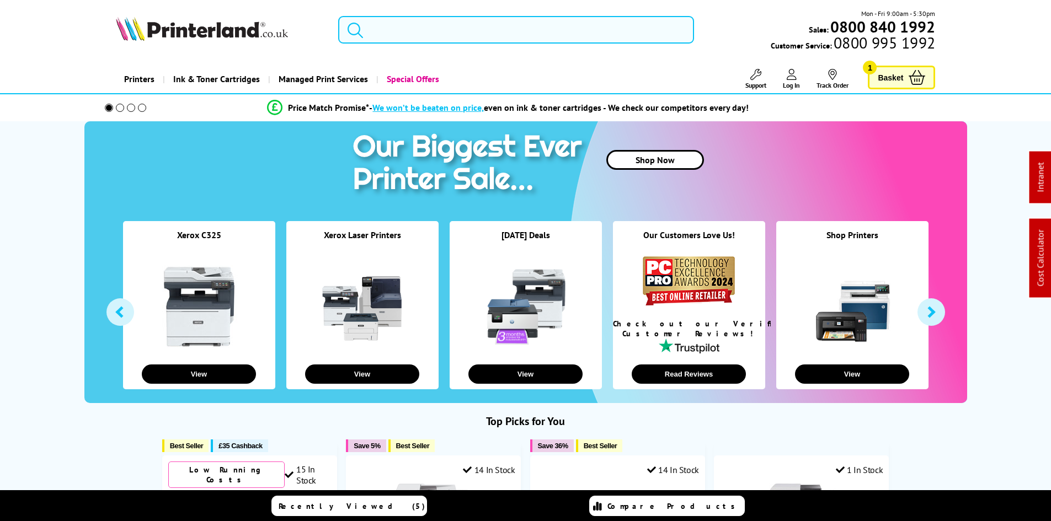
click at [502, 31] on input "search" at bounding box center [516, 30] width 356 height 28
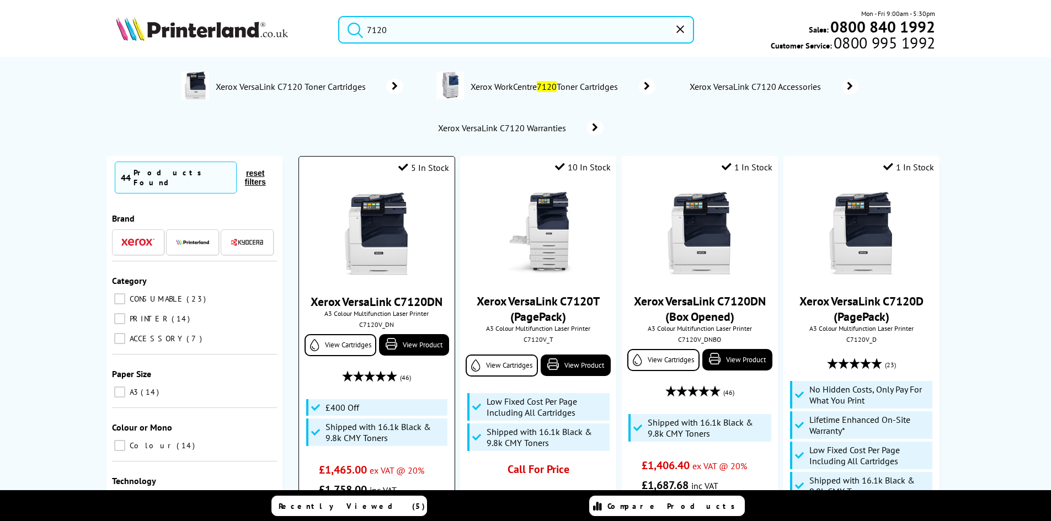
type input "7120"
click at [400, 231] on img at bounding box center [377, 234] width 83 height 83
